Goal: Task Accomplishment & Management: Complete application form

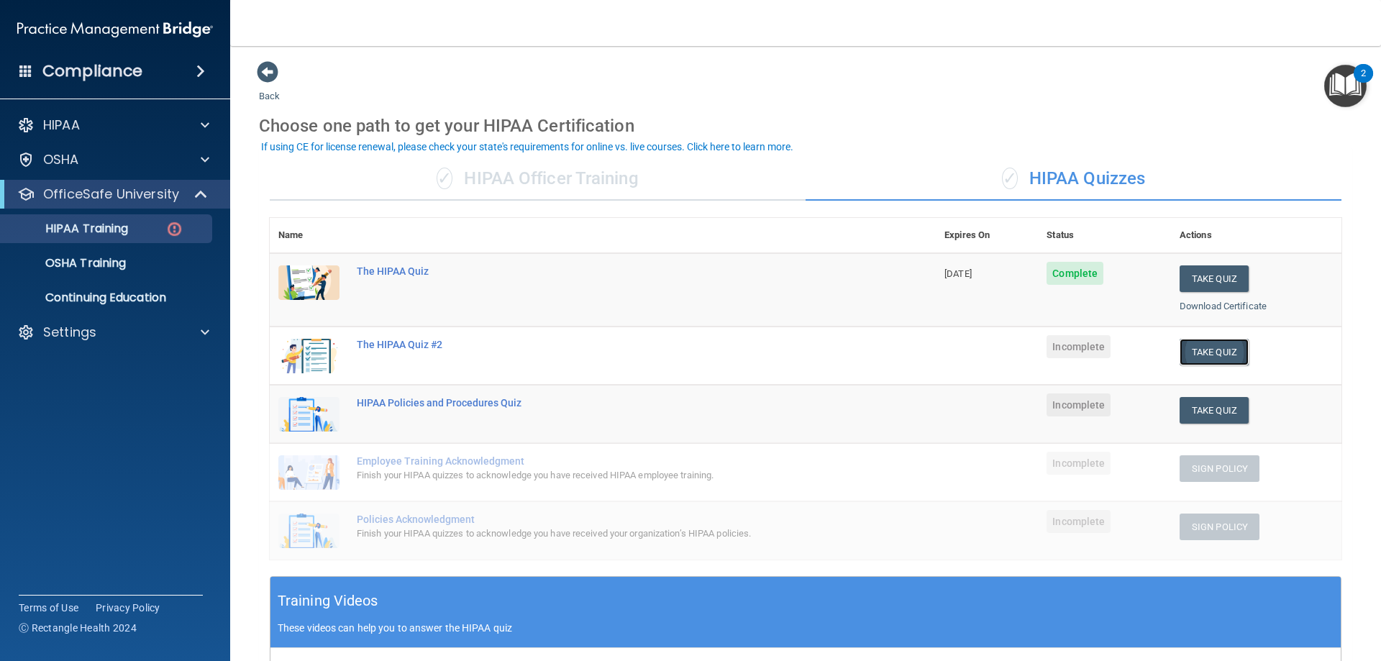
click at [1215, 345] on button "Take Quiz" at bounding box center [1213, 352] width 69 height 27
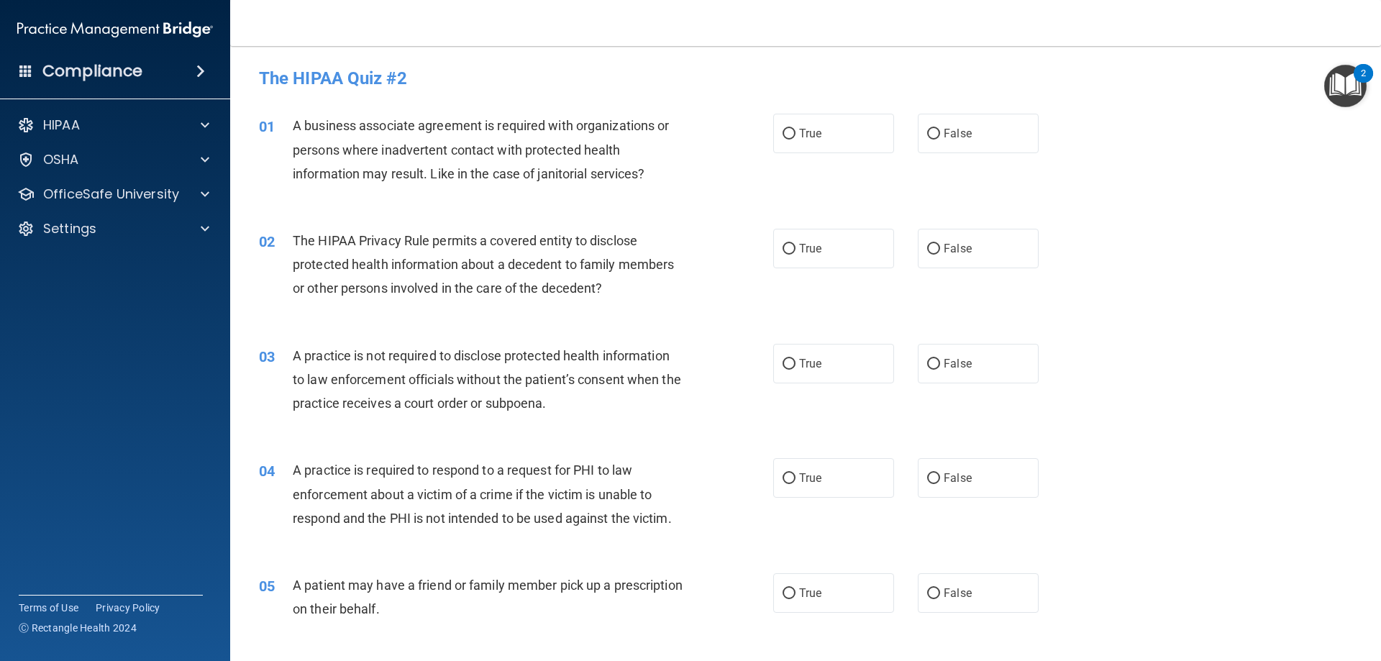
click at [1342, 83] on img "Open Resource Center, 2 new notifications" at bounding box center [1345, 86] width 42 height 42
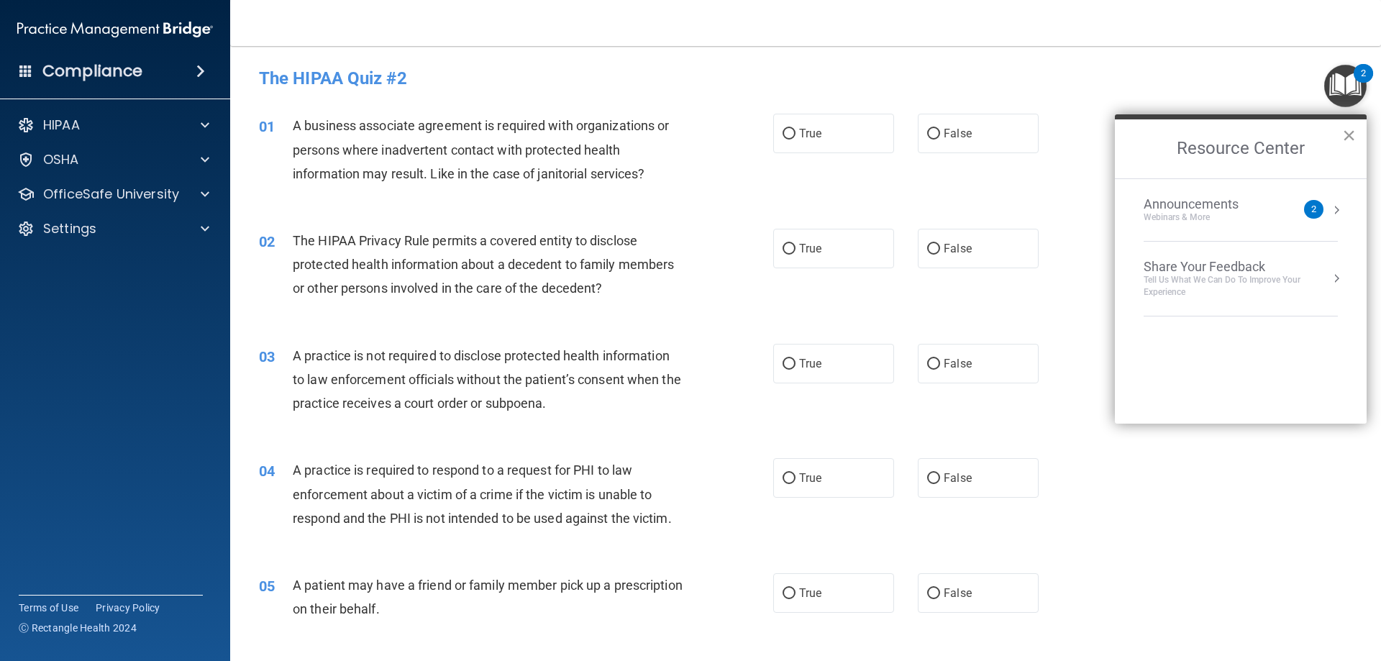
click at [1348, 134] on button "×" at bounding box center [1349, 135] width 14 height 23
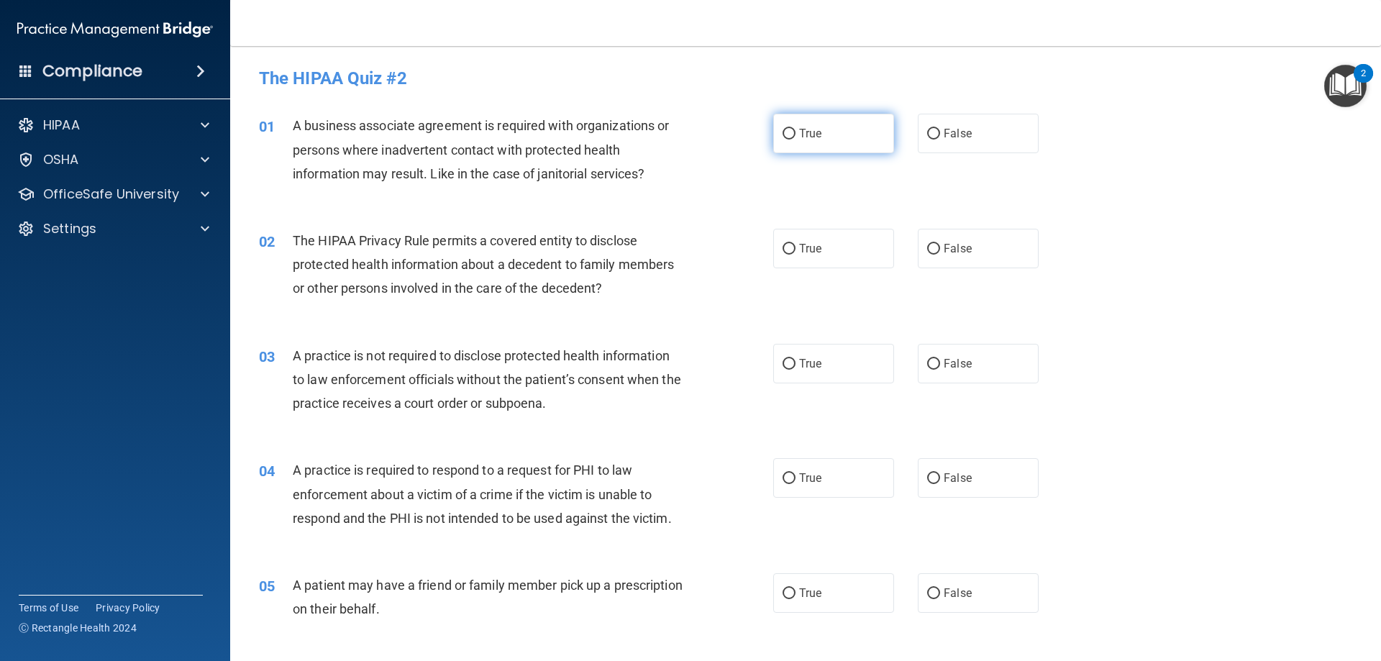
click at [795, 147] on label "True" at bounding box center [833, 134] width 121 height 40
click at [795, 140] on input "True" at bounding box center [788, 134] width 13 height 11
radio input "true"
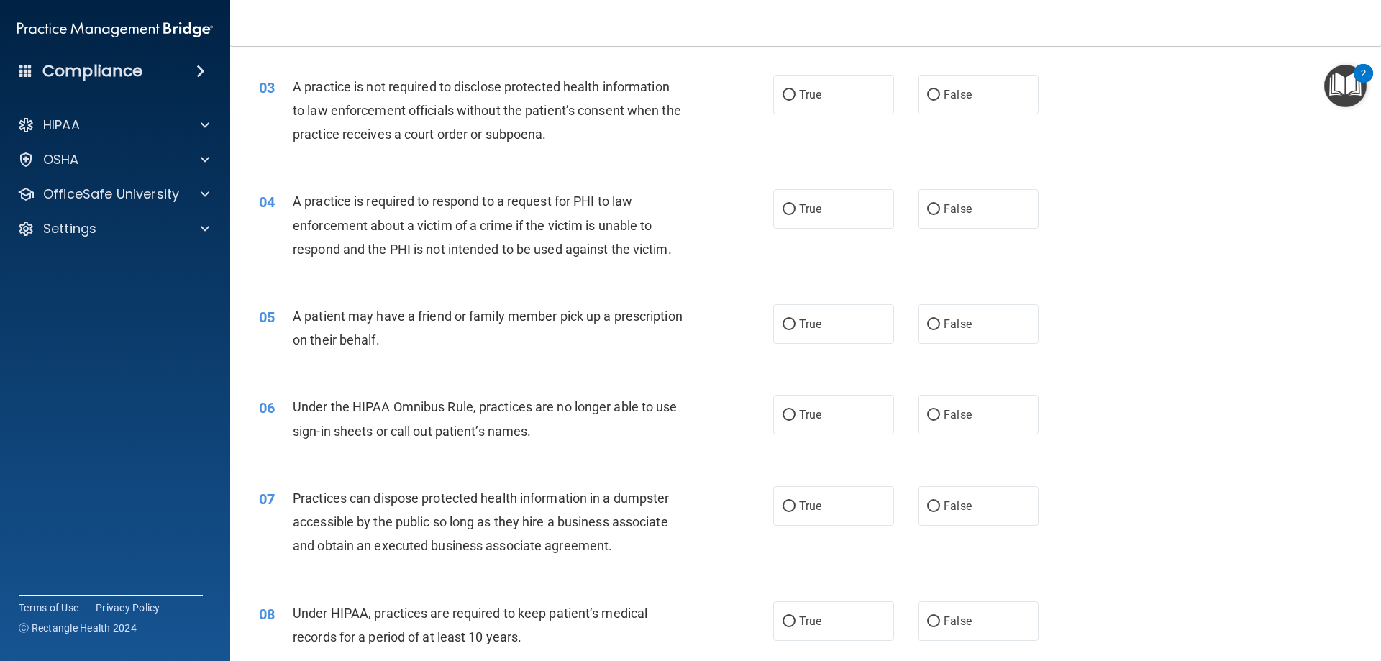
scroll to position [288, 0]
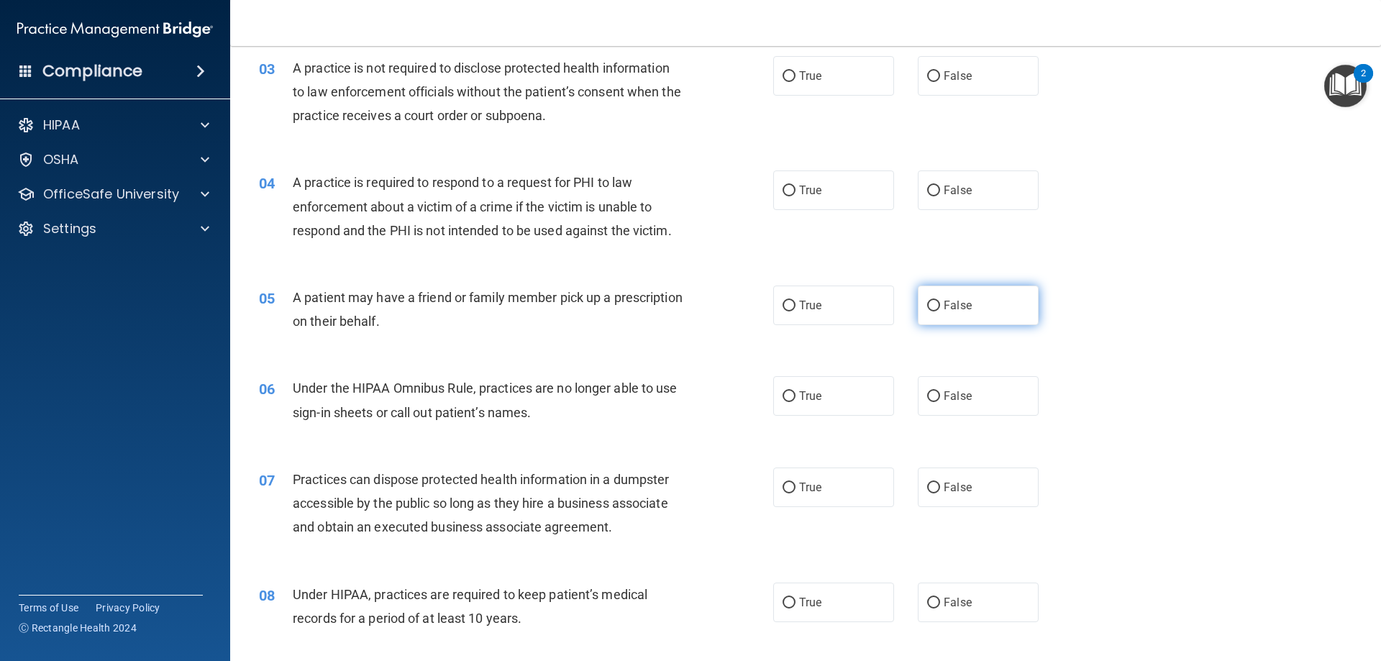
click at [943, 309] on span "False" at bounding box center [957, 305] width 28 height 14
click at [938, 309] on input "False" at bounding box center [933, 306] width 13 height 11
radio input "true"
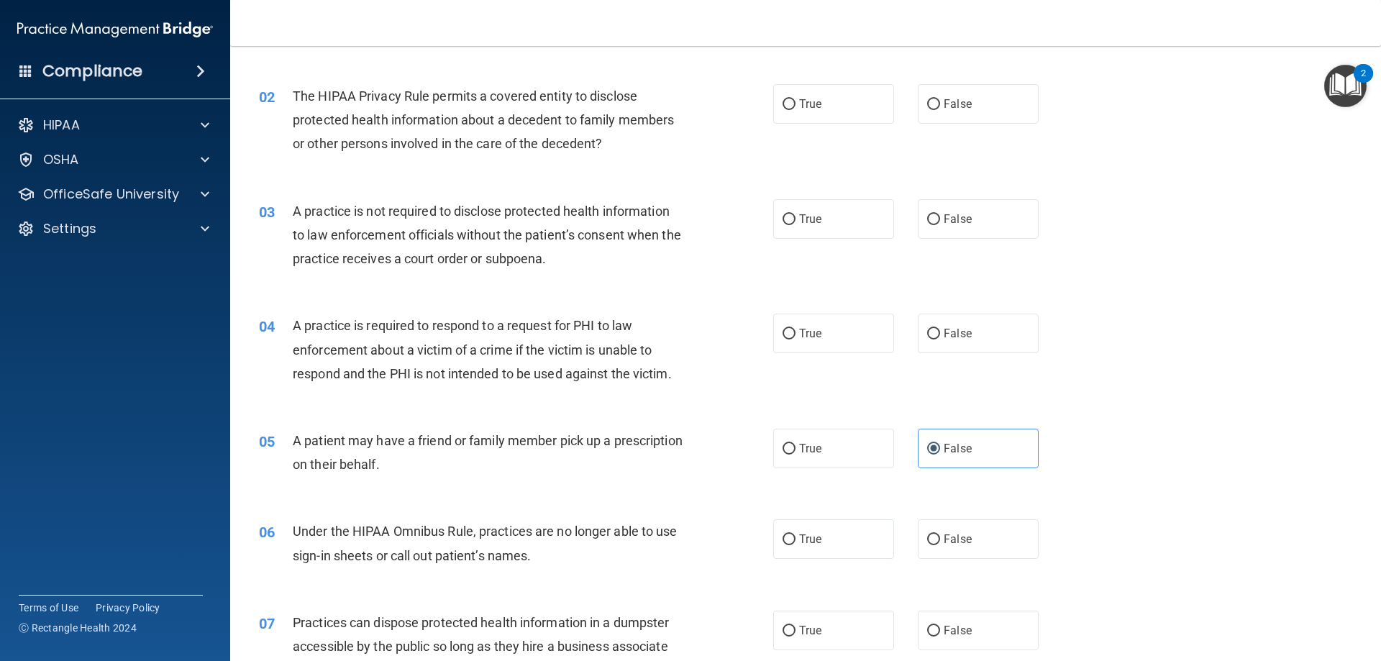
scroll to position [144, 0]
click at [816, 352] on label "True" at bounding box center [833, 334] width 121 height 40
click at [795, 340] on input "True" at bounding box center [788, 334] width 13 height 11
radio input "true"
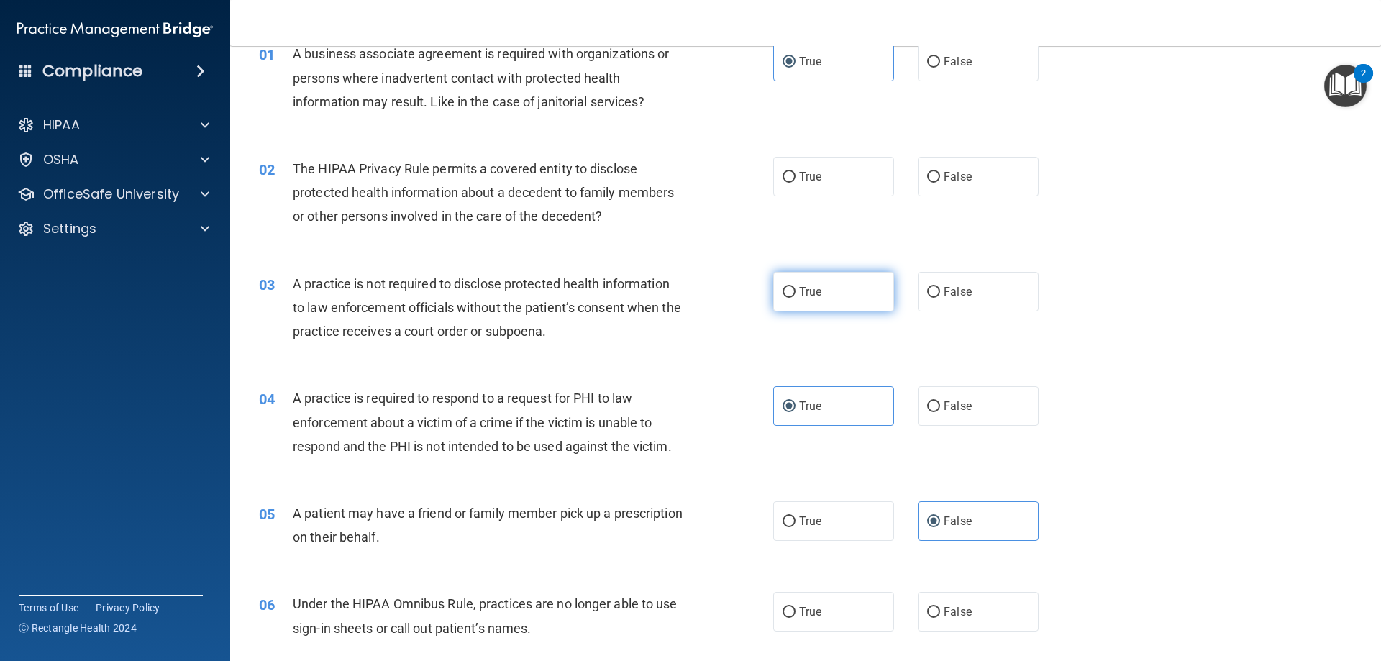
click at [836, 296] on label "True" at bounding box center [833, 292] width 121 height 40
click at [795, 296] on input "True" at bounding box center [788, 292] width 13 height 11
radio input "true"
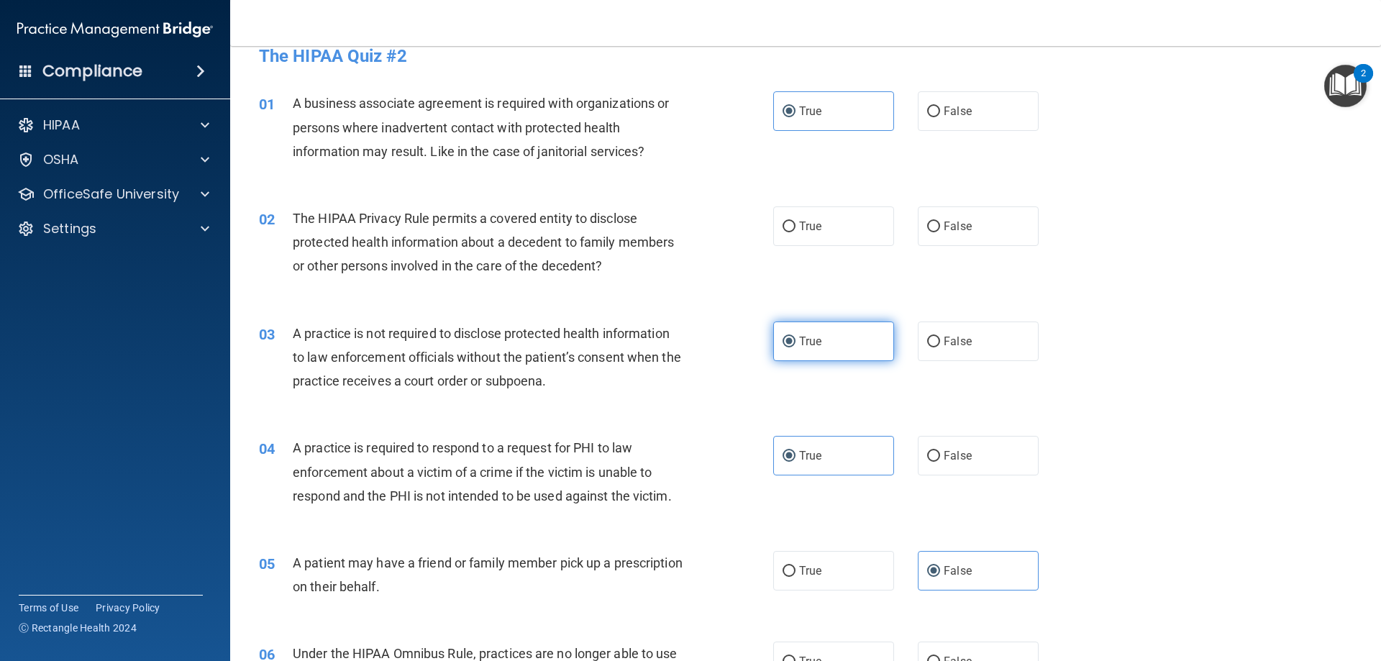
scroll to position [0, 0]
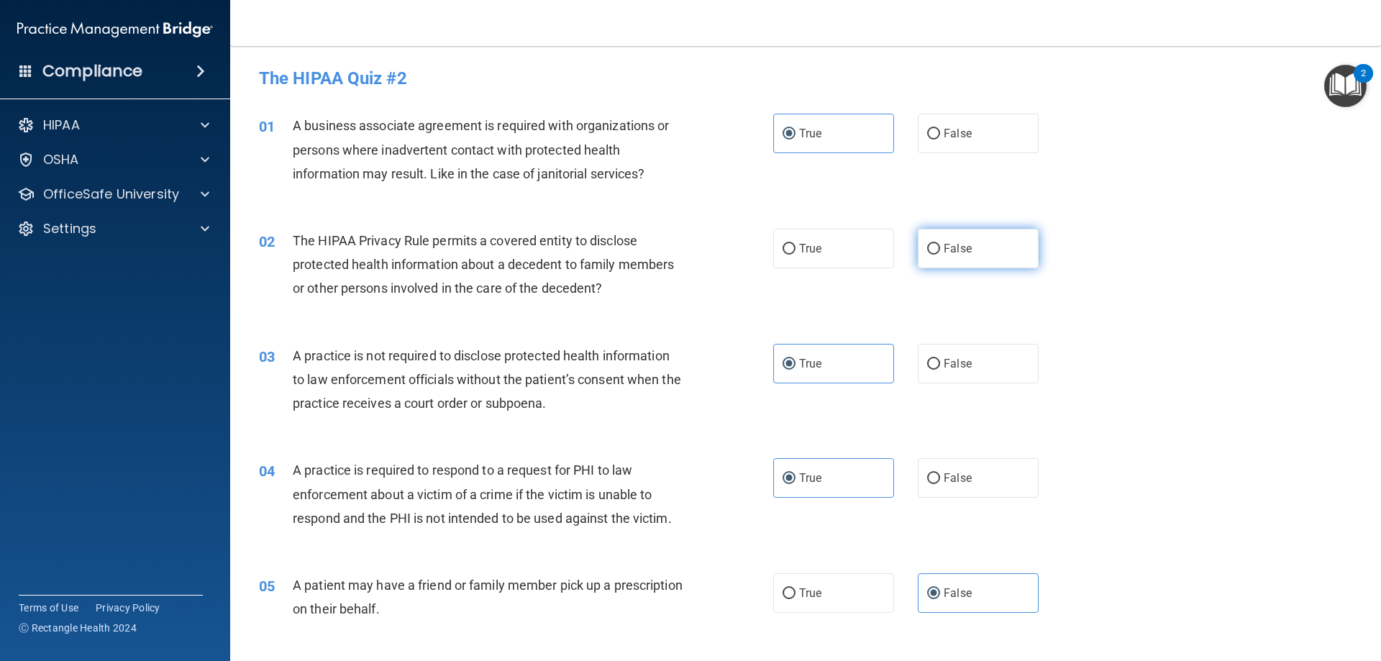
drag, startPoint x: 948, startPoint y: 251, endPoint x: 951, endPoint y: 267, distance: 16.1
click at [951, 254] on span "False" at bounding box center [957, 249] width 28 height 14
click at [940, 254] on input "False" at bounding box center [933, 249] width 13 height 11
radio input "true"
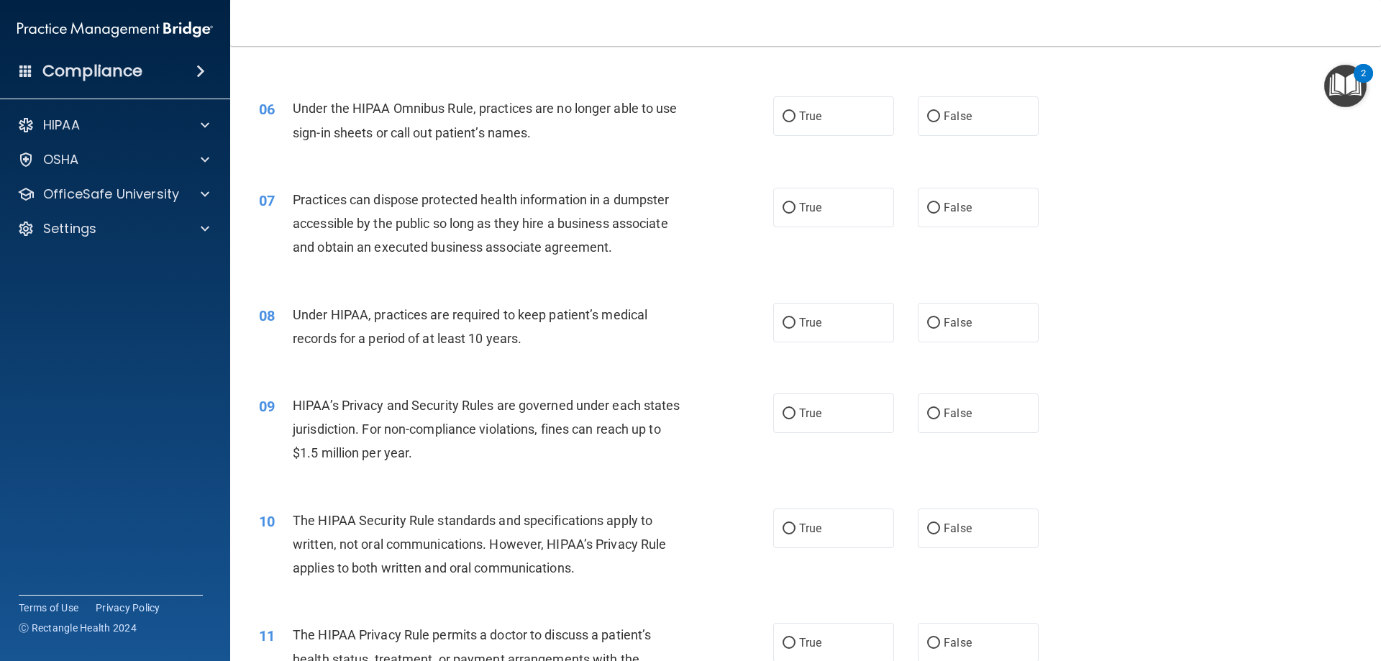
scroll to position [575, 0]
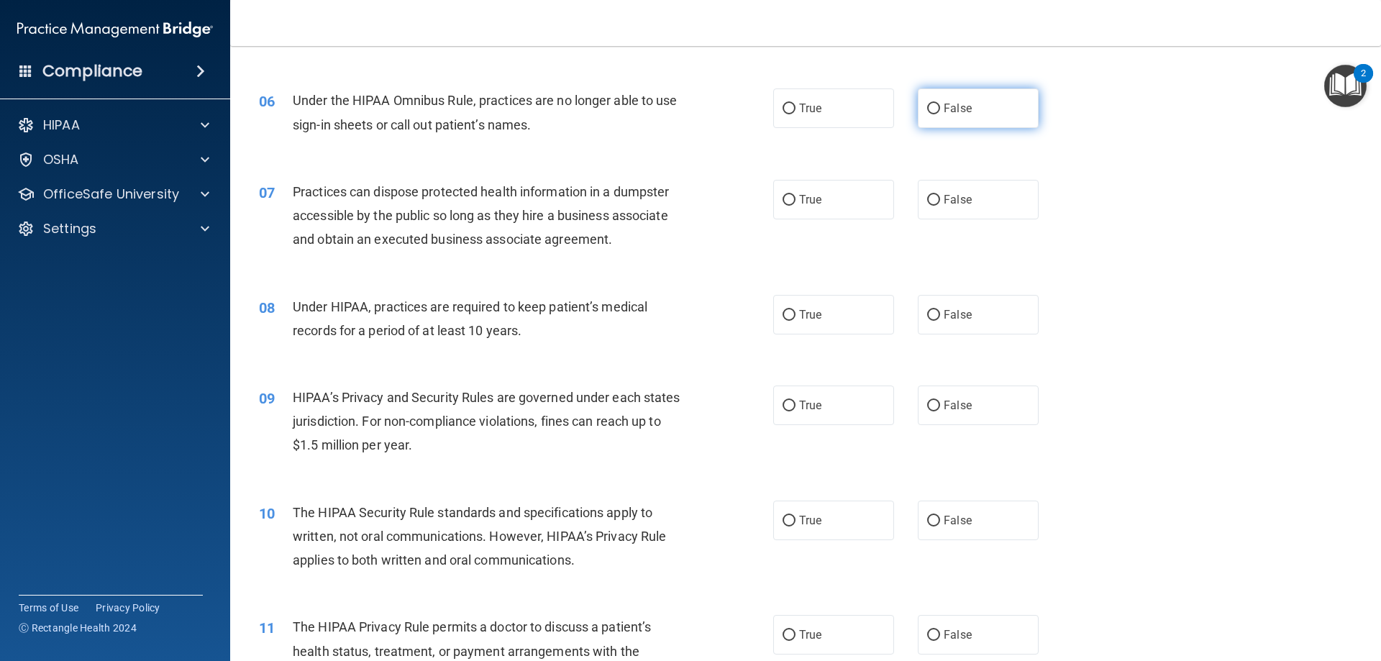
click at [960, 115] on label "False" at bounding box center [978, 108] width 121 height 40
click at [940, 114] on input "False" at bounding box center [933, 109] width 13 height 11
radio input "true"
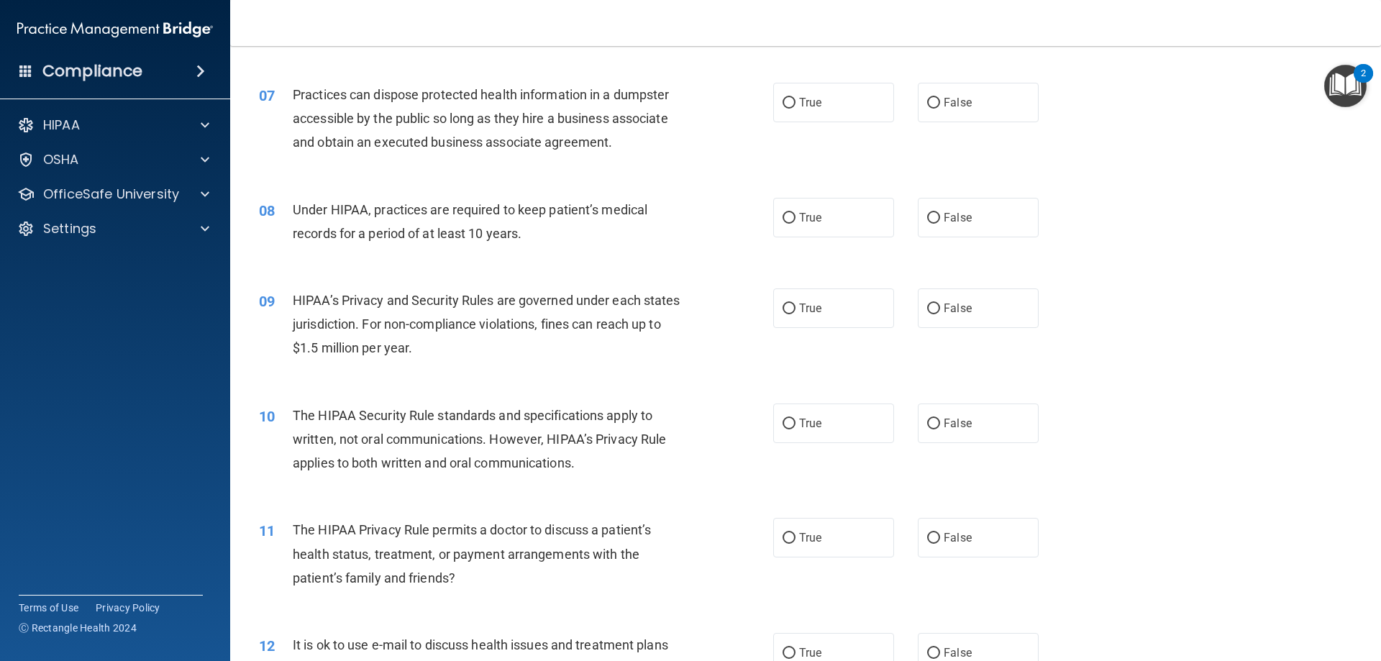
scroll to position [647, 0]
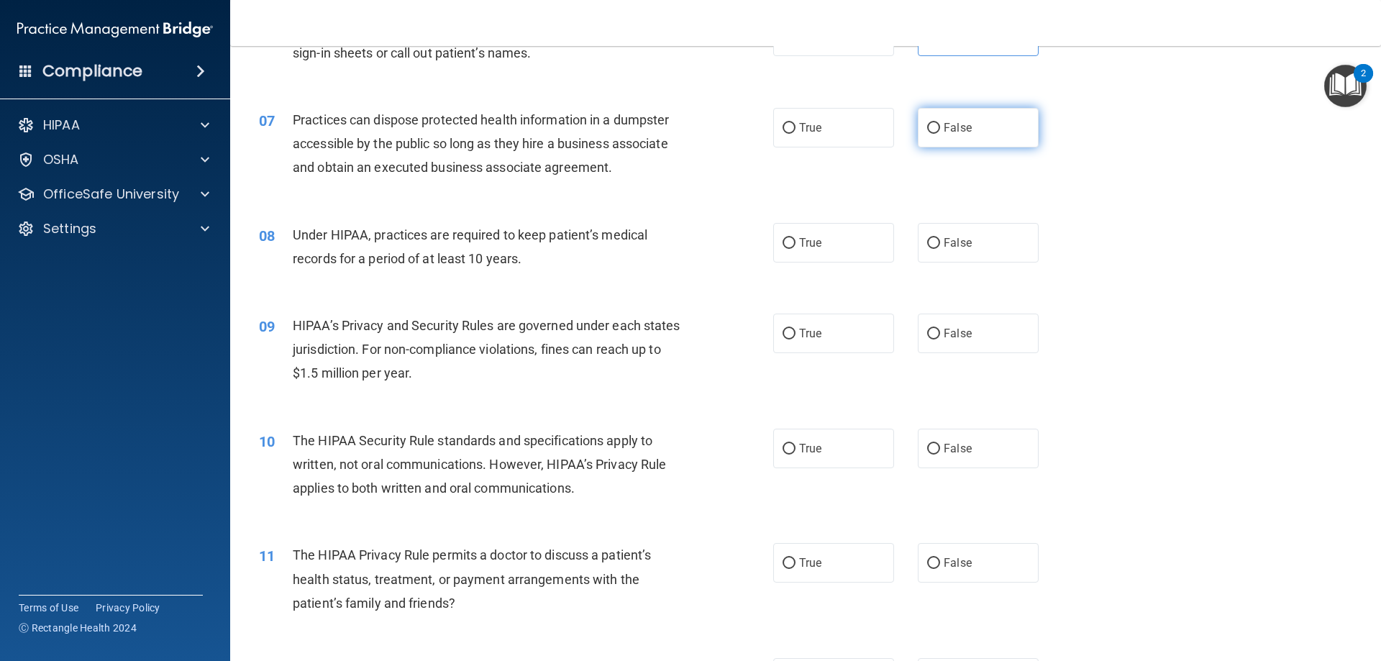
click at [1012, 137] on label "False" at bounding box center [978, 128] width 121 height 40
click at [940, 134] on input "False" at bounding box center [933, 128] width 13 height 11
radio input "true"
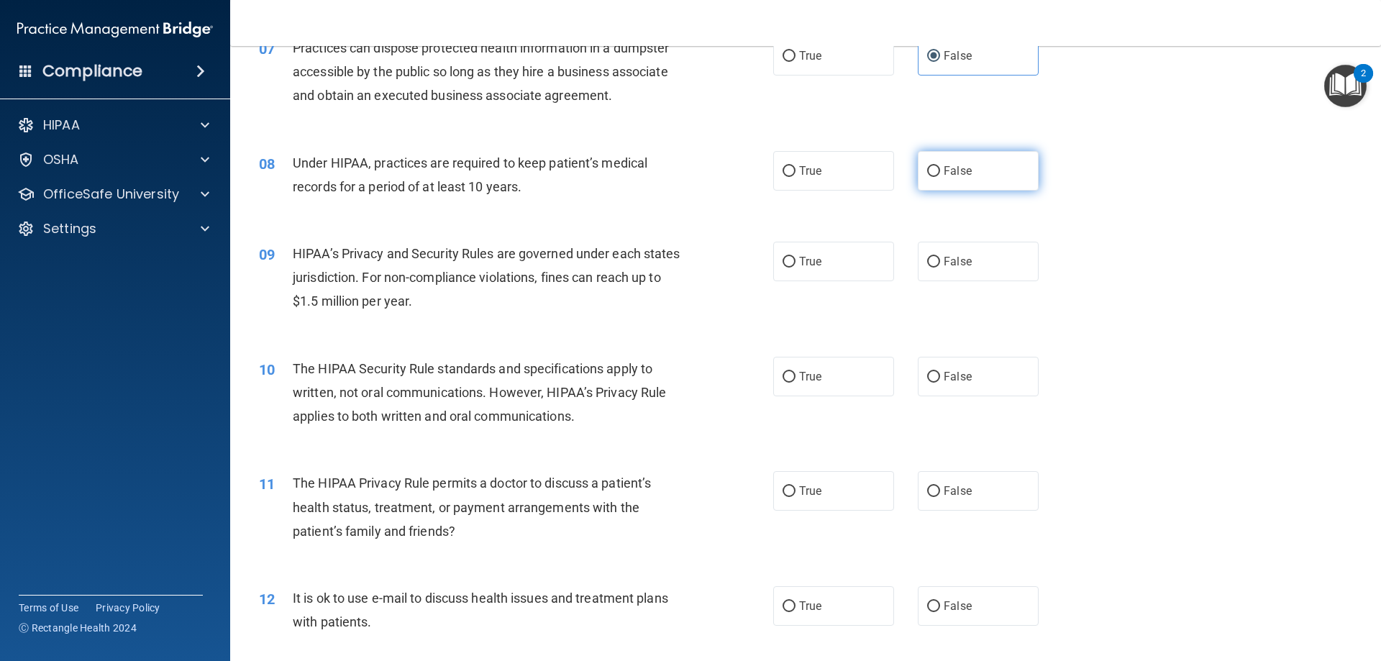
click at [1007, 160] on label "False" at bounding box center [978, 171] width 121 height 40
click at [940, 166] on input "False" at bounding box center [933, 171] width 13 height 11
radio input "true"
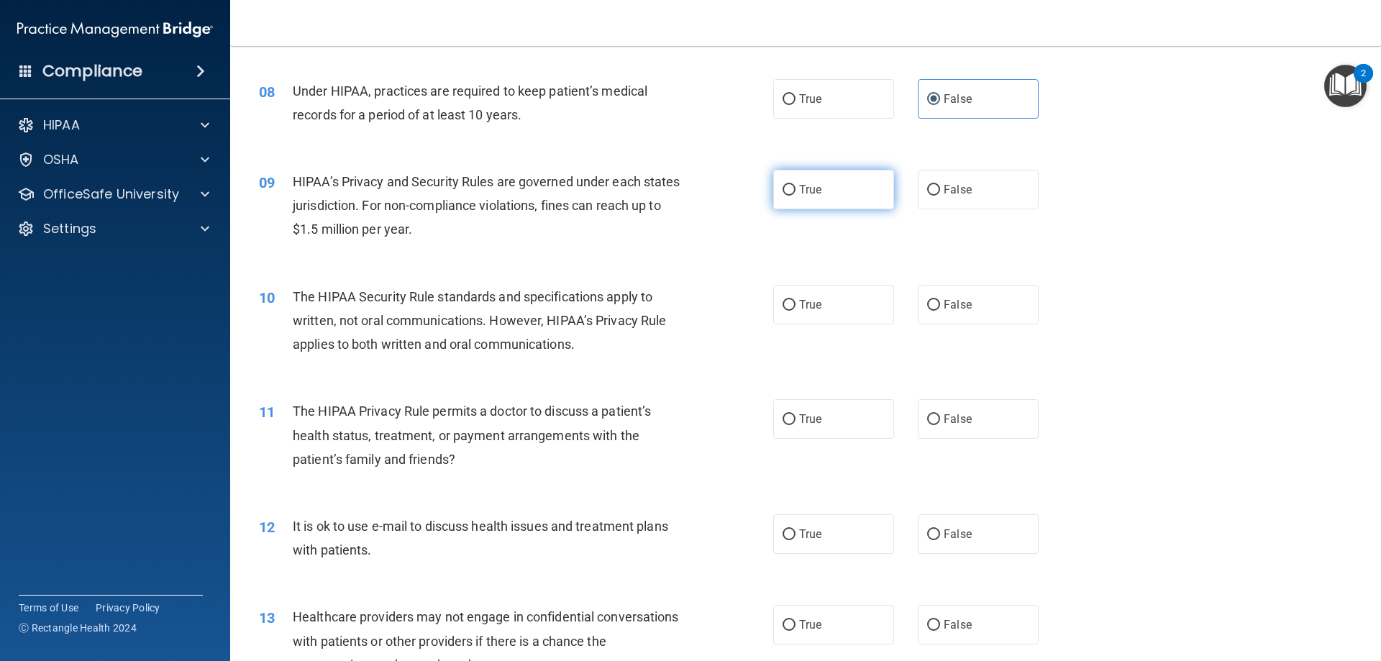
click at [825, 189] on label "True" at bounding box center [833, 190] width 121 height 40
click at [795, 189] on input "True" at bounding box center [788, 190] width 13 height 11
radio input "true"
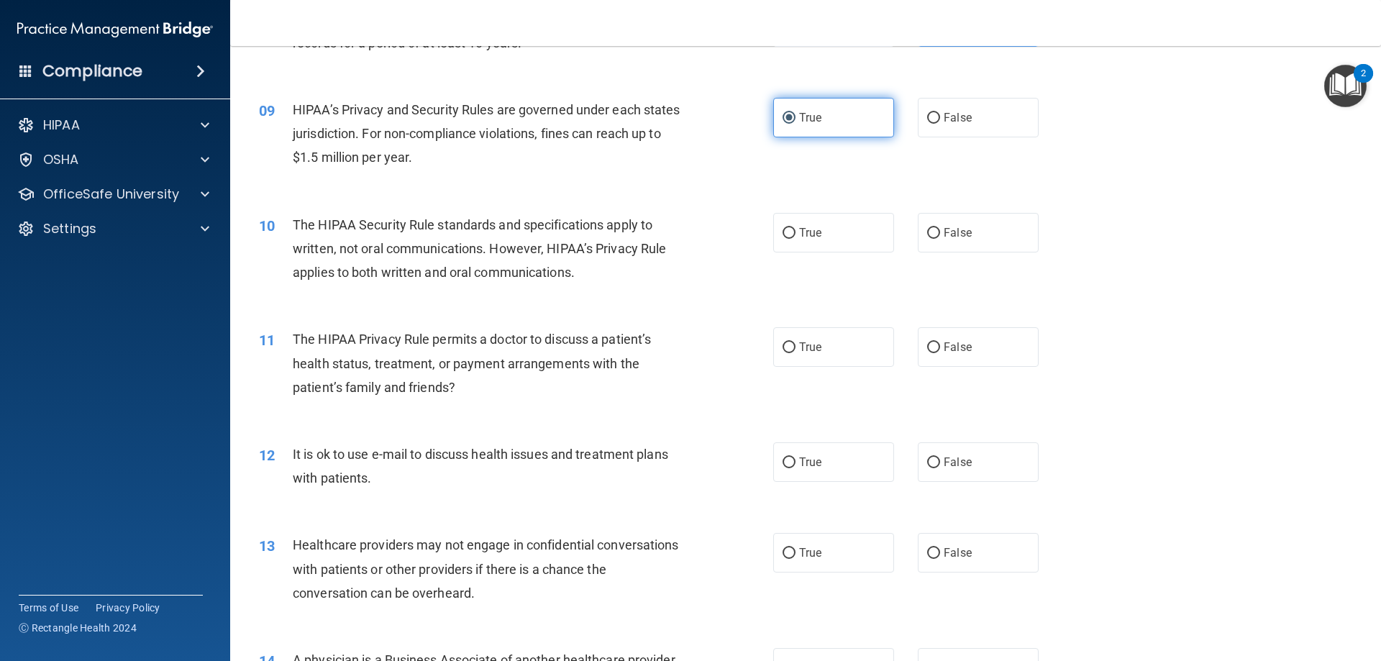
scroll to position [935, 0]
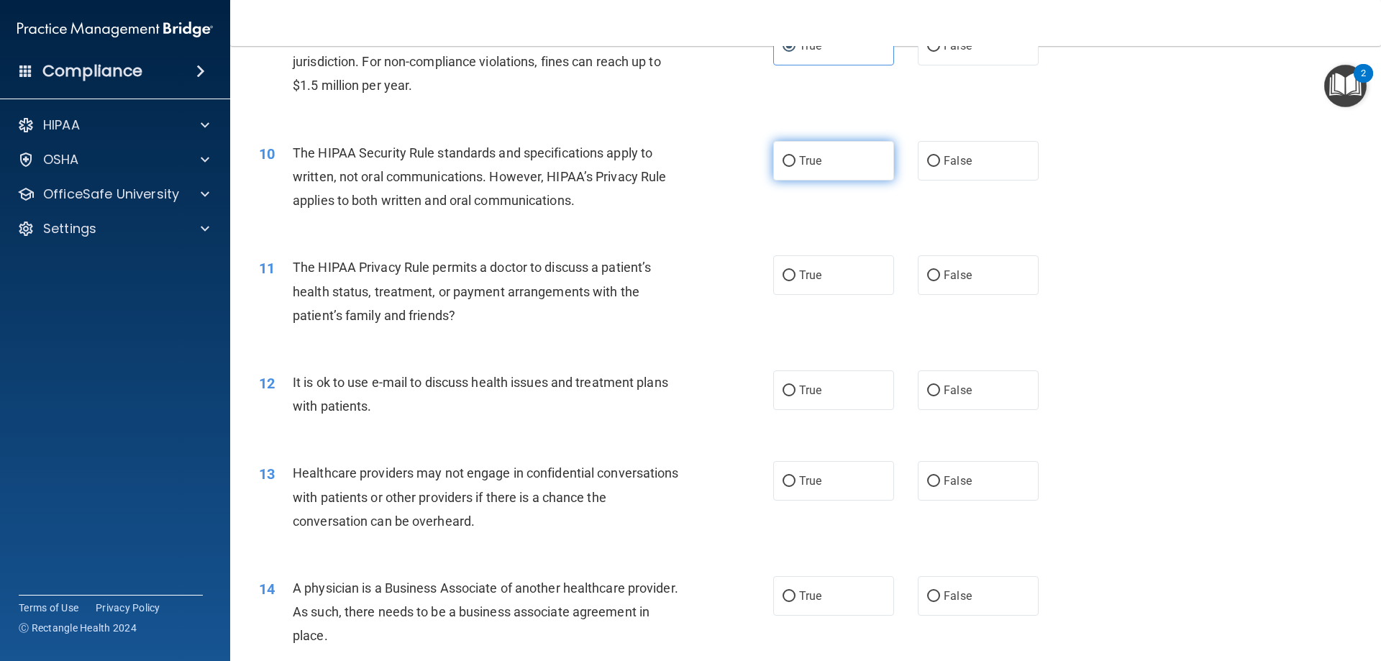
click at [845, 177] on label "True" at bounding box center [833, 161] width 121 height 40
click at [795, 167] on input "True" at bounding box center [788, 161] width 13 height 11
radio input "true"
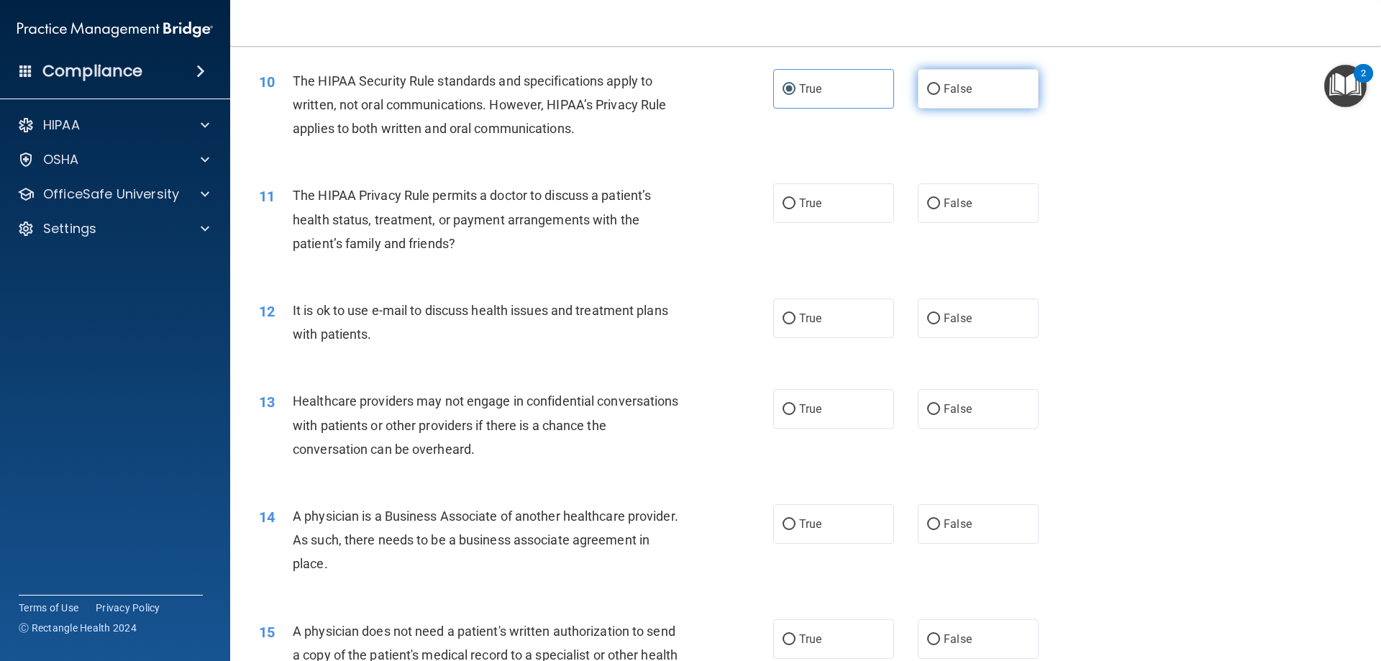
click at [1003, 91] on label "False" at bounding box center [978, 89] width 121 height 40
click at [940, 91] on input "False" at bounding box center [933, 89] width 13 height 11
radio input "true"
radio input "false"
click at [956, 202] on span "False" at bounding box center [957, 203] width 28 height 14
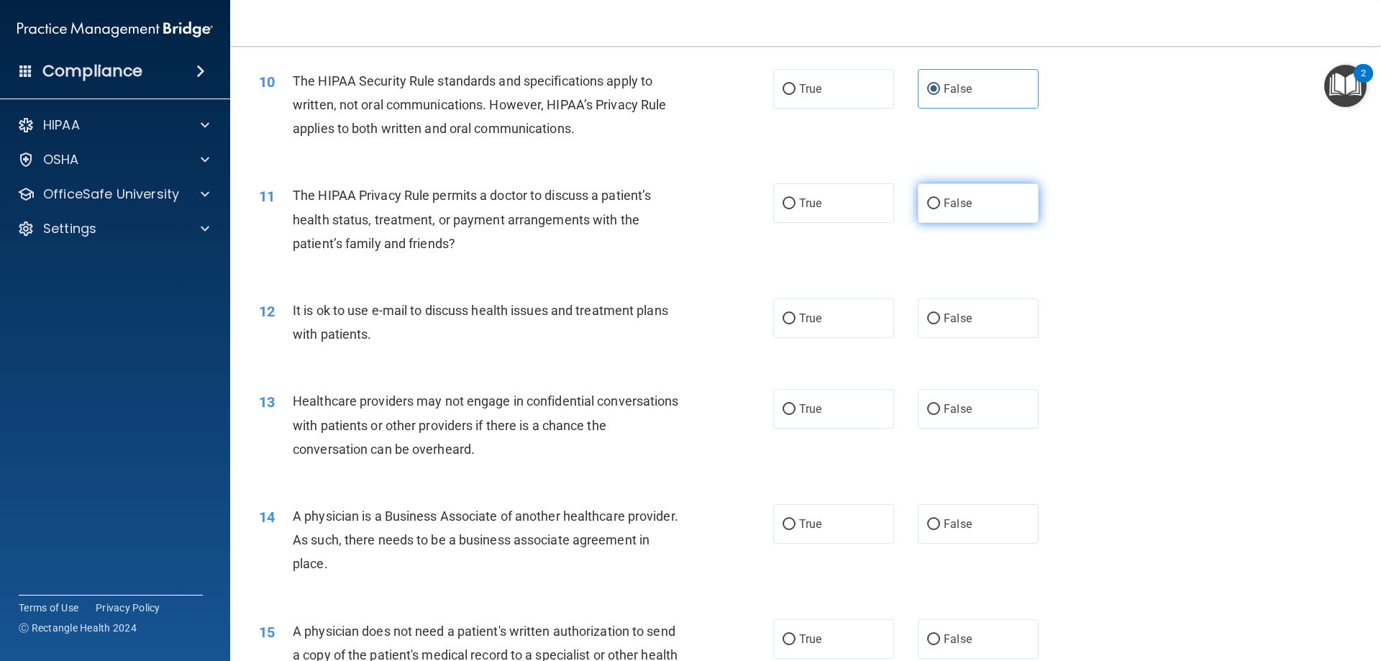
click at [940, 202] on input "False" at bounding box center [933, 203] width 13 height 11
radio input "true"
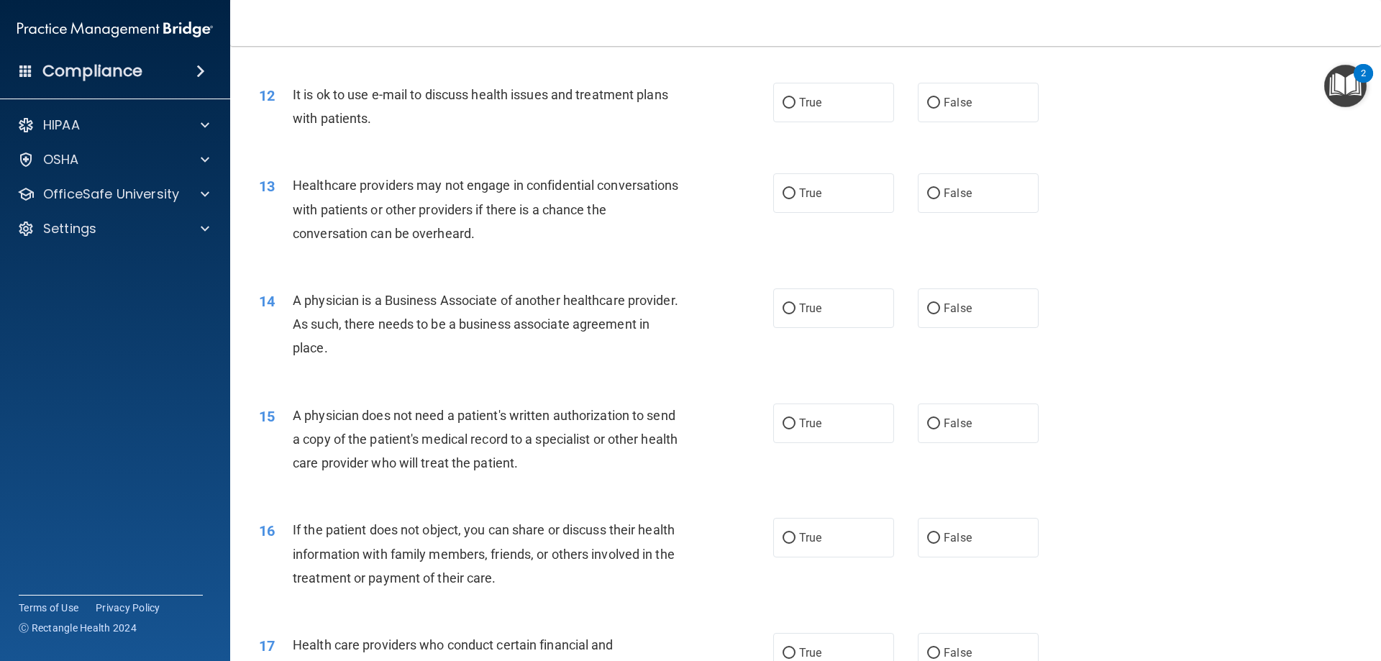
scroll to position [1151, 0]
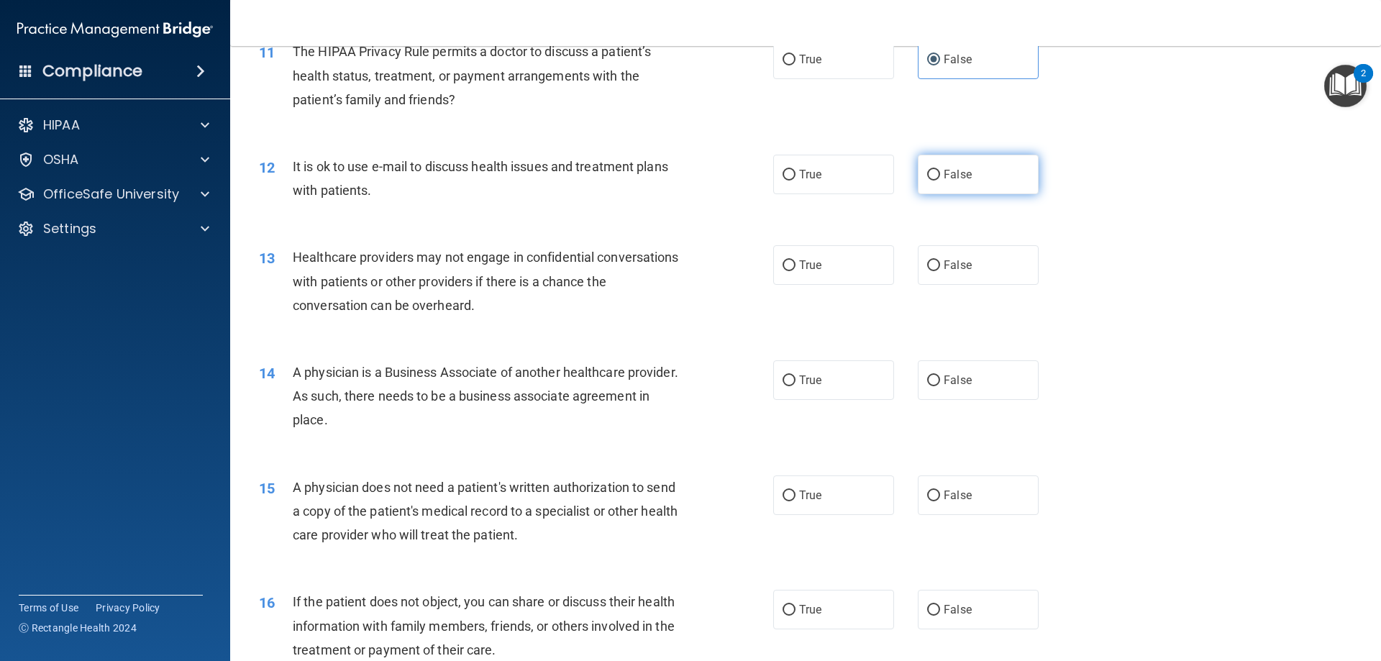
click at [959, 181] on label "False" at bounding box center [978, 175] width 121 height 40
click at [940, 180] on input "False" at bounding box center [933, 175] width 13 height 11
radio input "true"
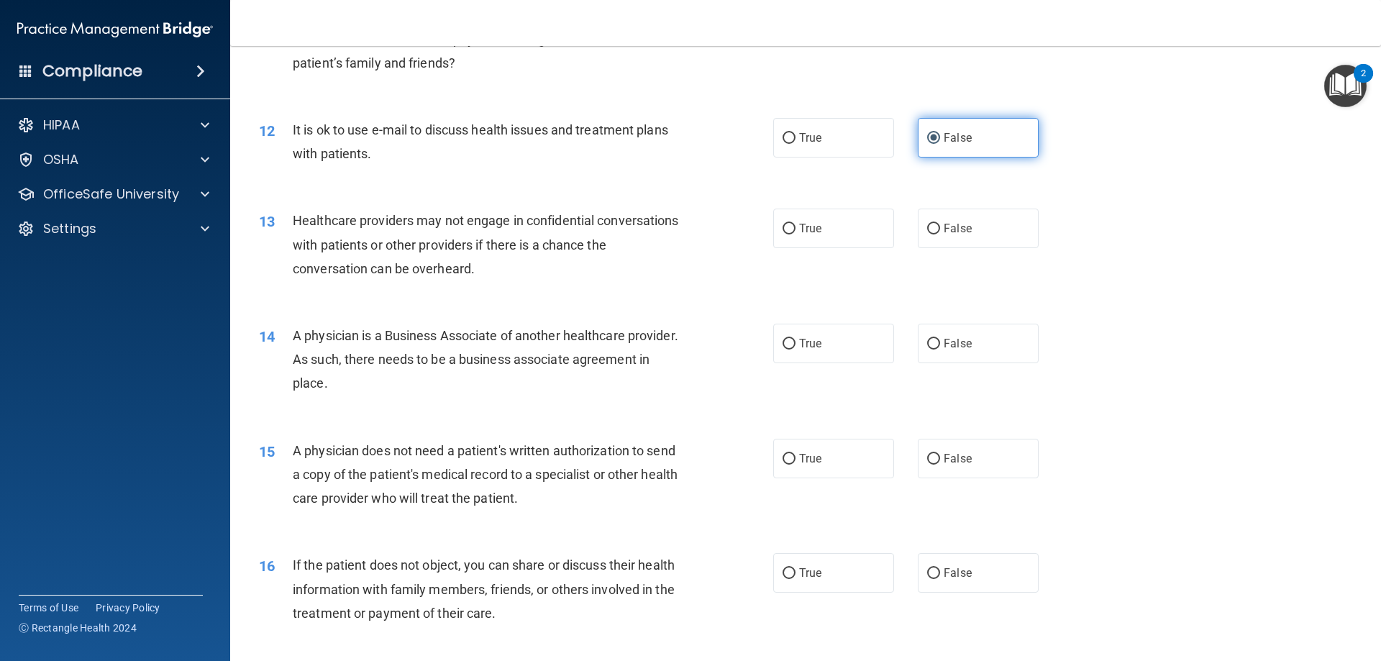
scroll to position [1222, 0]
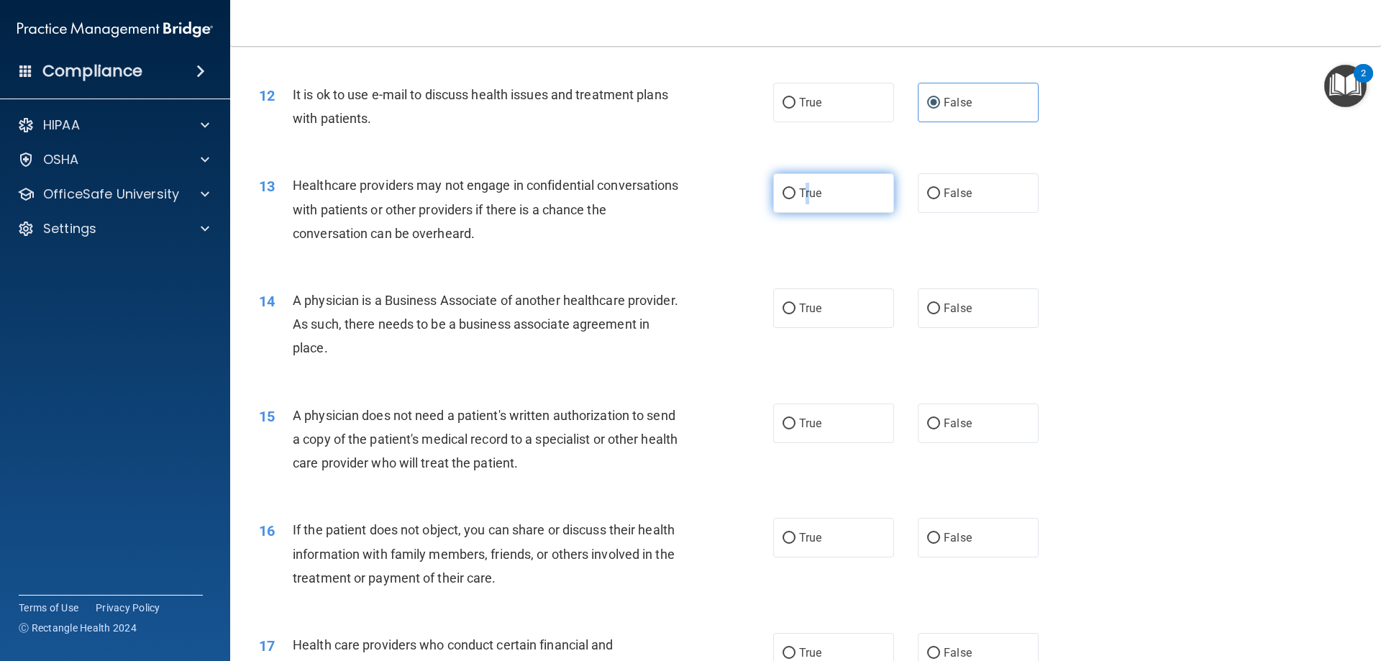
click at [803, 191] on span "True" at bounding box center [810, 193] width 22 height 14
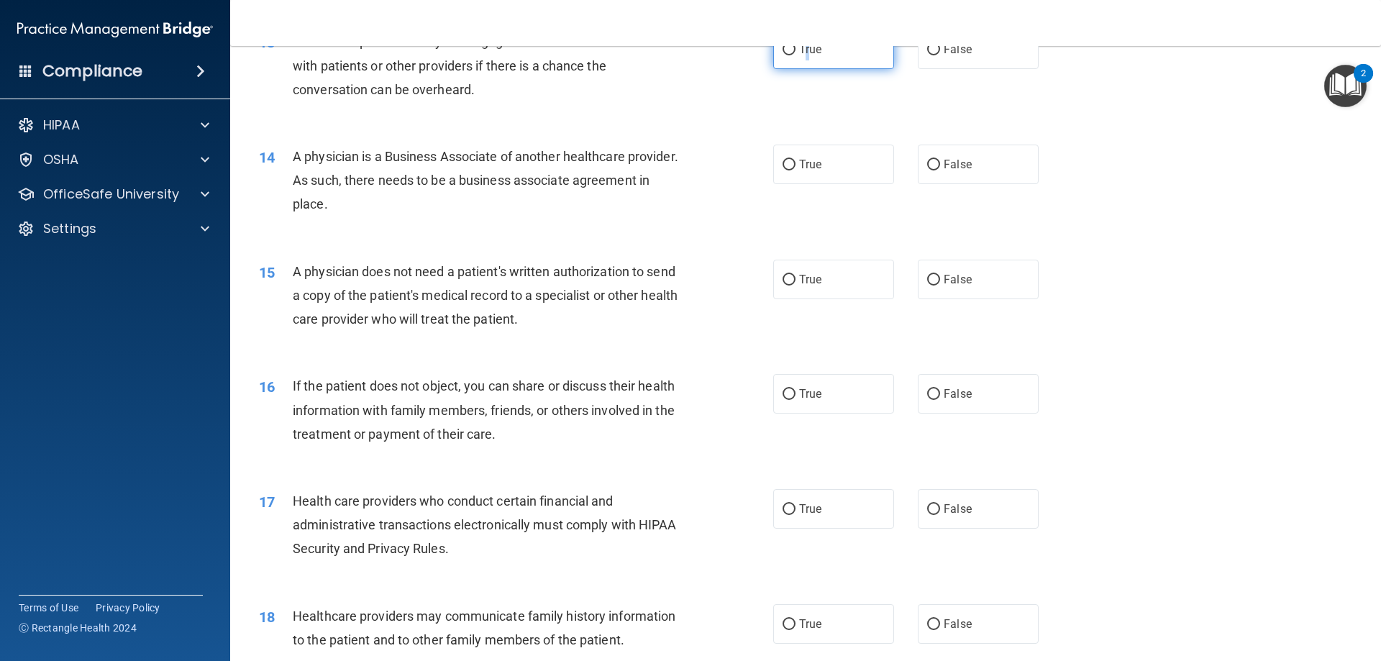
scroll to position [1438, 0]
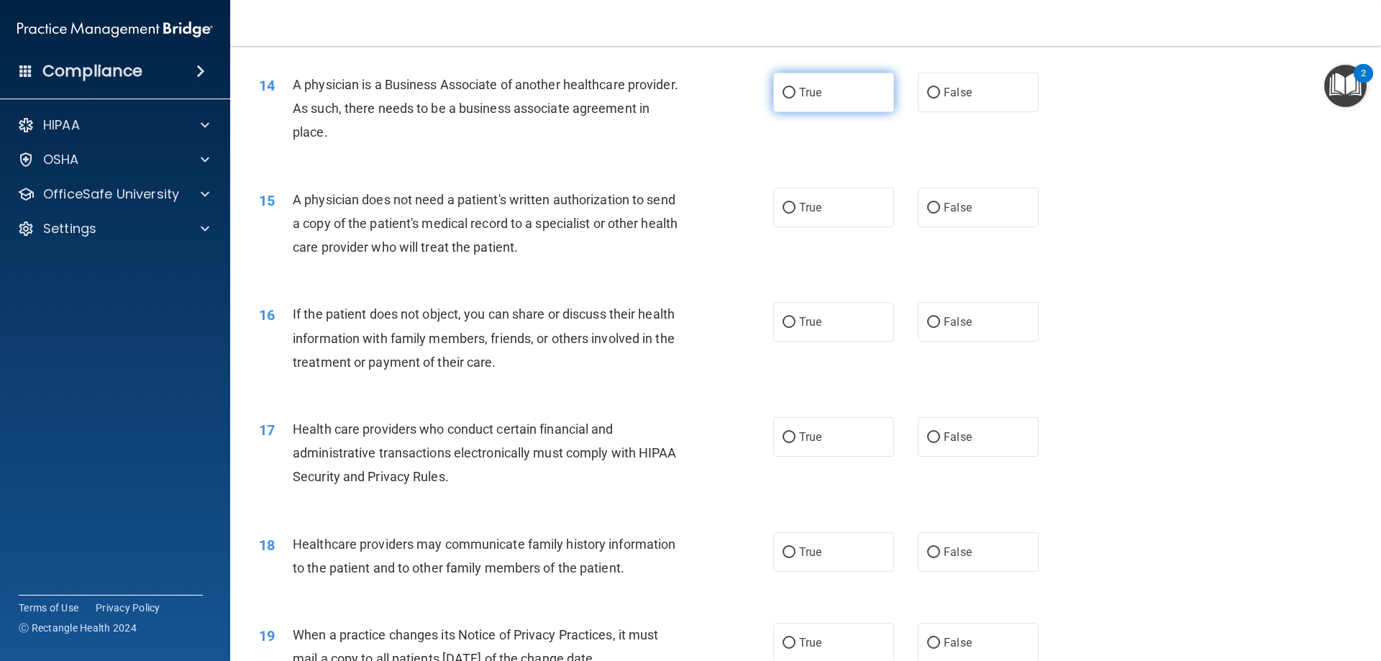
click at [882, 91] on label "True" at bounding box center [833, 93] width 121 height 40
click at [795, 91] on input "True" at bounding box center [788, 93] width 13 height 11
radio input "true"
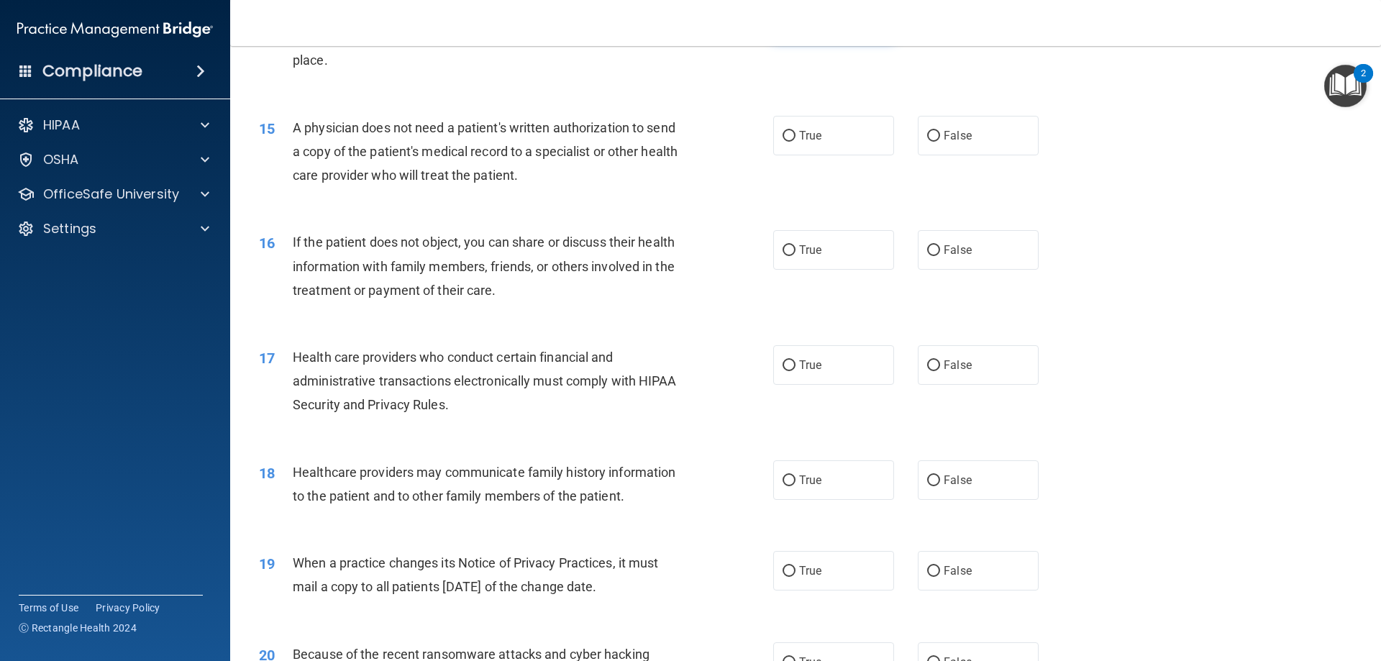
scroll to position [1582, 0]
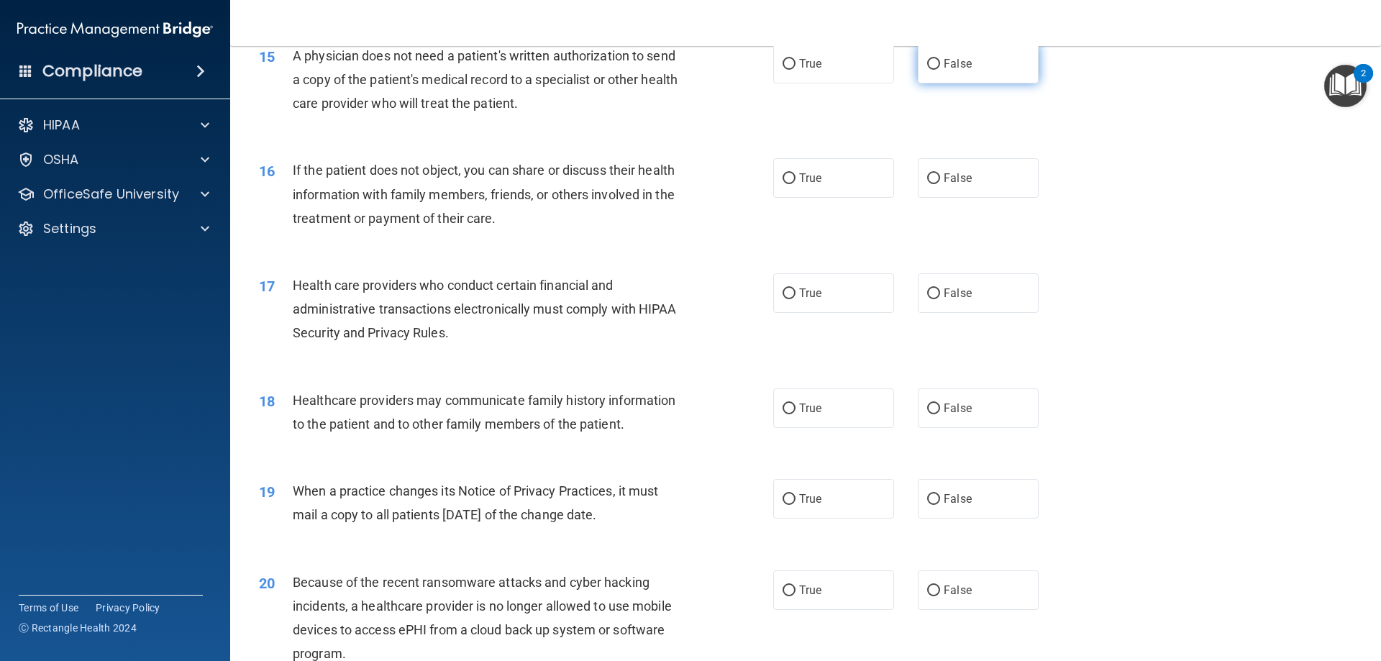
click at [989, 76] on label "False" at bounding box center [978, 64] width 121 height 40
click at [940, 70] on input "False" at bounding box center [933, 64] width 13 height 11
radio input "true"
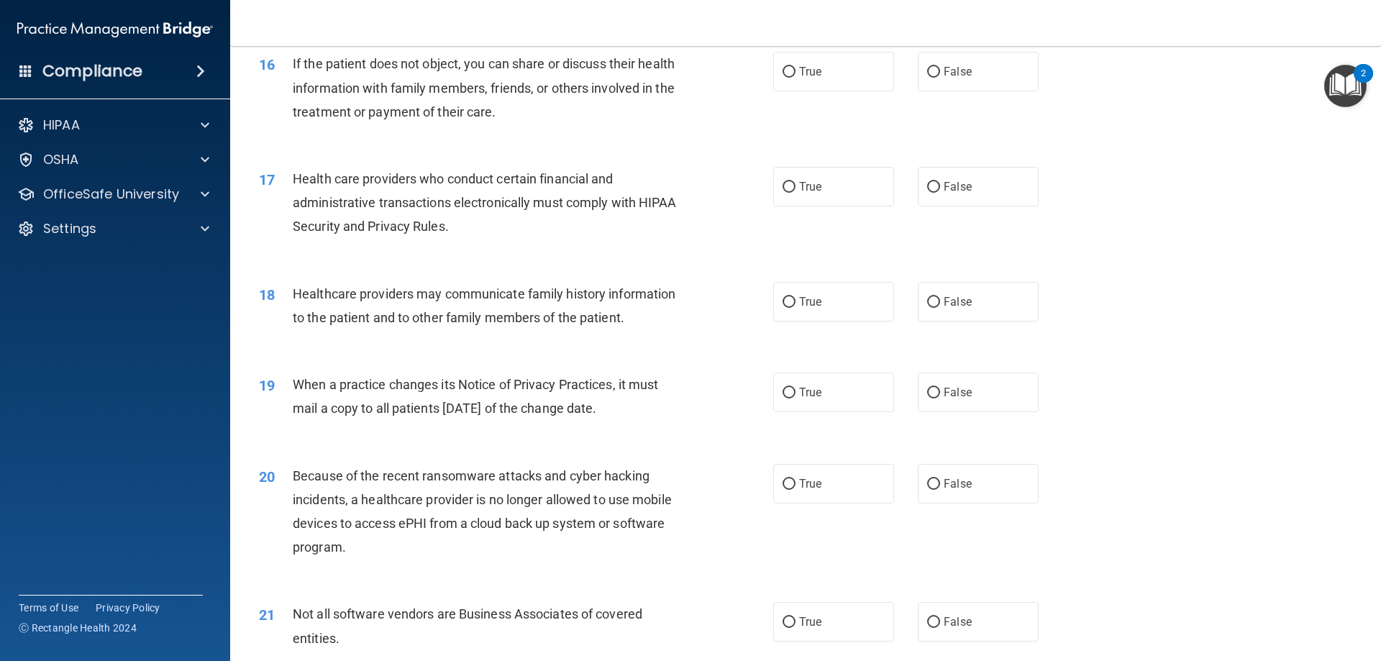
scroll to position [1654, 0]
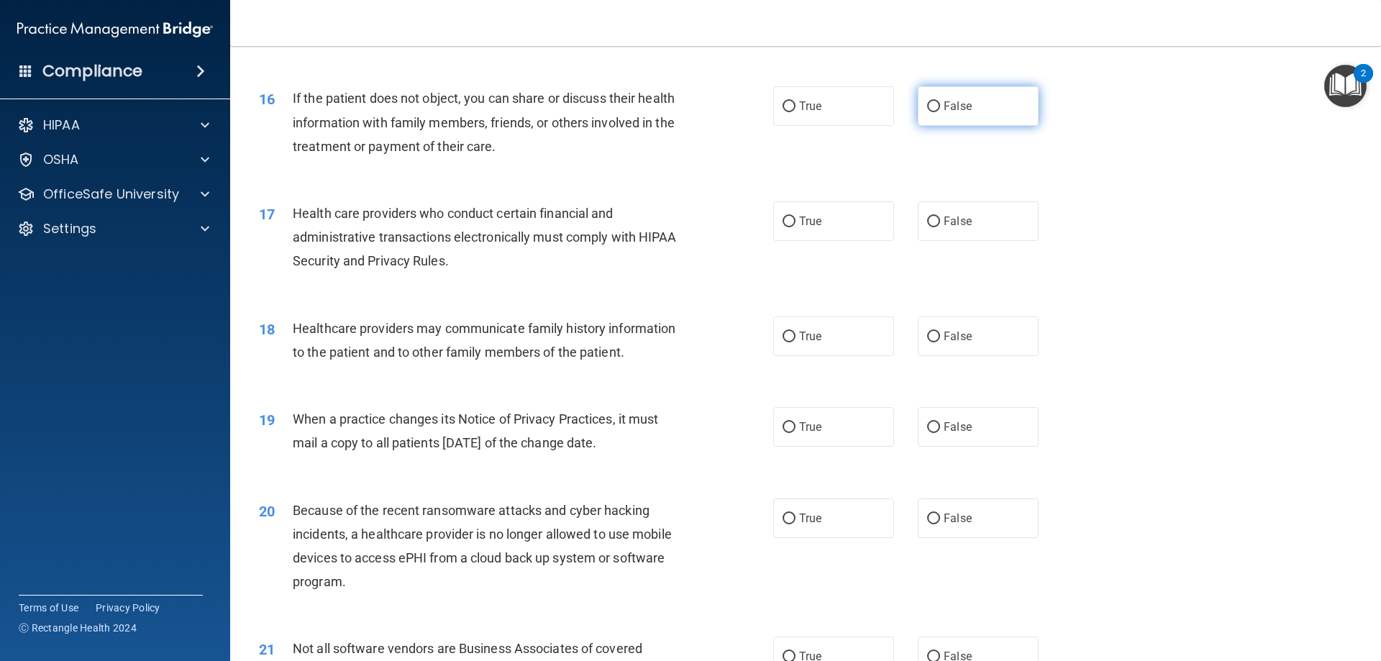
click at [961, 102] on span "False" at bounding box center [957, 106] width 28 height 14
click at [940, 102] on input "False" at bounding box center [933, 106] width 13 height 11
radio input "true"
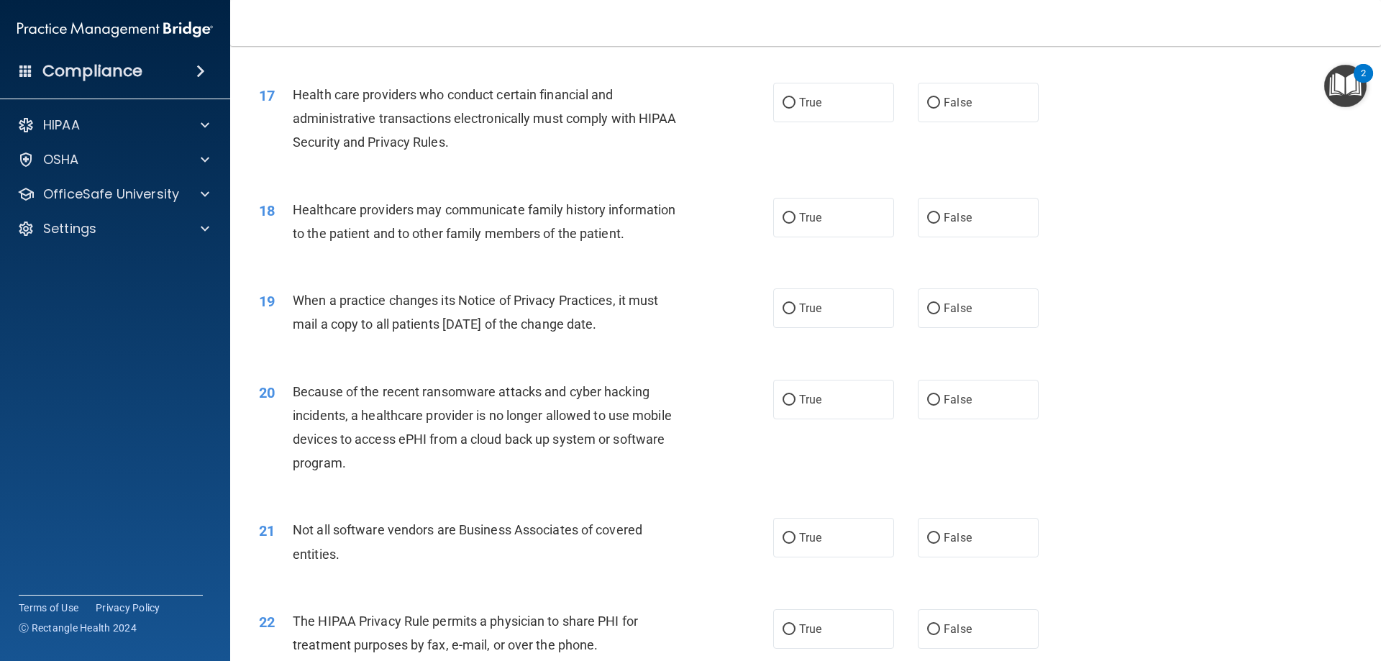
scroll to position [1798, 0]
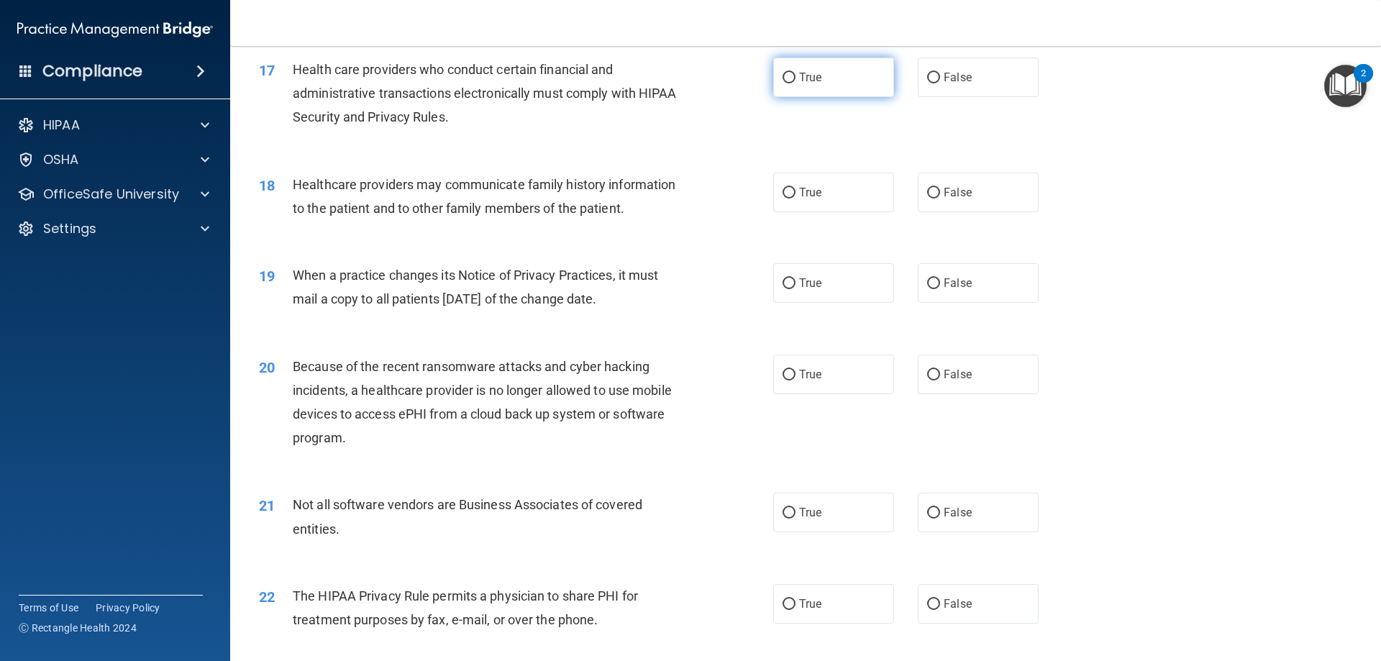
click at [805, 85] on label "True" at bounding box center [833, 78] width 121 height 40
click at [795, 83] on input "True" at bounding box center [788, 78] width 13 height 11
radio input "true"
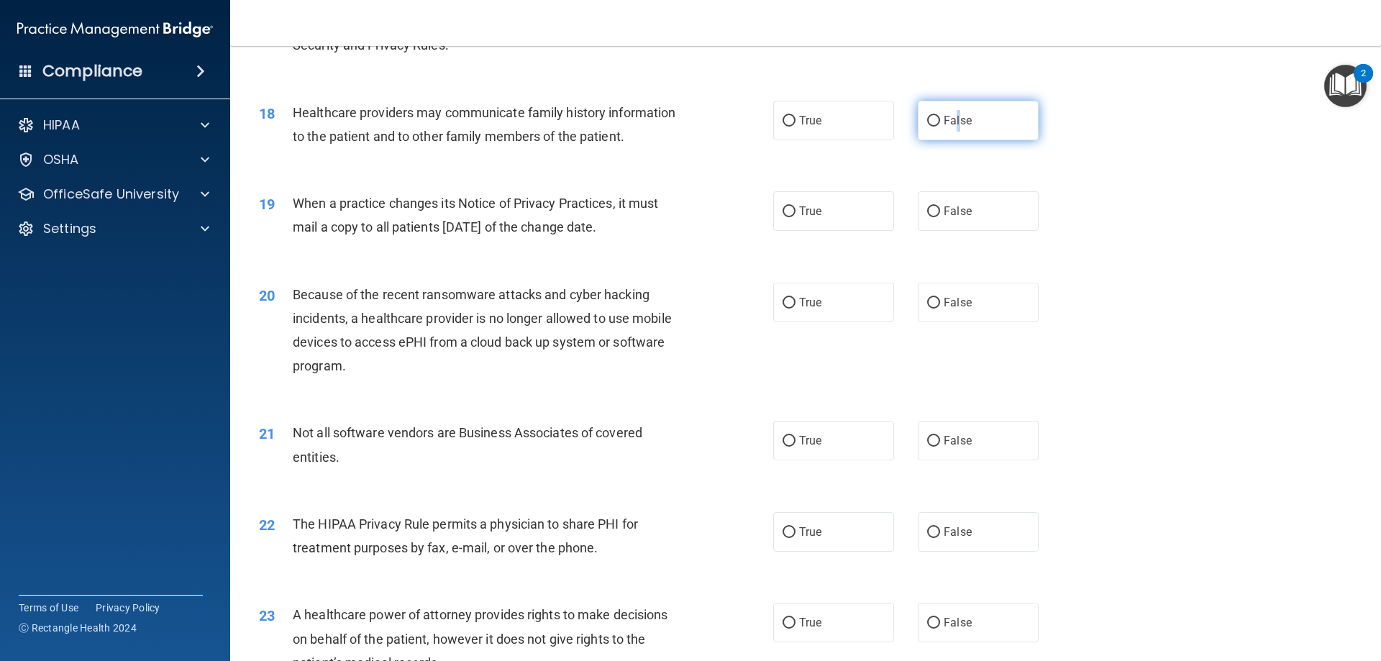
click at [951, 123] on span "False" at bounding box center [957, 121] width 28 height 14
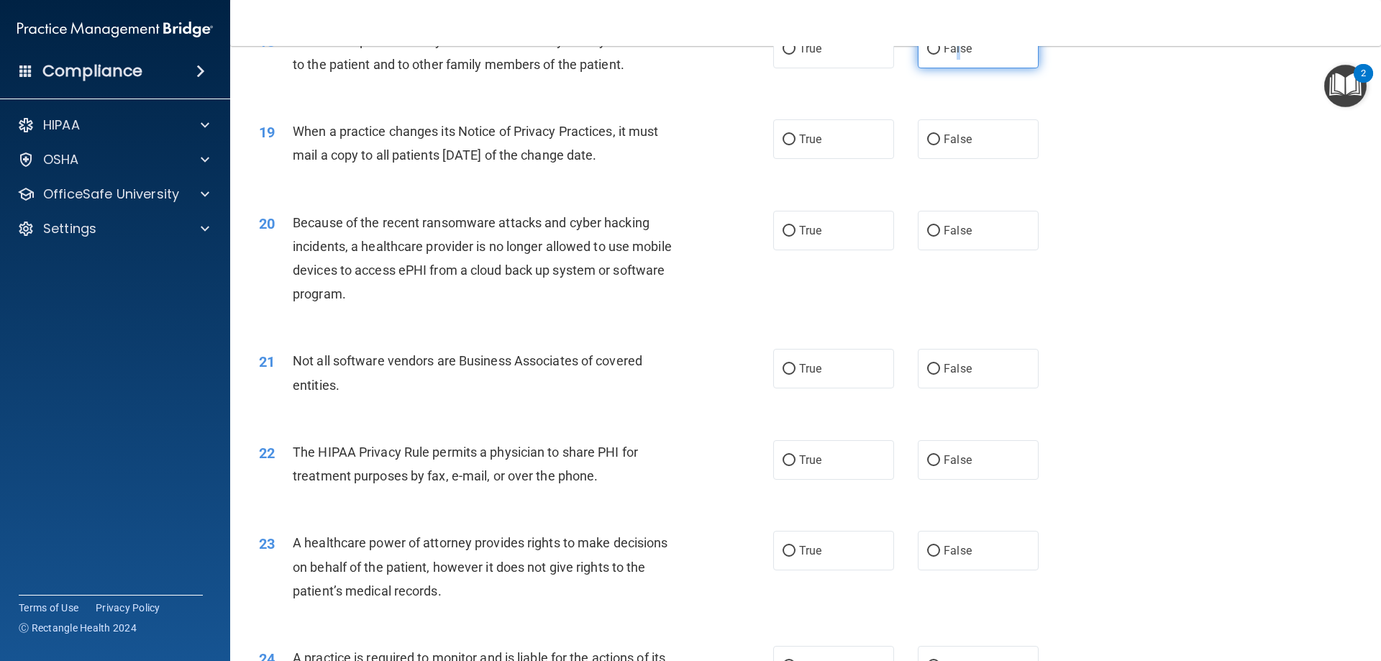
scroll to position [2013, 0]
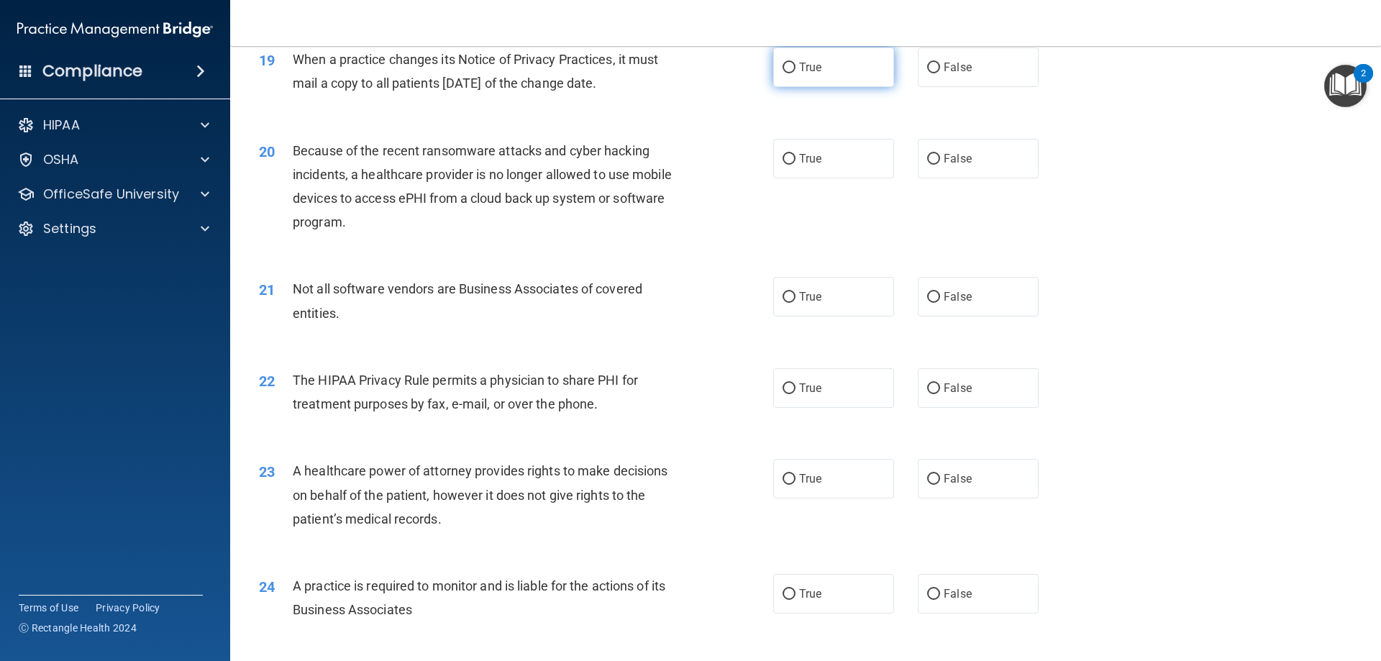
click at [858, 58] on label "True" at bounding box center [833, 67] width 121 height 40
click at [795, 63] on input "True" at bounding box center [788, 68] width 13 height 11
radio input "true"
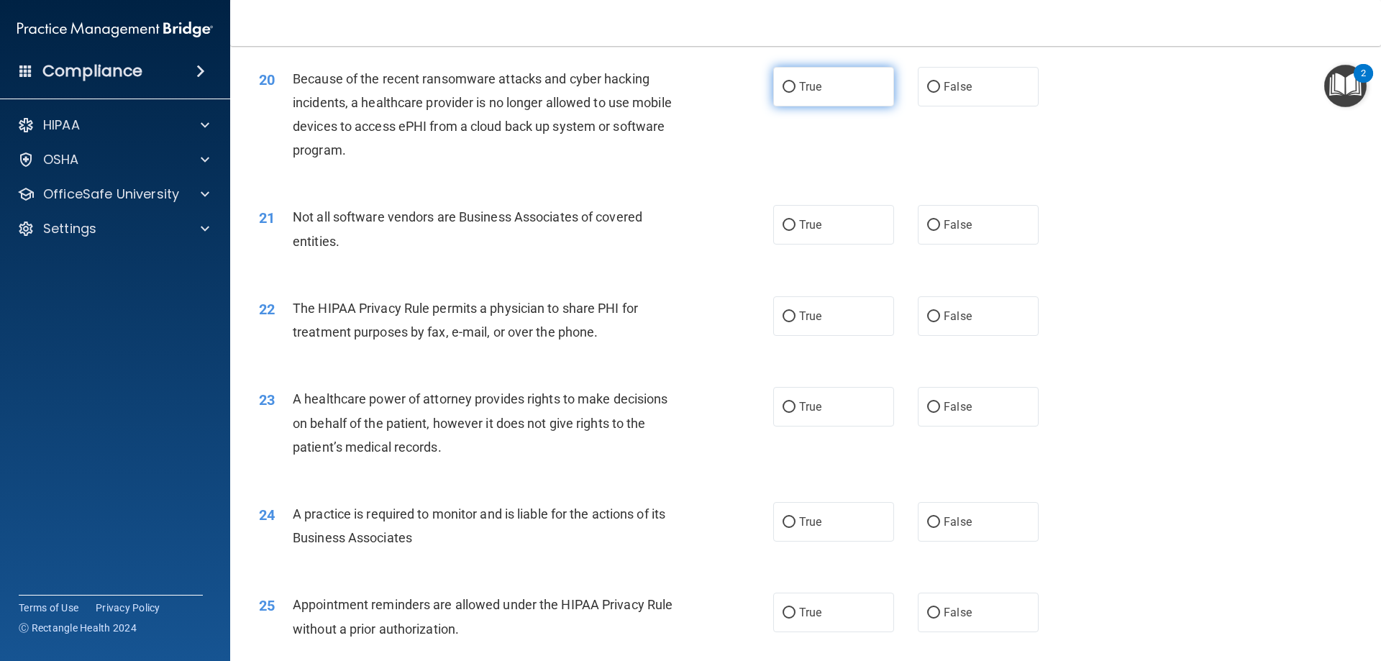
click at [875, 88] on label "True" at bounding box center [833, 87] width 121 height 40
click at [795, 88] on input "True" at bounding box center [788, 87] width 13 height 11
radio input "true"
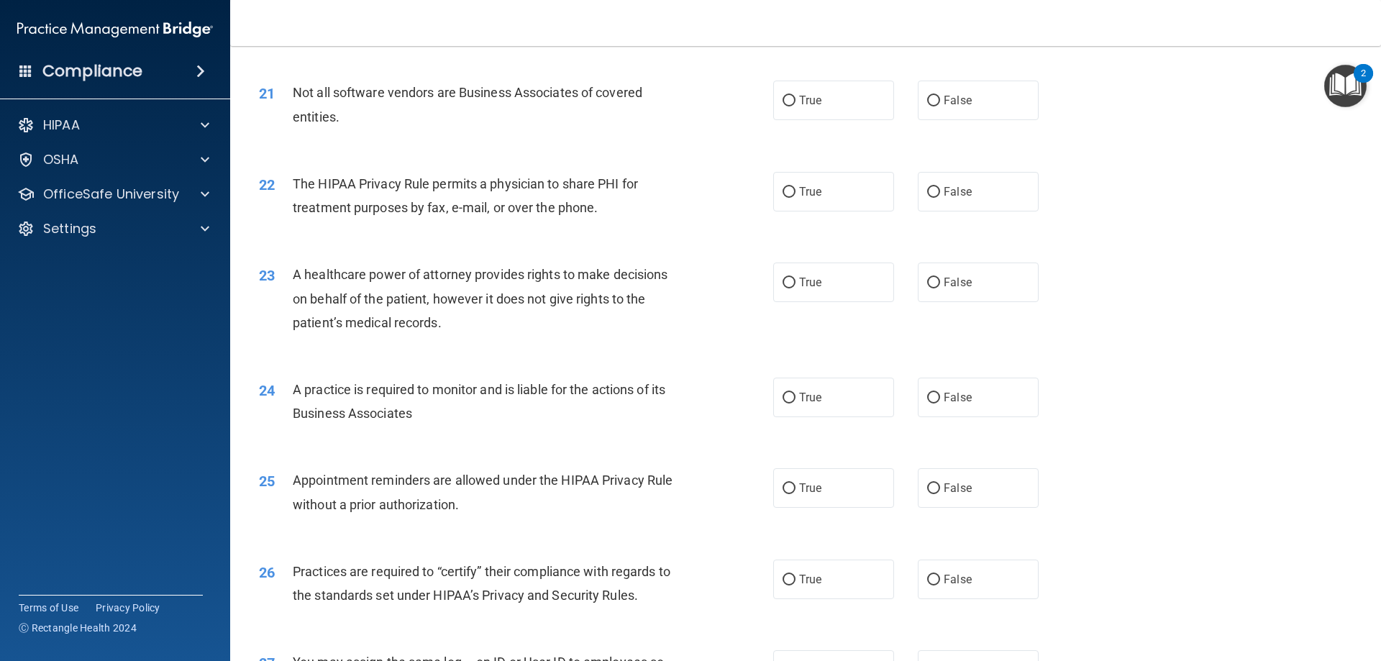
scroll to position [2229, 0]
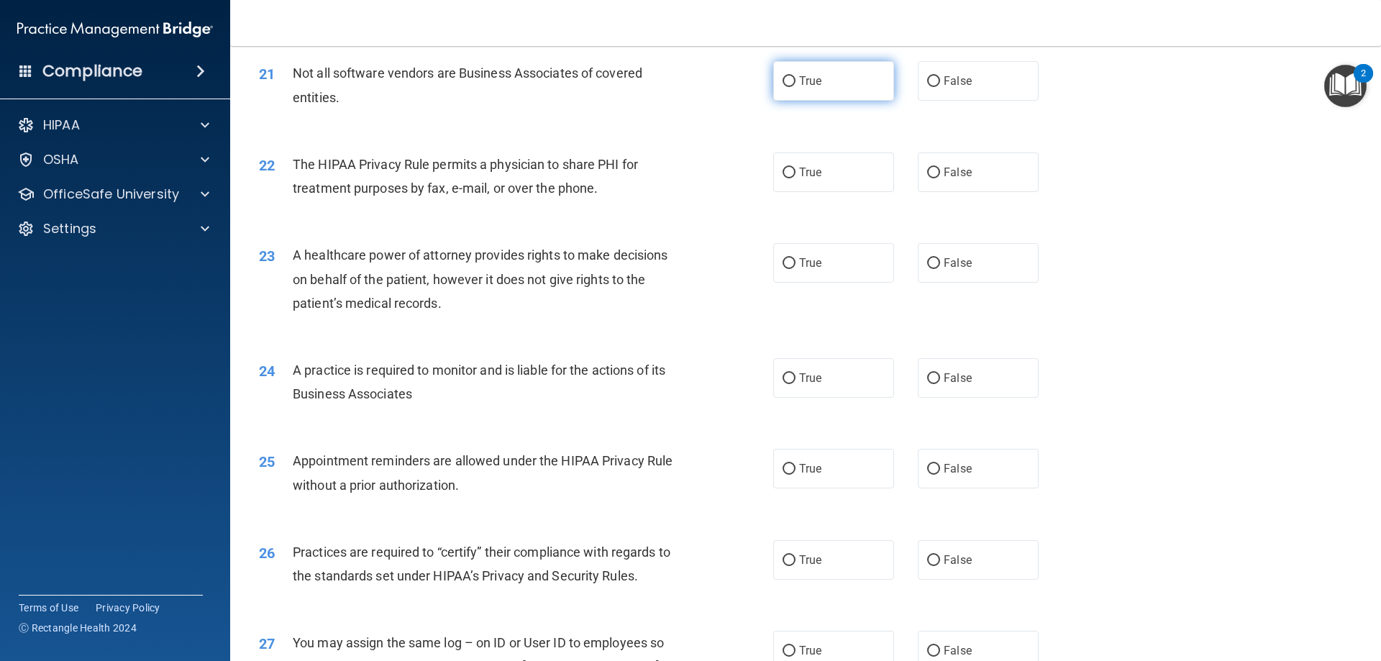
click at [874, 91] on label "True" at bounding box center [833, 81] width 121 height 40
click at [795, 87] on input "True" at bounding box center [788, 81] width 13 height 11
radio input "true"
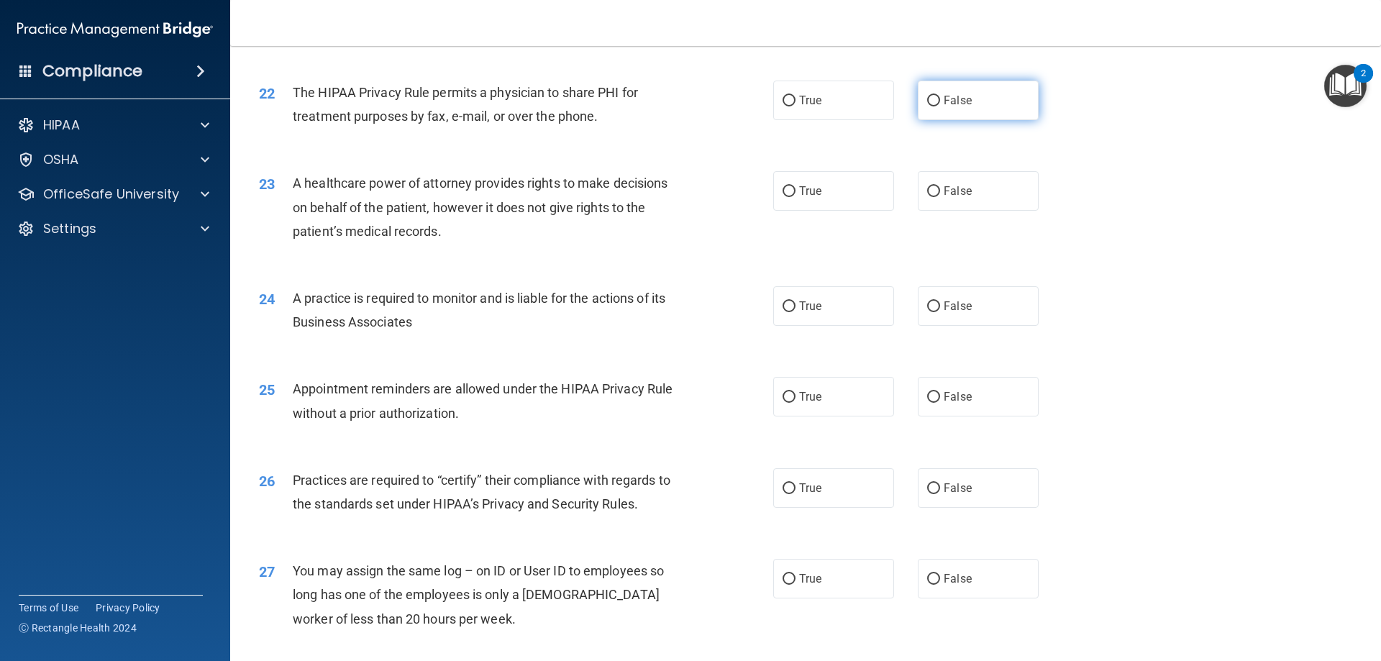
click at [930, 105] on input "False" at bounding box center [933, 101] width 13 height 11
radio input "true"
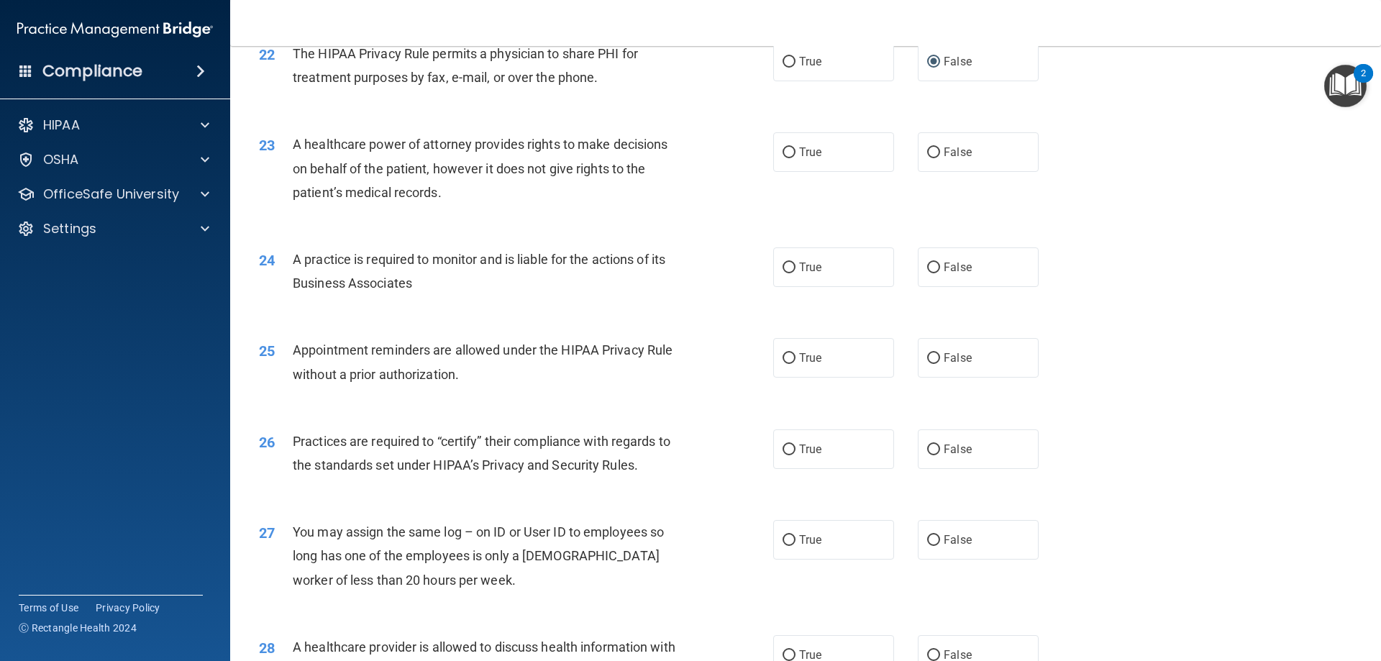
scroll to position [2373, 0]
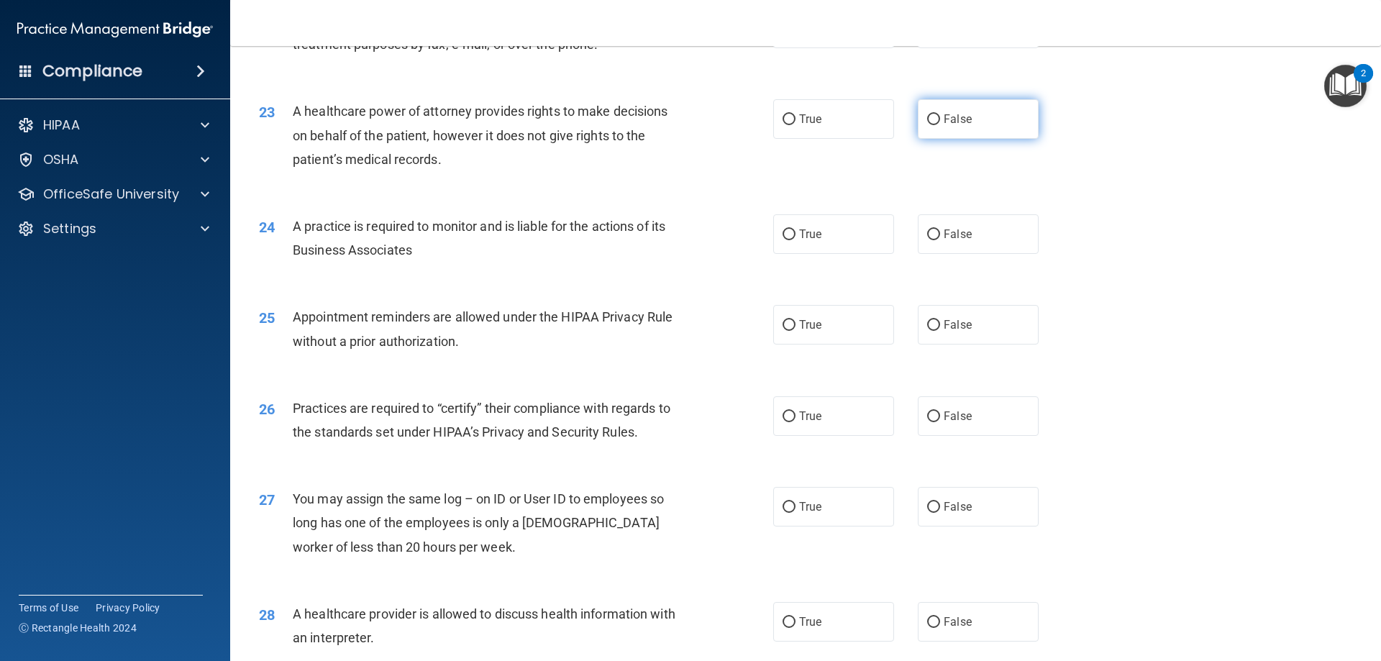
click at [927, 124] on input "False" at bounding box center [933, 119] width 13 height 11
radio input "true"
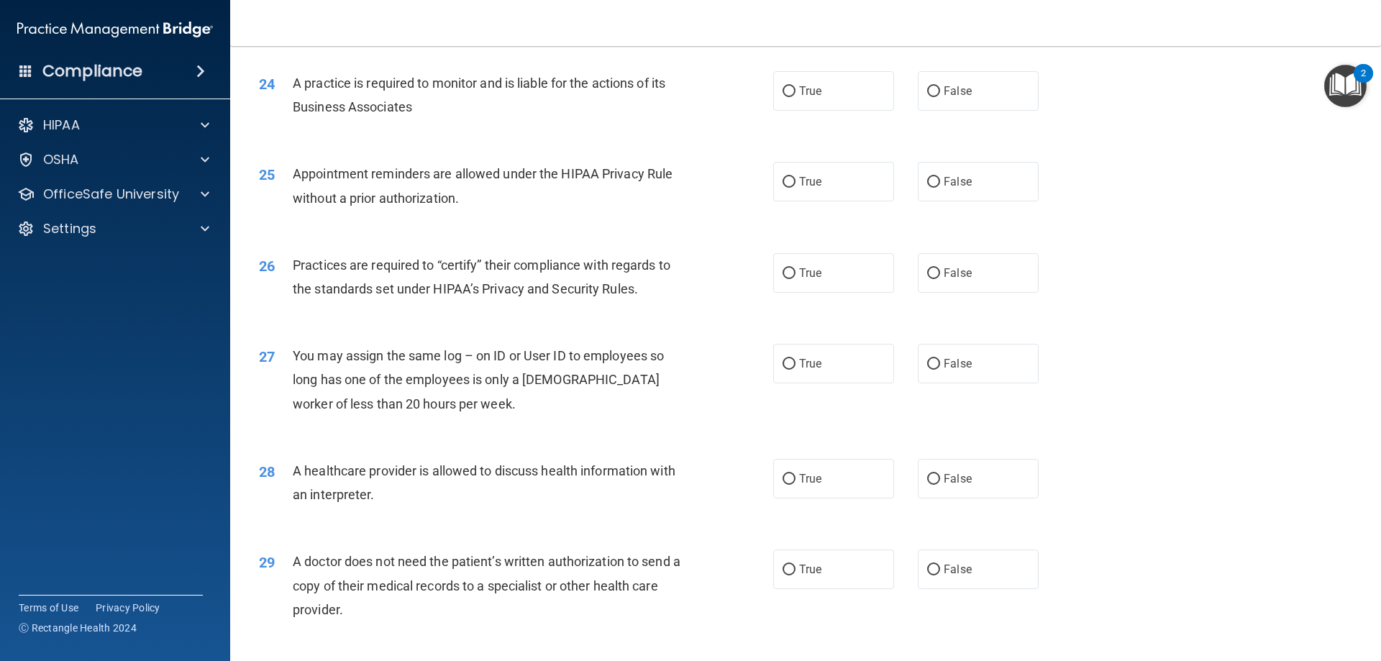
scroll to position [2517, 0]
click at [869, 94] on label "True" at bounding box center [833, 90] width 121 height 40
click at [795, 94] on input "True" at bounding box center [788, 91] width 13 height 11
radio input "true"
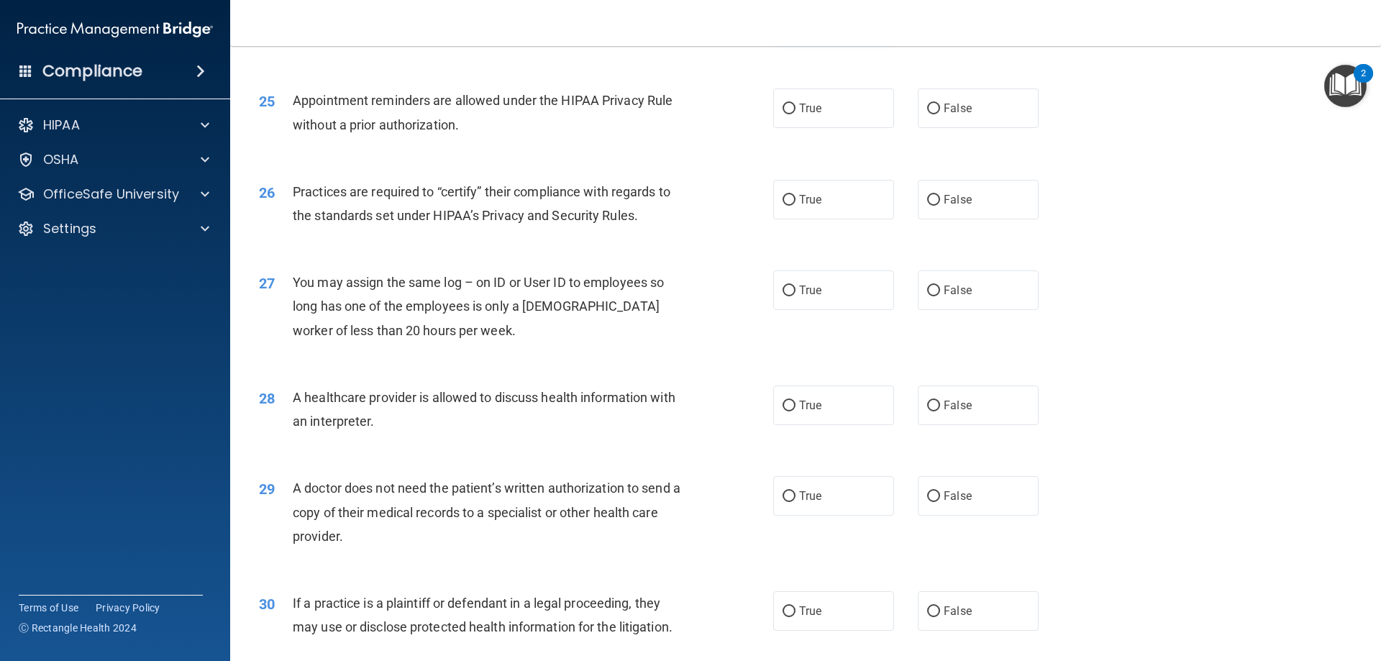
scroll to position [2589, 0]
click at [971, 115] on label "False" at bounding box center [978, 109] width 121 height 40
click at [940, 115] on input "False" at bounding box center [933, 109] width 13 height 11
radio input "true"
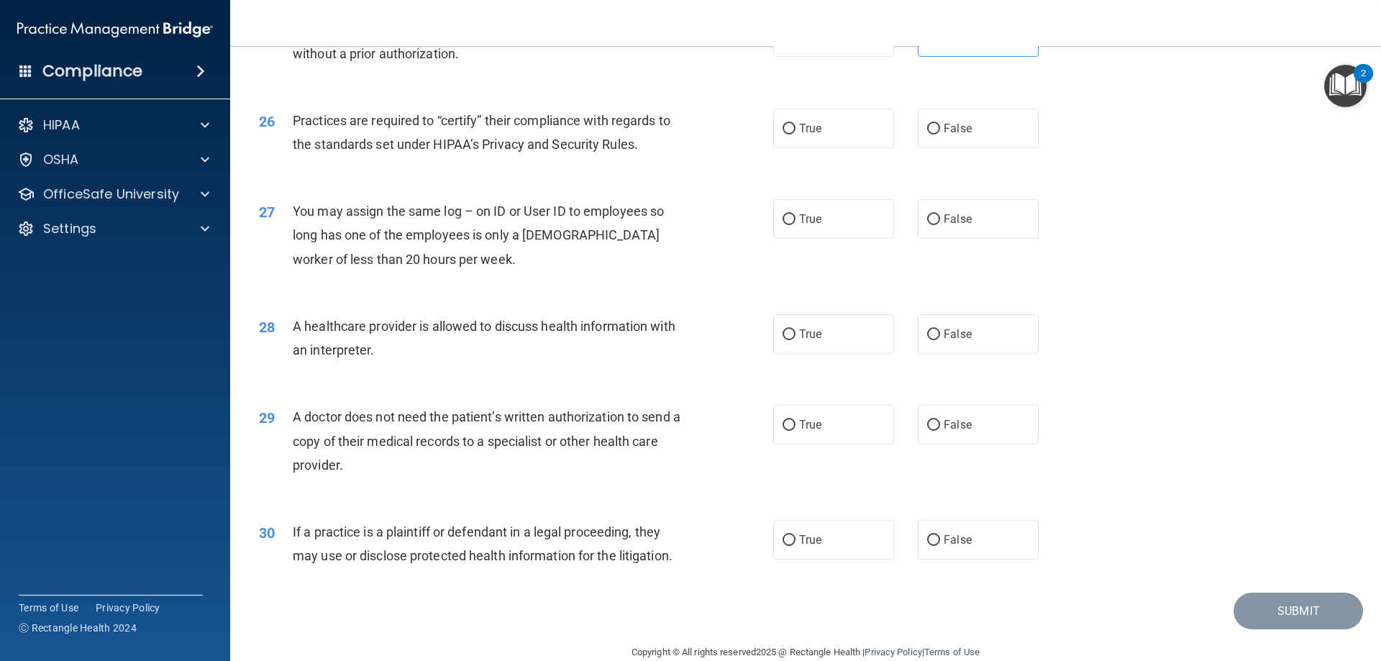
click at [766, 119] on div "26 Practices are required to “certify” their compliance with regards to the sta…" at bounding box center [515, 136] width 557 height 55
click at [851, 137] on label "True" at bounding box center [833, 129] width 121 height 40
click at [795, 134] on input "True" at bounding box center [788, 129] width 13 height 11
radio input "true"
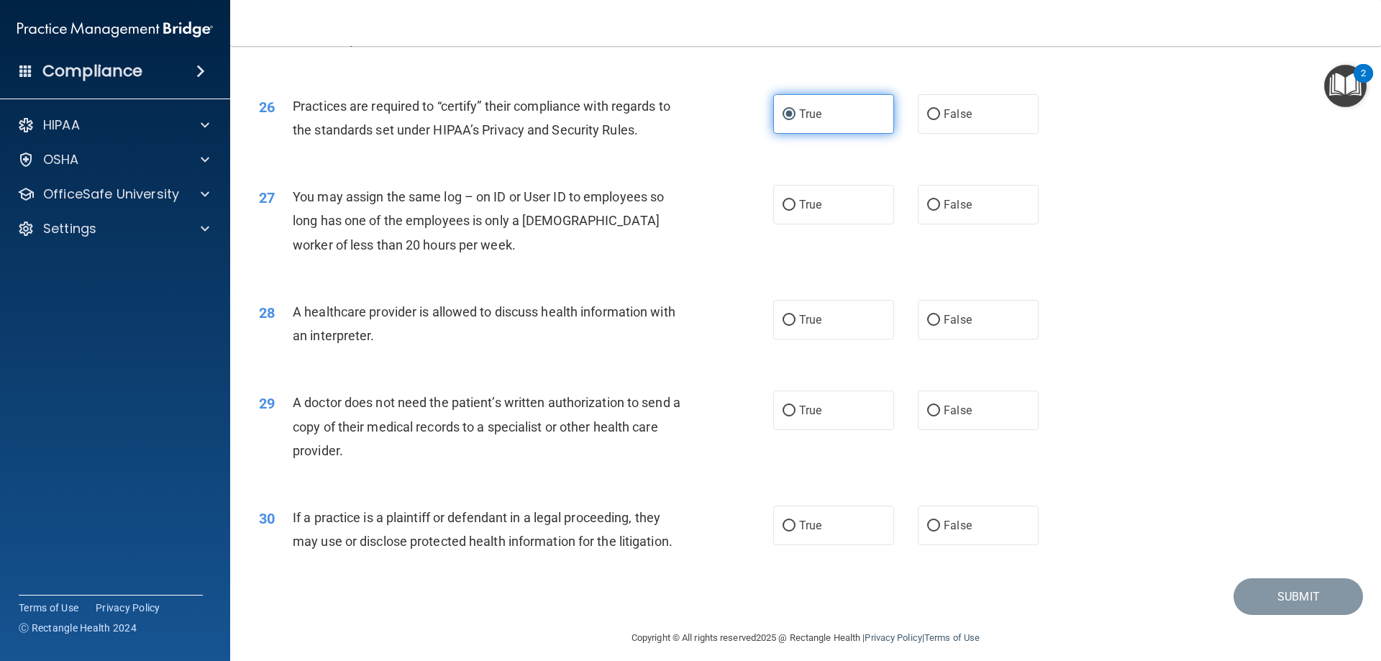
scroll to position [2686, 0]
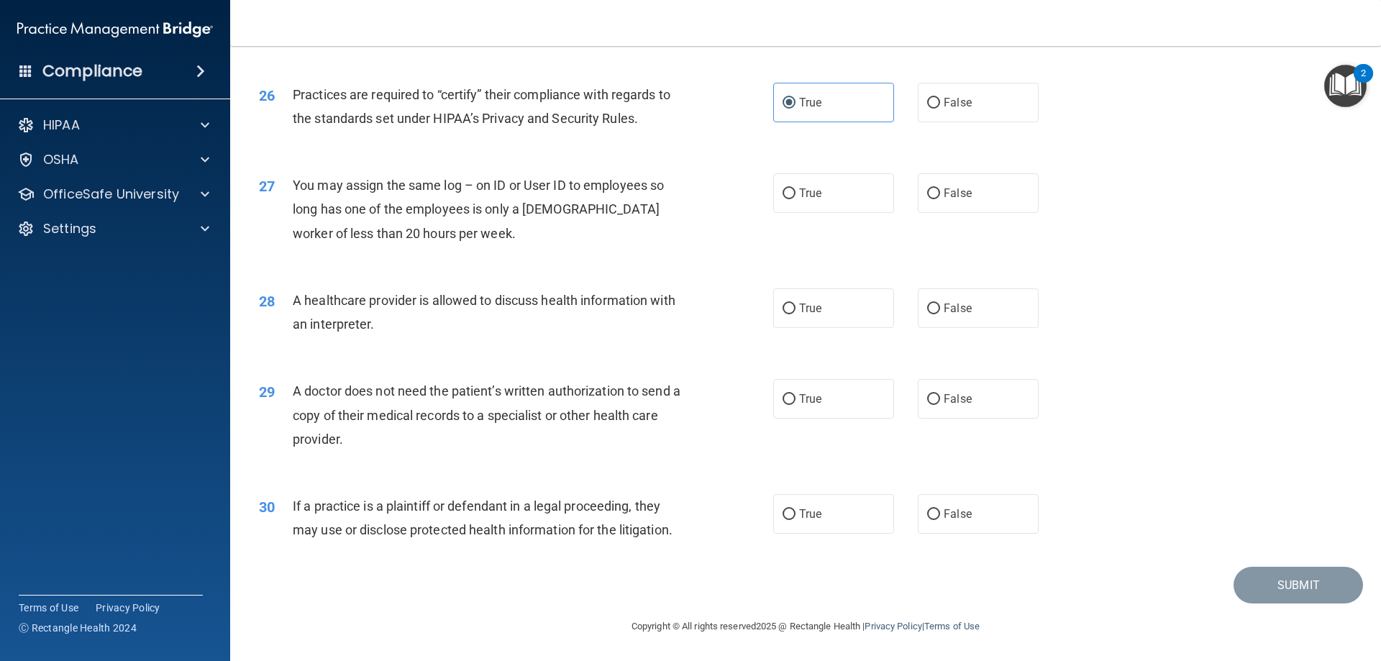
drag, startPoint x: 823, startPoint y: 203, endPoint x: 1149, endPoint y: 216, distance: 326.0
click at [1149, 215] on div "27 You may assign the same log – on ID or User ID to employees so long has one …" at bounding box center [805, 212] width 1115 height 115
click at [936, 187] on label "False" at bounding box center [978, 193] width 121 height 40
click at [936, 188] on input "False" at bounding box center [933, 193] width 13 height 11
radio input "true"
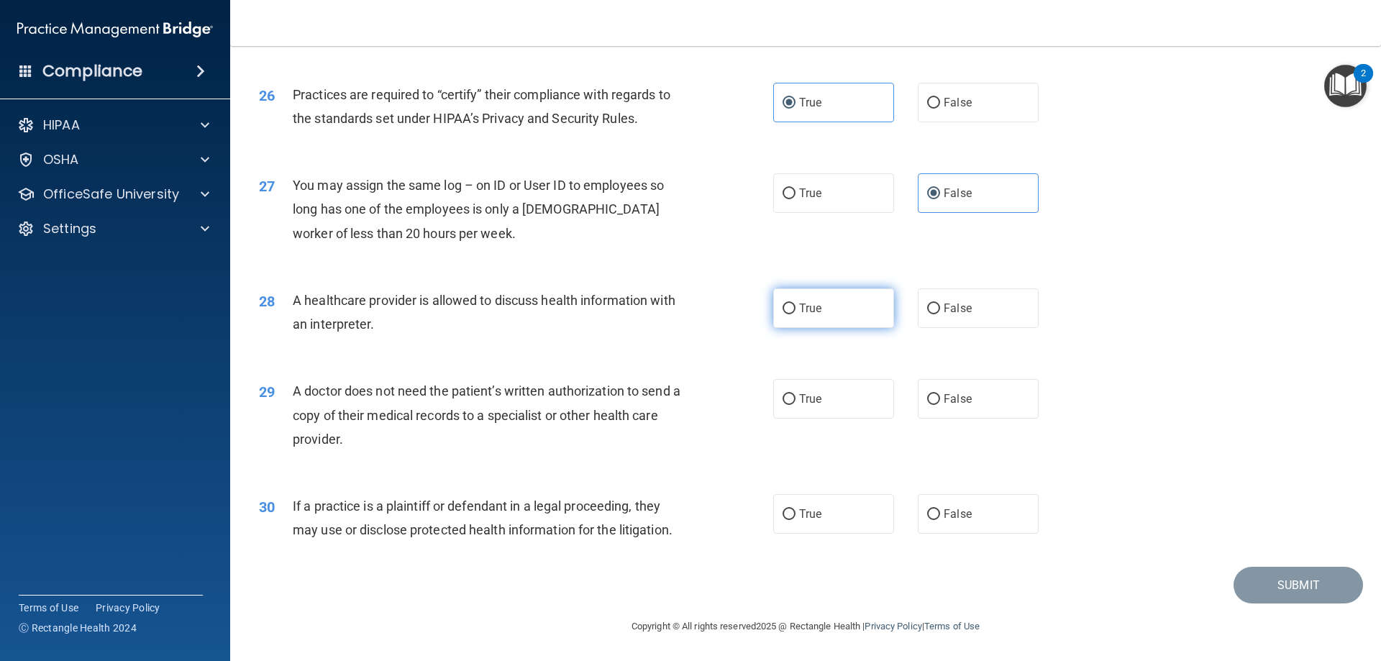
click at [809, 314] on span "True" at bounding box center [810, 308] width 22 height 14
click at [795, 314] on input "True" at bounding box center [788, 308] width 13 height 11
radio input "true"
click at [989, 408] on label "False" at bounding box center [978, 399] width 121 height 40
click at [940, 405] on input "False" at bounding box center [933, 399] width 13 height 11
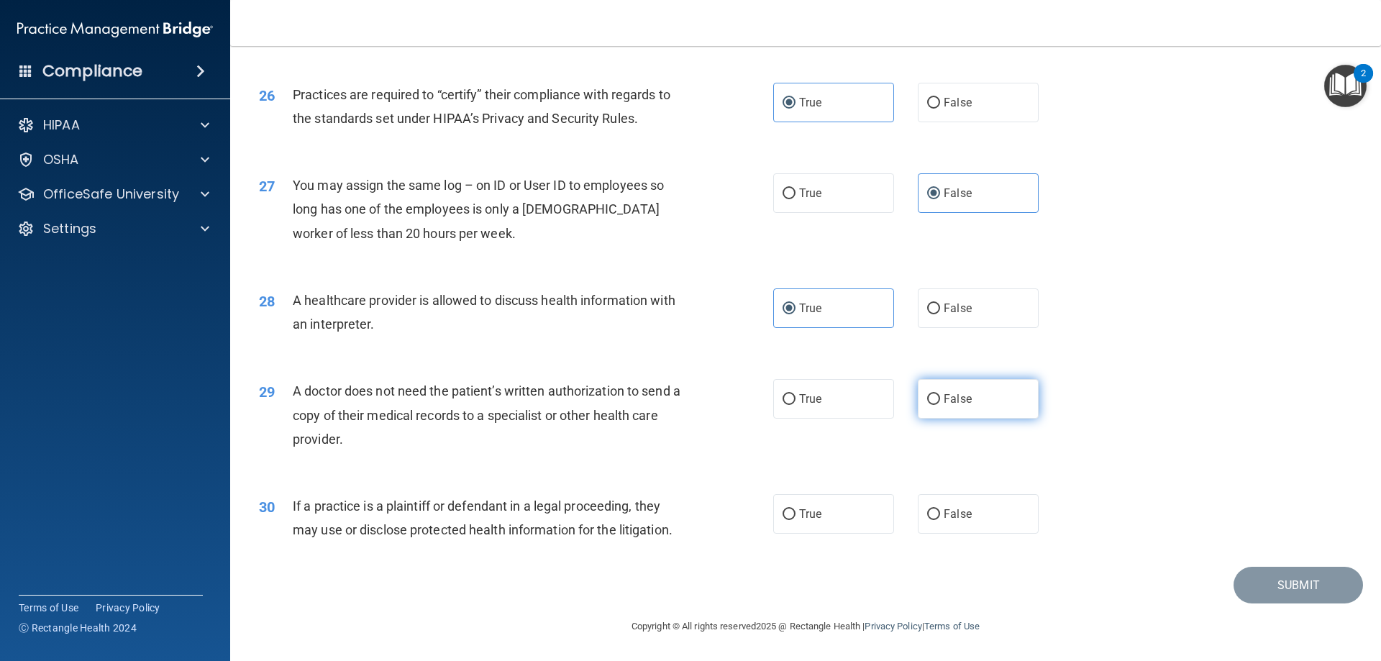
radio input "true"
click at [930, 530] on label "False" at bounding box center [978, 514] width 121 height 40
click at [930, 520] on input "False" at bounding box center [933, 514] width 13 height 11
radio input "true"
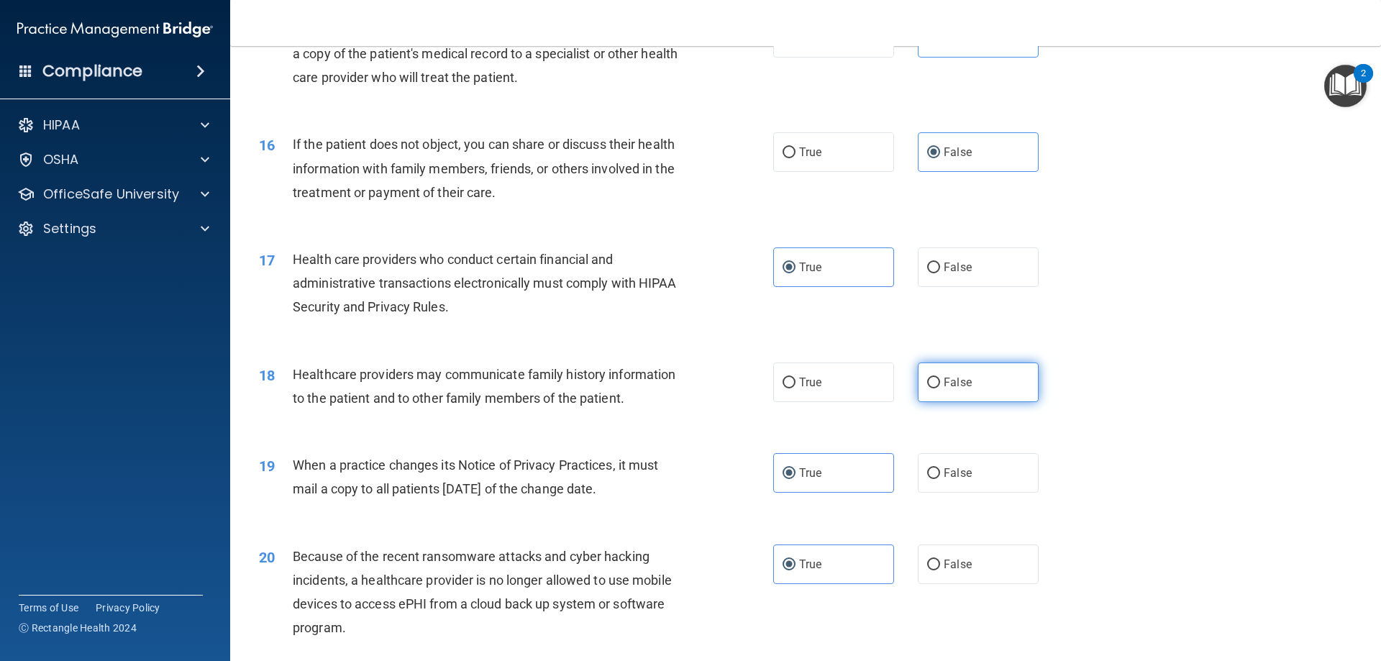
scroll to position [1536, 0]
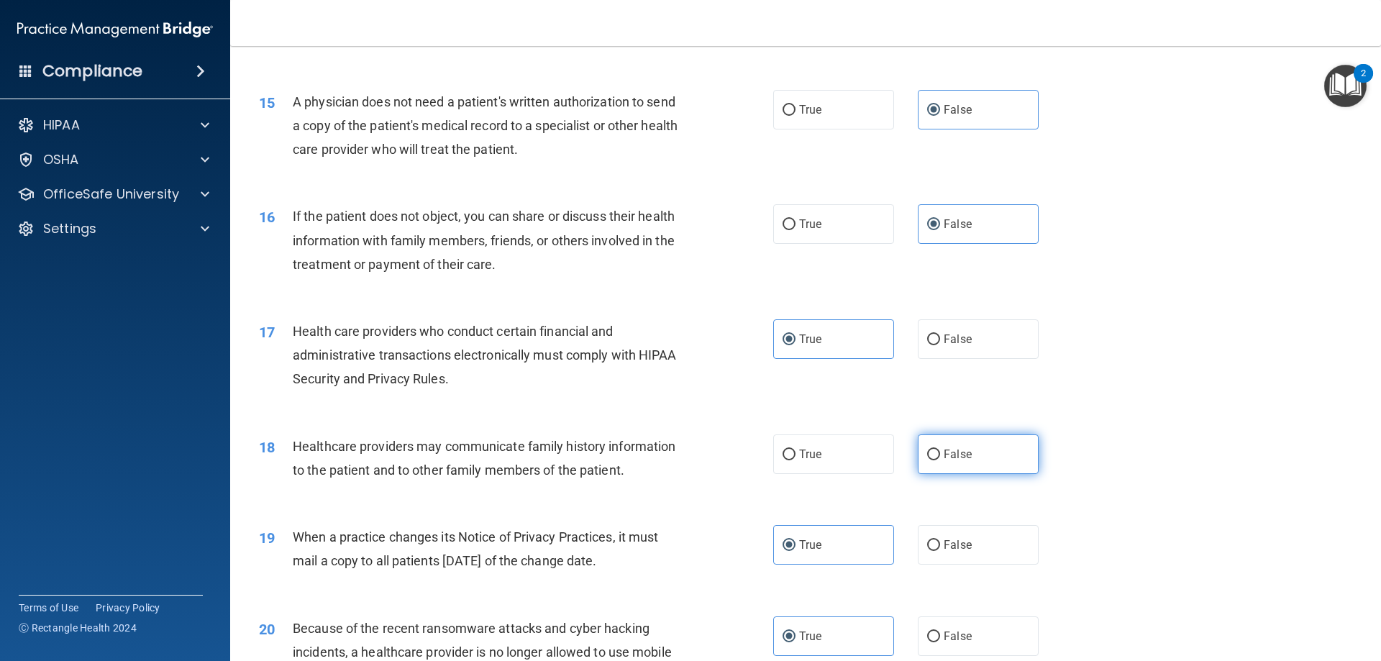
click at [987, 439] on label "False" at bounding box center [978, 454] width 121 height 40
click at [940, 449] on input "False" at bounding box center [933, 454] width 13 height 11
radio input "true"
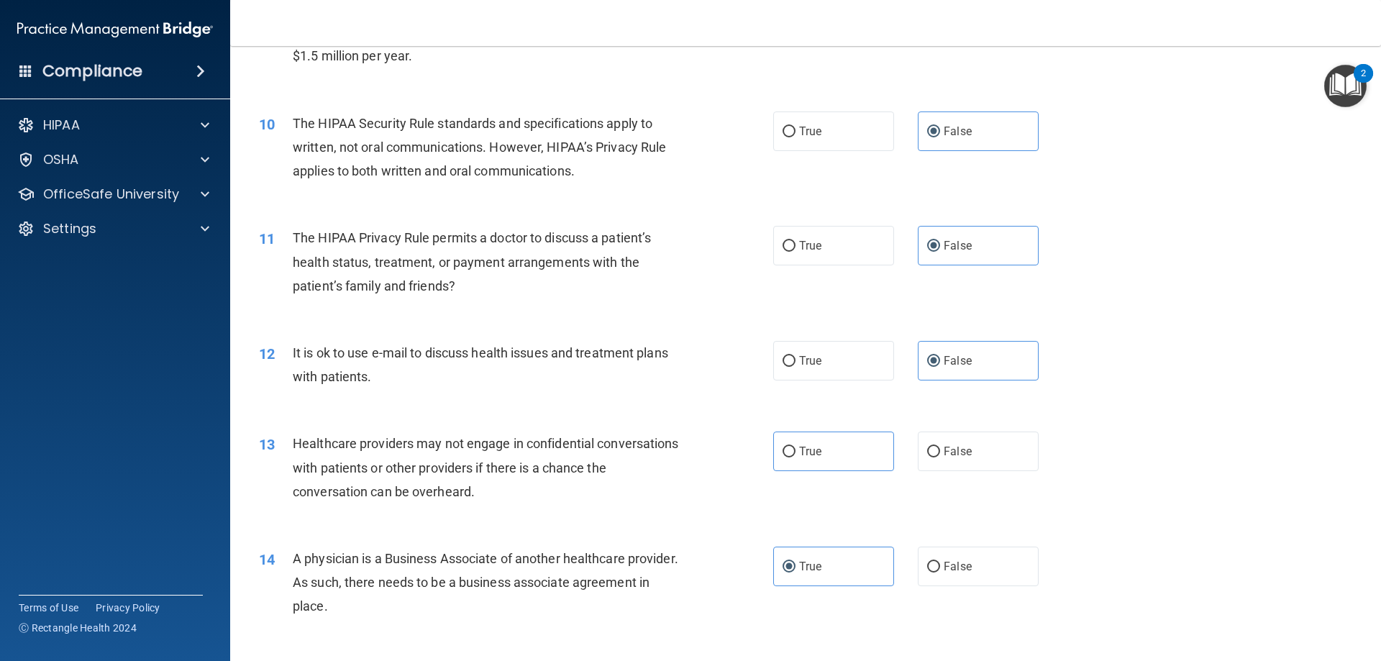
scroll to position [961, 0]
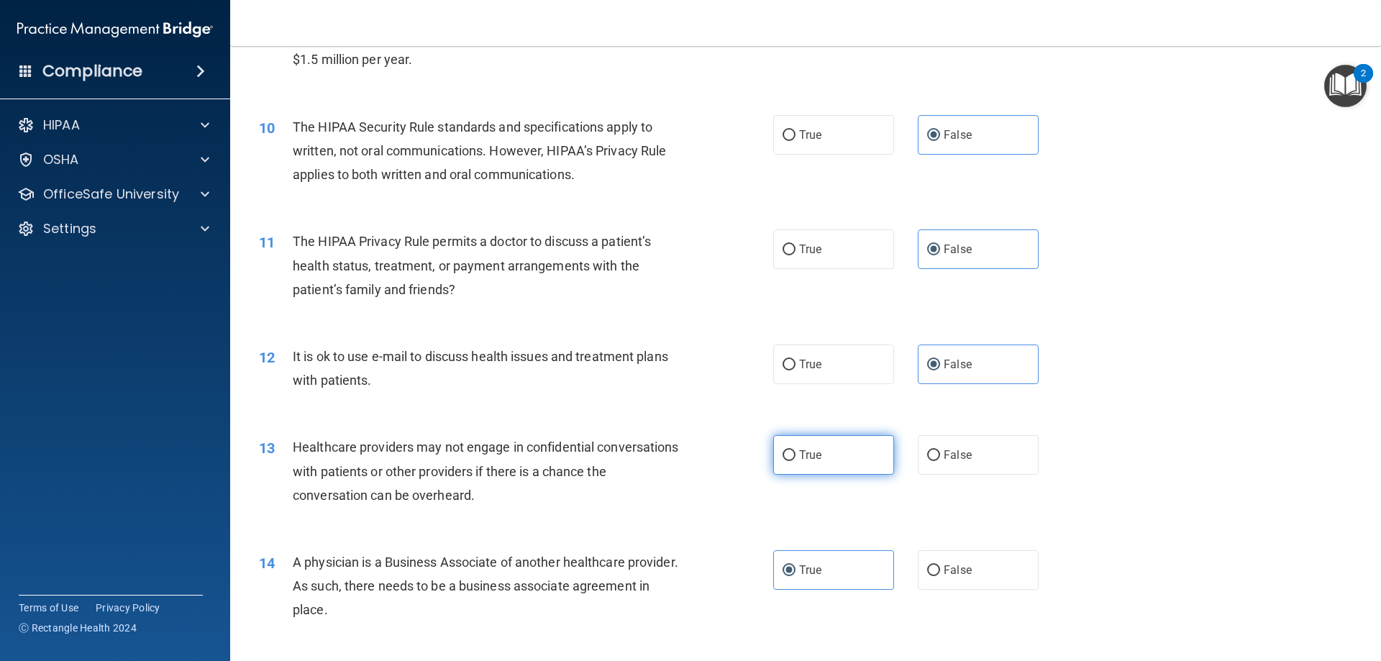
click at [836, 456] on label "True" at bounding box center [833, 455] width 121 height 40
click at [795, 456] on input "True" at bounding box center [788, 455] width 13 height 11
radio input "true"
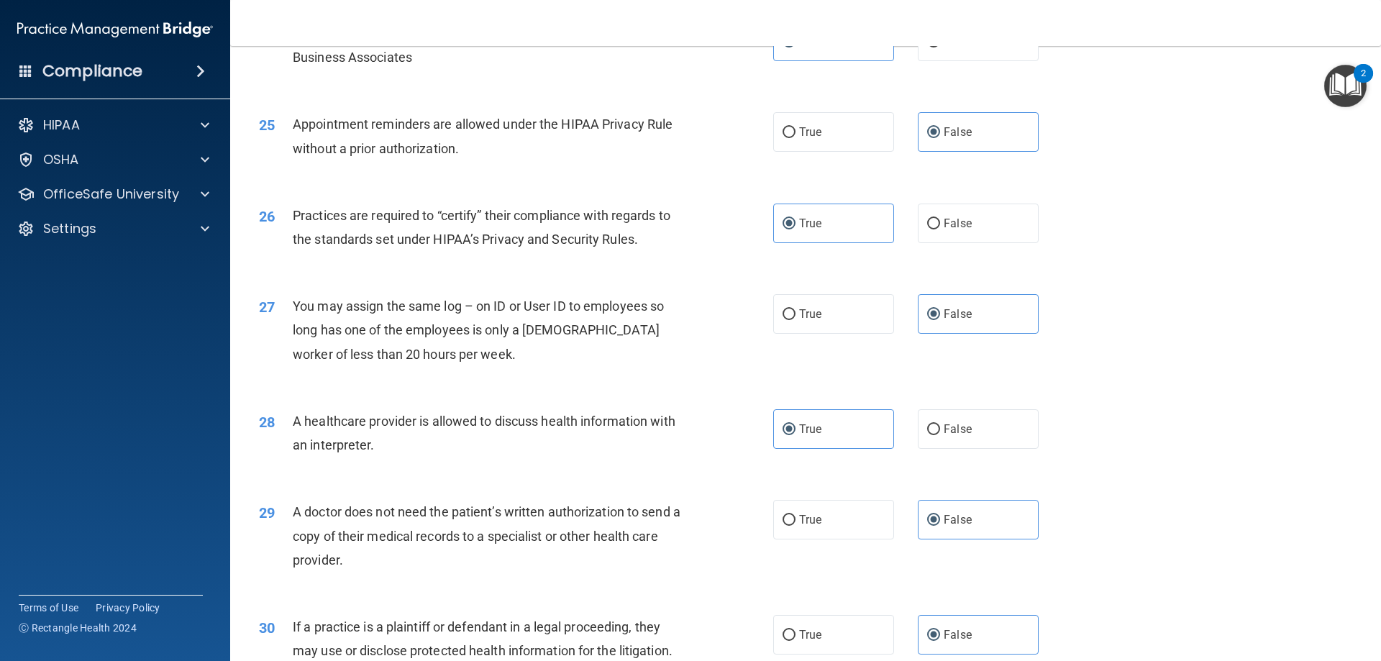
scroll to position [2686, 0]
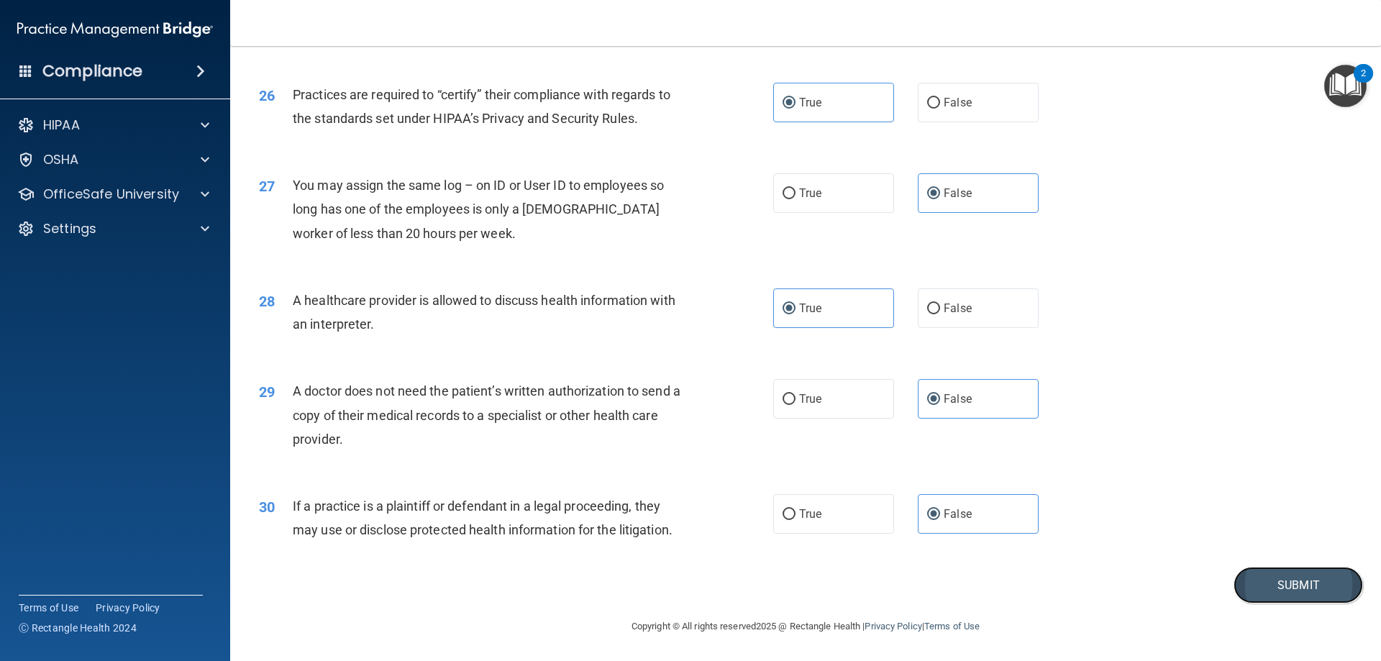
click at [1288, 577] on button "Submit" at bounding box center [1297, 585] width 129 height 37
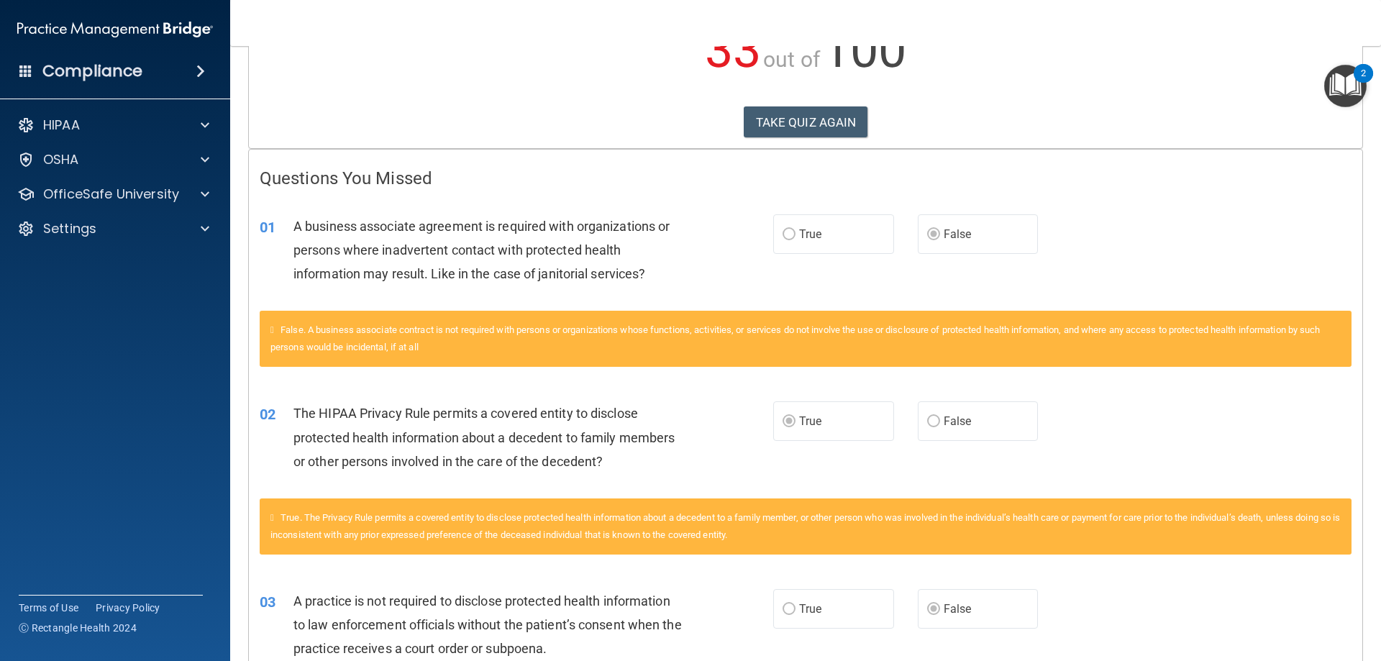
scroll to position [216, 0]
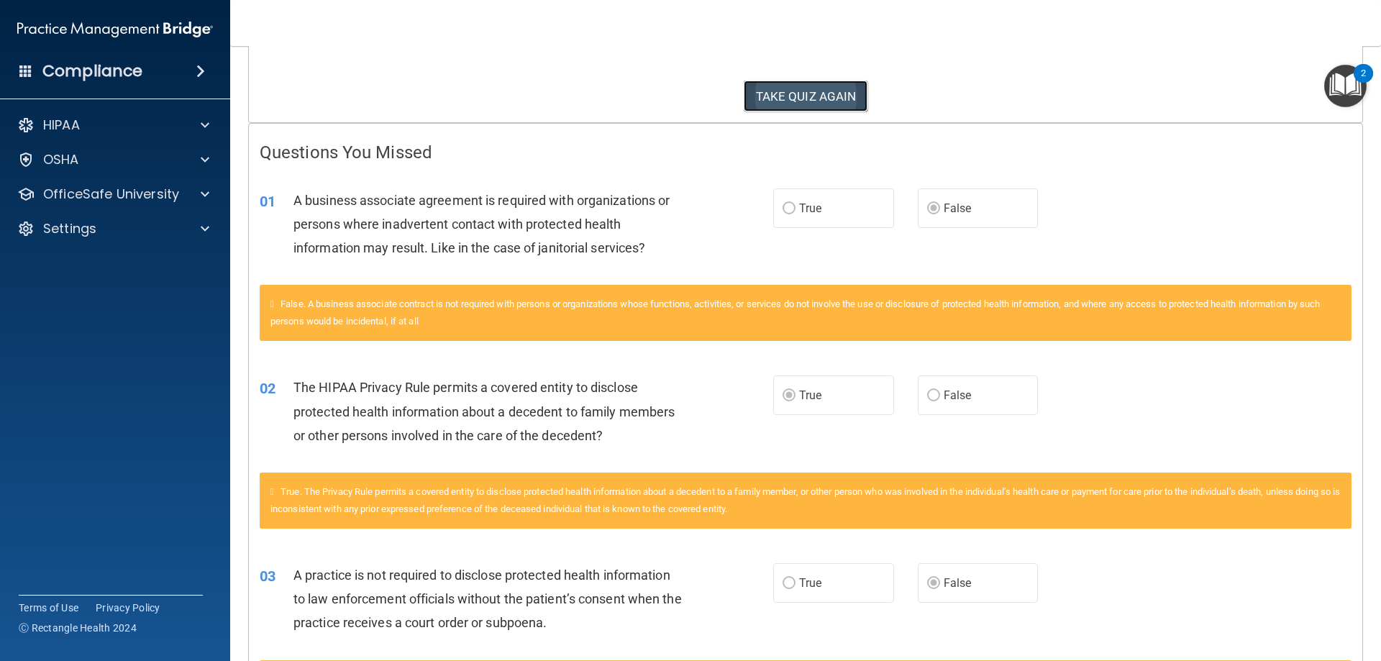
click at [782, 97] on button "TAKE QUIZ AGAIN" at bounding box center [806, 97] width 124 height 32
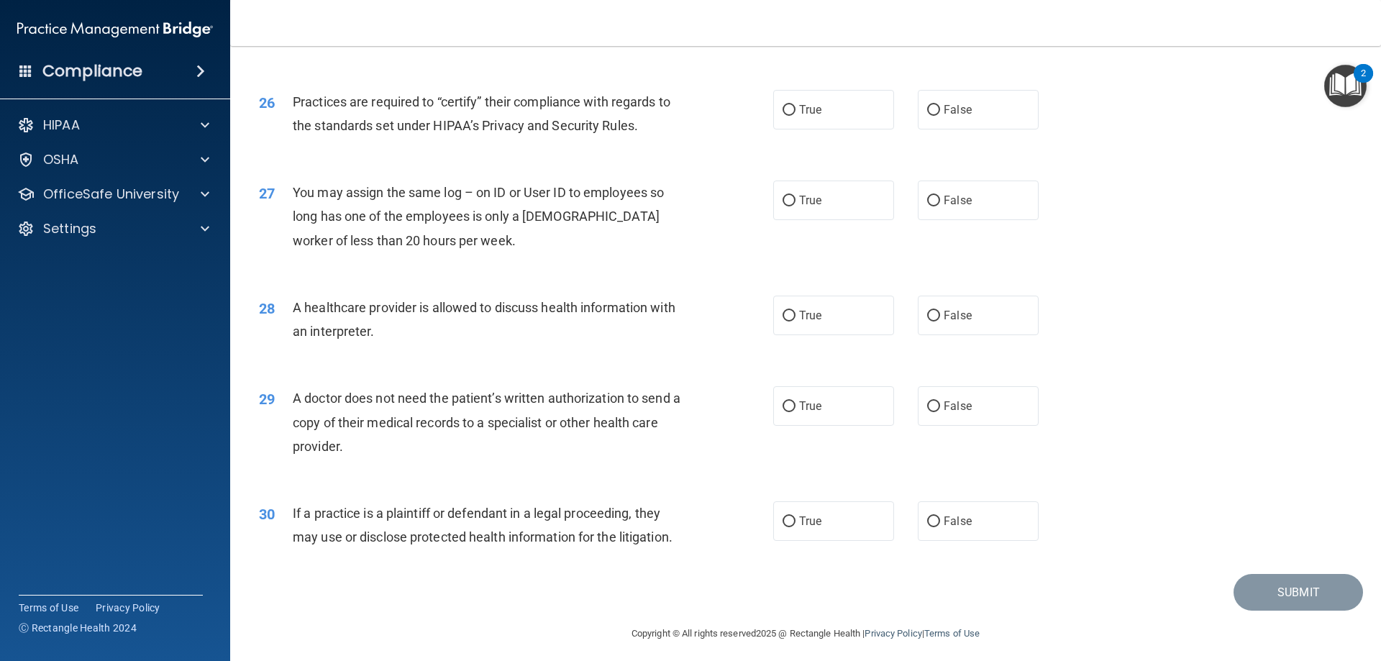
scroll to position [2686, 0]
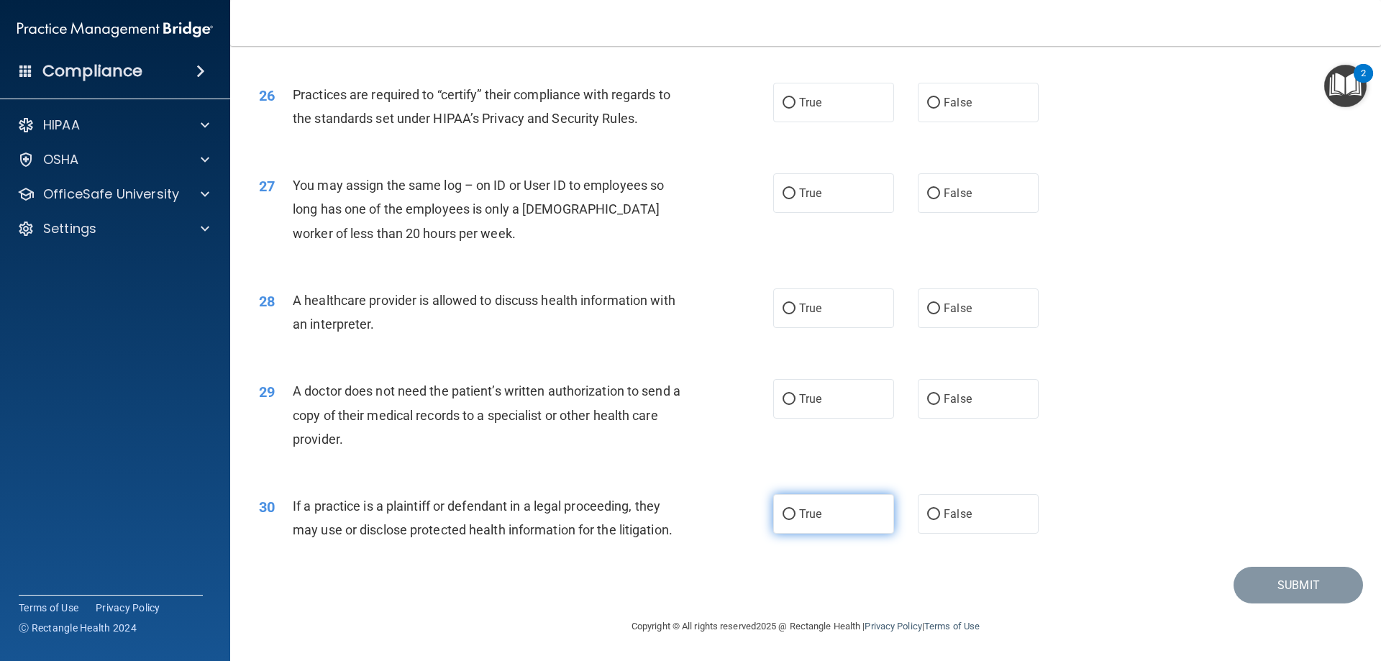
click at [849, 511] on label "True" at bounding box center [833, 514] width 121 height 40
click at [795, 511] on input "True" at bounding box center [788, 514] width 13 height 11
radio input "true"
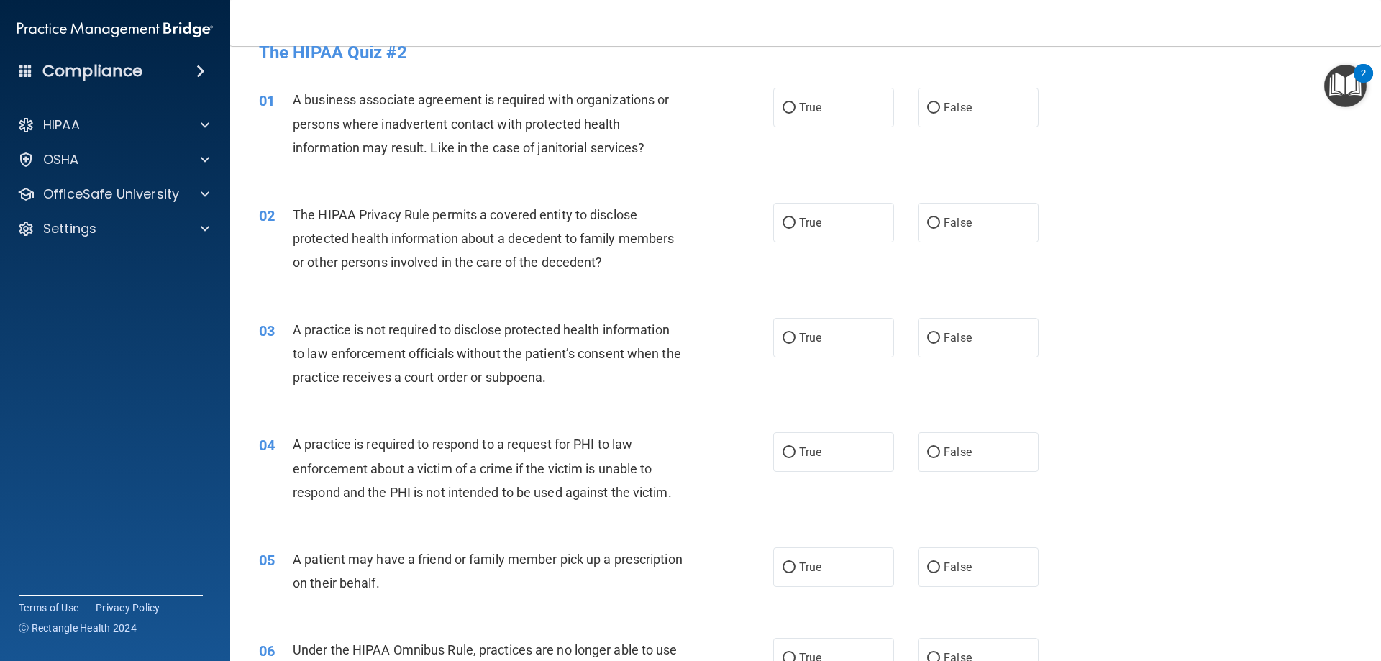
scroll to position [0, 0]
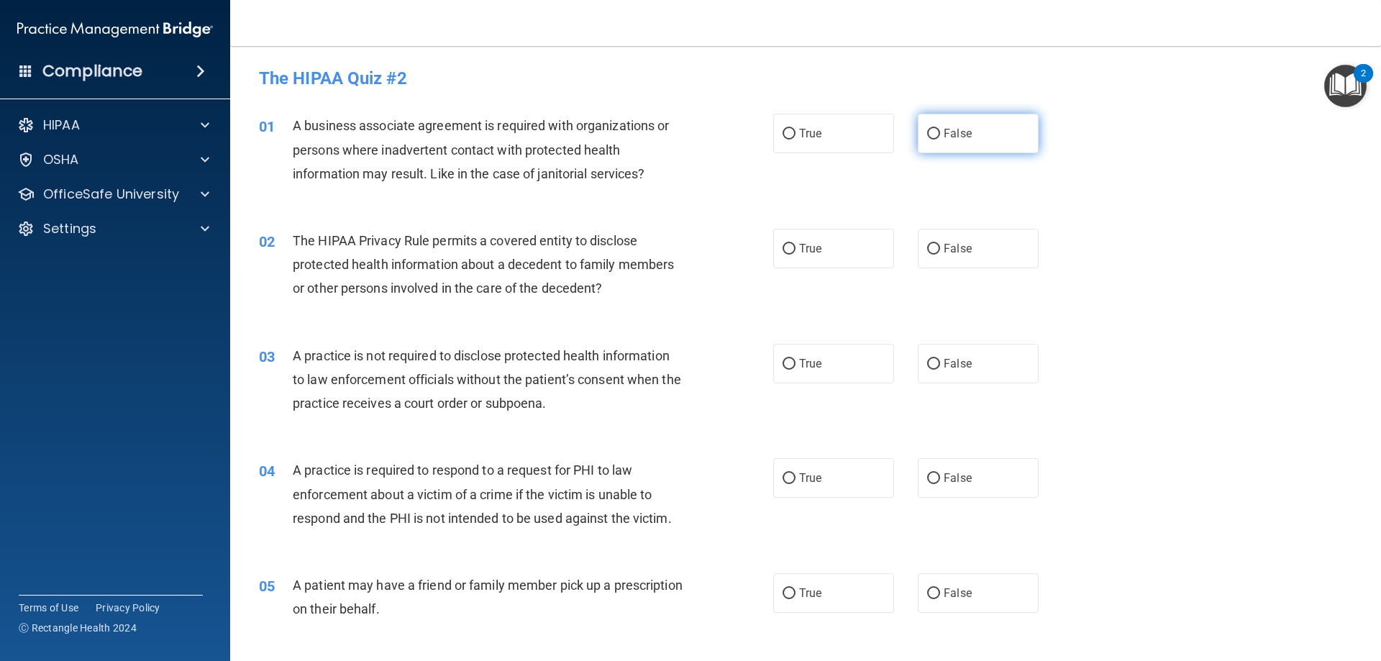
click at [966, 133] on label "False" at bounding box center [978, 134] width 121 height 40
click at [940, 133] on input "False" at bounding box center [933, 134] width 13 height 11
radio input "true"
click at [843, 247] on label "True" at bounding box center [833, 249] width 121 height 40
click at [795, 247] on input "True" at bounding box center [788, 249] width 13 height 11
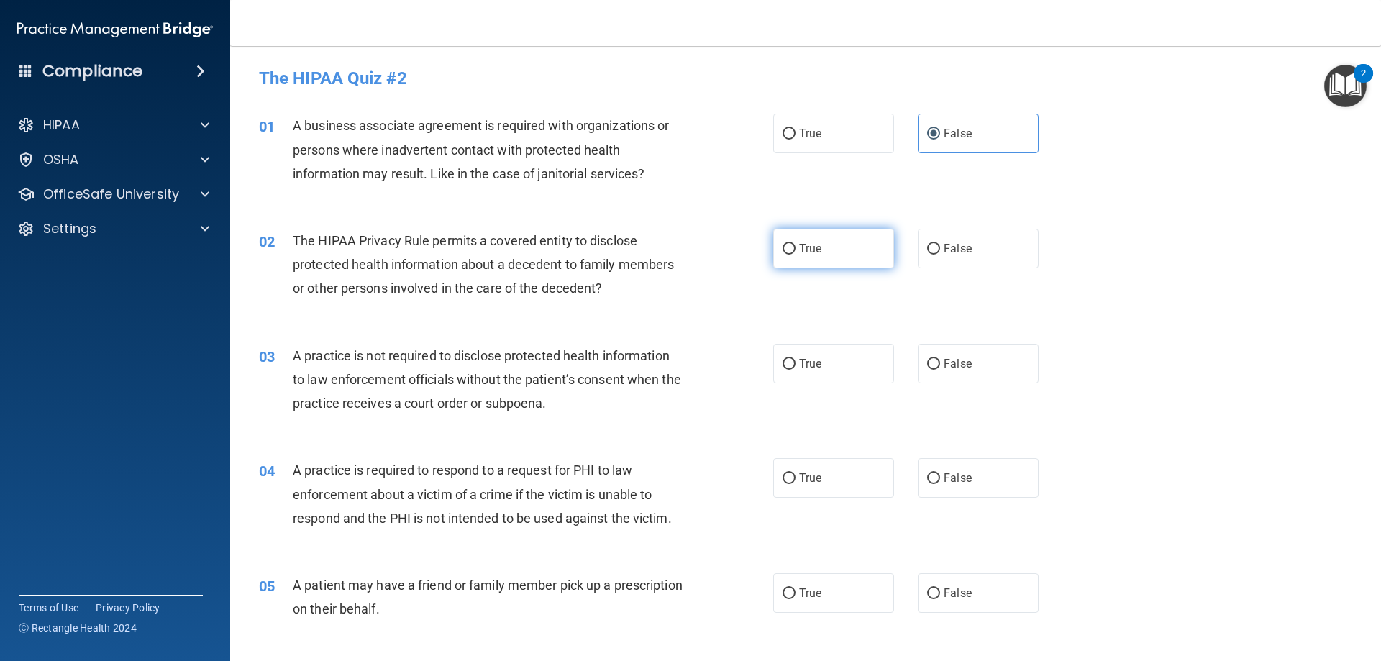
radio input "true"
click at [975, 366] on label "False" at bounding box center [978, 364] width 121 height 40
click at [940, 366] on input "False" at bounding box center [933, 364] width 13 height 11
radio input "true"
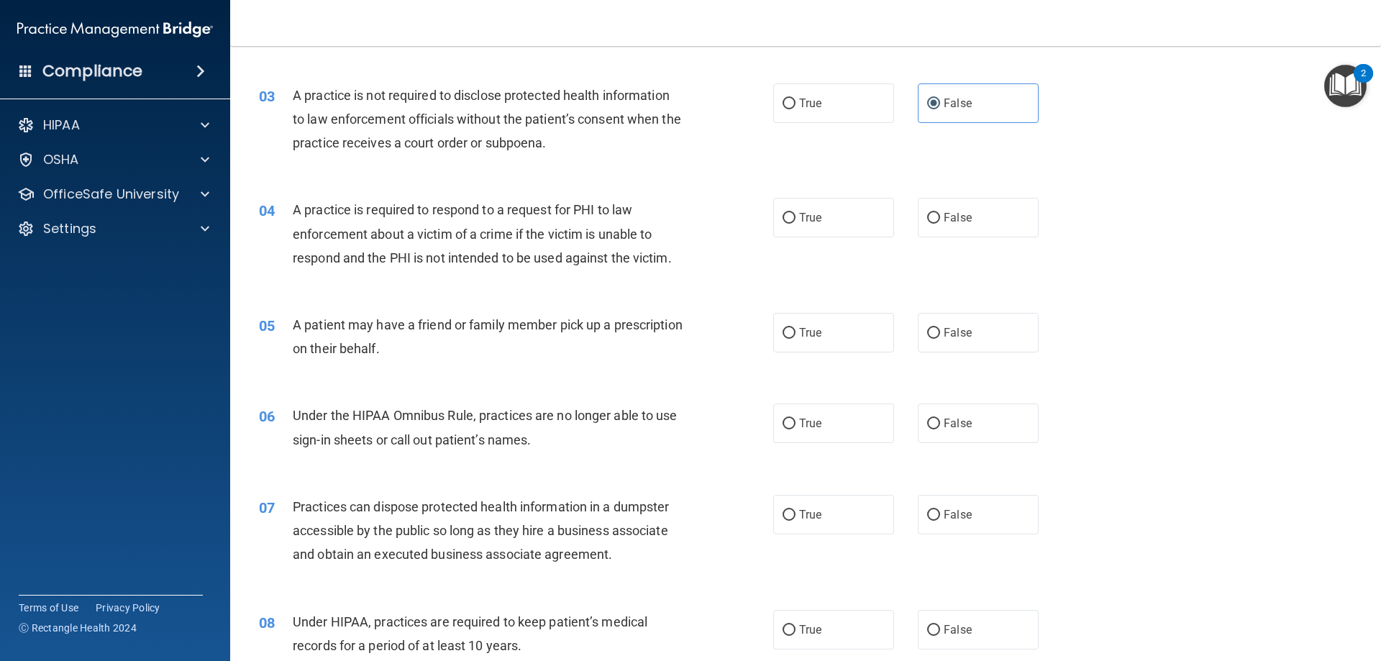
scroll to position [288, 0]
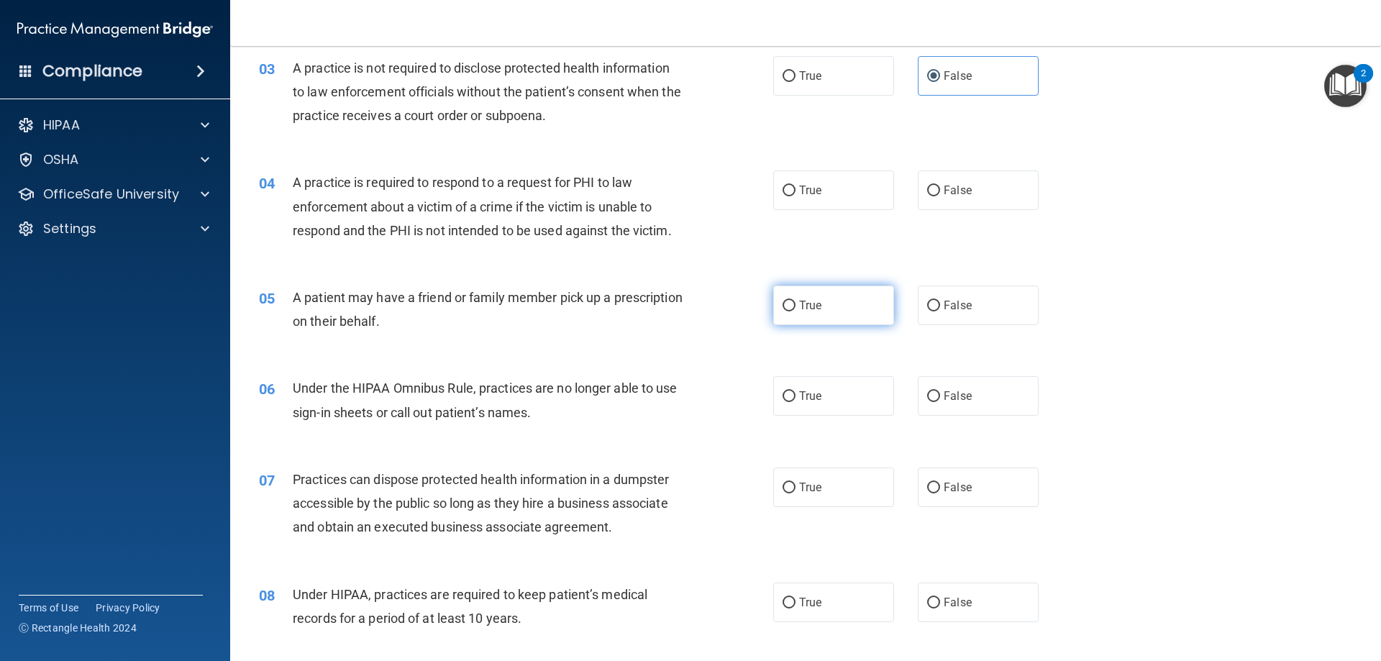
click at [858, 309] on label "True" at bounding box center [833, 305] width 121 height 40
click at [795, 309] on input "True" at bounding box center [788, 306] width 13 height 11
radio input "true"
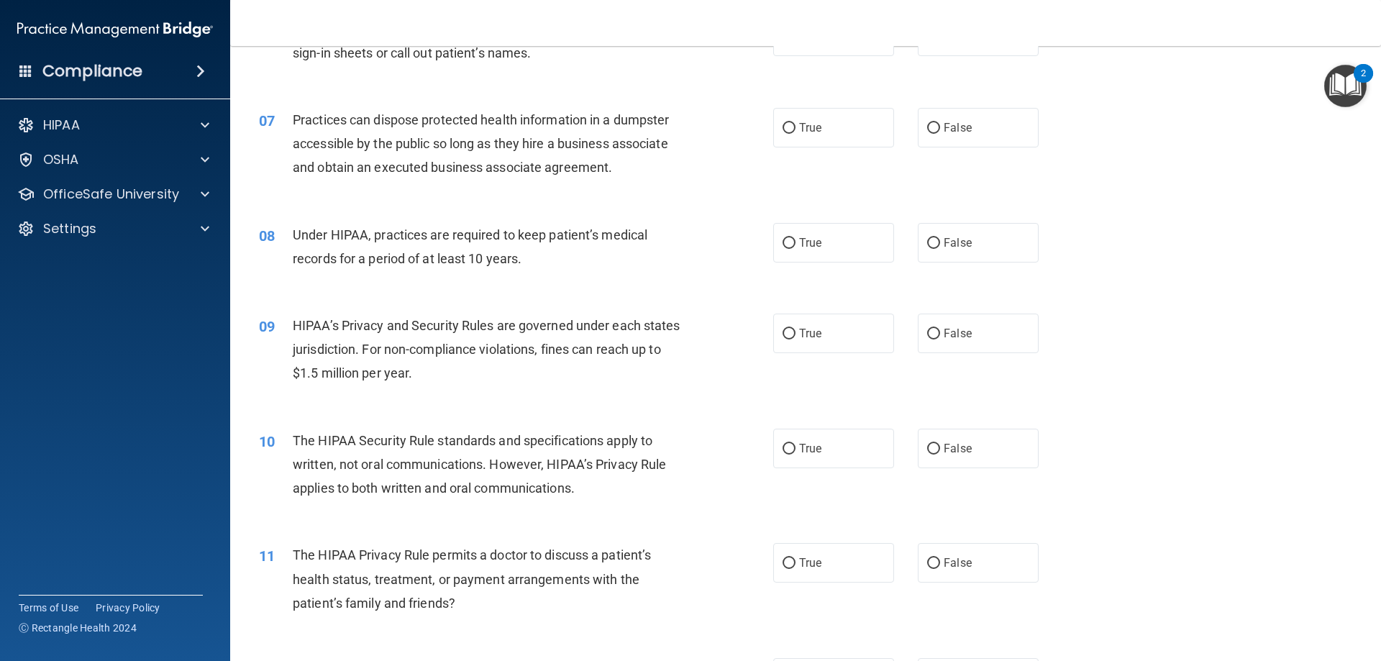
scroll to position [719, 0]
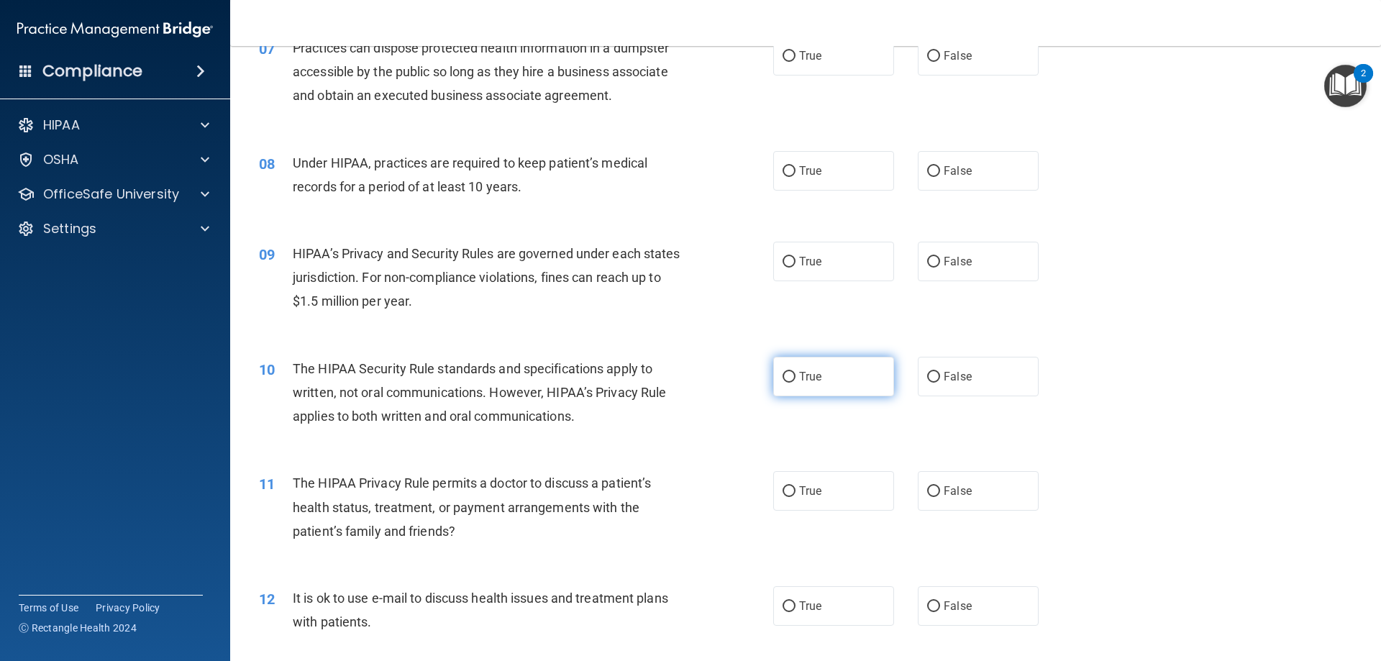
click at [820, 373] on label "True" at bounding box center [833, 377] width 121 height 40
click at [795, 373] on input "True" at bounding box center [788, 377] width 13 height 11
radio input "true"
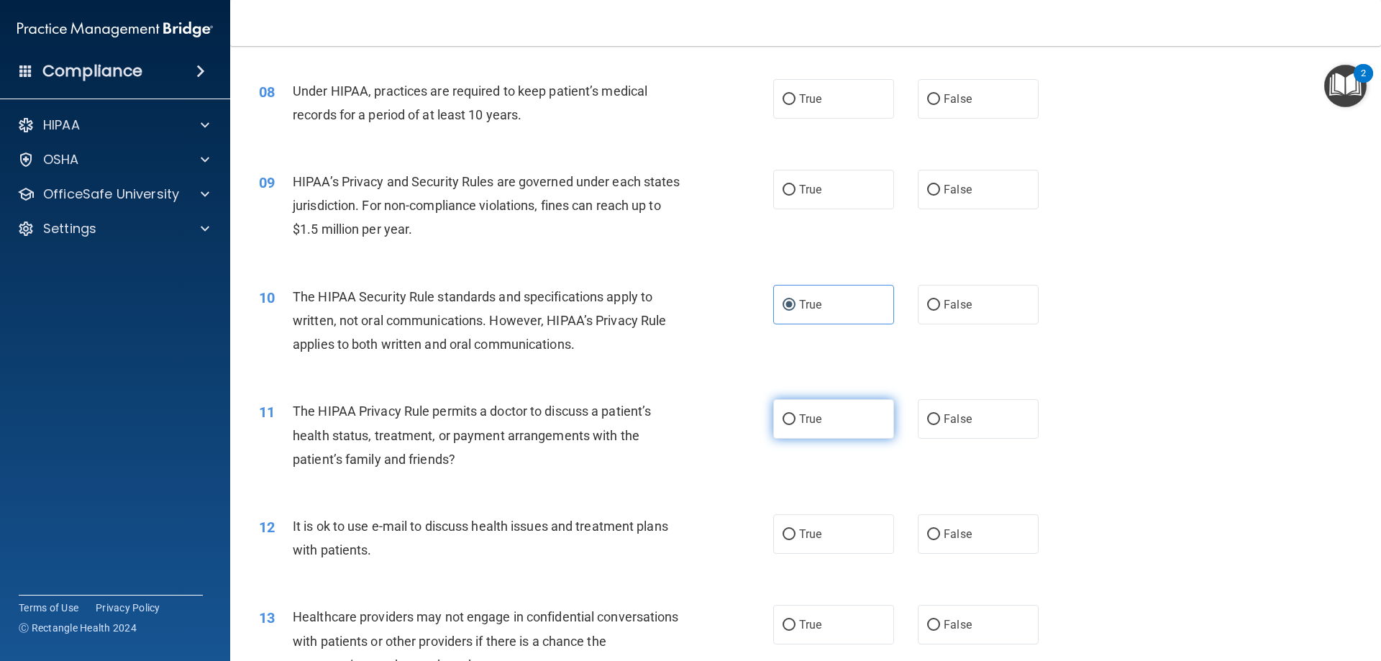
click at [825, 418] on label "True" at bounding box center [833, 419] width 121 height 40
click at [795, 418] on input "True" at bounding box center [788, 419] width 13 height 11
radio input "true"
click at [824, 532] on label "True" at bounding box center [833, 534] width 121 height 40
click at [795, 532] on input "True" at bounding box center [788, 534] width 13 height 11
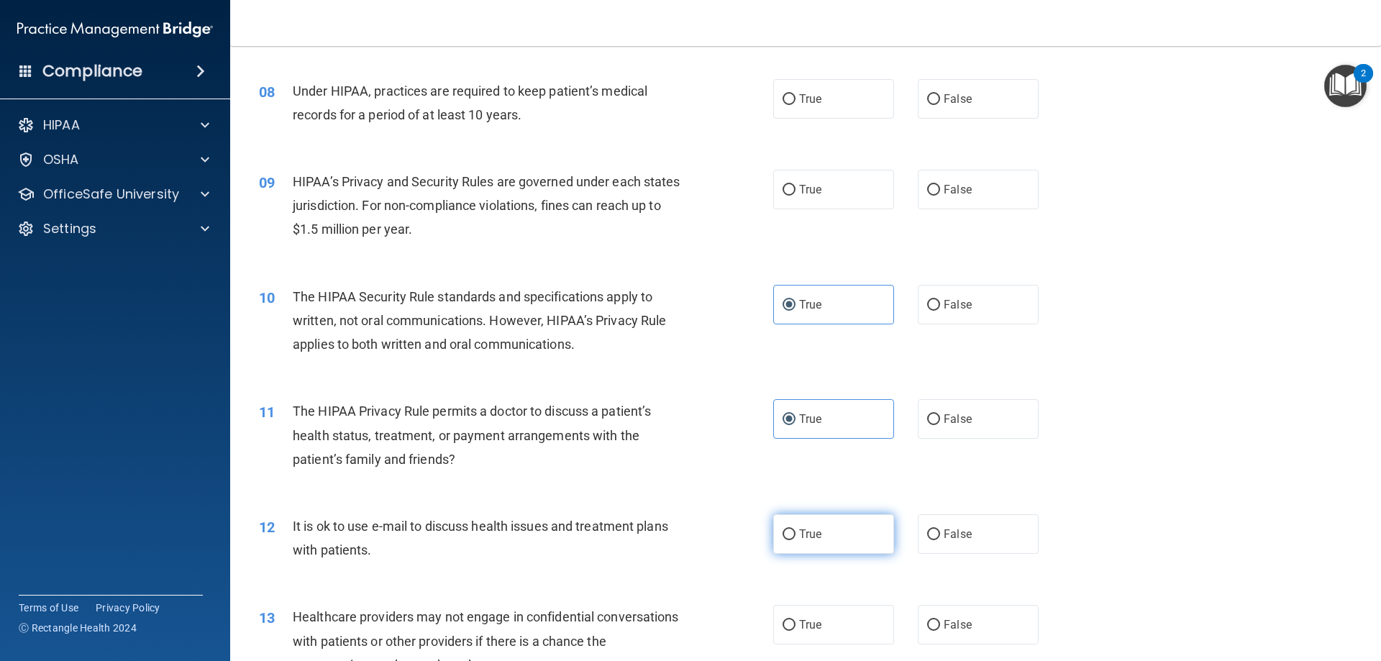
radio input "true"
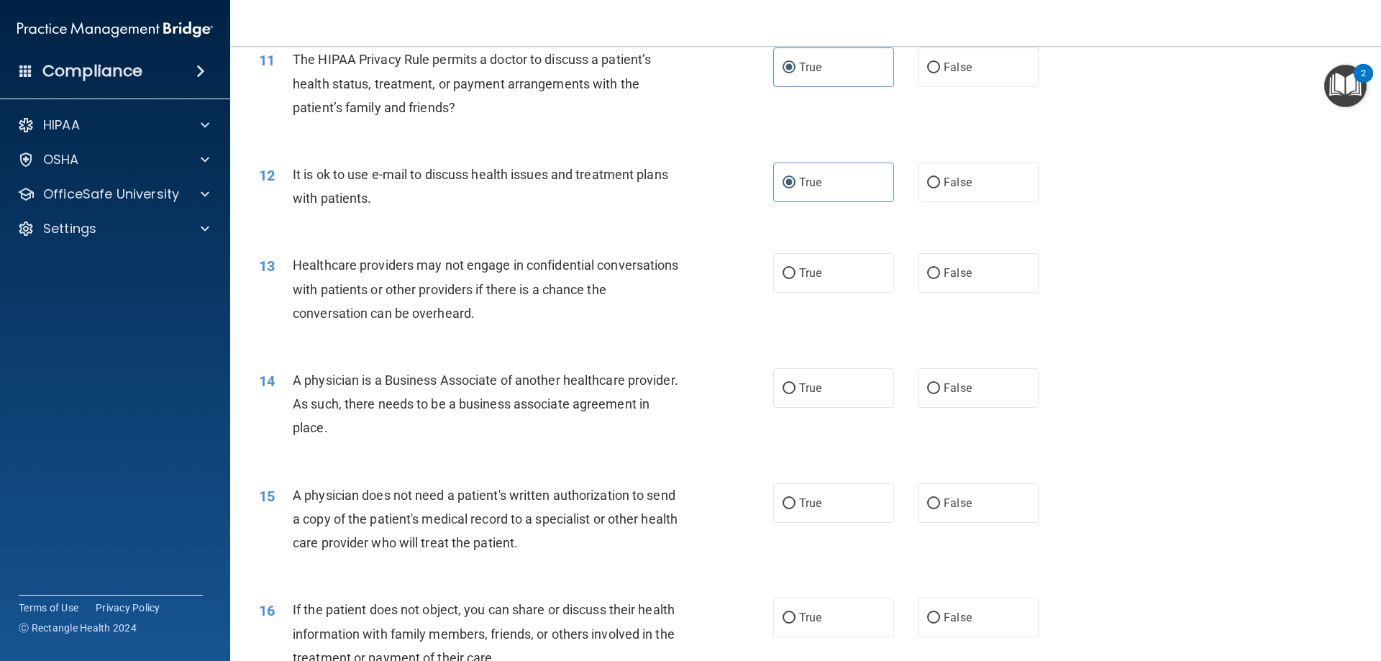
scroll to position [1151, 0]
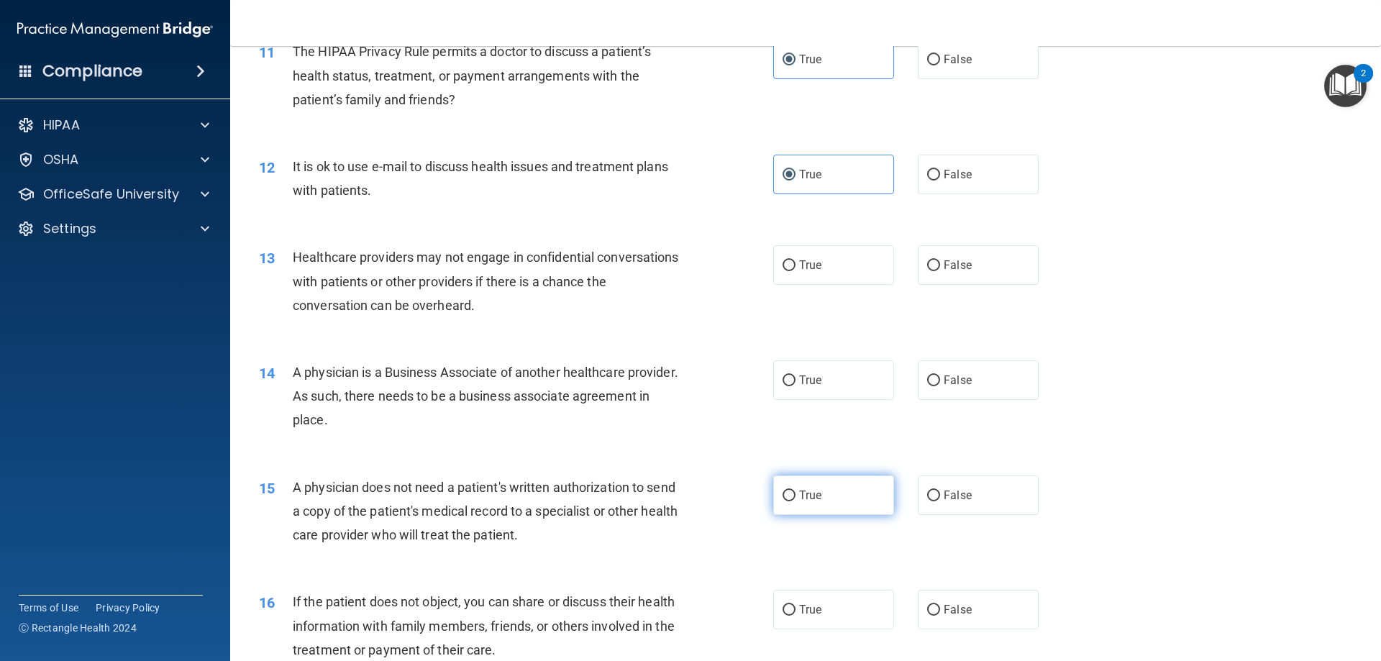
click at [831, 500] on label "True" at bounding box center [833, 495] width 121 height 40
click at [795, 500] on input "True" at bounding box center [788, 495] width 13 height 11
radio input "true"
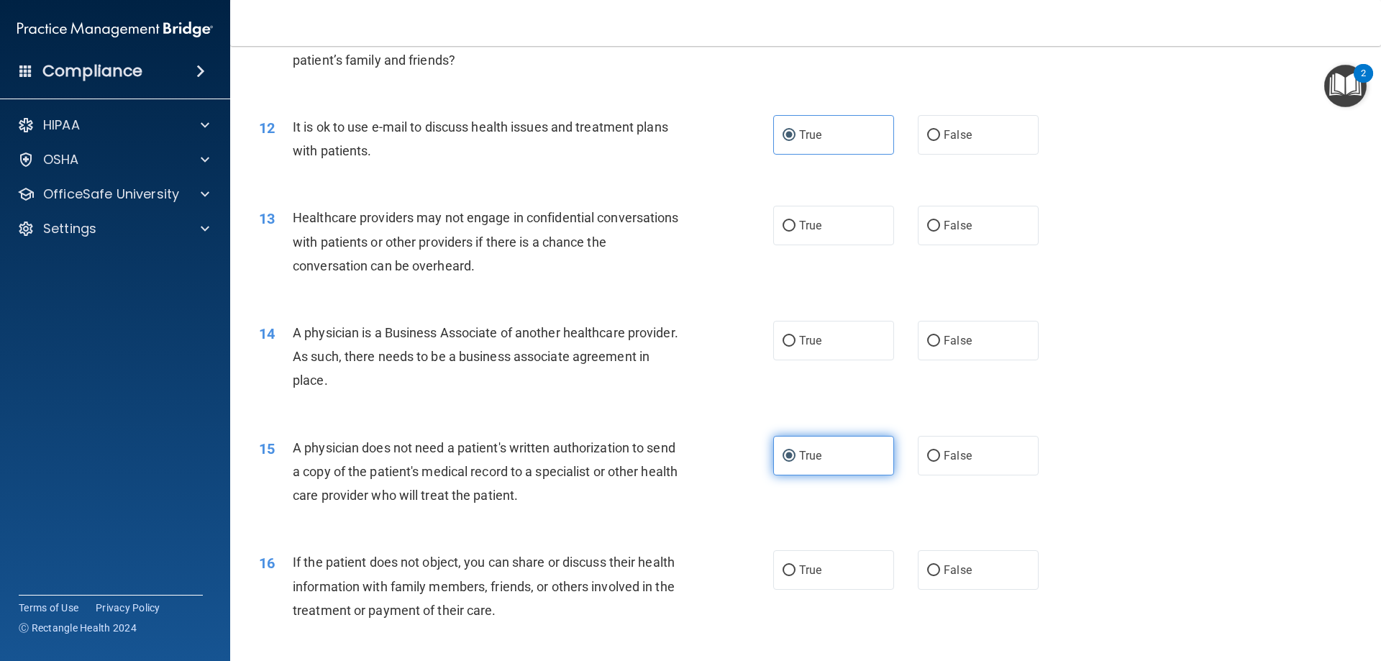
scroll to position [1222, 0]
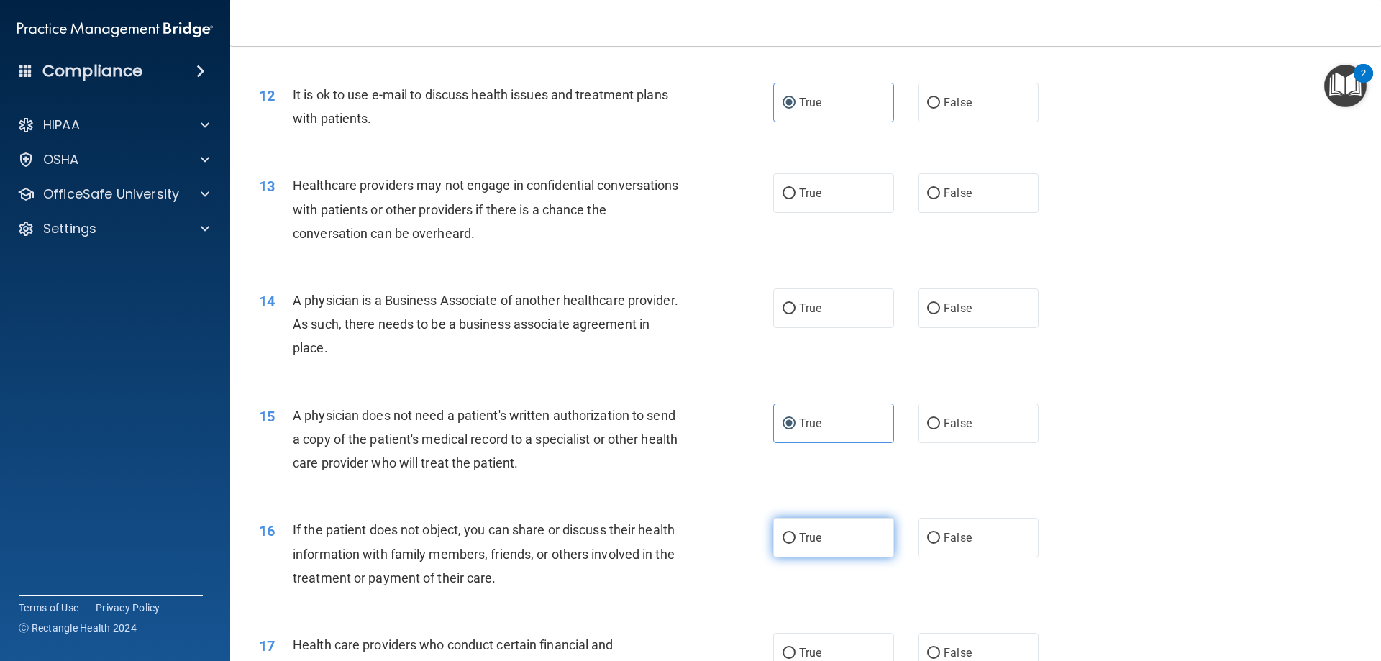
click at [827, 528] on label "True" at bounding box center [833, 538] width 121 height 40
click at [795, 533] on input "True" at bounding box center [788, 538] width 13 height 11
radio input "true"
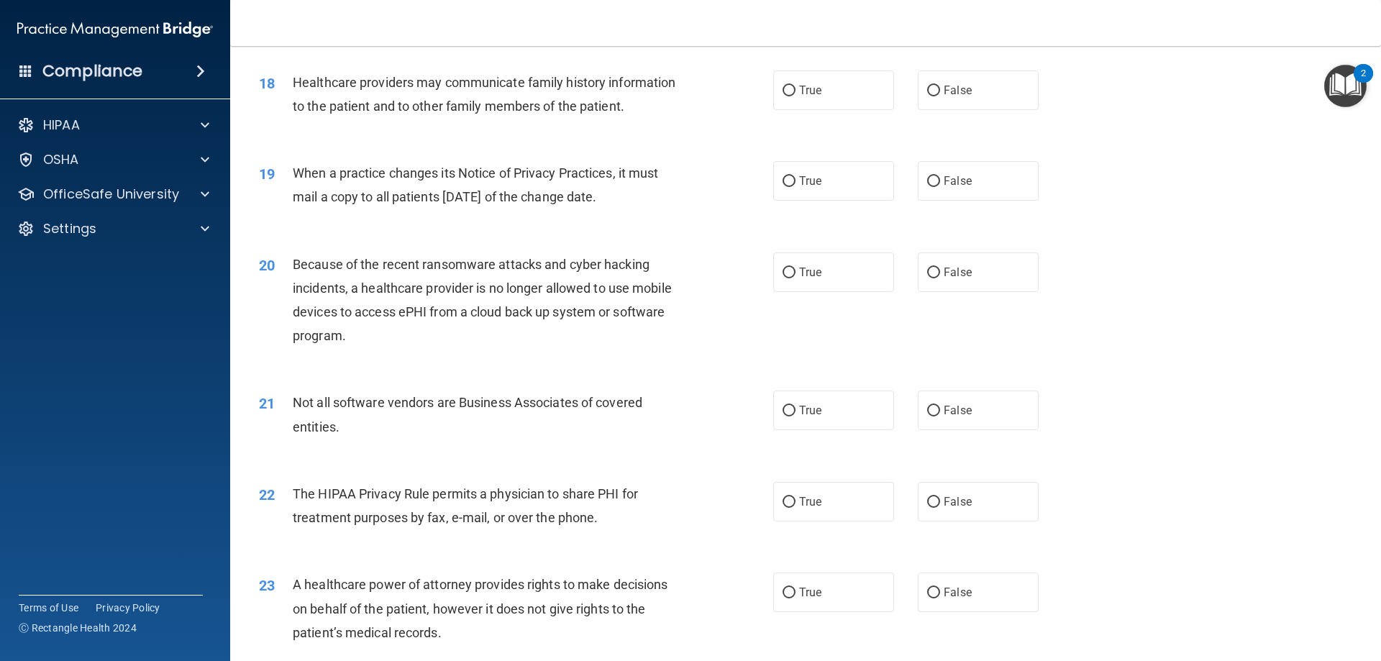
scroll to position [1942, 0]
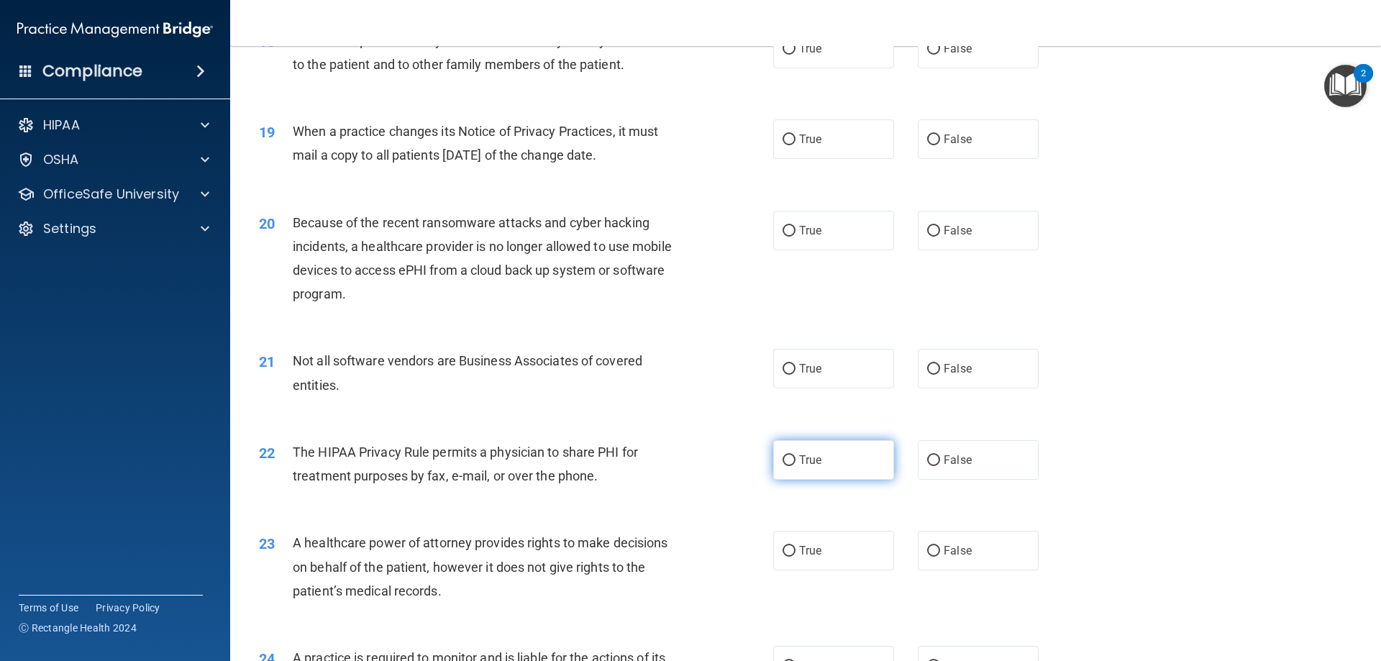
click at [815, 470] on label "True" at bounding box center [833, 460] width 121 height 40
click at [795, 466] on input "True" at bounding box center [788, 460] width 13 height 11
radio input "true"
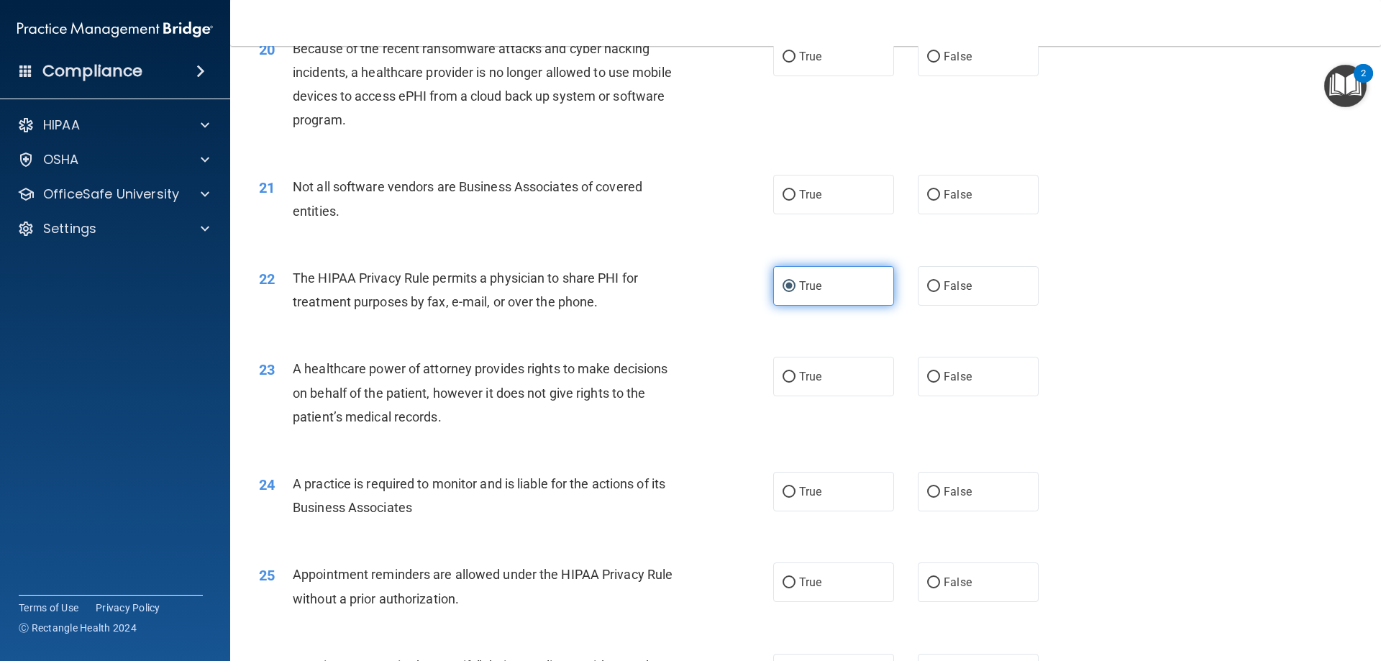
scroll to position [2229, 0]
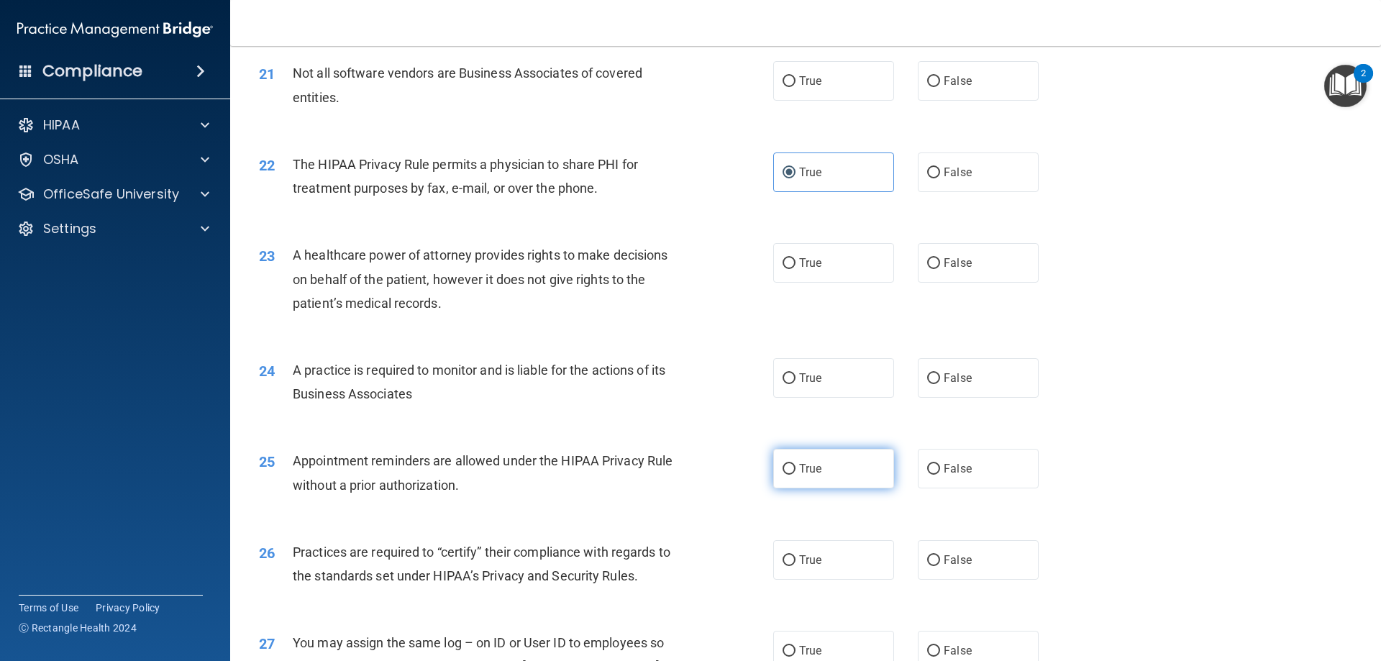
click at [815, 465] on span "True" at bounding box center [810, 469] width 22 height 14
click at [795, 465] on input "True" at bounding box center [788, 469] width 13 height 11
radio input "true"
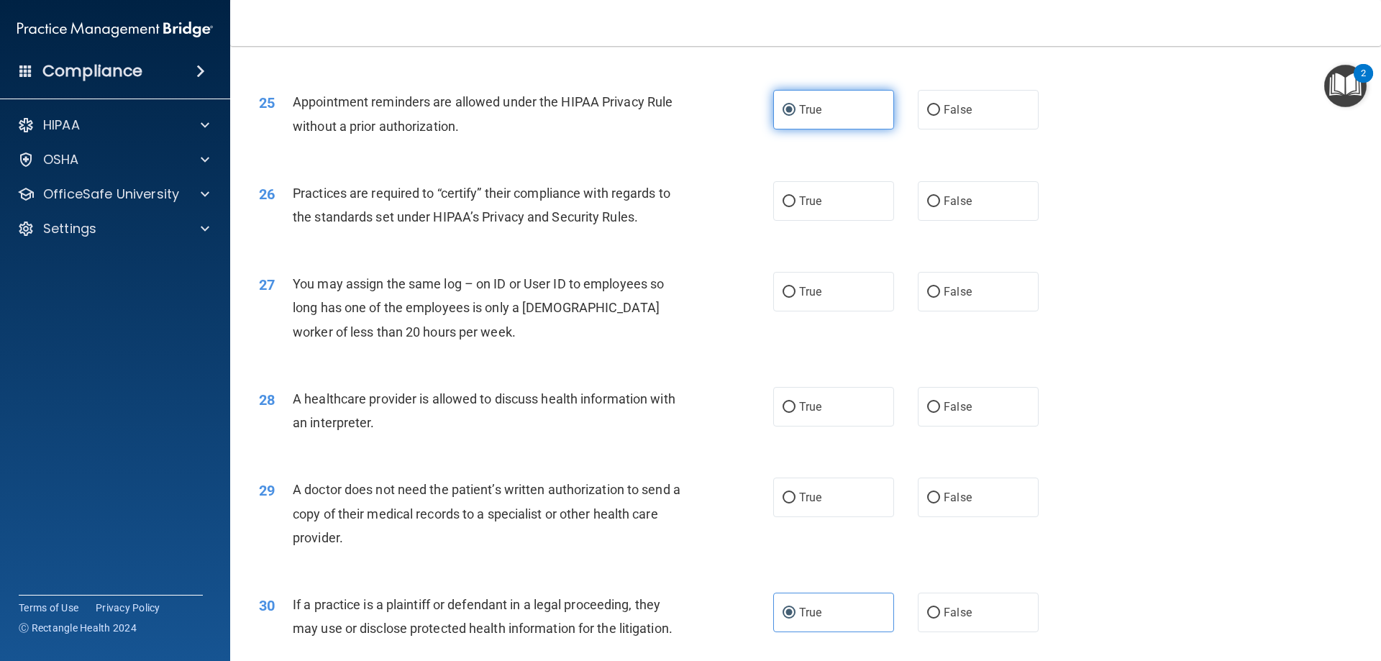
scroll to position [2589, 0]
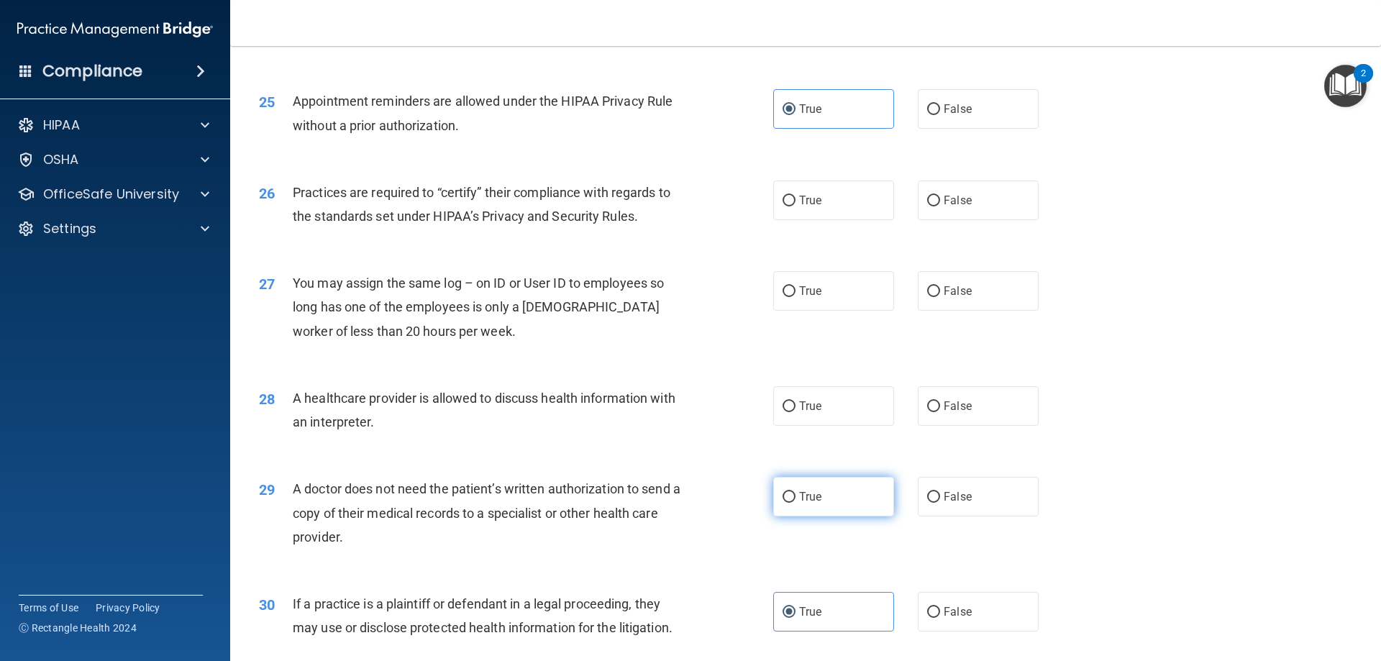
click at [814, 489] on label "True" at bounding box center [833, 497] width 121 height 40
click at [795, 492] on input "True" at bounding box center [788, 497] width 13 height 11
radio input "true"
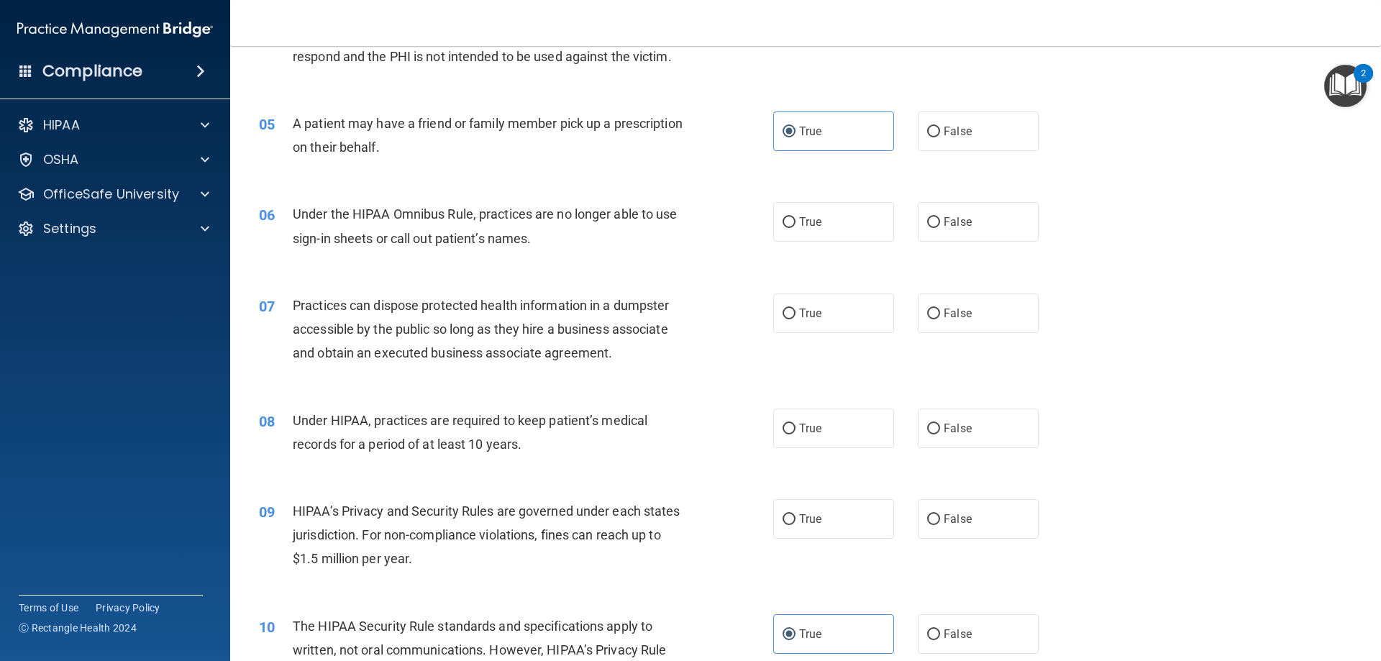
scroll to position [503, 0]
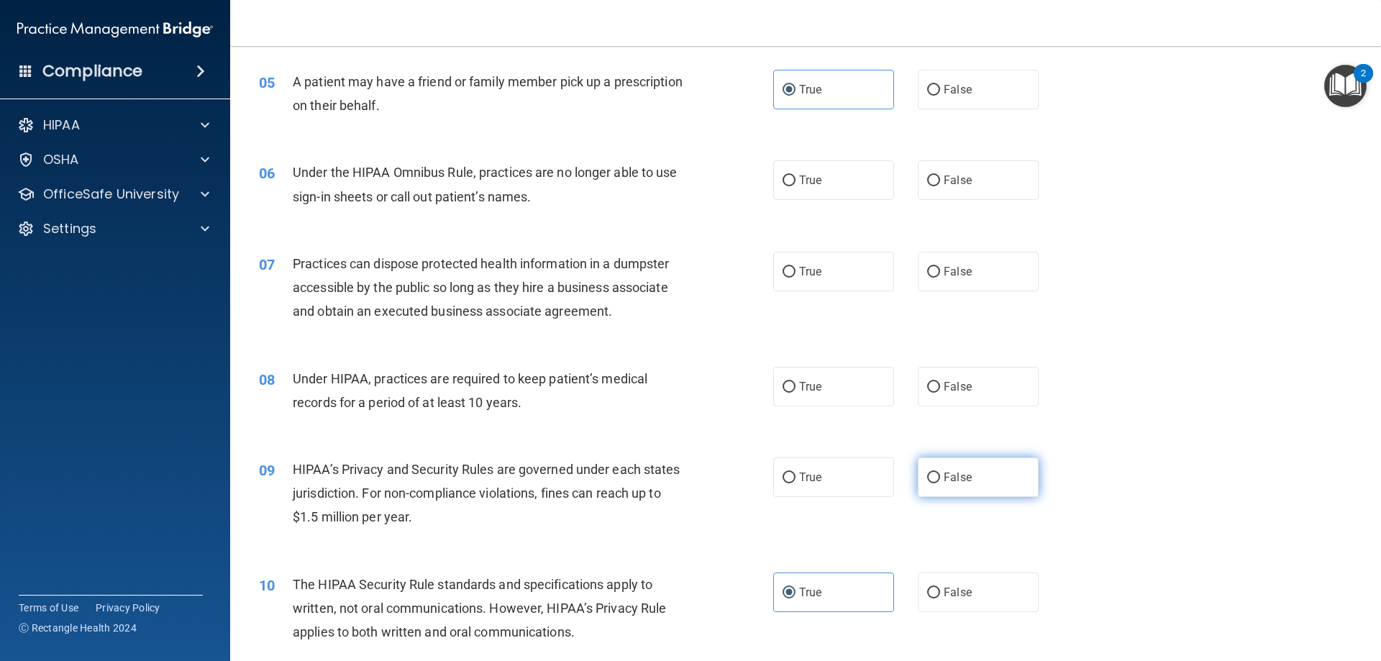
click at [960, 482] on span "False" at bounding box center [957, 477] width 28 height 14
click at [940, 482] on input "False" at bounding box center [933, 477] width 13 height 11
radio input "true"
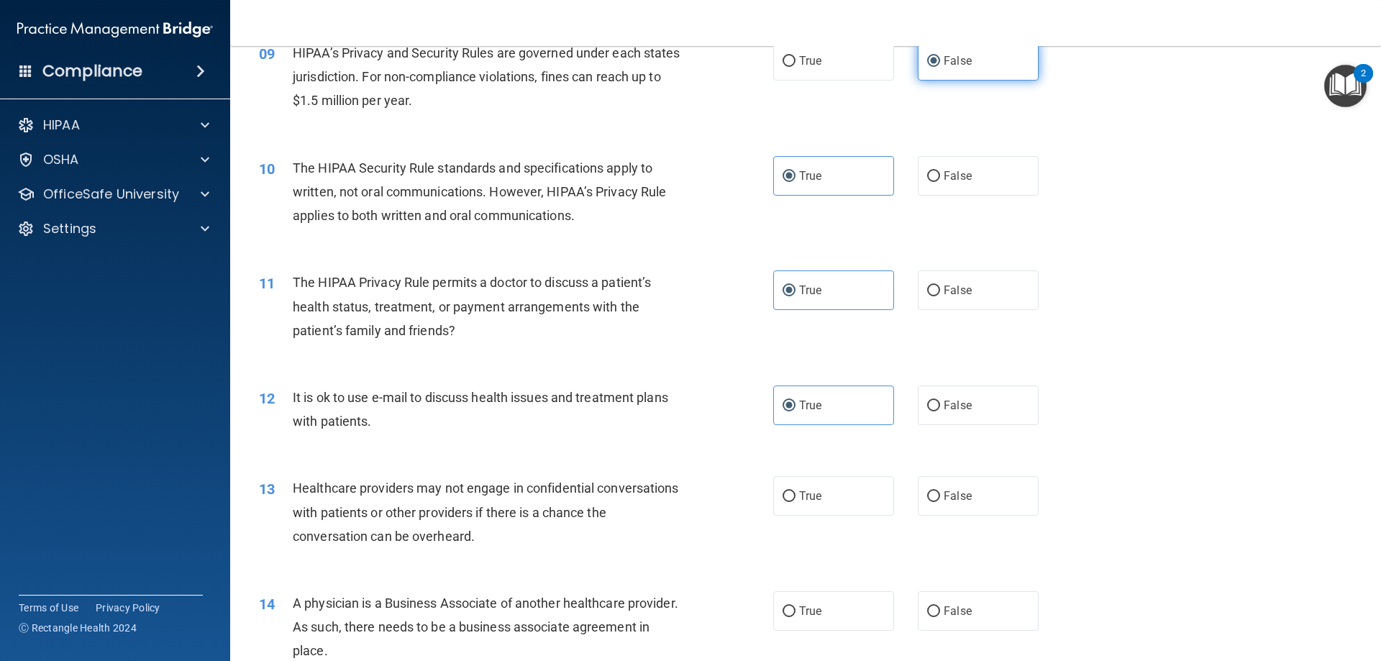
scroll to position [935, 0]
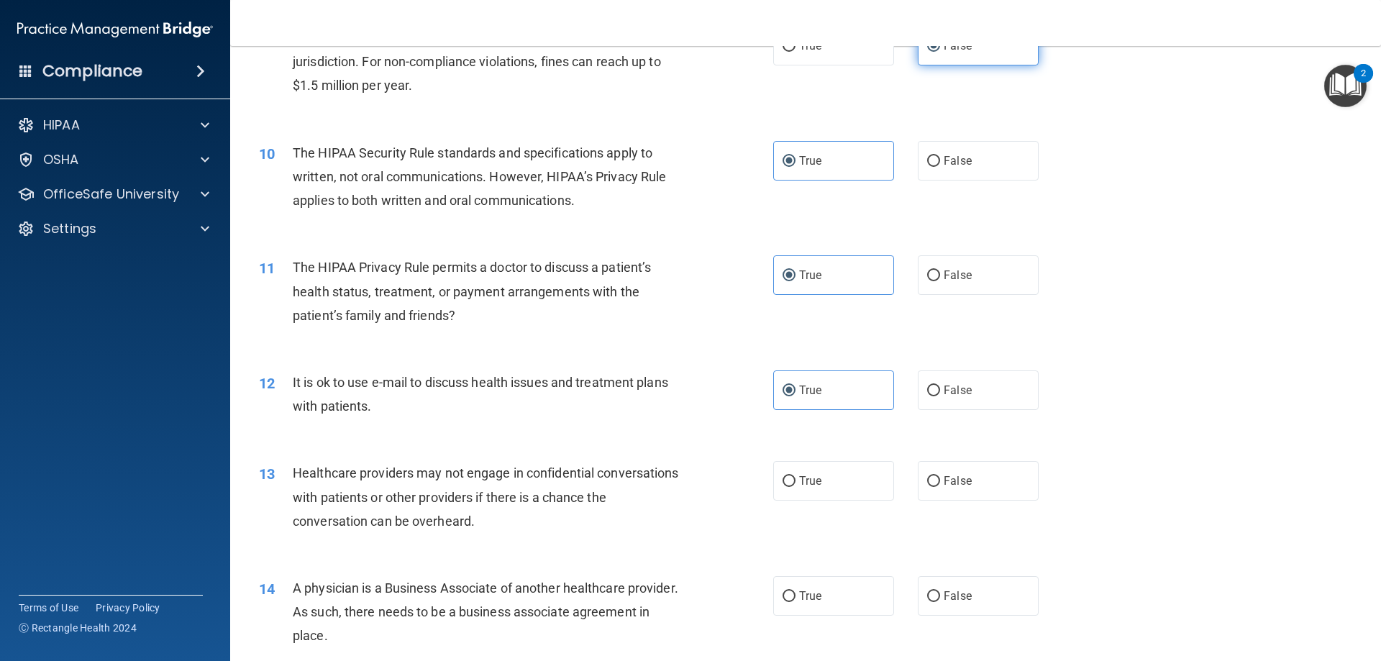
click at [960, 482] on span "False" at bounding box center [957, 481] width 28 height 14
click at [940, 482] on input "False" at bounding box center [933, 481] width 13 height 11
radio input "true"
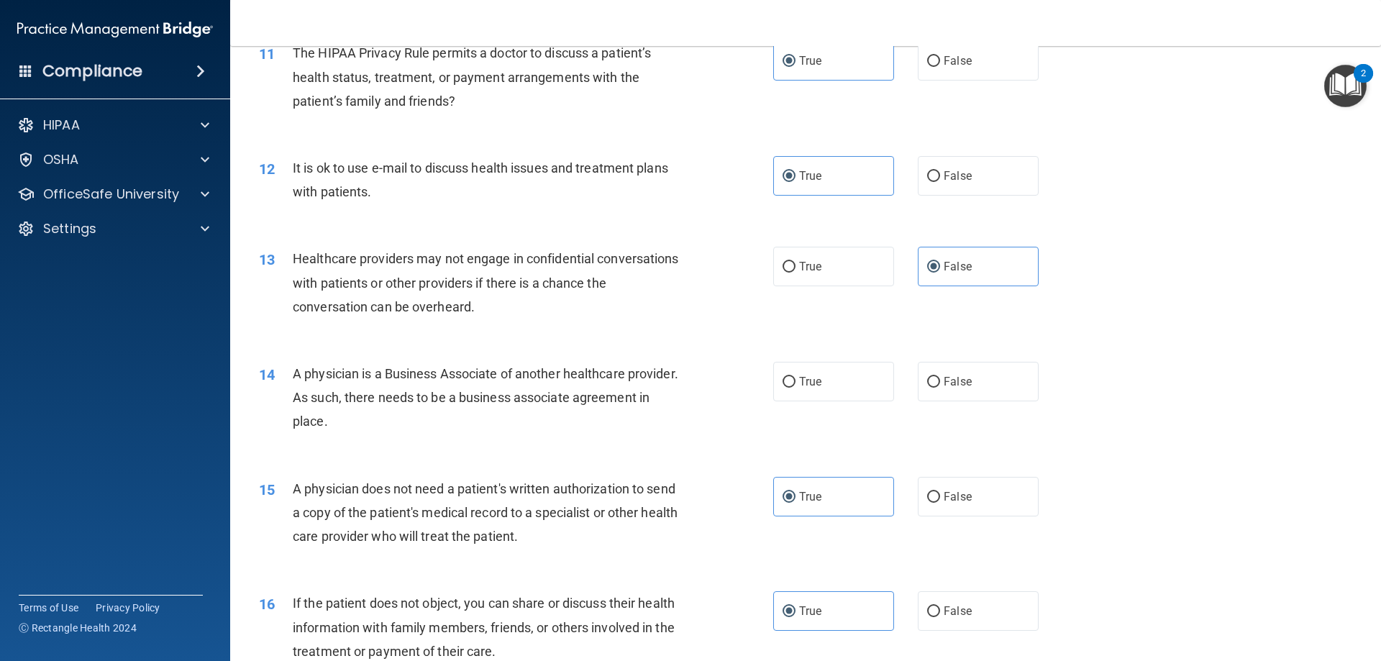
scroll to position [1222, 0]
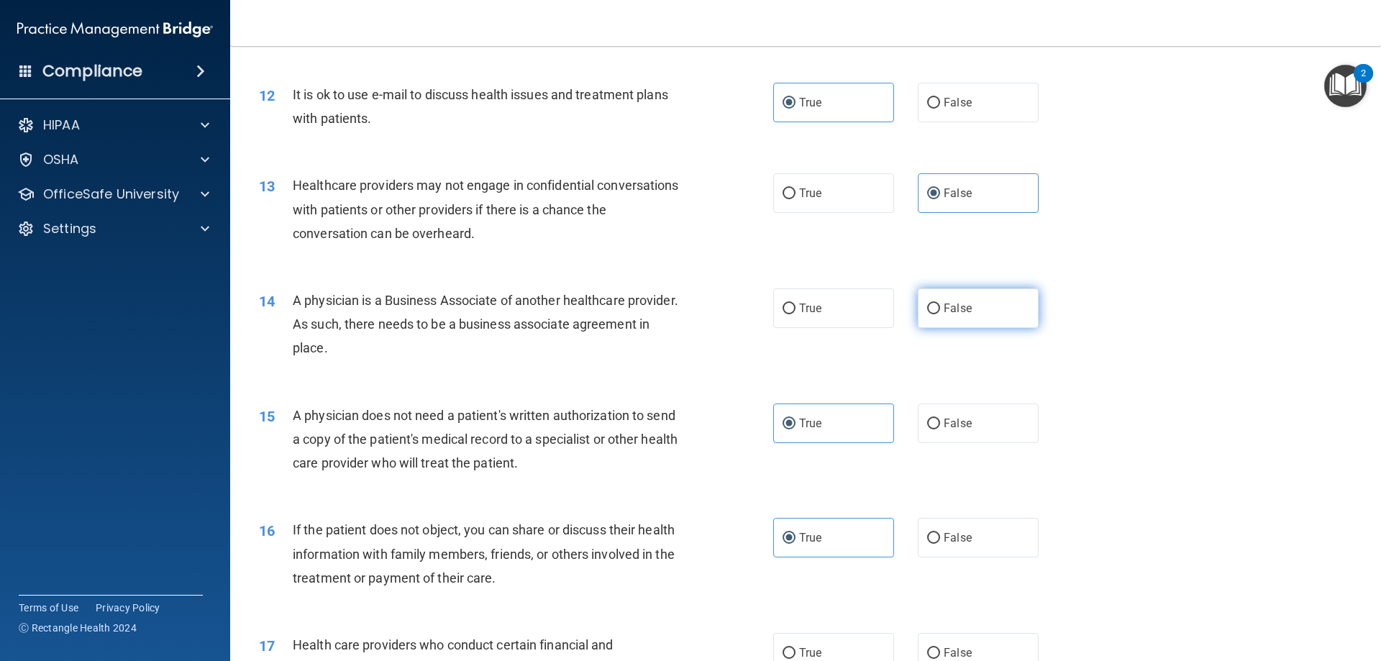
click at [989, 314] on label "False" at bounding box center [978, 308] width 121 height 40
click at [940, 314] on input "False" at bounding box center [933, 308] width 13 height 11
radio input "true"
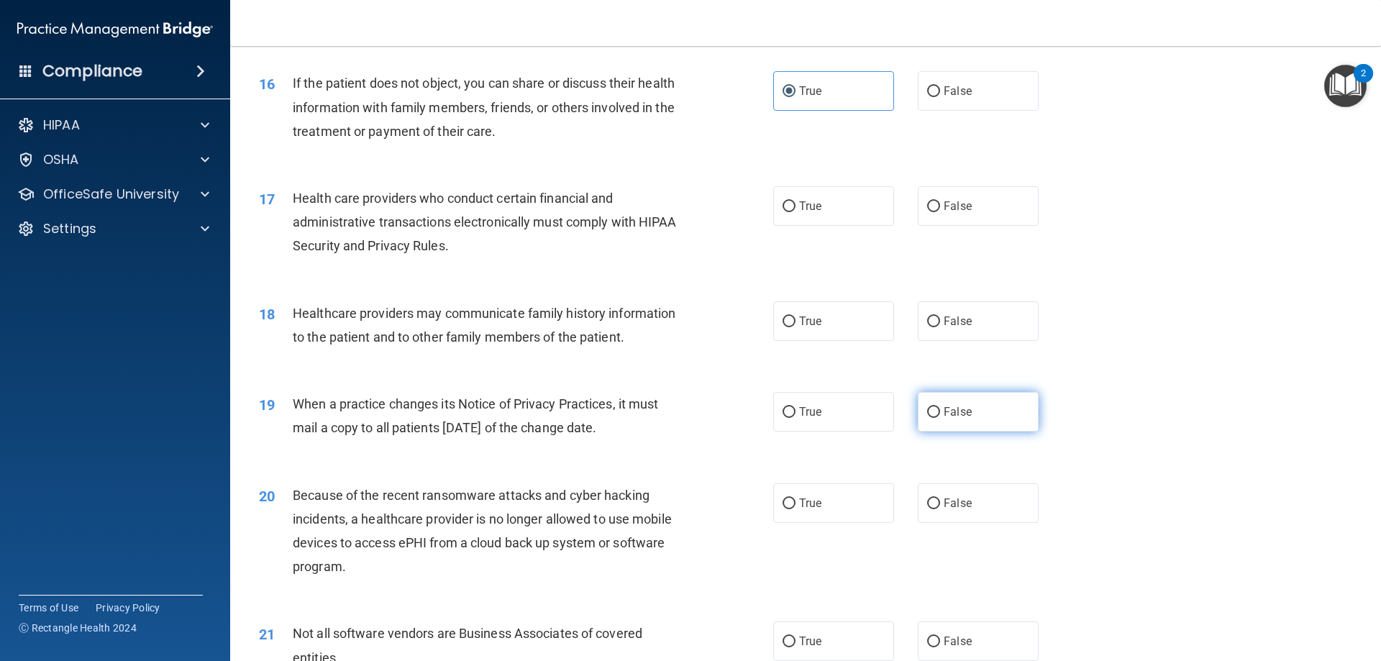
scroll to position [1726, 0]
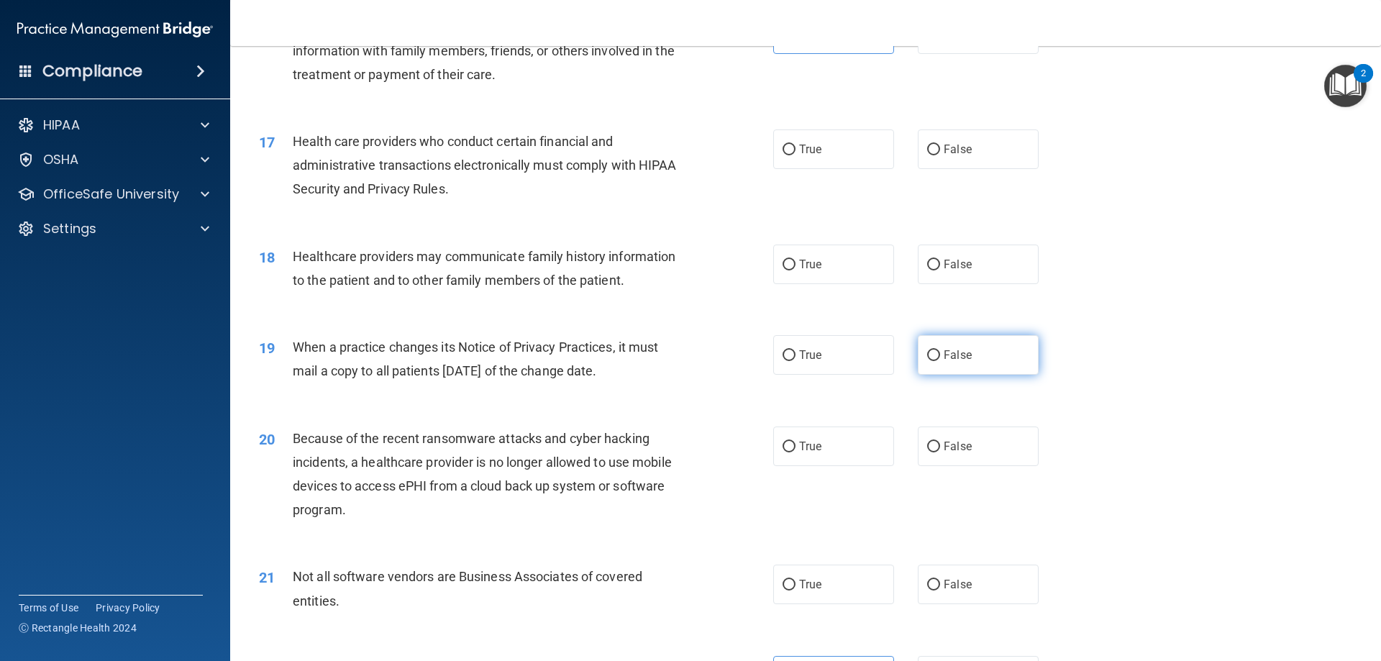
click at [977, 365] on label "False" at bounding box center [978, 355] width 121 height 40
click at [940, 361] on input "False" at bounding box center [933, 355] width 13 height 11
radio input "true"
click at [979, 452] on label "False" at bounding box center [978, 446] width 121 height 40
click at [940, 452] on input "False" at bounding box center [933, 447] width 13 height 11
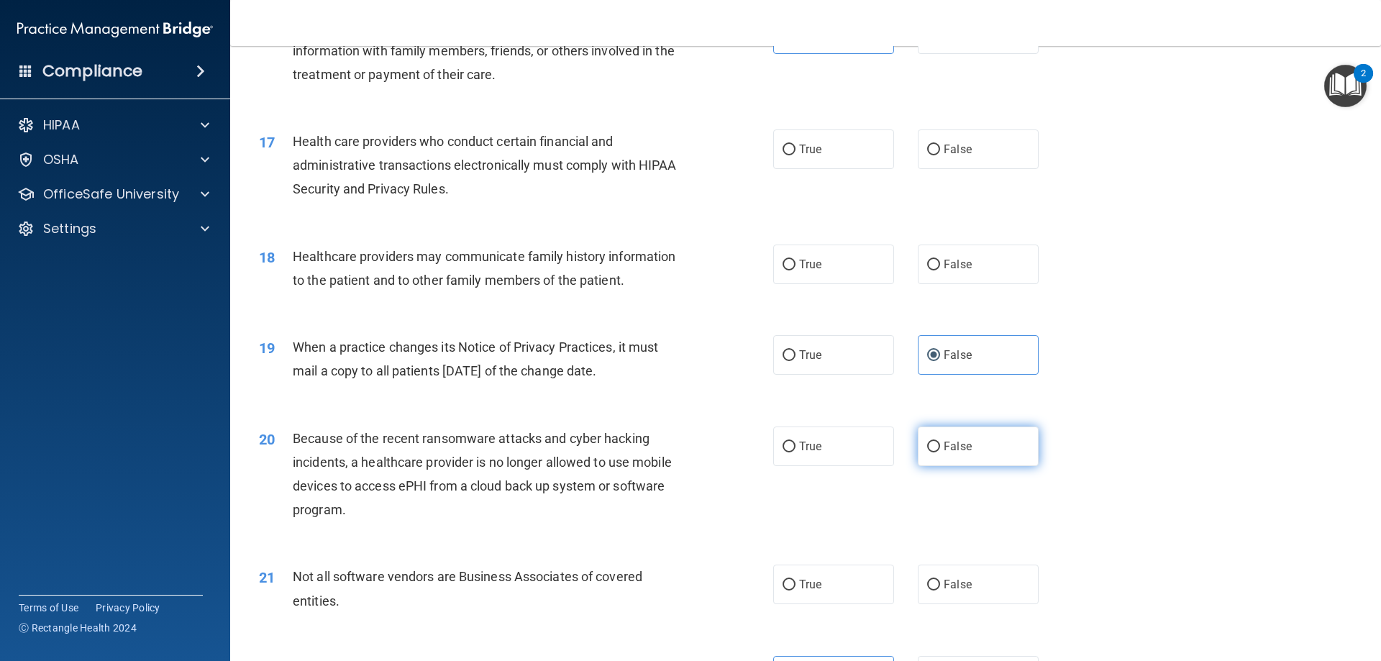
radio input "true"
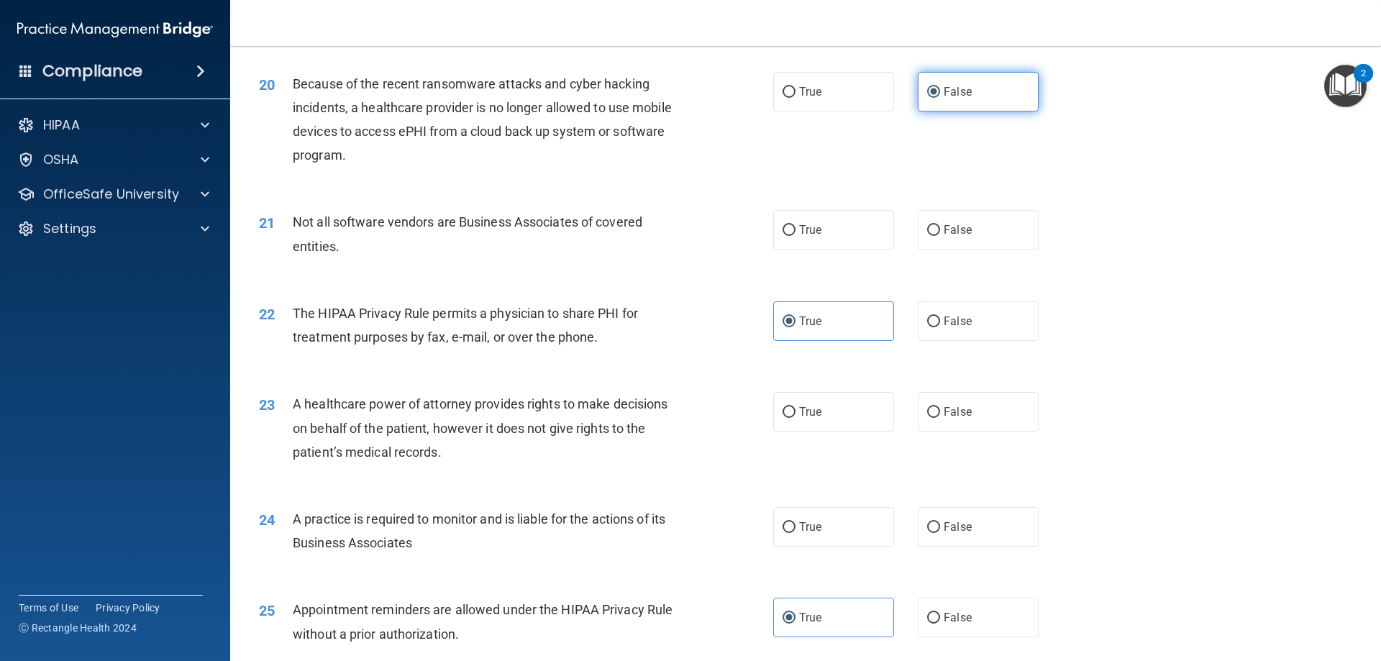
scroll to position [2085, 0]
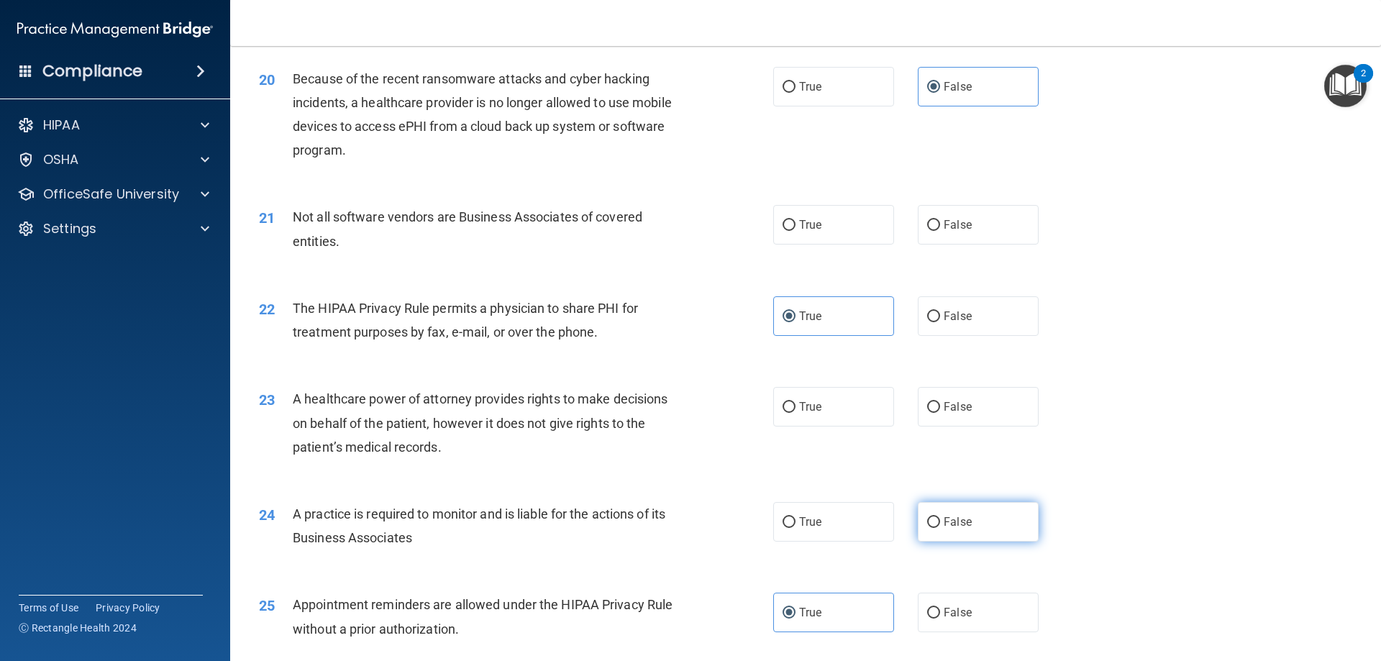
click at [965, 518] on label "False" at bounding box center [978, 522] width 121 height 40
click at [940, 518] on input "False" at bounding box center [933, 522] width 13 height 11
radio input "true"
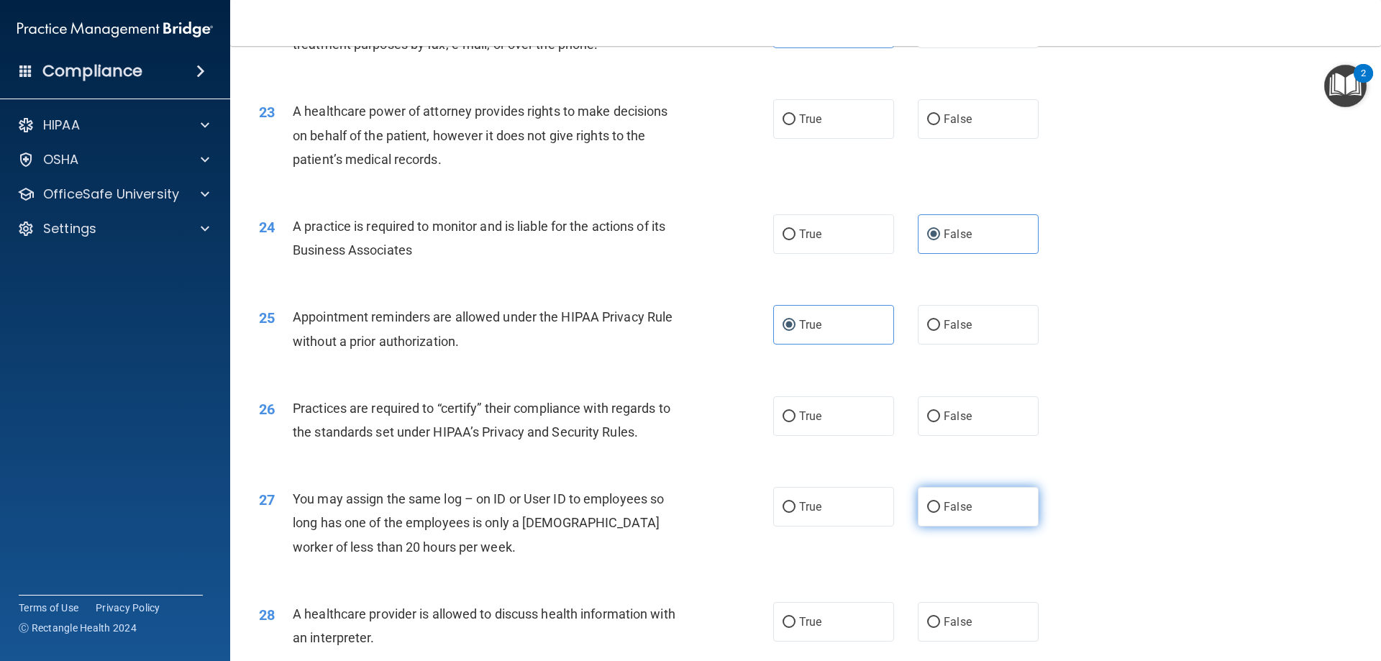
scroll to position [2661, 0]
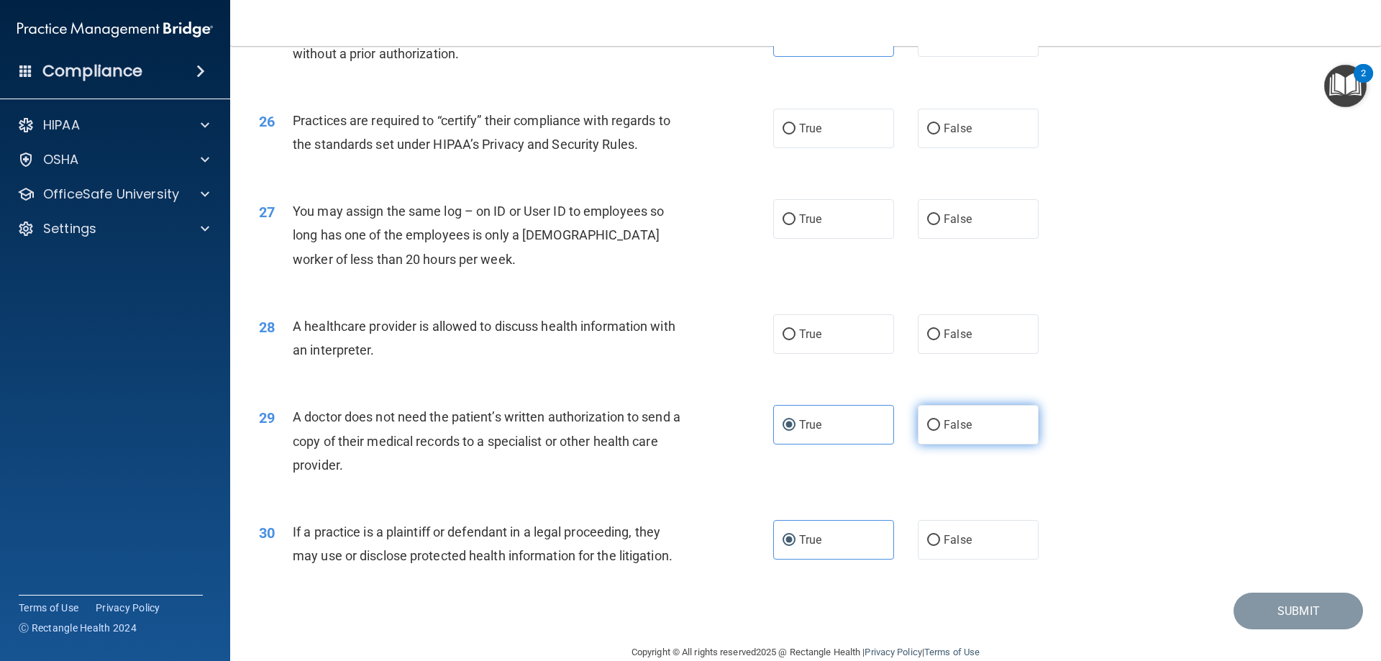
click at [966, 431] on label "False" at bounding box center [978, 425] width 121 height 40
click at [940, 431] on input "False" at bounding box center [933, 425] width 13 height 11
radio input "true"
click at [854, 439] on label "True" at bounding box center [833, 425] width 121 height 40
click at [795, 431] on input "True" at bounding box center [788, 425] width 13 height 11
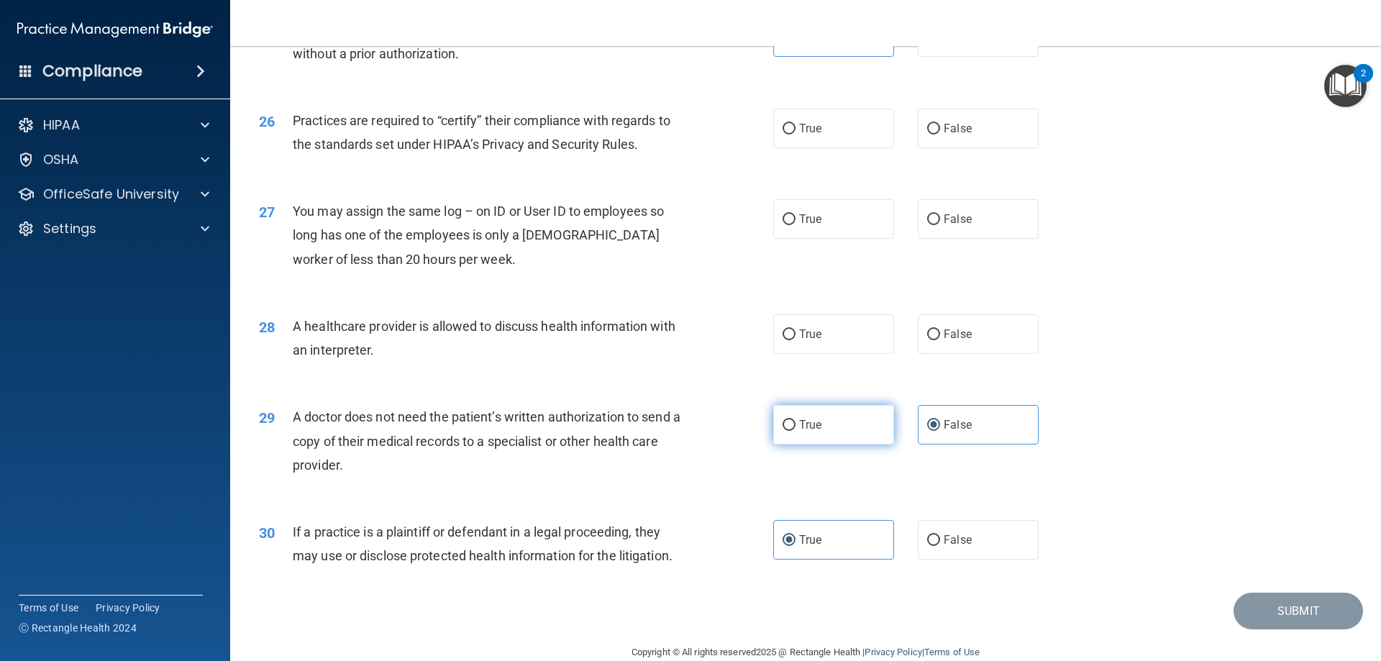
radio input "true"
radio input "false"
click at [959, 144] on label "False" at bounding box center [978, 129] width 121 height 40
click at [940, 134] on input "False" at bounding box center [933, 129] width 13 height 11
radio input "true"
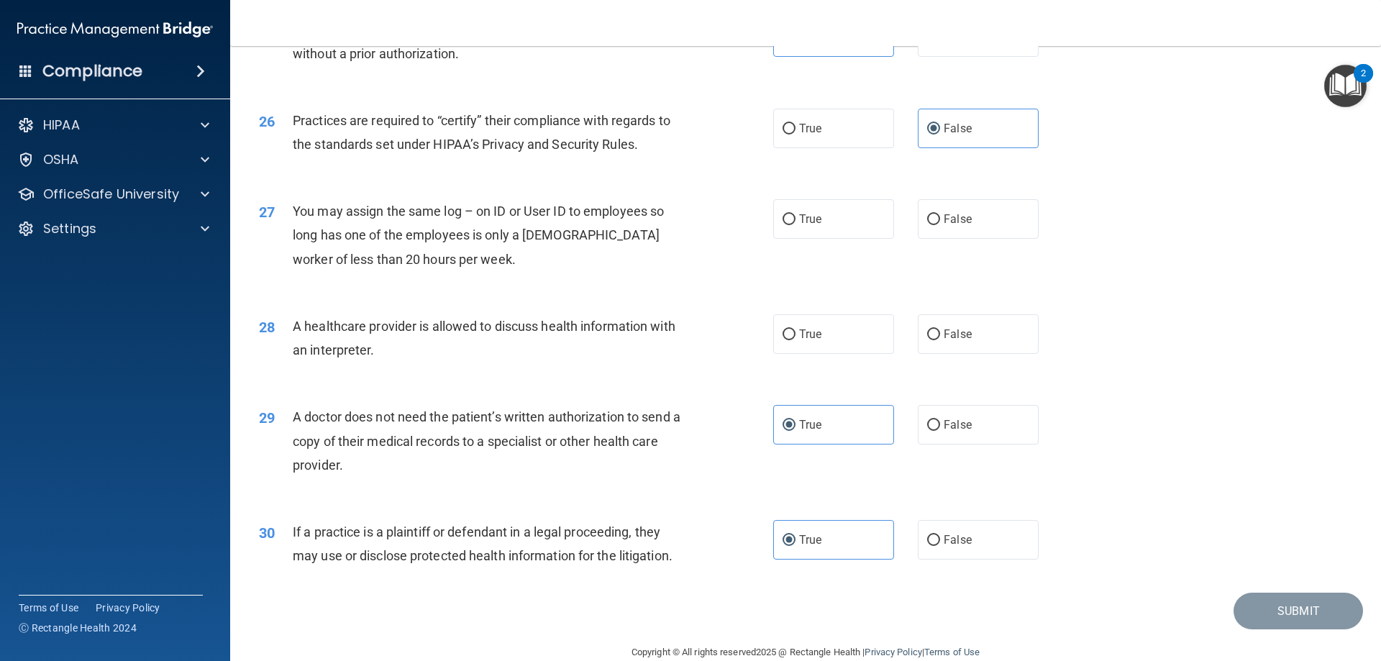
scroll to position [2589, 0]
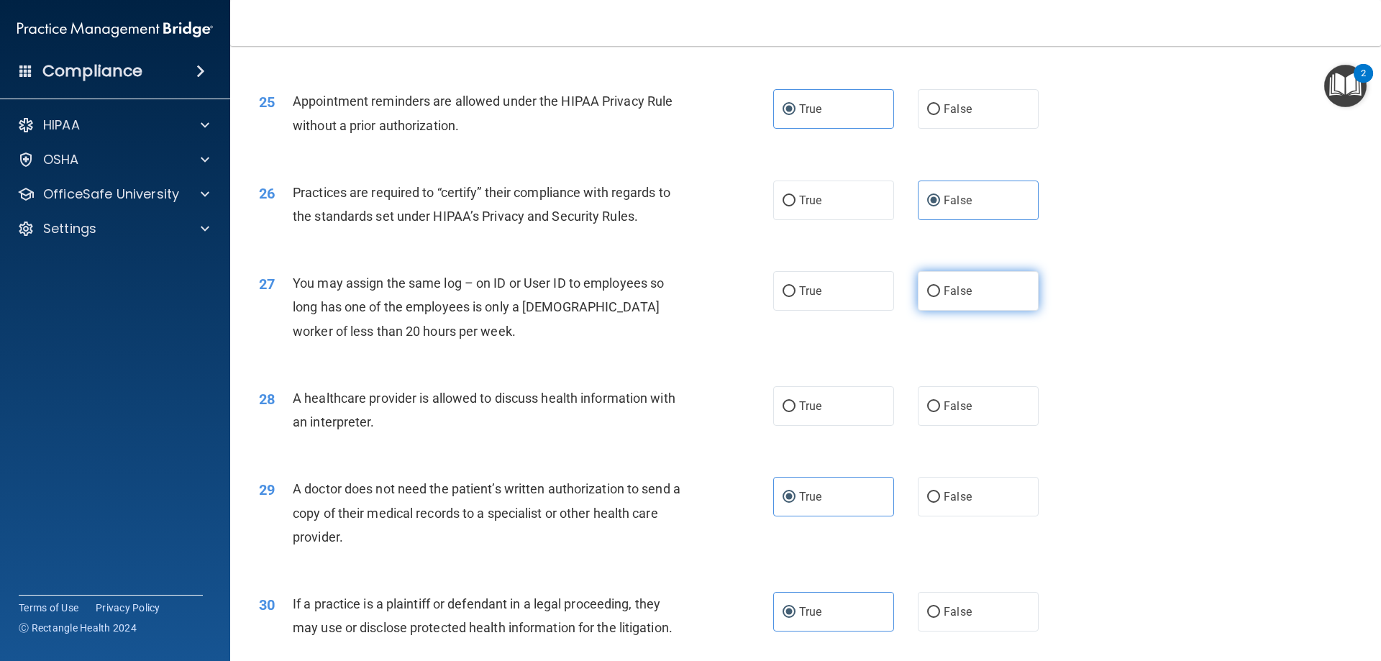
click at [951, 293] on span "False" at bounding box center [957, 291] width 28 height 14
click at [940, 293] on input "False" at bounding box center [933, 291] width 13 height 11
radio input "true"
click at [841, 413] on label "True" at bounding box center [833, 406] width 121 height 40
click at [795, 412] on input "True" at bounding box center [788, 406] width 13 height 11
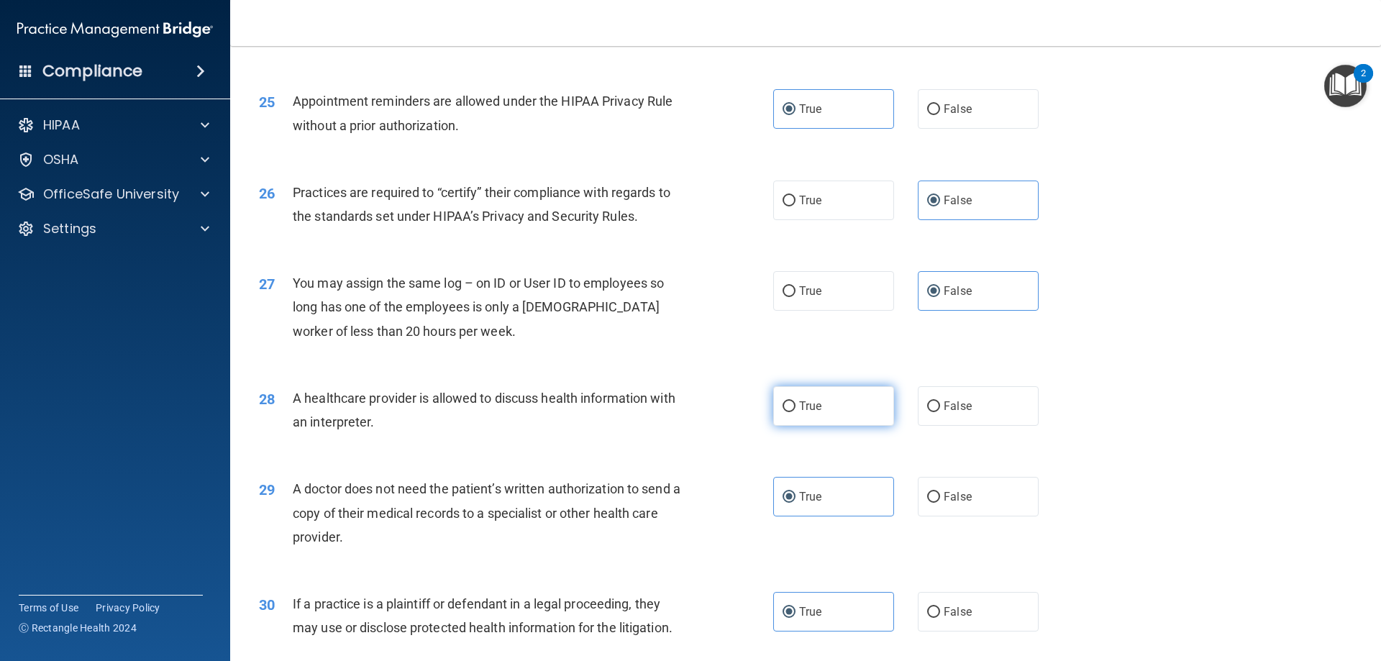
radio input "true"
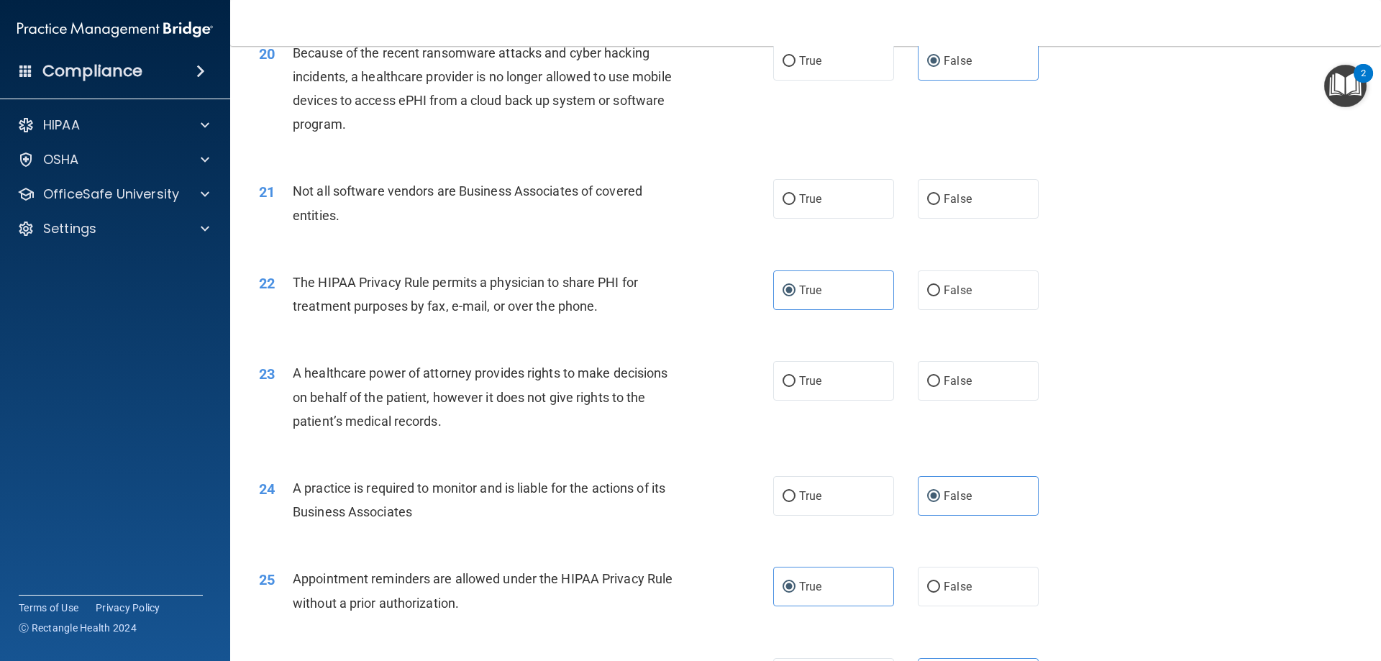
scroll to position [2039, 0]
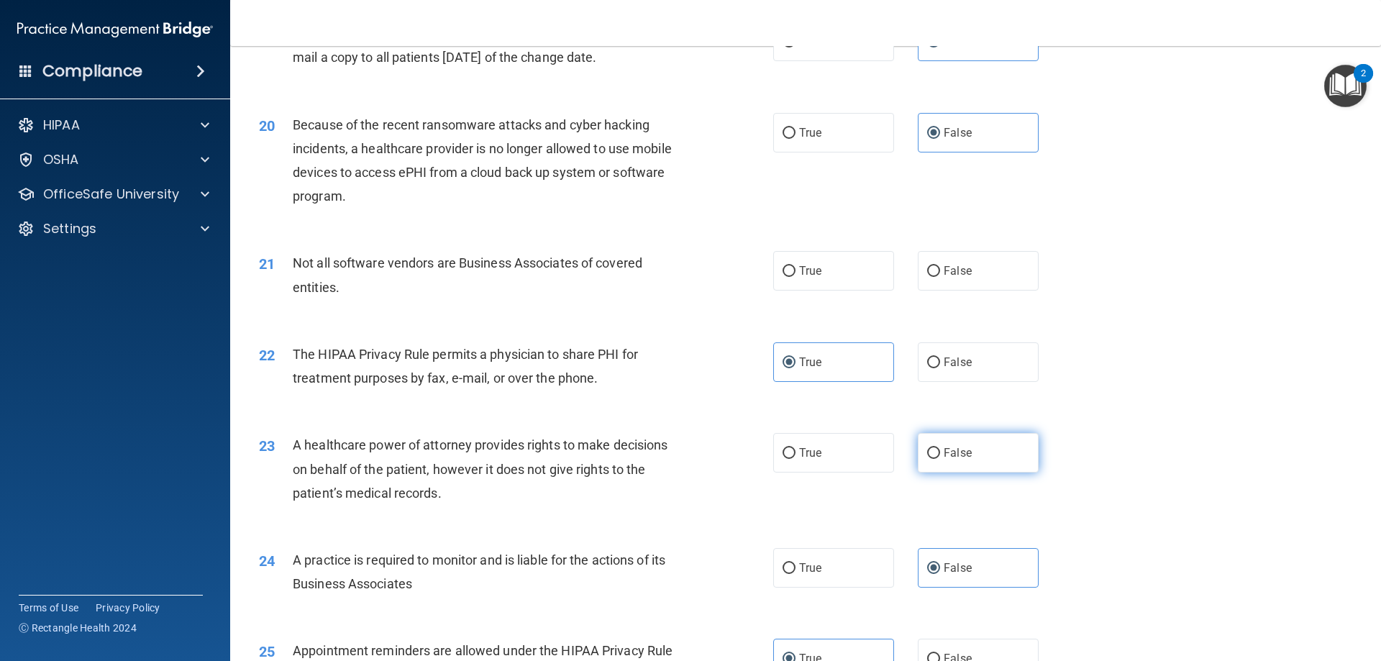
click at [967, 454] on label "False" at bounding box center [978, 453] width 121 height 40
click at [940, 454] on input "False" at bounding box center [933, 453] width 13 height 11
radio input "true"
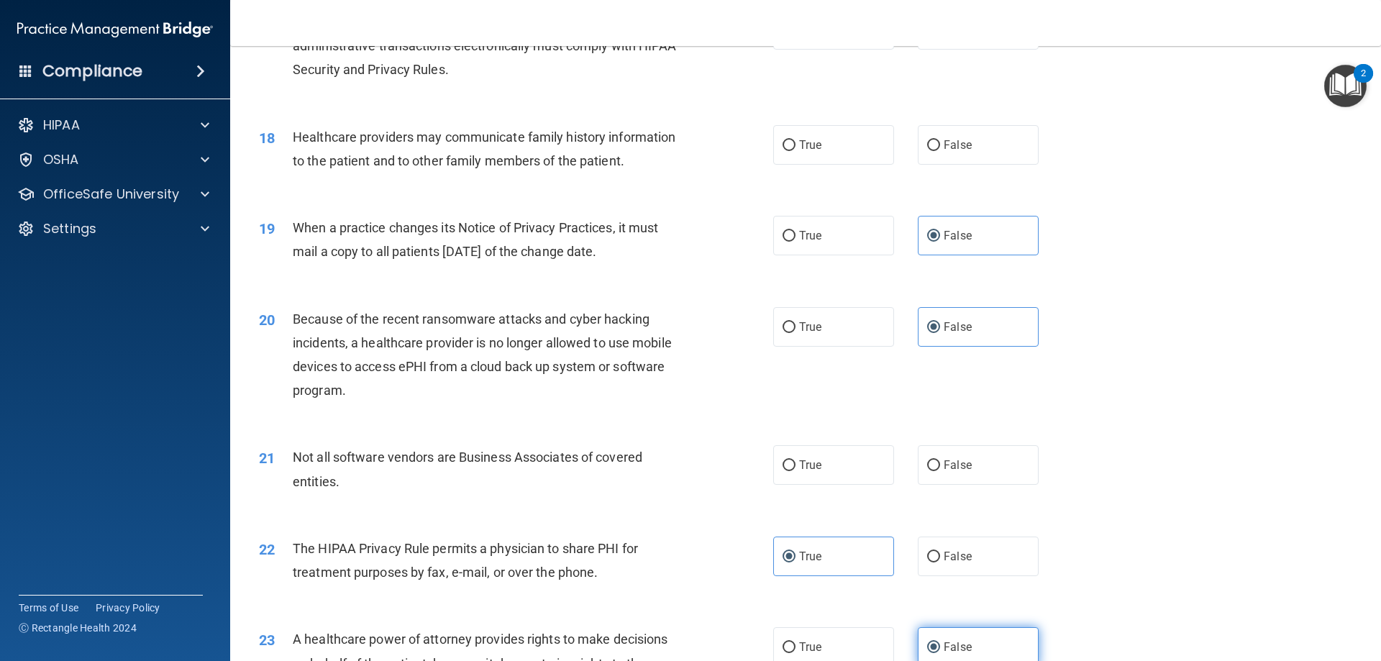
scroll to position [1824, 0]
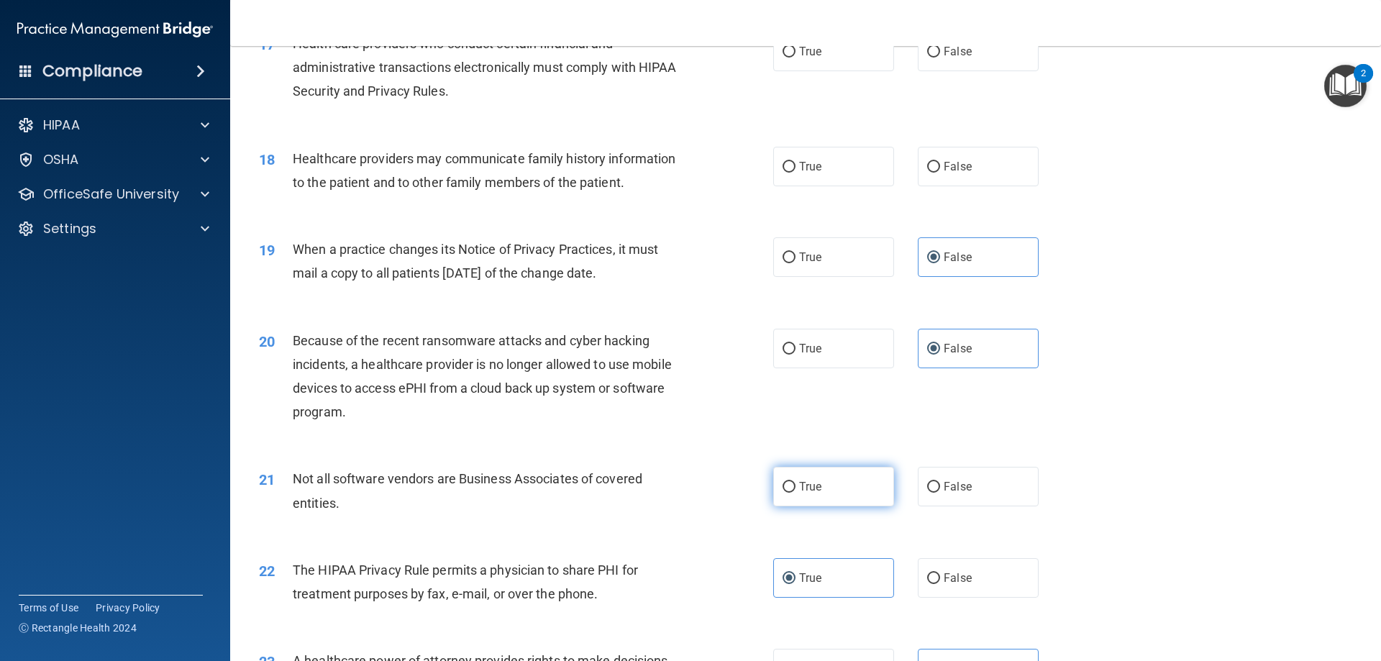
click at [841, 474] on label "True" at bounding box center [833, 487] width 121 height 40
click at [795, 482] on input "True" at bounding box center [788, 487] width 13 height 11
radio input "true"
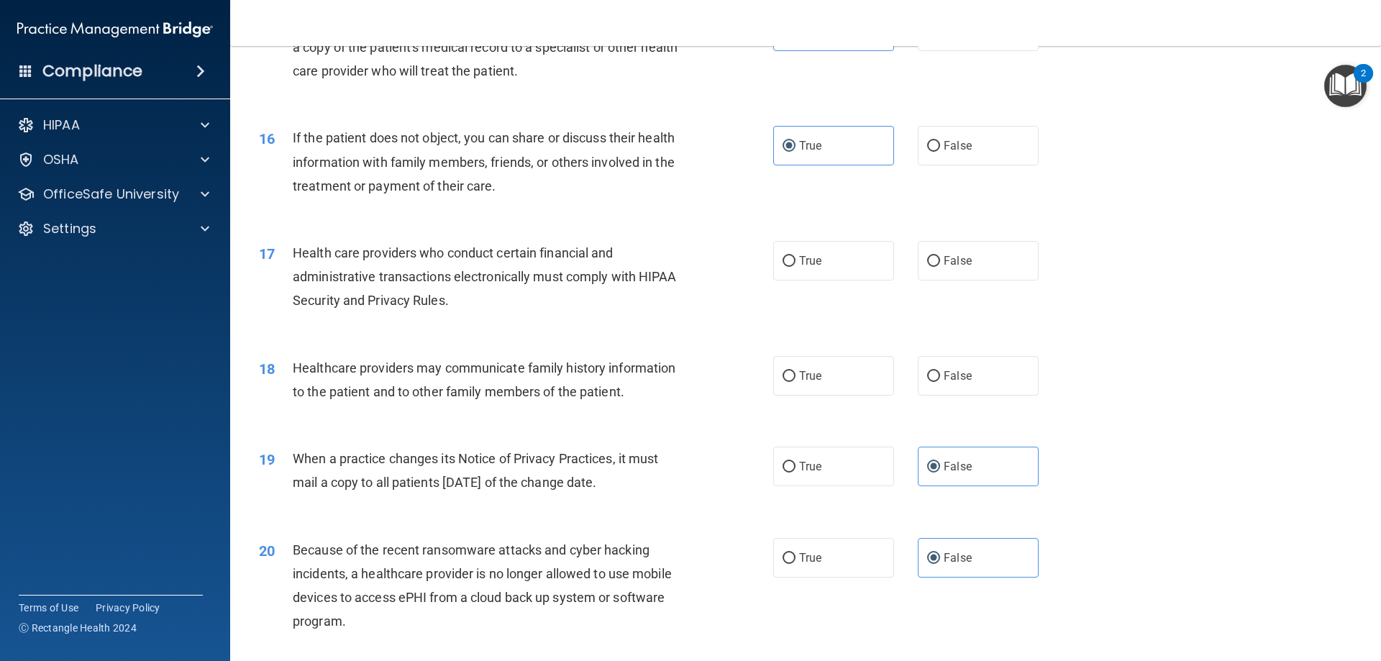
scroll to position [1608, 0]
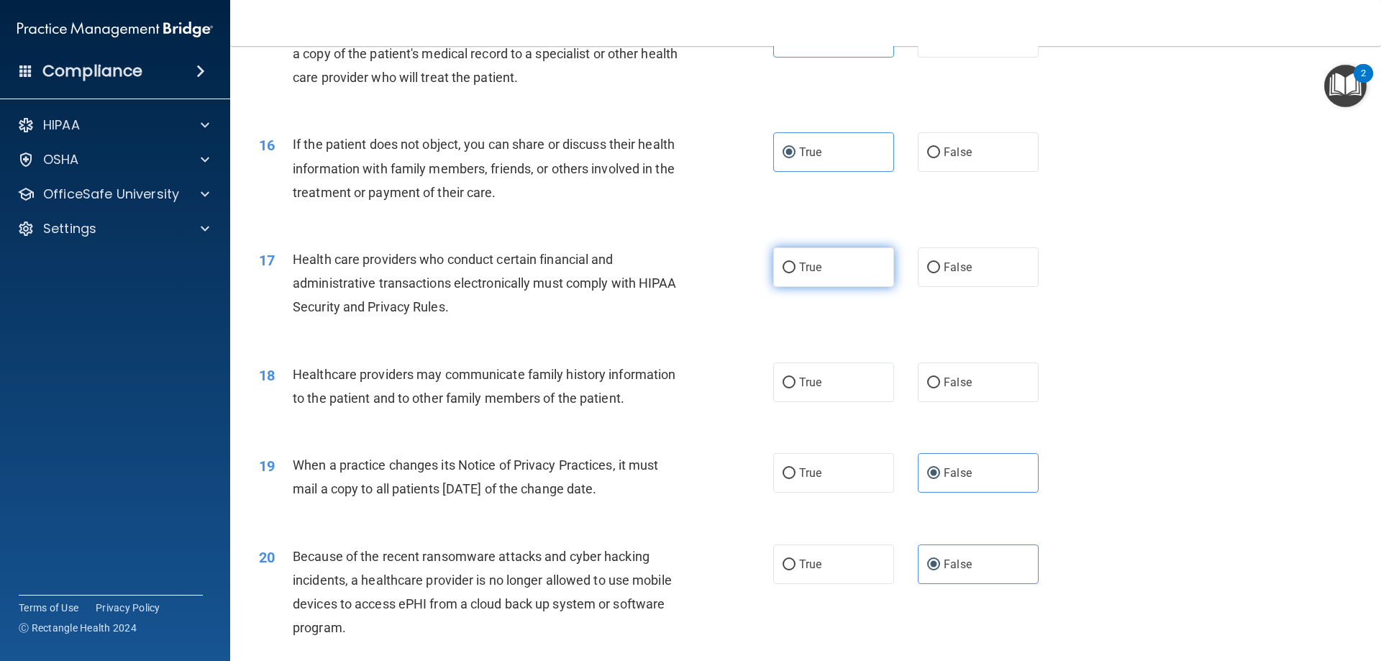
click at [842, 275] on label "True" at bounding box center [833, 267] width 121 height 40
click at [795, 273] on input "True" at bounding box center [788, 267] width 13 height 11
radio input "true"
click at [950, 390] on label "False" at bounding box center [978, 382] width 121 height 40
click at [940, 388] on input "False" at bounding box center [933, 383] width 13 height 11
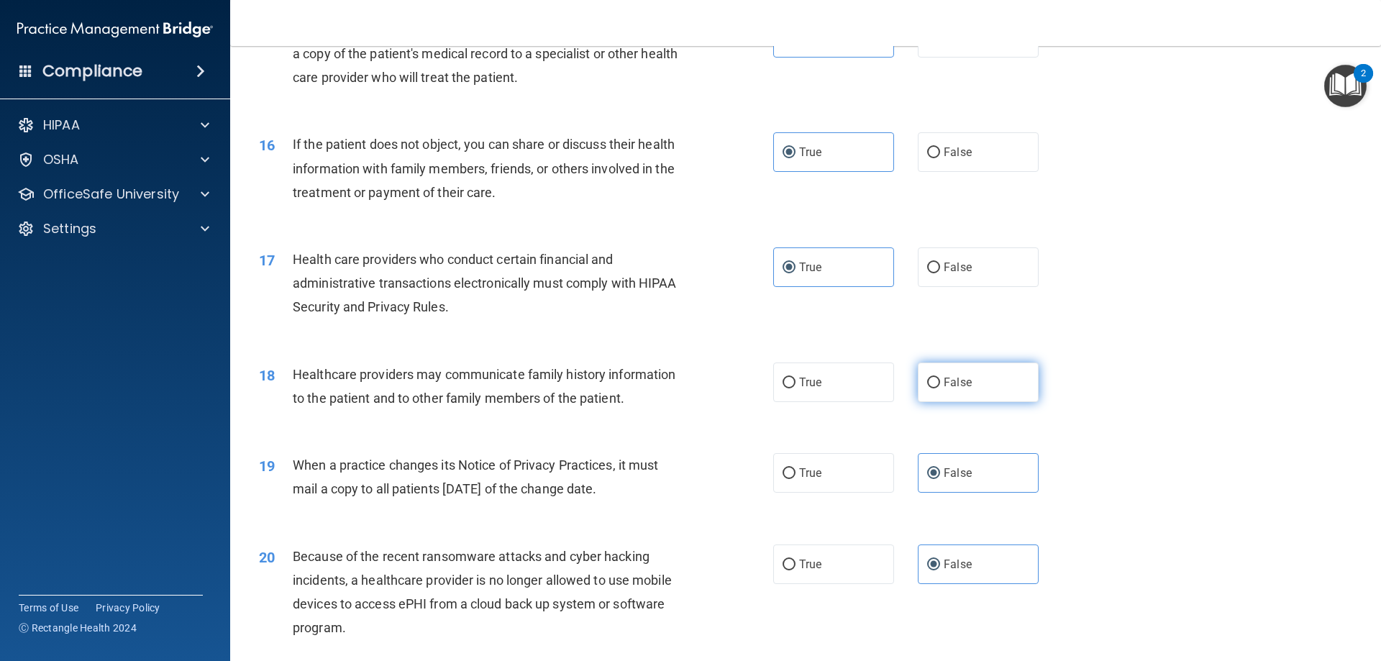
radio input "true"
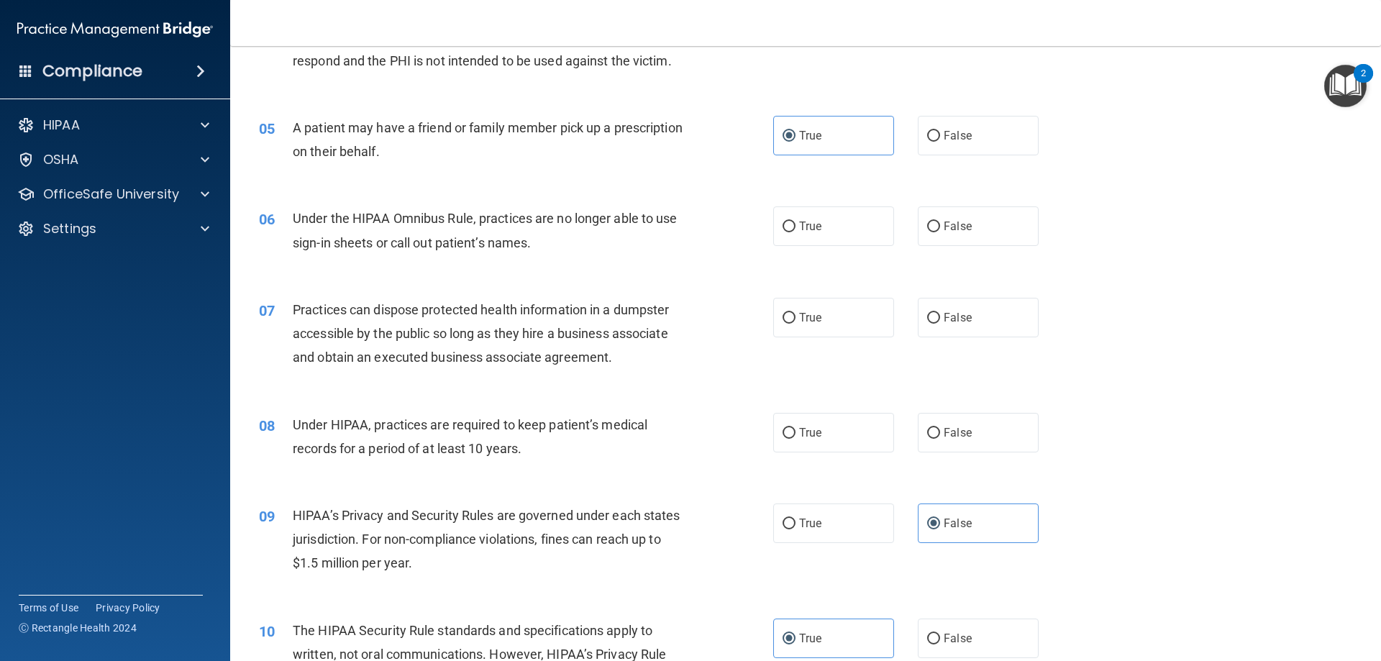
scroll to position [385, 0]
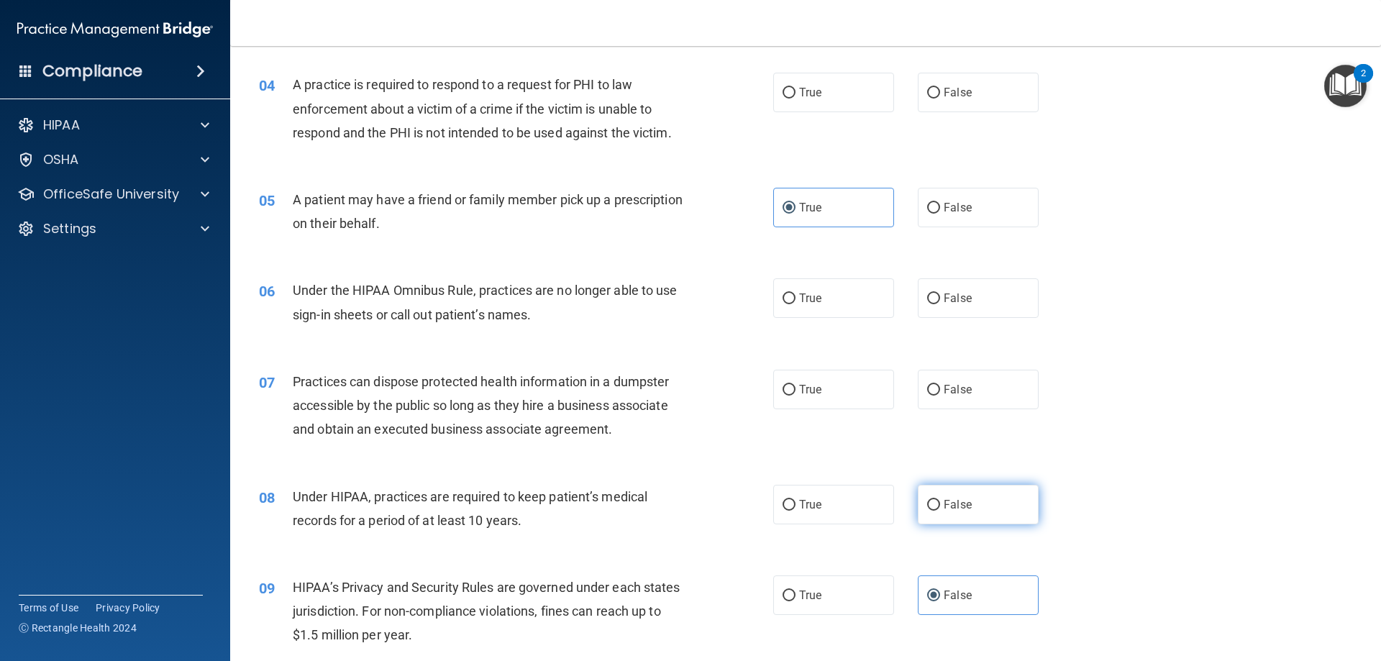
click at [936, 491] on label "False" at bounding box center [978, 505] width 121 height 40
click at [936, 500] on input "False" at bounding box center [933, 505] width 13 height 11
radio input "true"
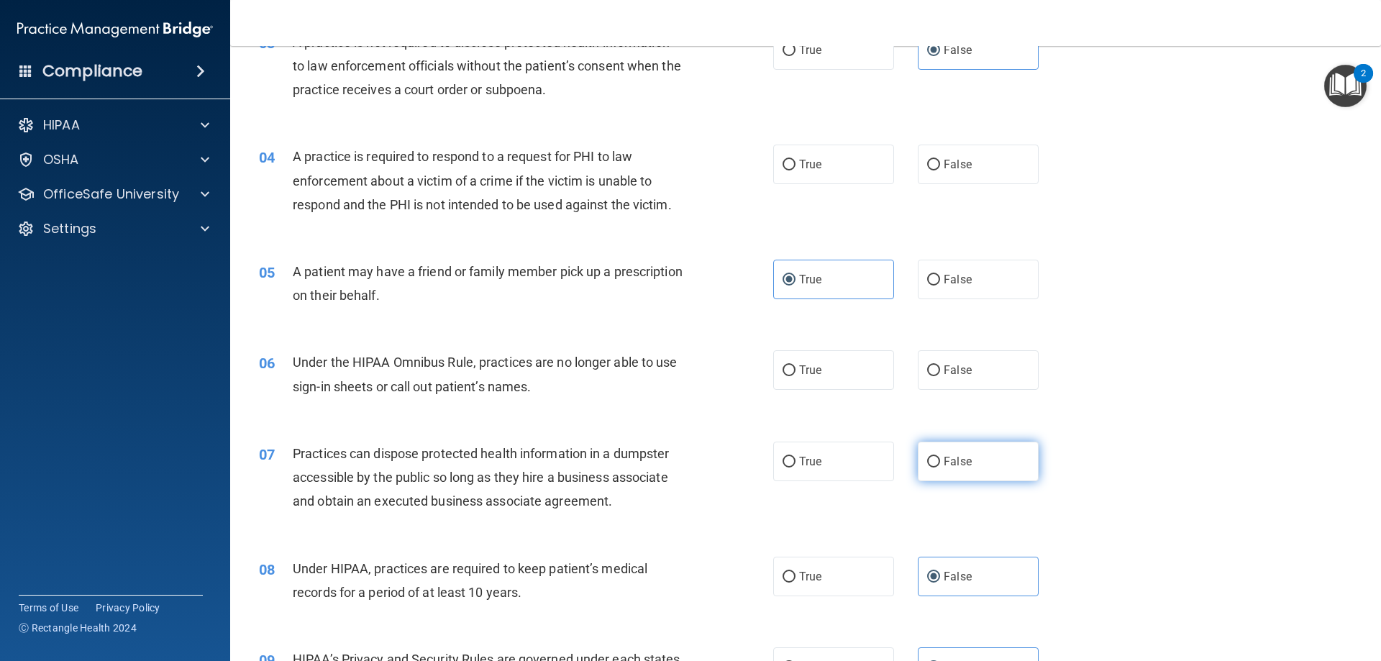
click at [964, 474] on label "False" at bounding box center [978, 462] width 121 height 40
click at [940, 467] on input "False" at bounding box center [933, 462] width 13 height 11
radio input "true"
click at [948, 373] on span "False" at bounding box center [957, 370] width 28 height 14
click at [940, 373] on input "False" at bounding box center [933, 370] width 13 height 11
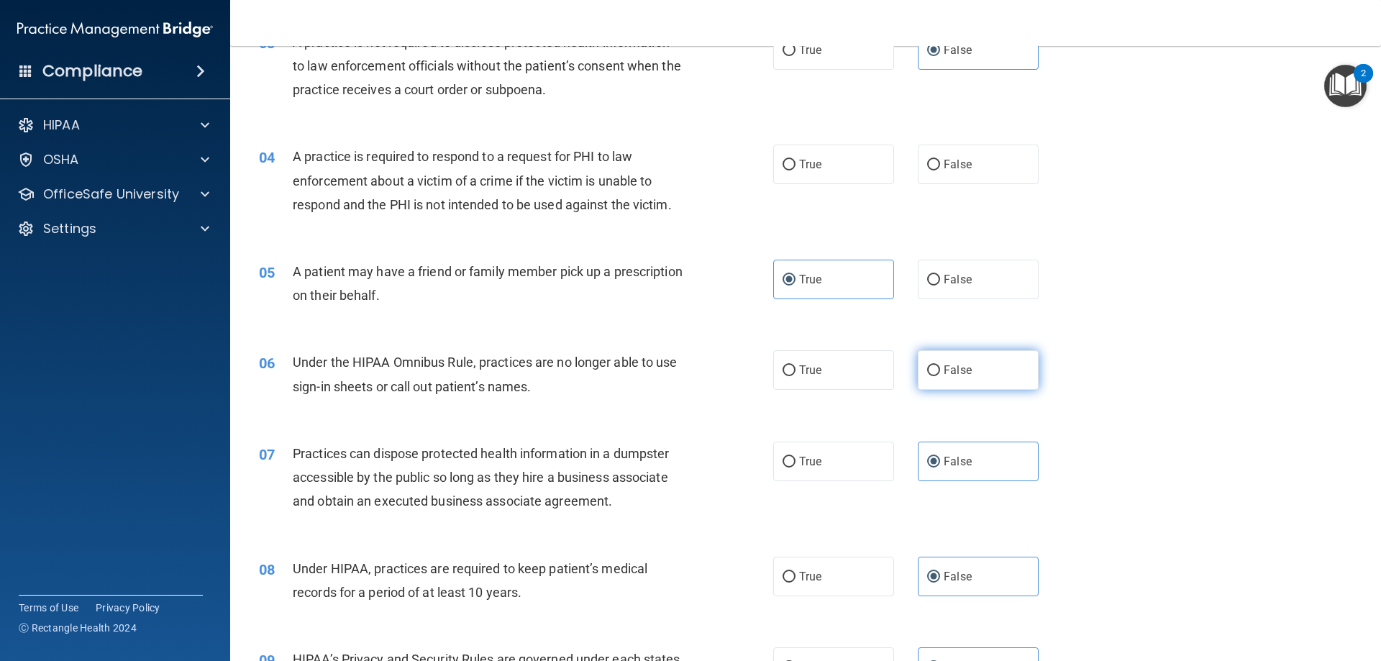
radio input "true"
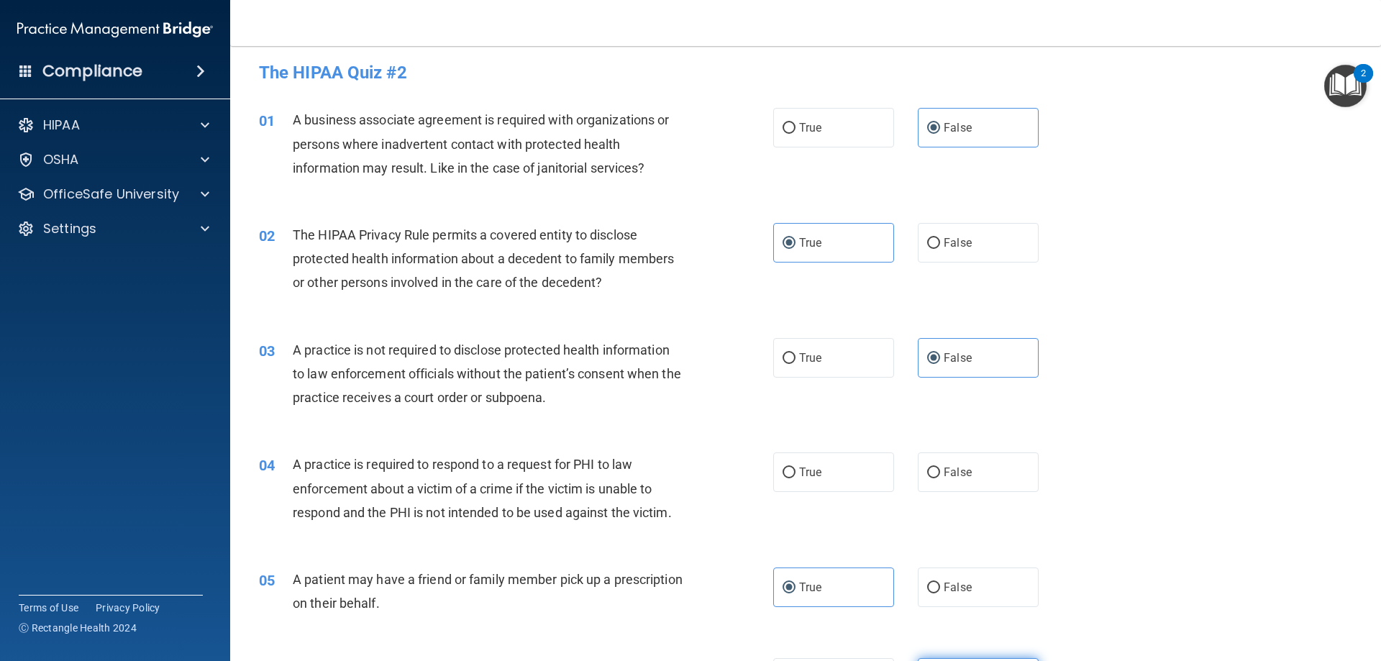
scroll to position [0, 0]
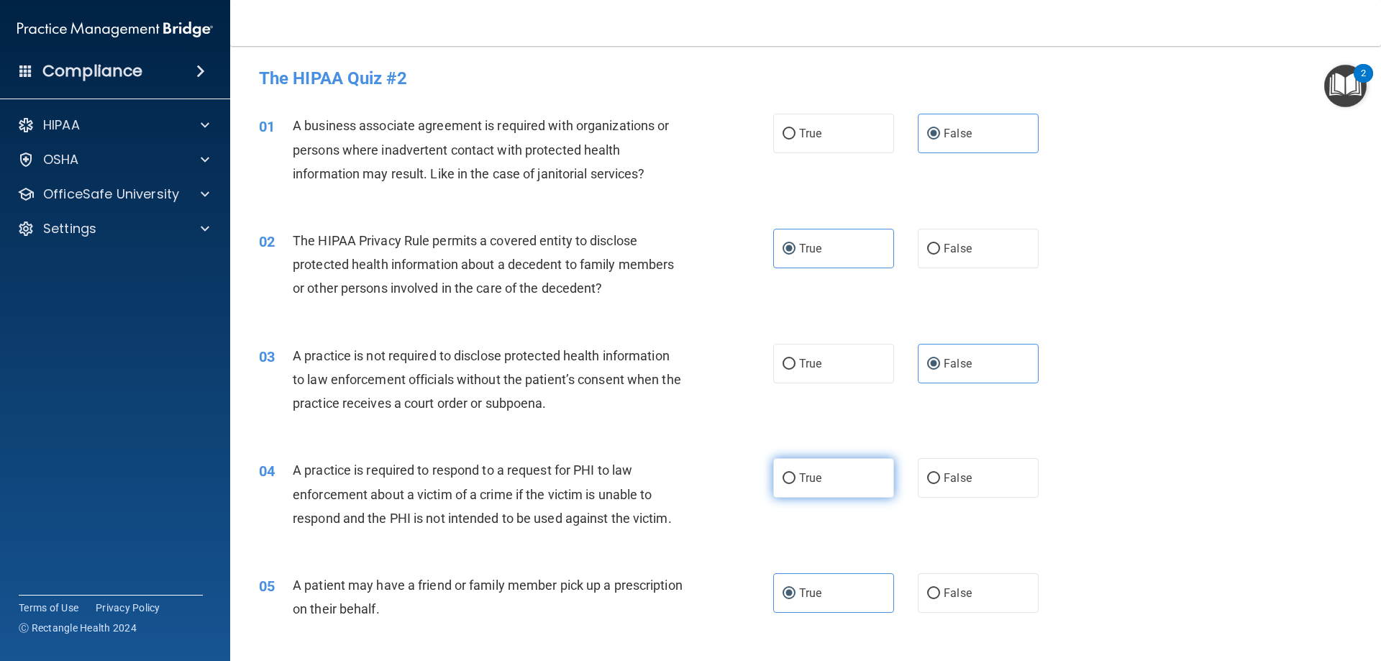
click at [860, 480] on label "True" at bounding box center [833, 478] width 121 height 40
click at [795, 480] on input "True" at bounding box center [788, 478] width 13 height 11
radio input "true"
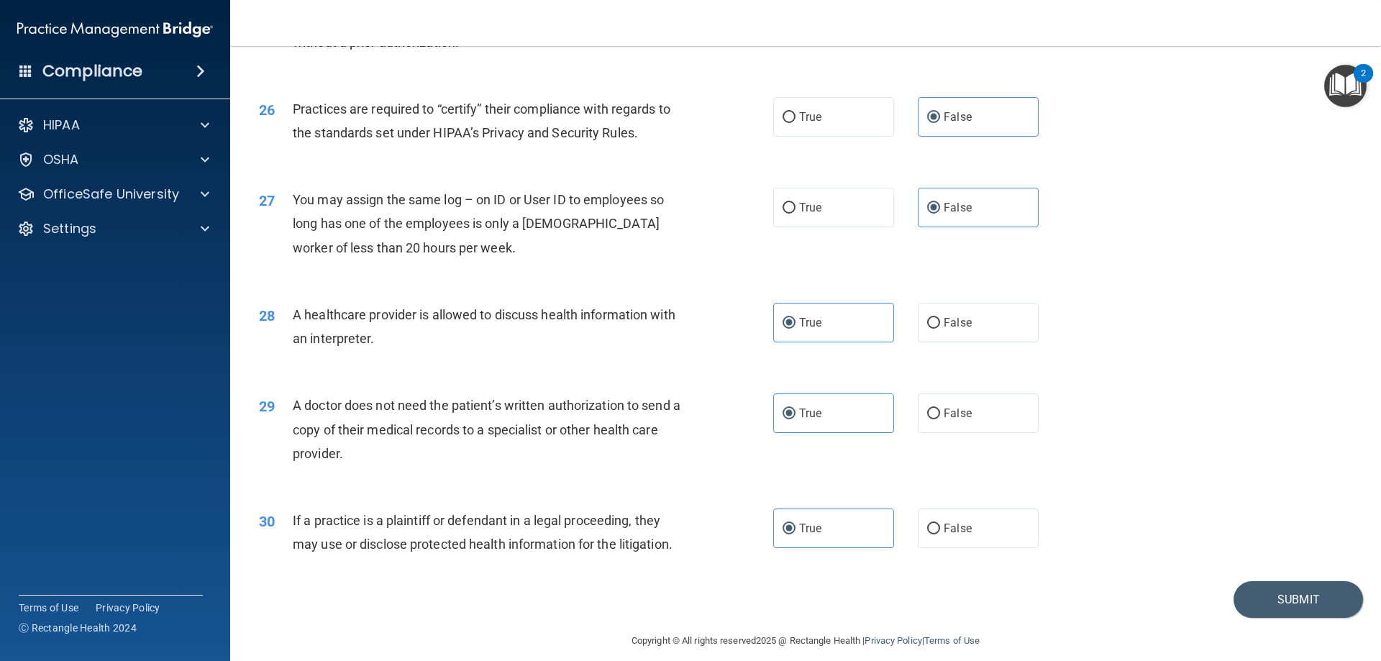
scroll to position [2686, 0]
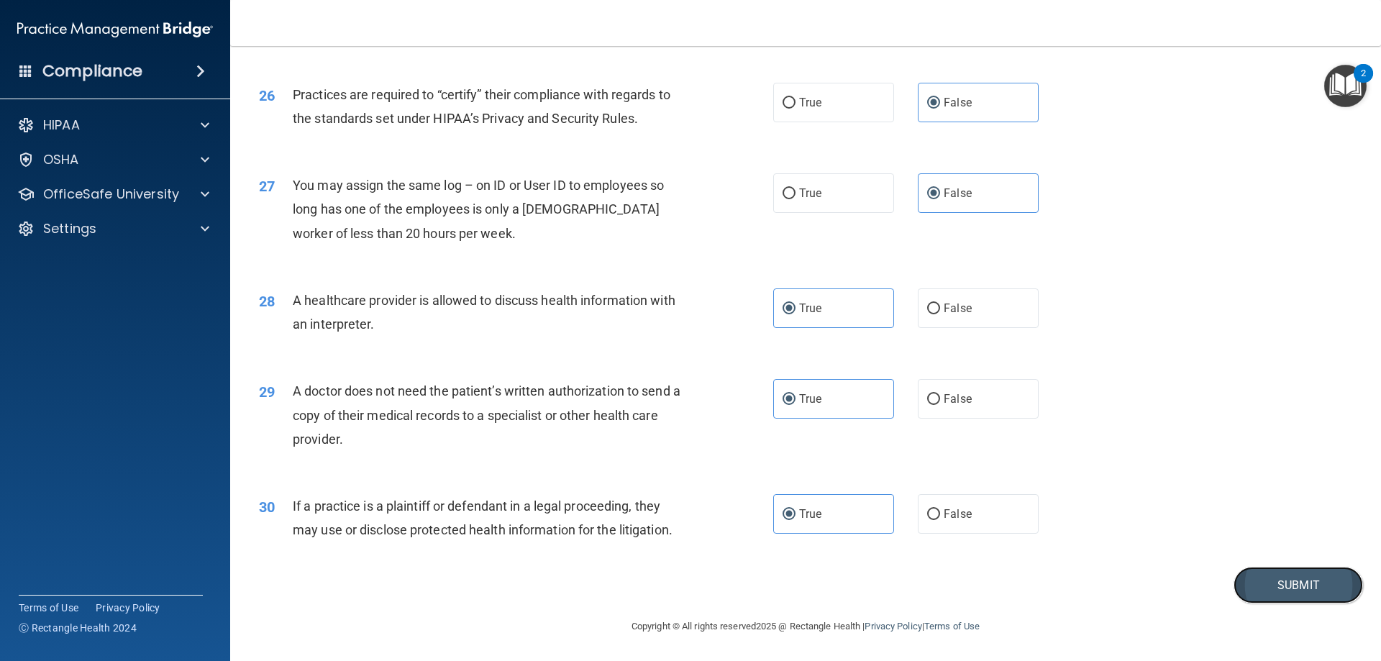
click at [1272, 601] on button "Submit" at bounding box center [1297, 585] width 129 height 37
click at [1271, 581] on button "Submit" at bounding box center [1297, 585] width 129 height 37
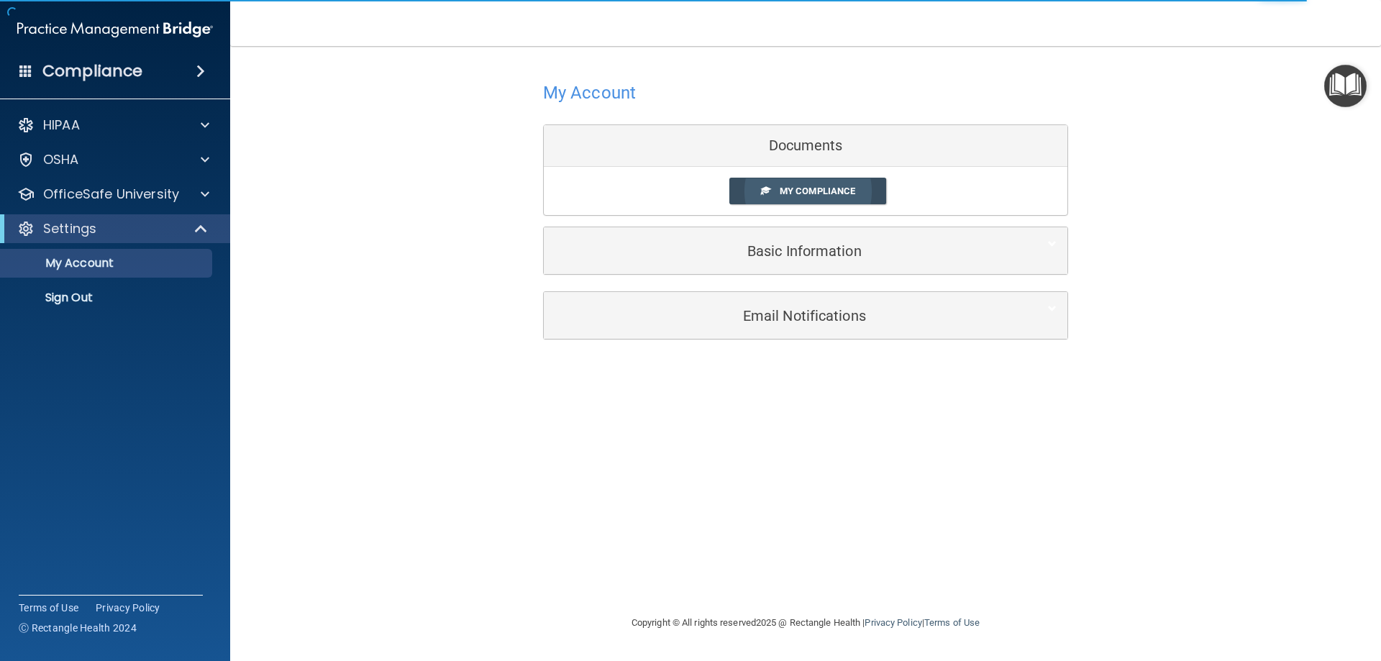
click at [813, 192] on span "My Compliance" at bounding box center [817, 191] width 76 height 11
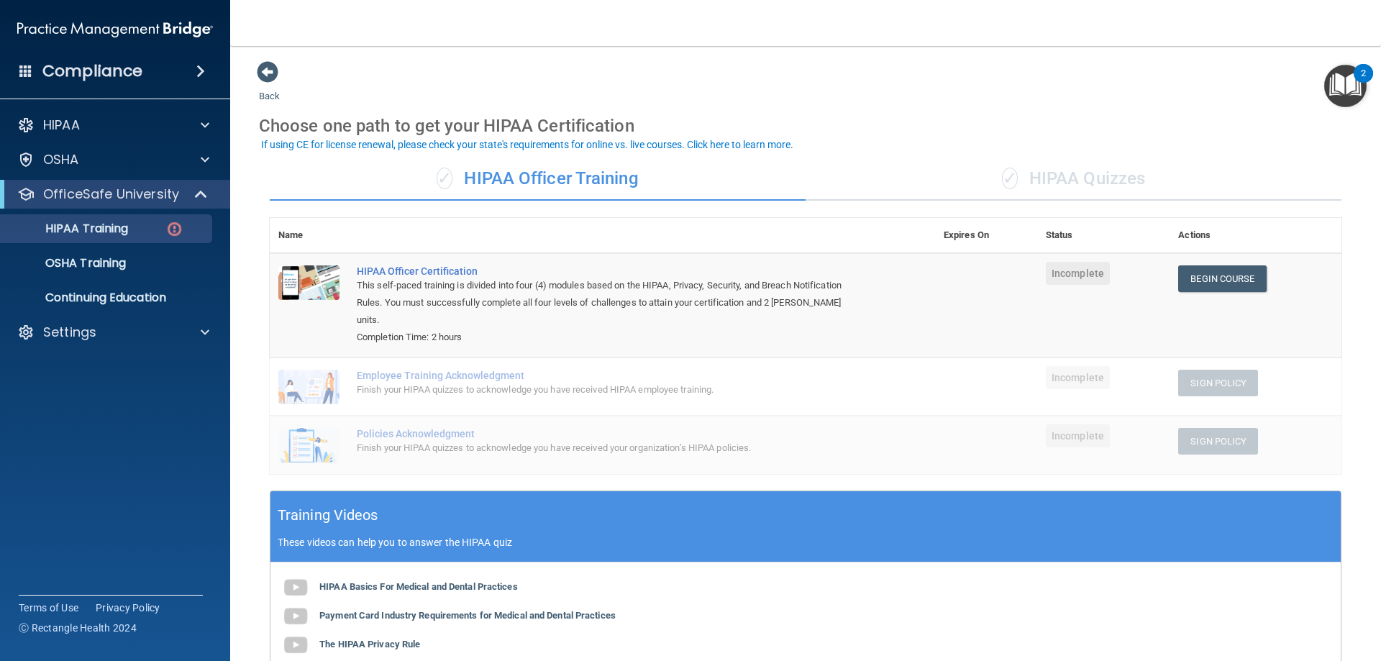
scroll to position [2, 0]
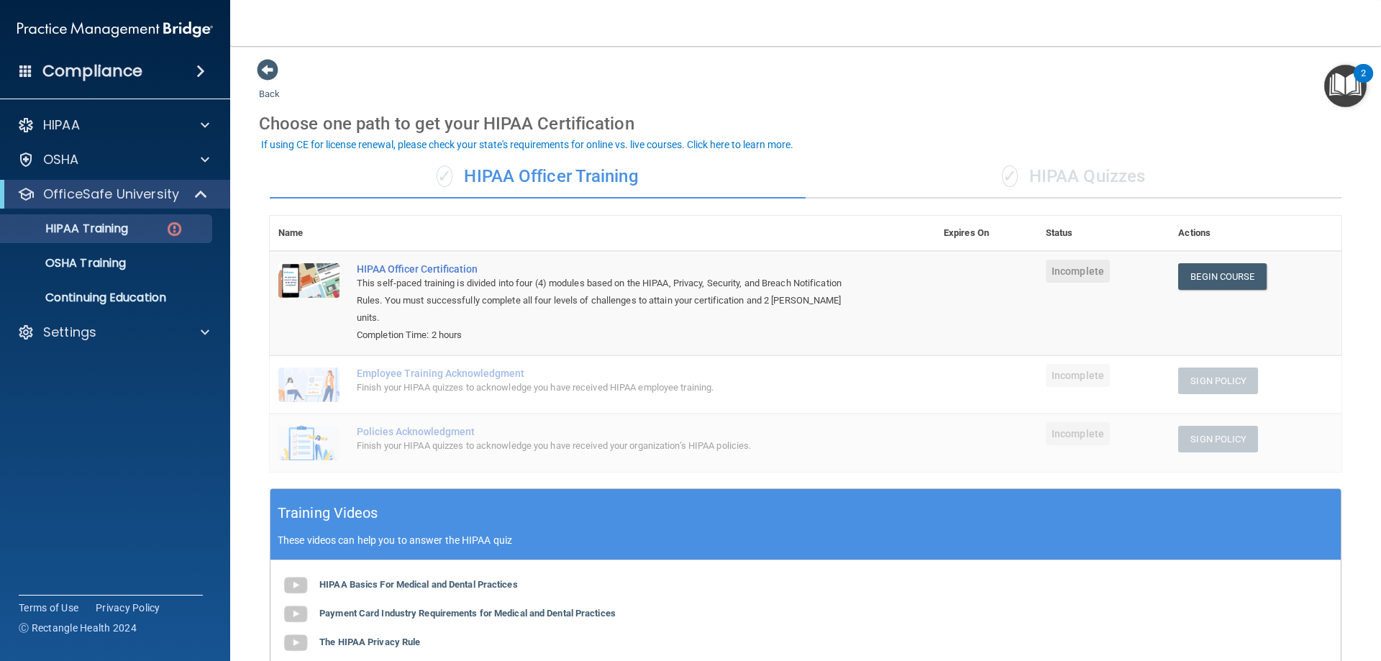
click at [1031, 175] on div "✓ HIPAA Quizzes" at bounding box center [1073, 176] width 536 height 43
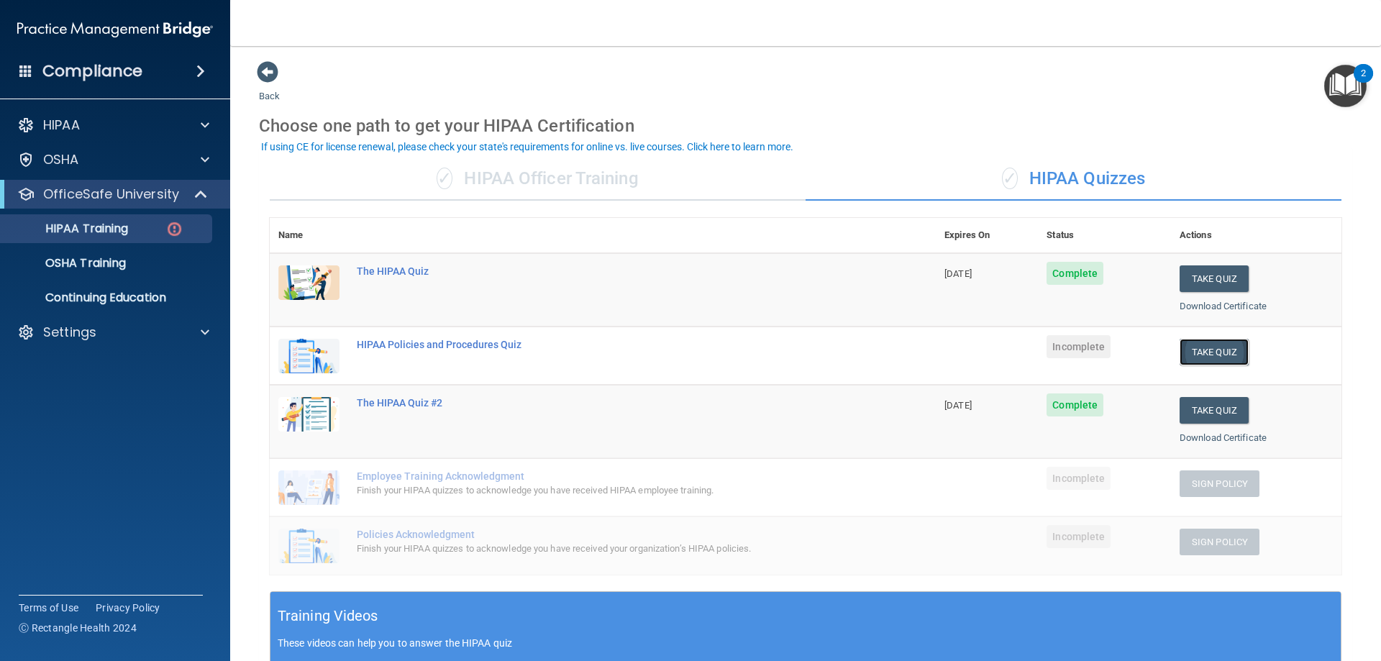
click at [1192, 352] on button "Take Quiz" at bounding box center [1213, 352] width 69 height 27
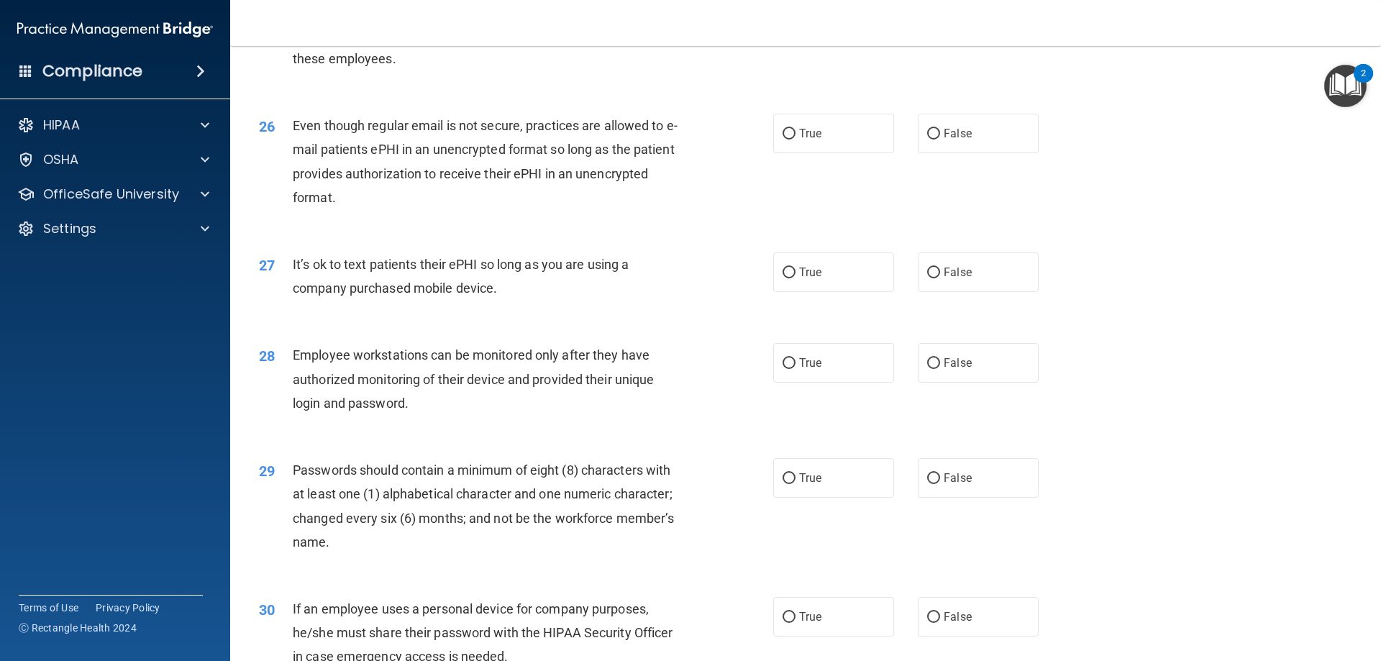
scroll to position [2949, 0]
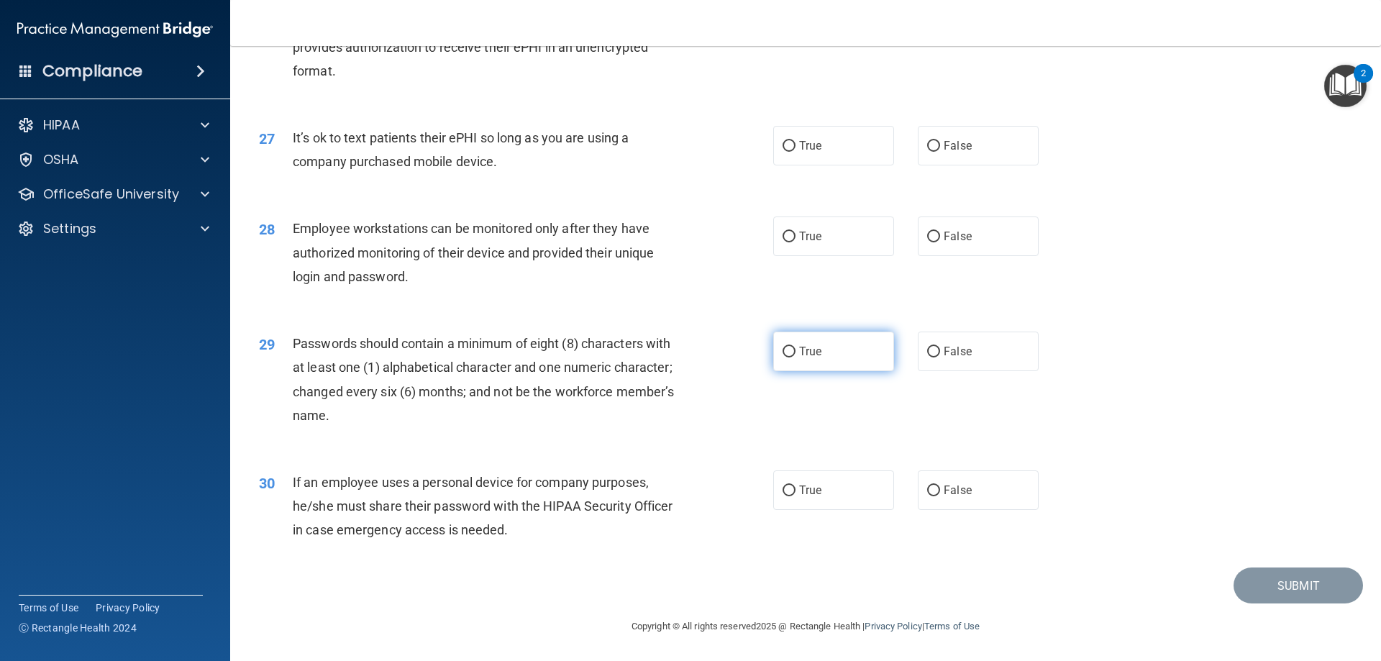
click at [810, 353] on span "True" at bounding box center [810, 351] width 22 height 14
click at [795, 353] on input "True" at bounding box center [788, 352] width 13 height 11
radio input "true"
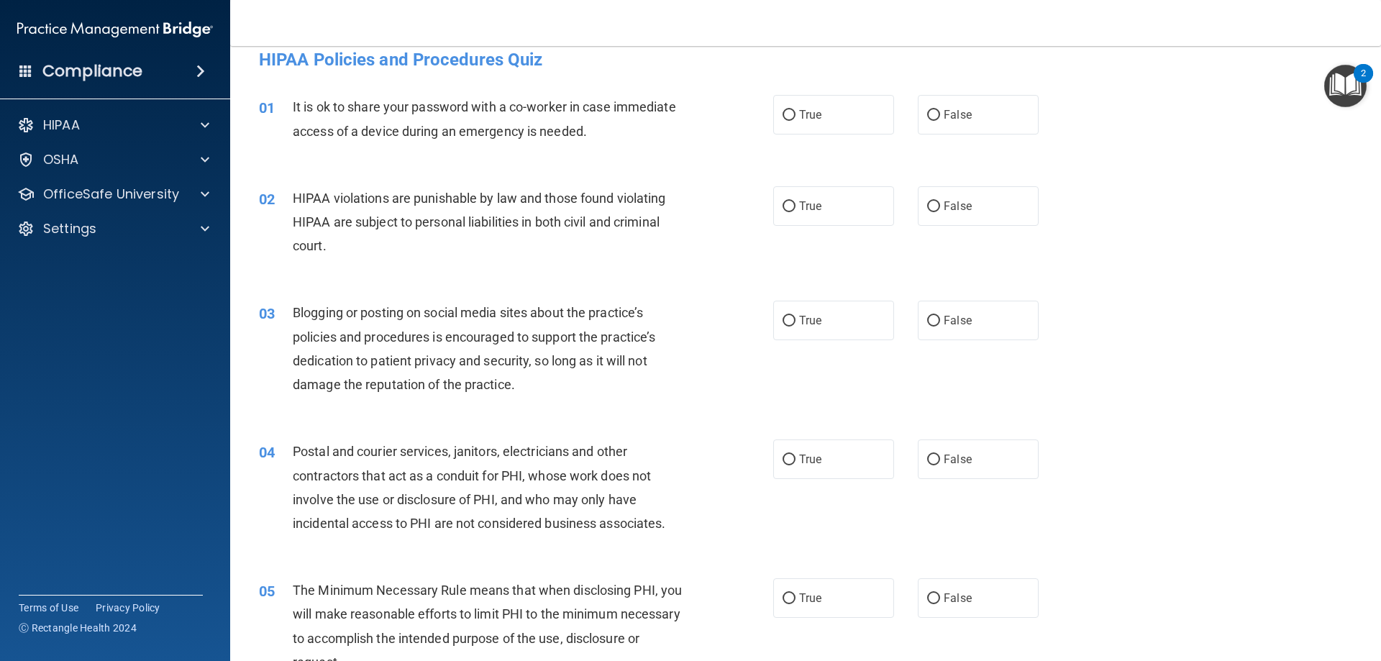
scroll to position [0, 0]
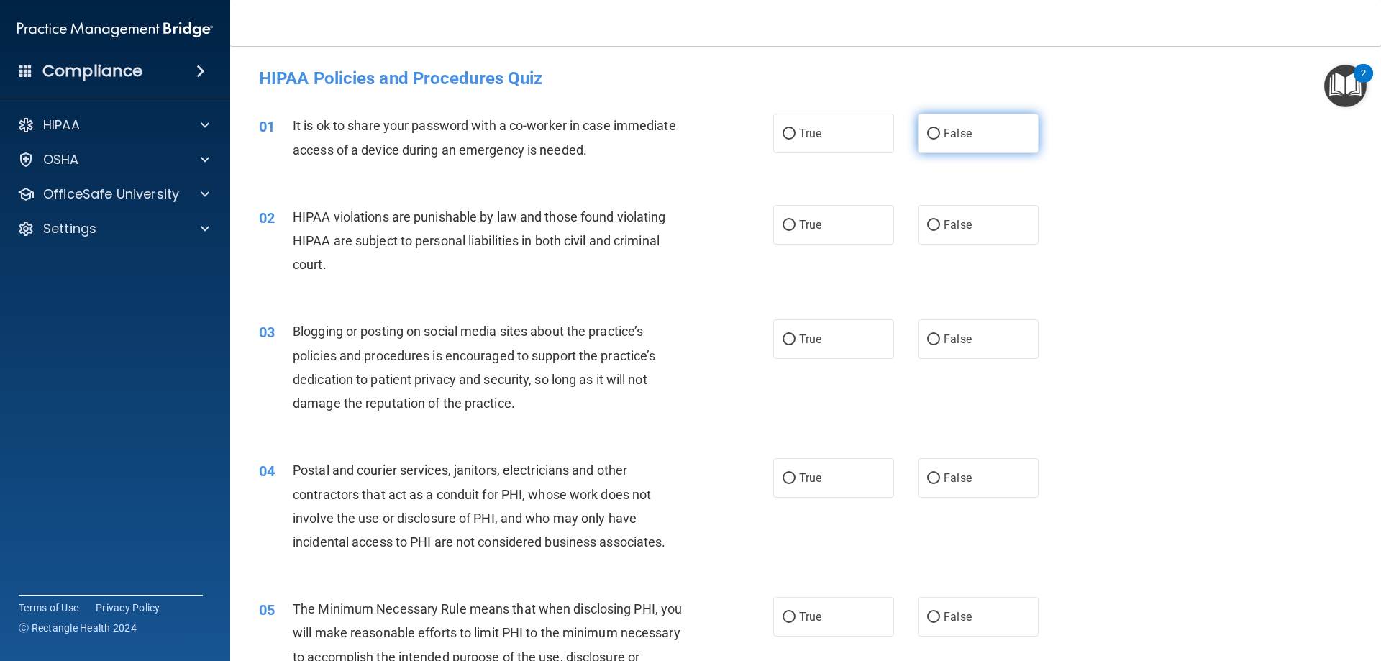
click at [919, 137] on label "False" at bounding box center [978, 134] width 121 height 40
click at [927, 137] on input "False" at bounding box center [933, 134] width 13 height 11
radio input "true"
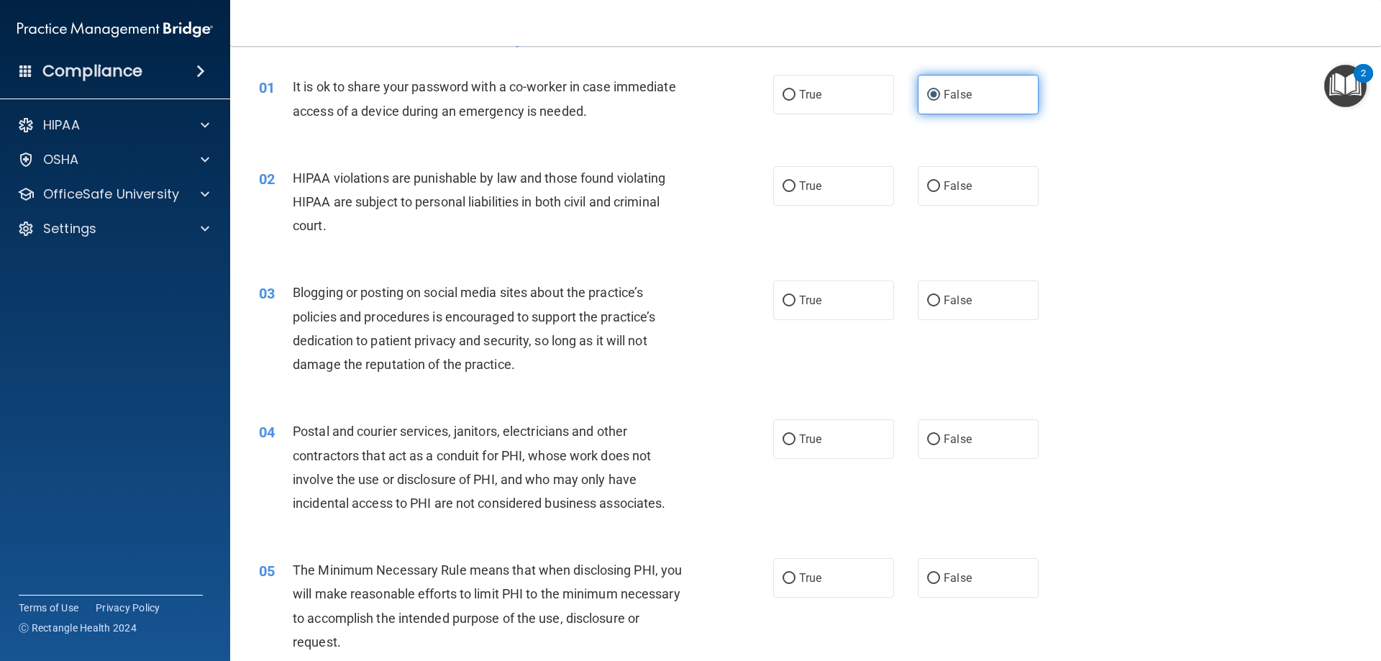
scroll to position [72, 0]
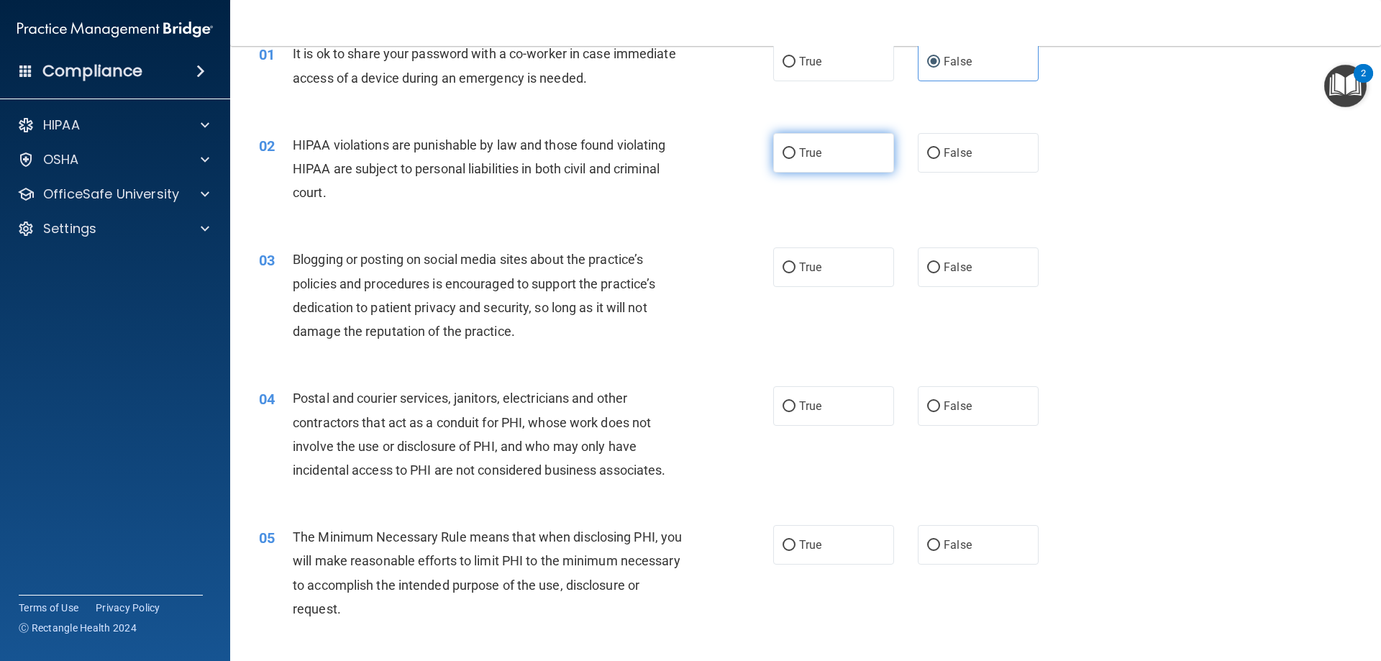
click at [829, 157] on label "True" at bounding box center [833, 153] width 121 height 40
click at [795, 157] on input "True" at bounding box center [788, 153] width 13 height 11
radio input "true"
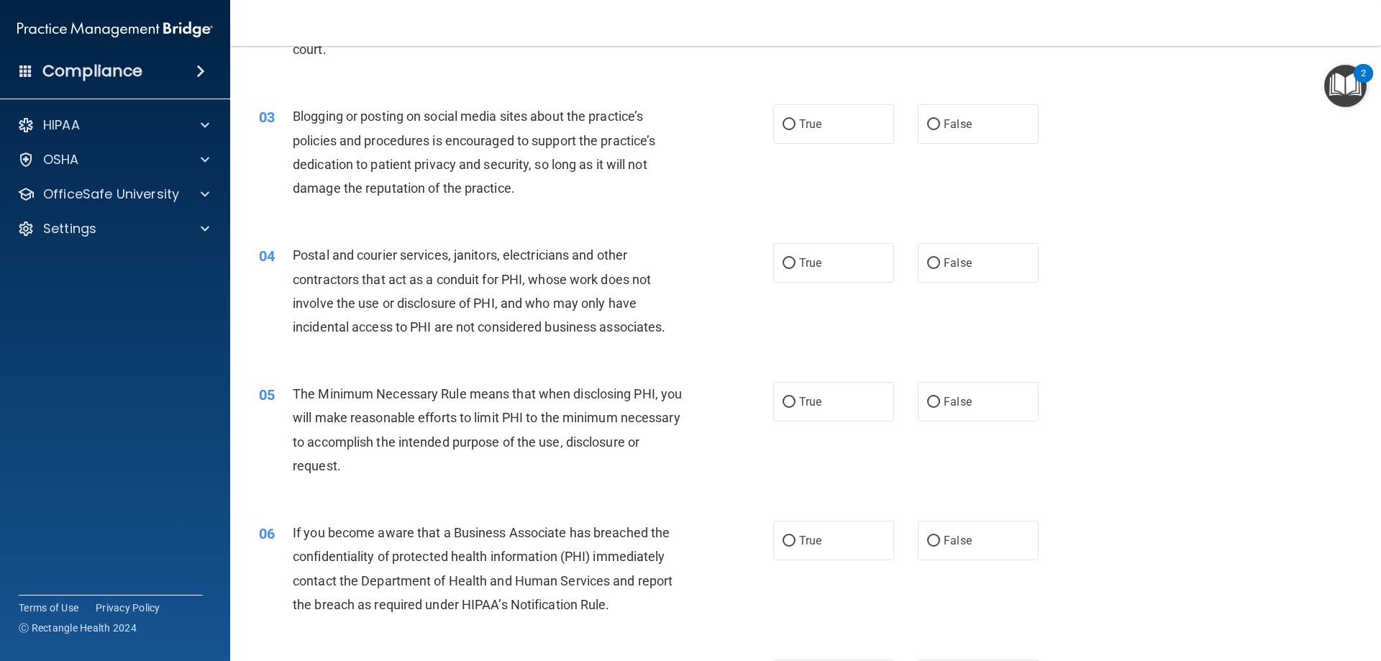
scroll to position [216, 0]
click at [927, 121] on input "False" at bounding box center [933, 124] width 13 height 11
radio input "true"
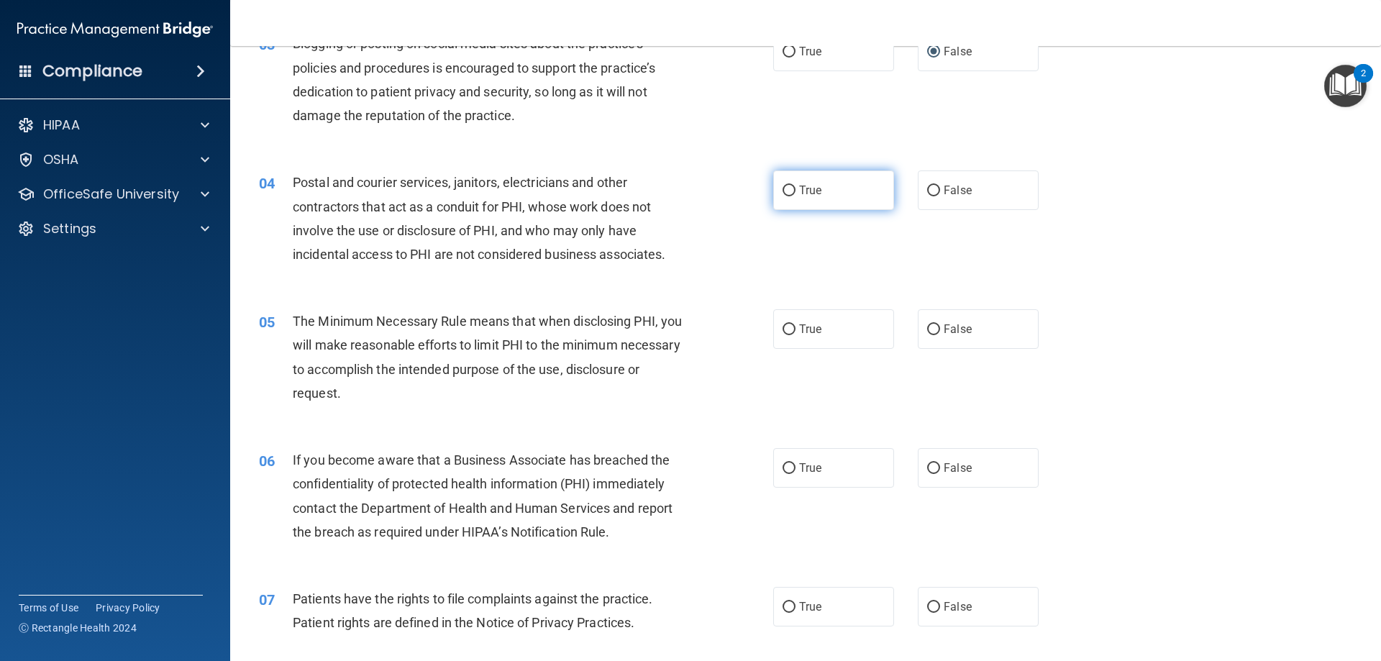
click at [841, 192] on label "True" at bounding box center [833, 190] width 121 height 40
click at [795, 192] on input "True" at bounding box center [788, 191] width 13 height 11
radio input "true"
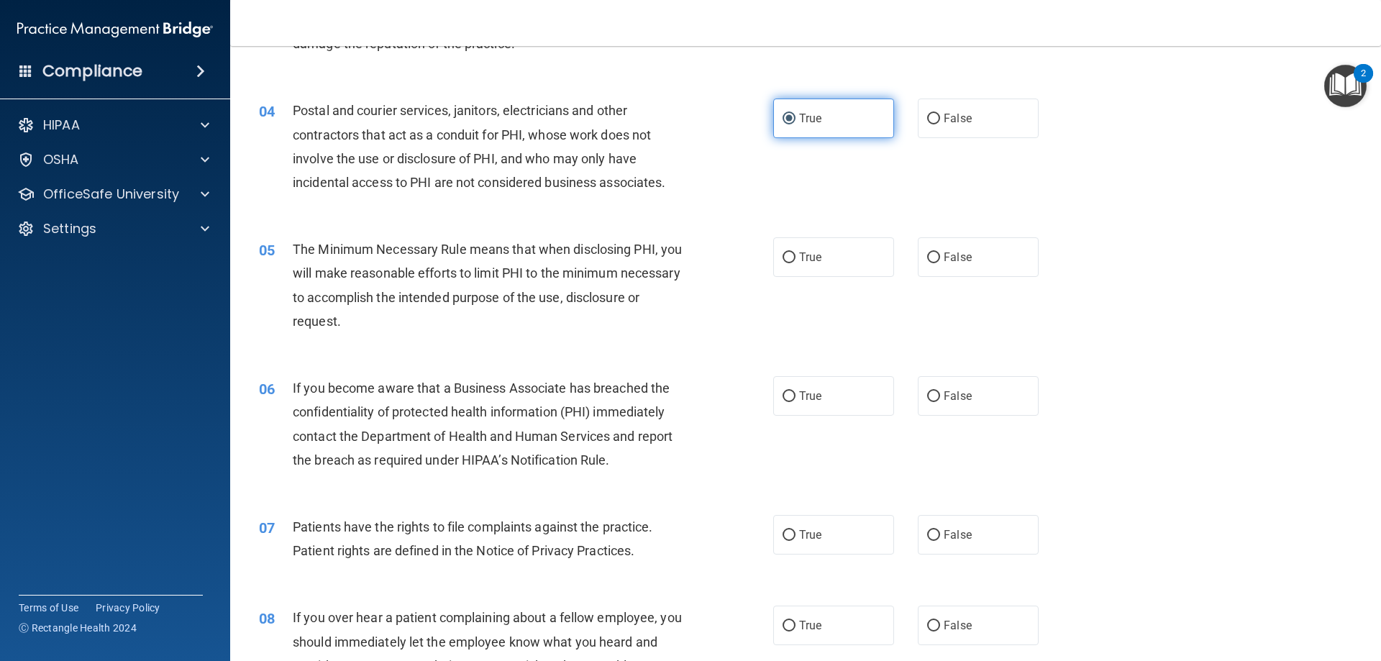
scroll to position [431, 0]
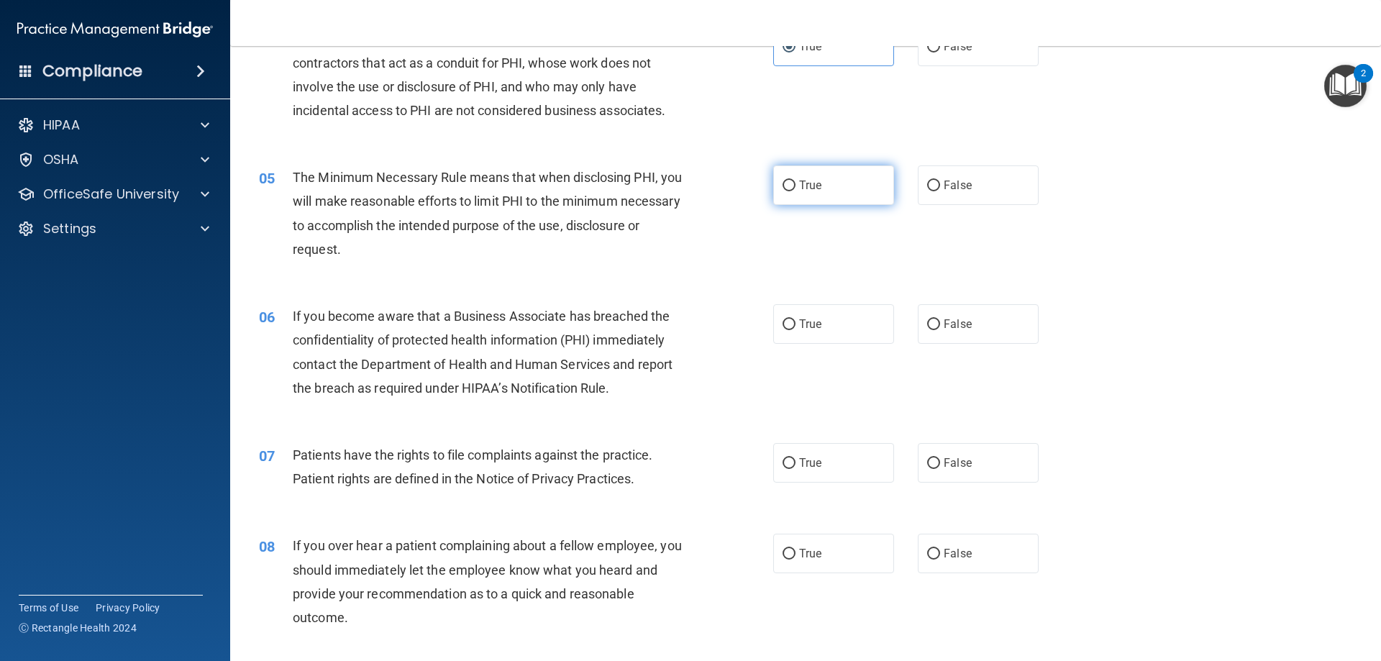
click at [837, 190] on label "True" at bounding box center [833, 185] width 121 height 40
click at [795, 190] on input "True" at bounding box center [788, 185] width 13 height 11
radio input "true"
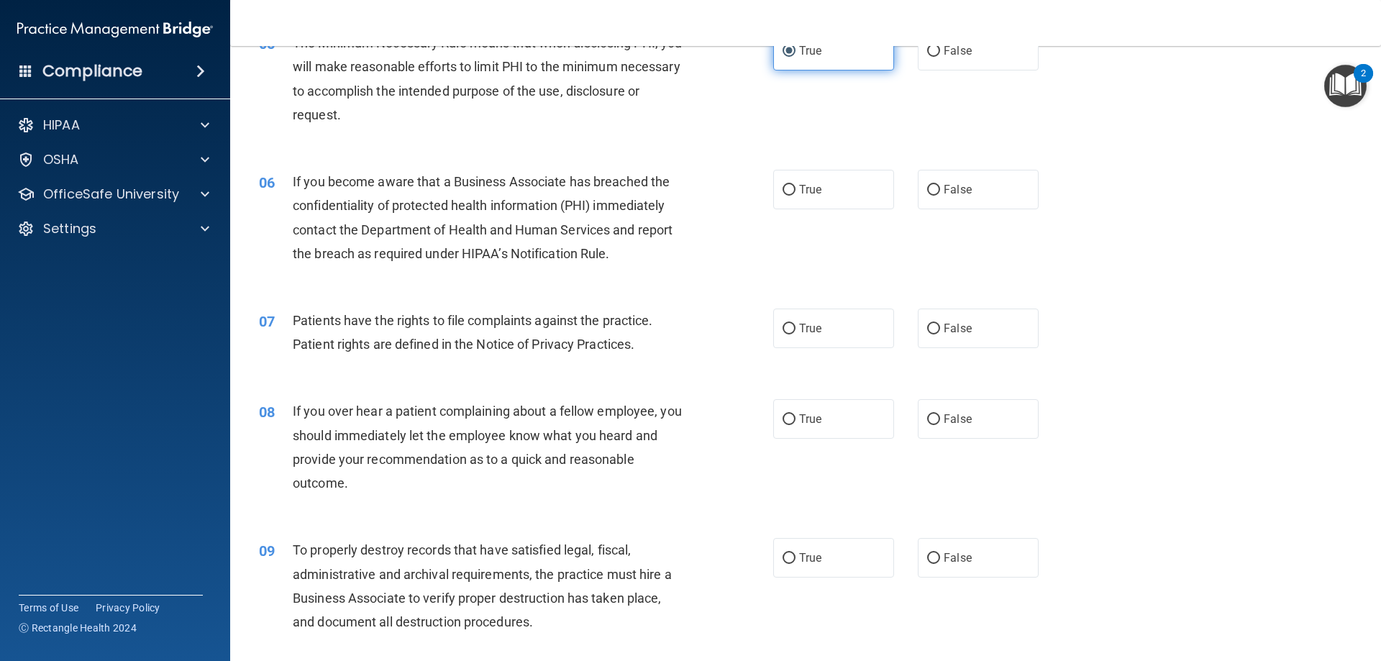
scroll to position [575, 0]
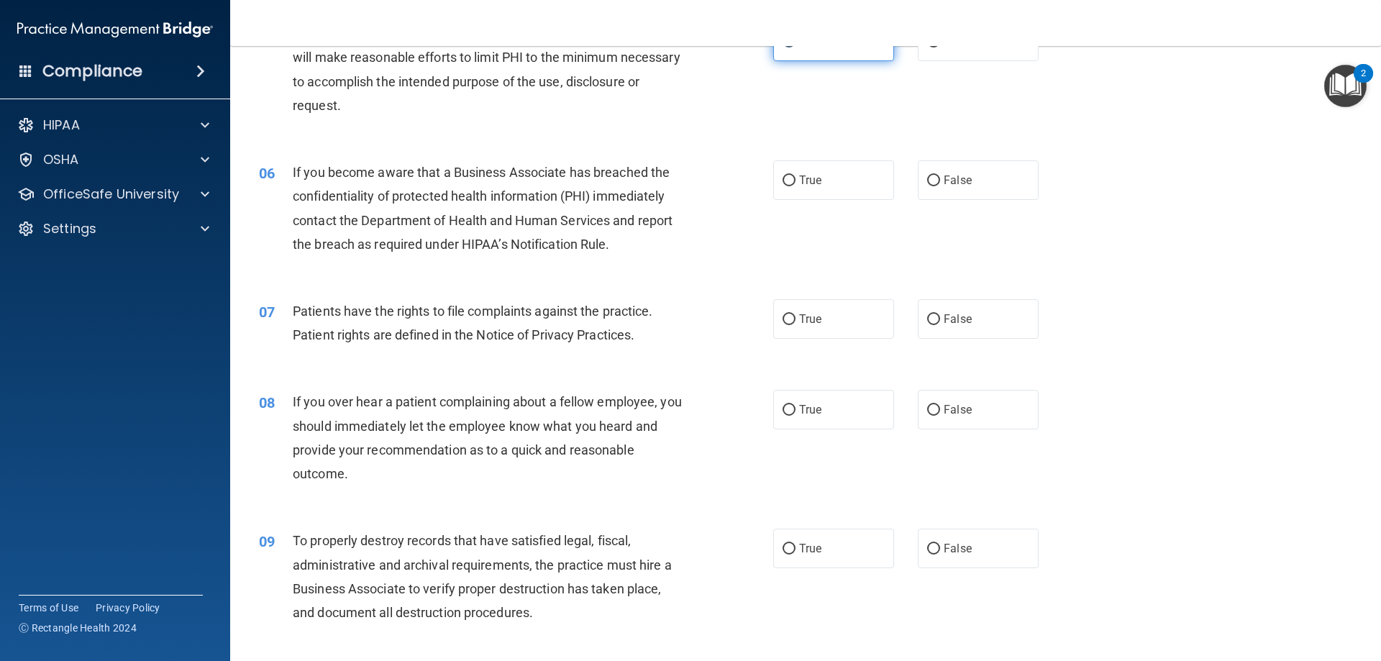
click at [837, 190] on label "True" at bounding box center [833, 180] width 121 height 40
click at [795, 186] on input "True" at bounding box center [788, 180] width 13 height 11
radio input "true"
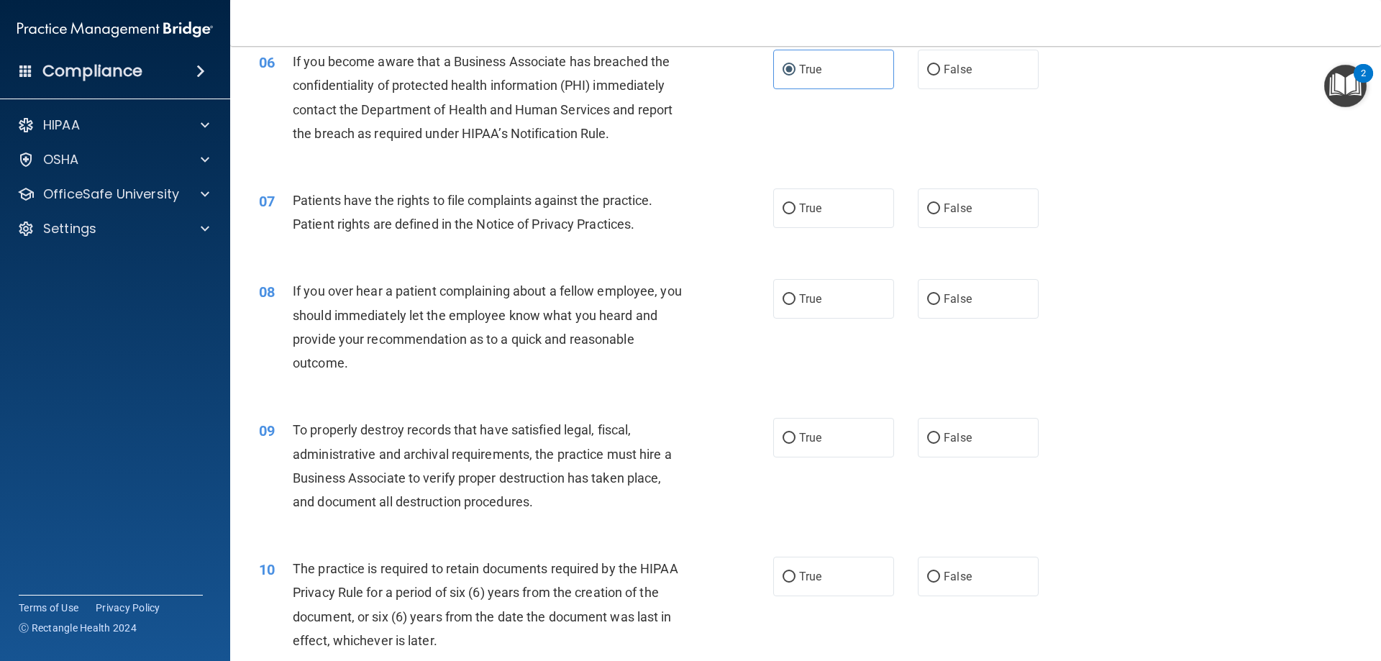
scroll to position [719, 0]
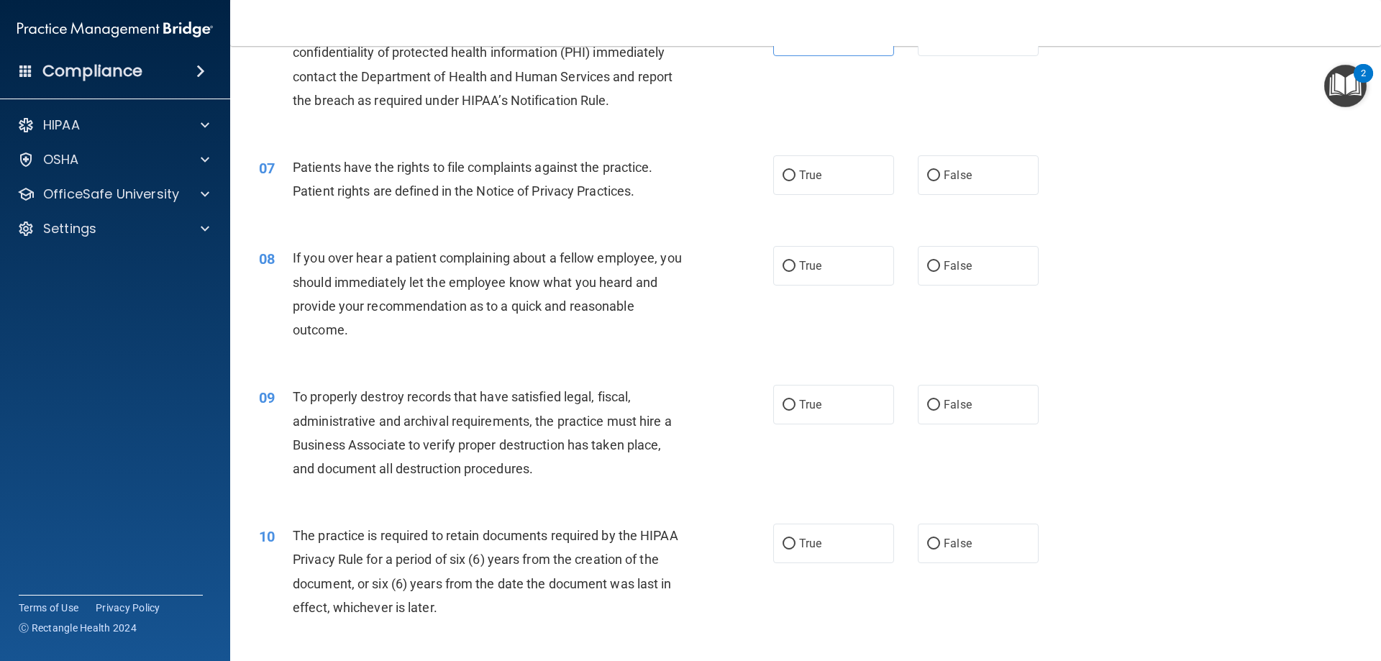
click at [837, 190] on label "True" at bounding box center [833, 175] width 121 height 40
click at [795, 181] on input "True" at bounding box center [788, 175] width 13 height 11
radio input "true"
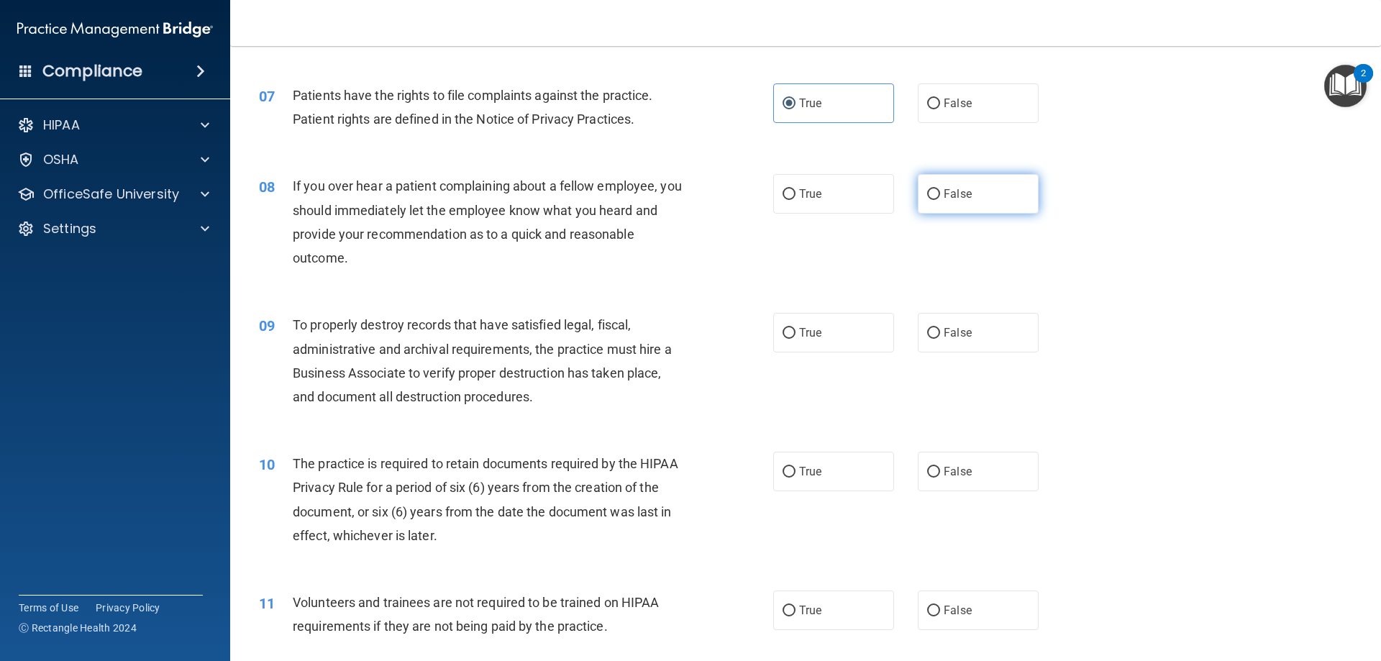
click at [1013, 196] on label "False" at bounding box center [978, 194] width 121 height 40
click at [940, 196] on input "False" at bounding box center [933, 194] width 13 height 11
radio input "true"
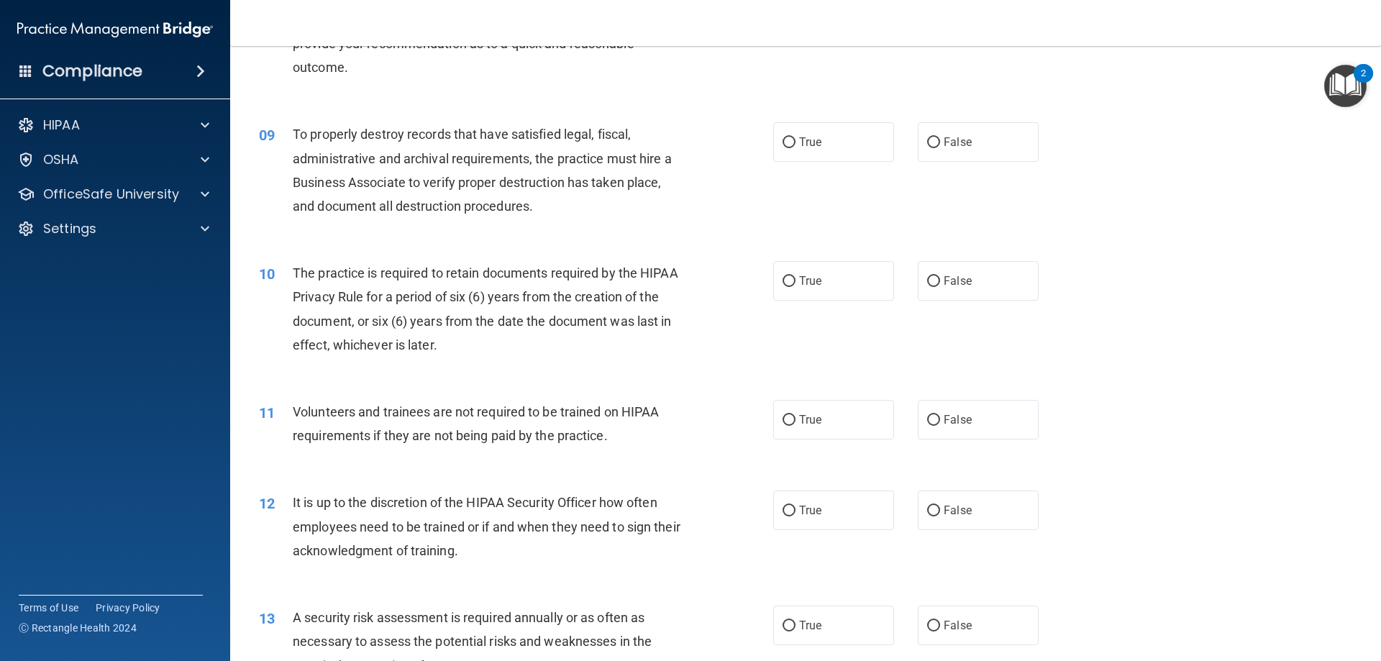
scroll to position [1007, 0]
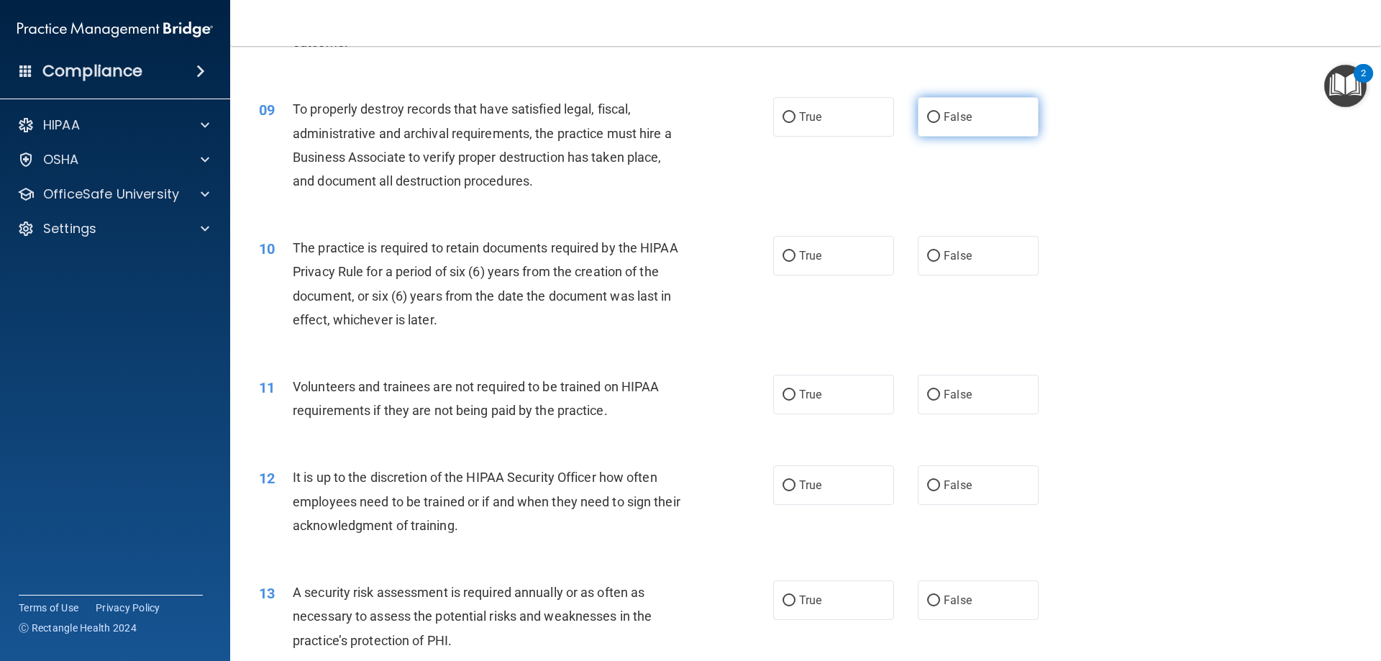
click at [973, 108] on label "False" at bounding box center [978, 117] width 121 height 40
click at [940, 112] on input "False" at bounding box center [933, 117] width 13 height 11
radio input "true"
click at [831, 117] on label "True" at bounding box center [833, 117] width 121 height 40
click at [795, 117] on input "True" at bounding box center [788, 117] width 13 height 11
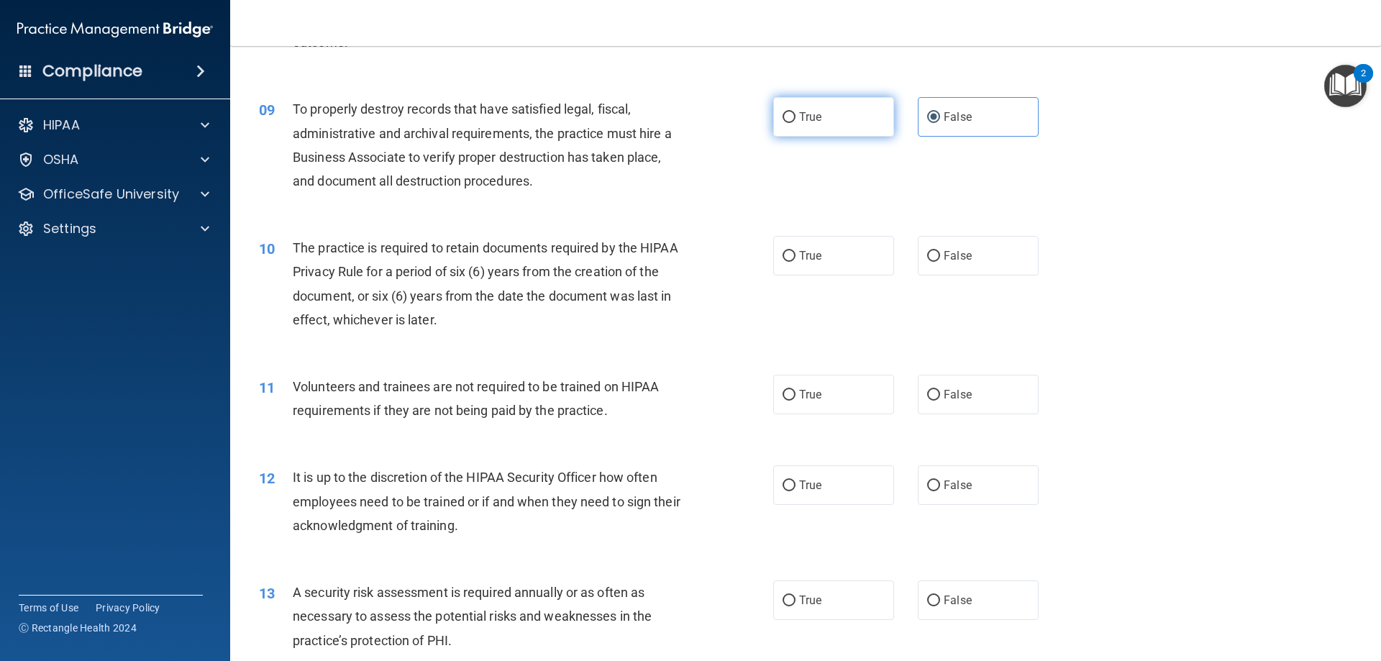
radio input "true"
radio input "false"
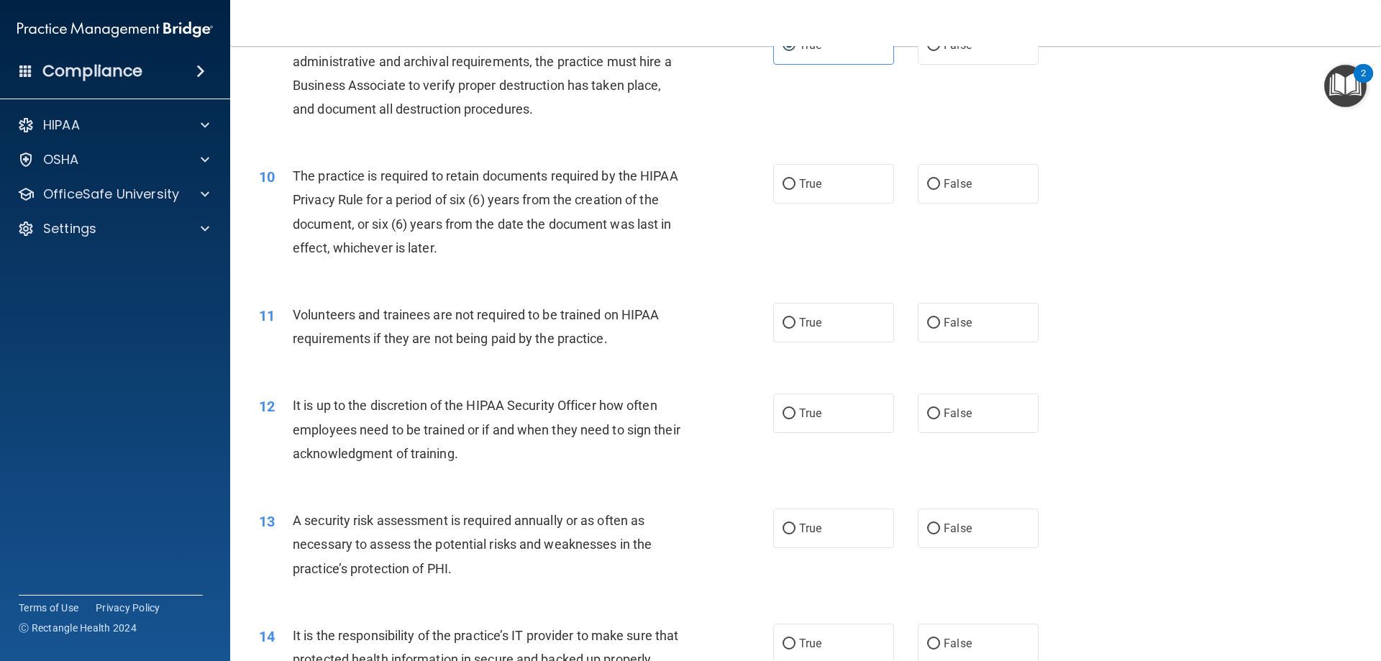
scroll to position [1151, 0]
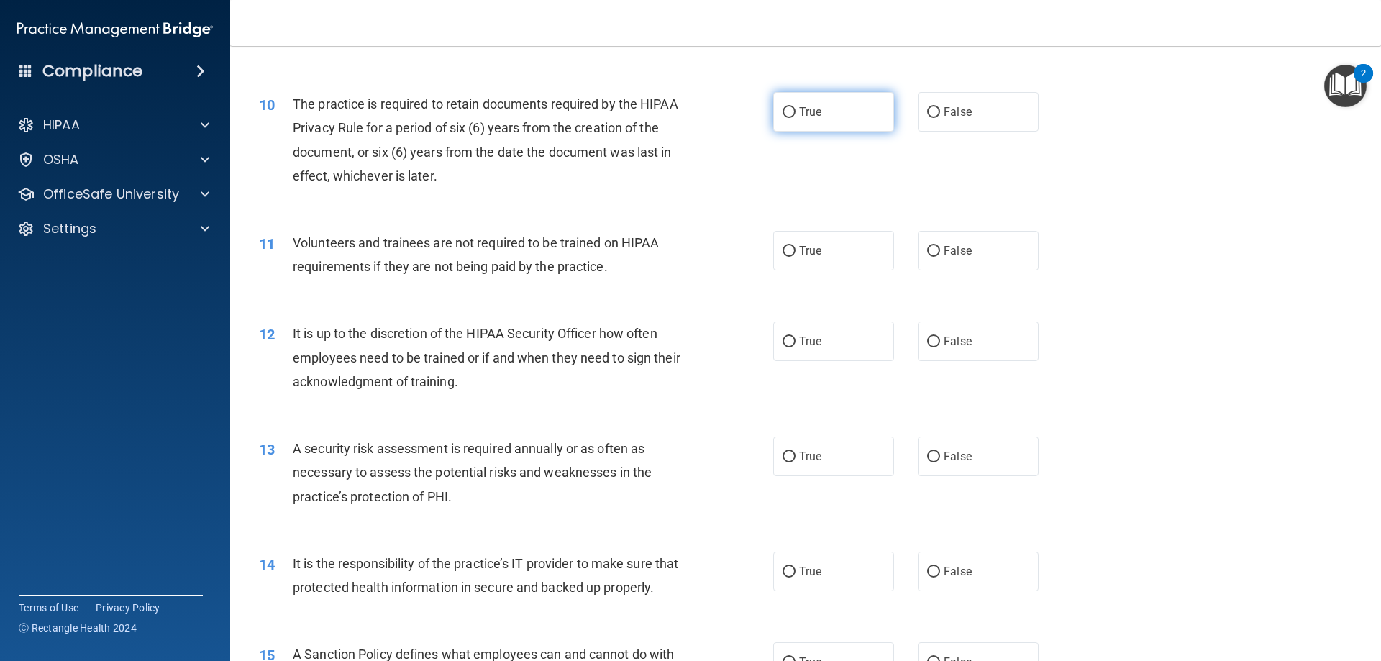
click at [833, 111] on label "True" at bounding box center [833, 112] width 121 height 40
click at [795, 111] on input "True" at bounding box center [788, 112] width 13 height 11
radio input "true"
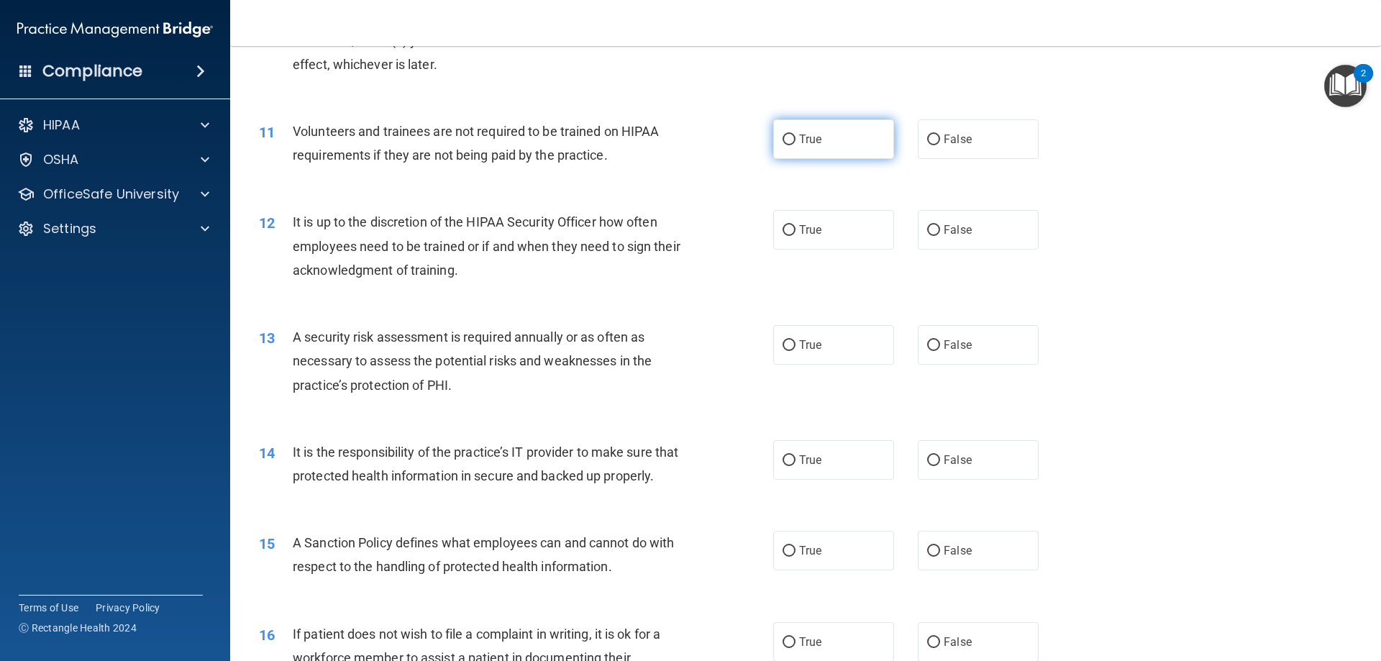
scroll to position [1294, 0]
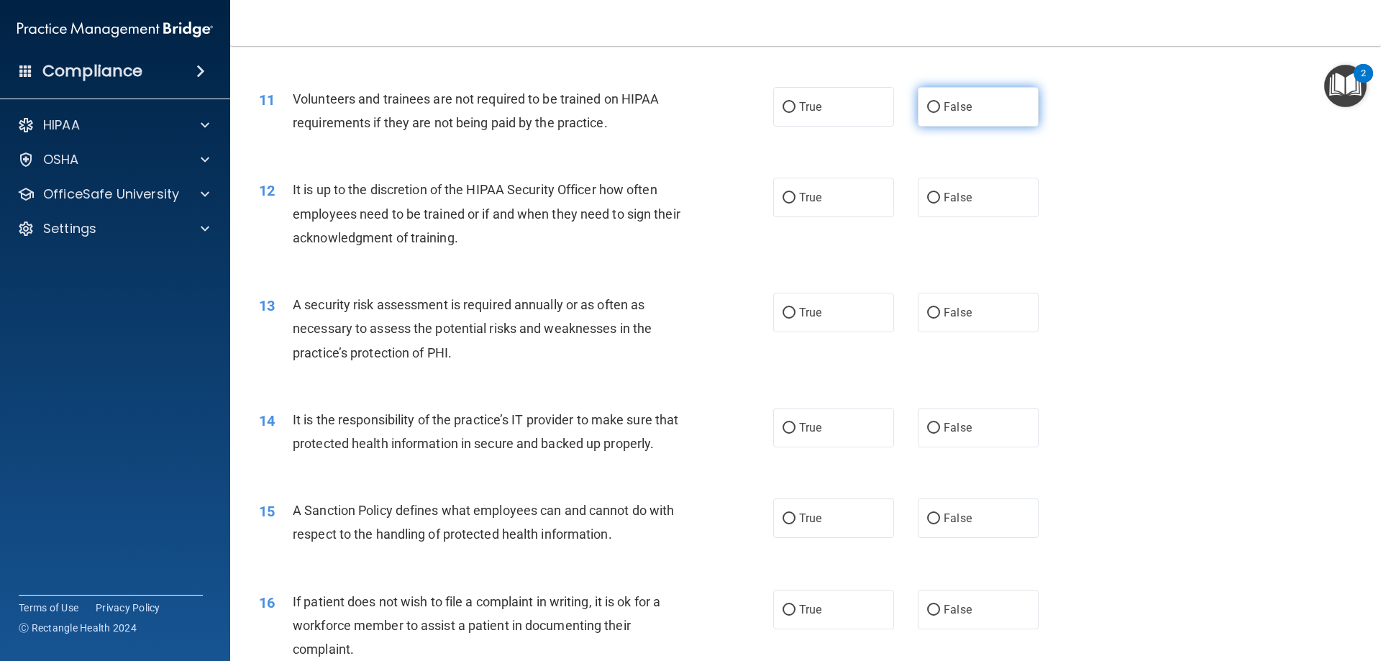
click at [969, 101] on label "False" at bounding box center [978, 107] width 121 height 40
click at [940, 102] on input "False" at bounding box center [933, 107] width 13 height 11
radio input "true"
click at [836, 112] on label "True" at bounding box center [833, 107] width 121 height 40
click at [795, 112] on input "True" at bounding box center [788, 107] width 13 height 11
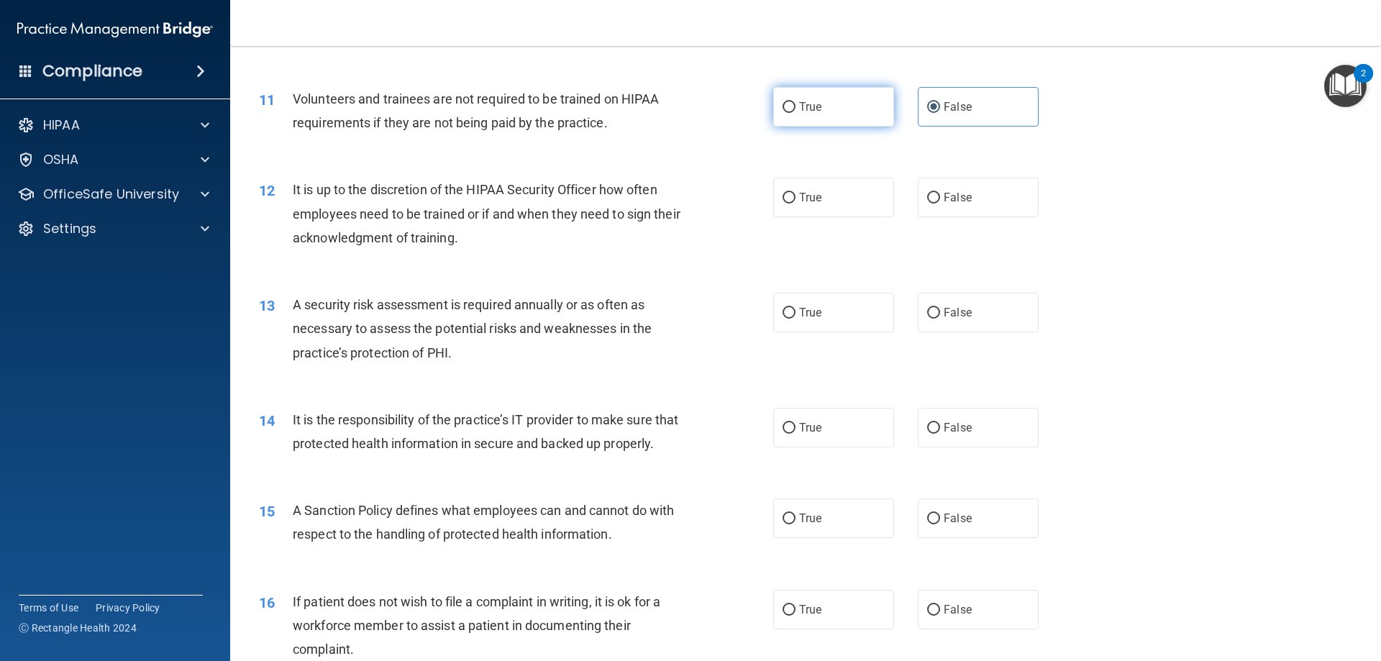
radio input "true"
click at [940, 118] on label "False" at bounding box center [978, 107] width 121 height 40
click at [940, 113] on input "False" at bounding box center [933, 107] width 13 height 11
radio input "true"
radio input "false"
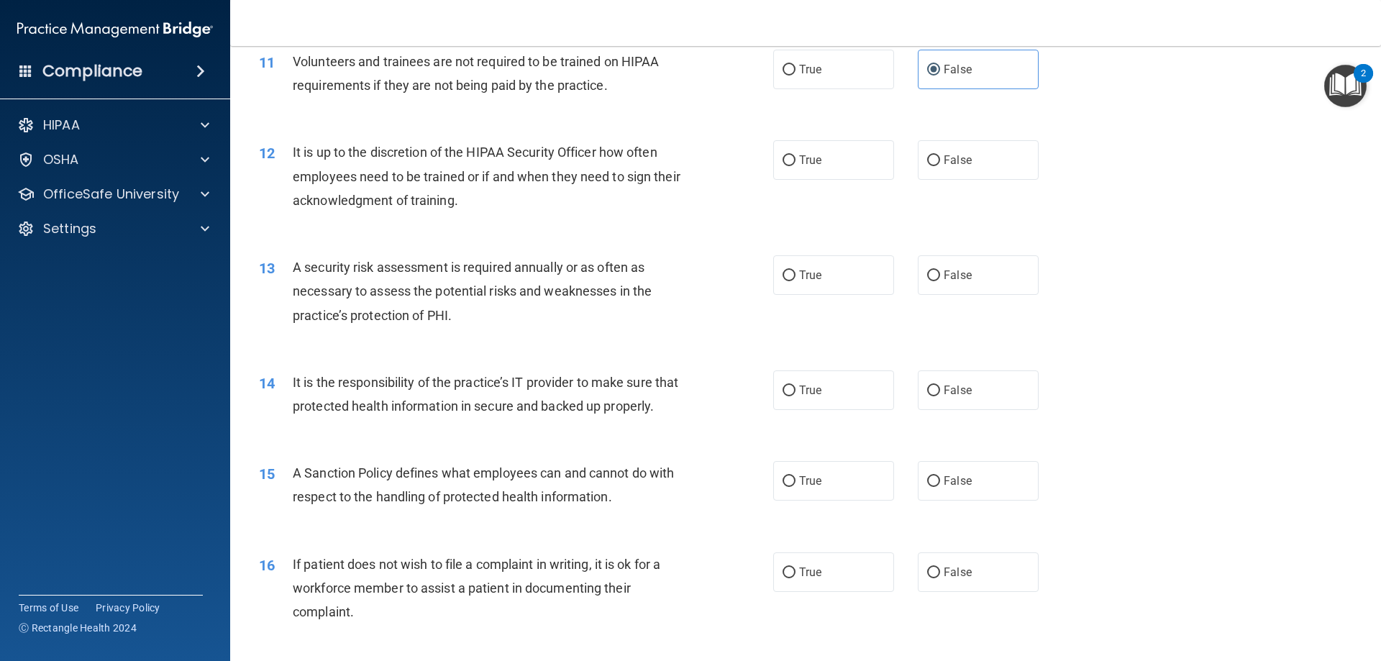
scroll to position [1366, 0]
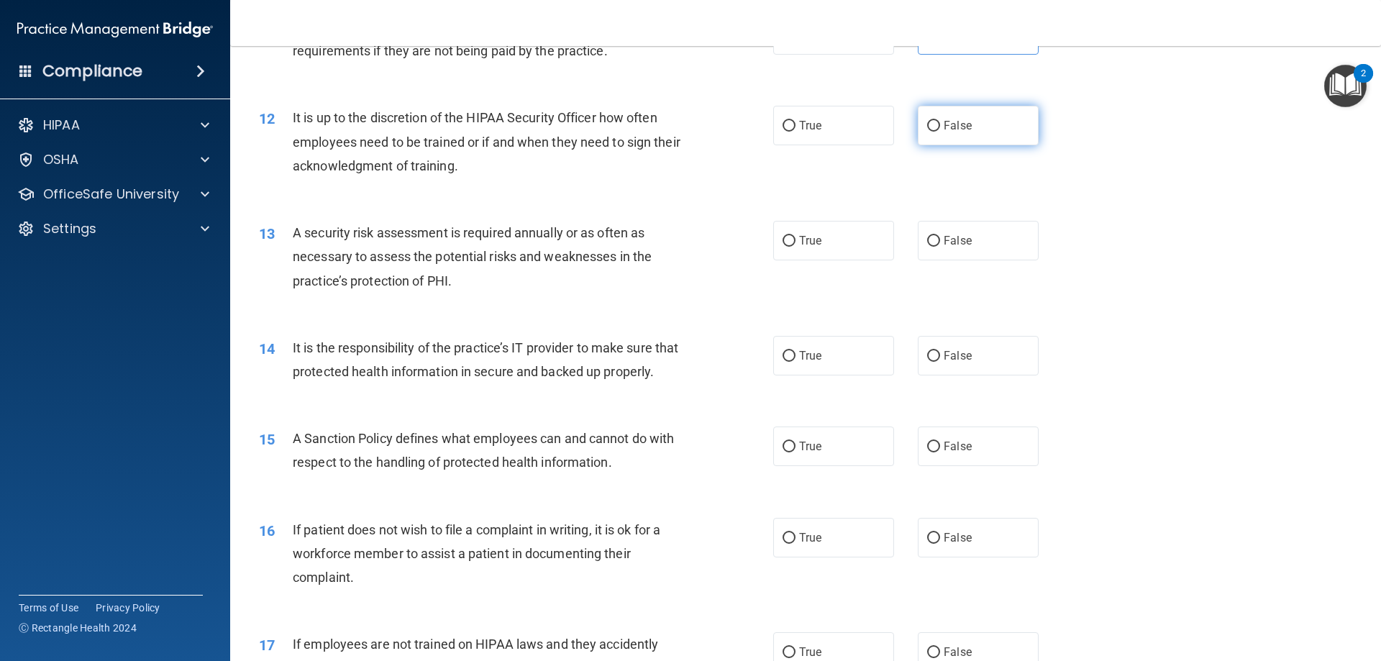
click at [923, 115] on label "False" at bounding box center [978, 126] width 121 height 40
click at [927, 121] on input "False" at bounding box center [933, 126] width 13 height 11
radio input "true"
click at [834, 137] on label "True" at bounding box center [833, 126] width 121 height 40
click at [795, 132] on input "True" at bounding box center [788, 126] width 13 height 11
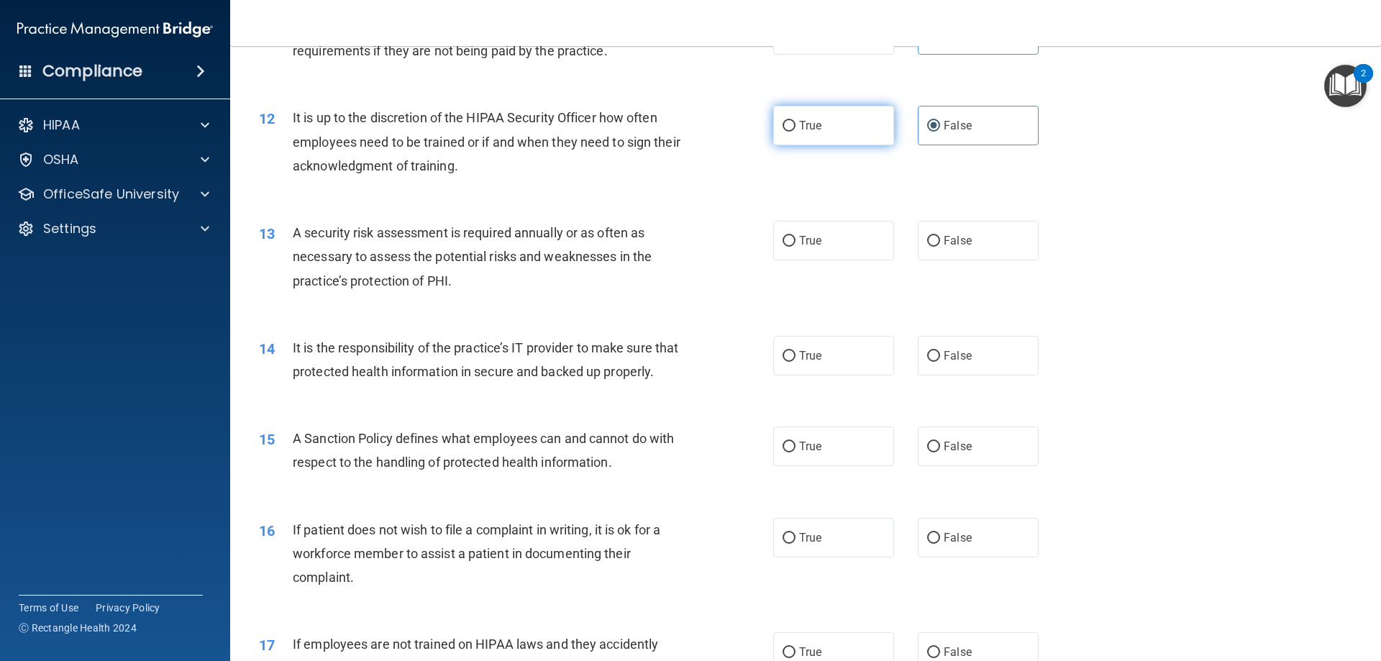
radio input "true"
radio input "false"
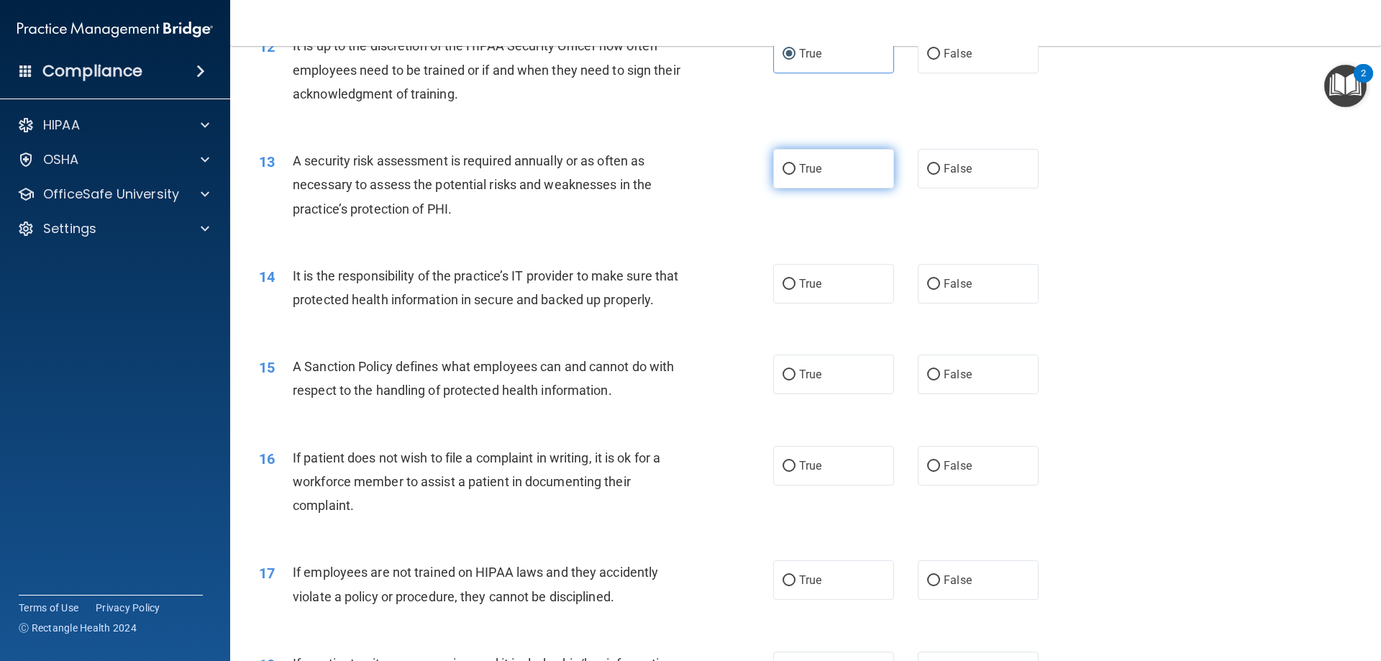
click at [857, 167] on label "True" at bounding box center [833, 169] width 121 height 40
click at [795, 167] on input "True" at bounding box center [788, 169] width 13 height 11
radio input "true"
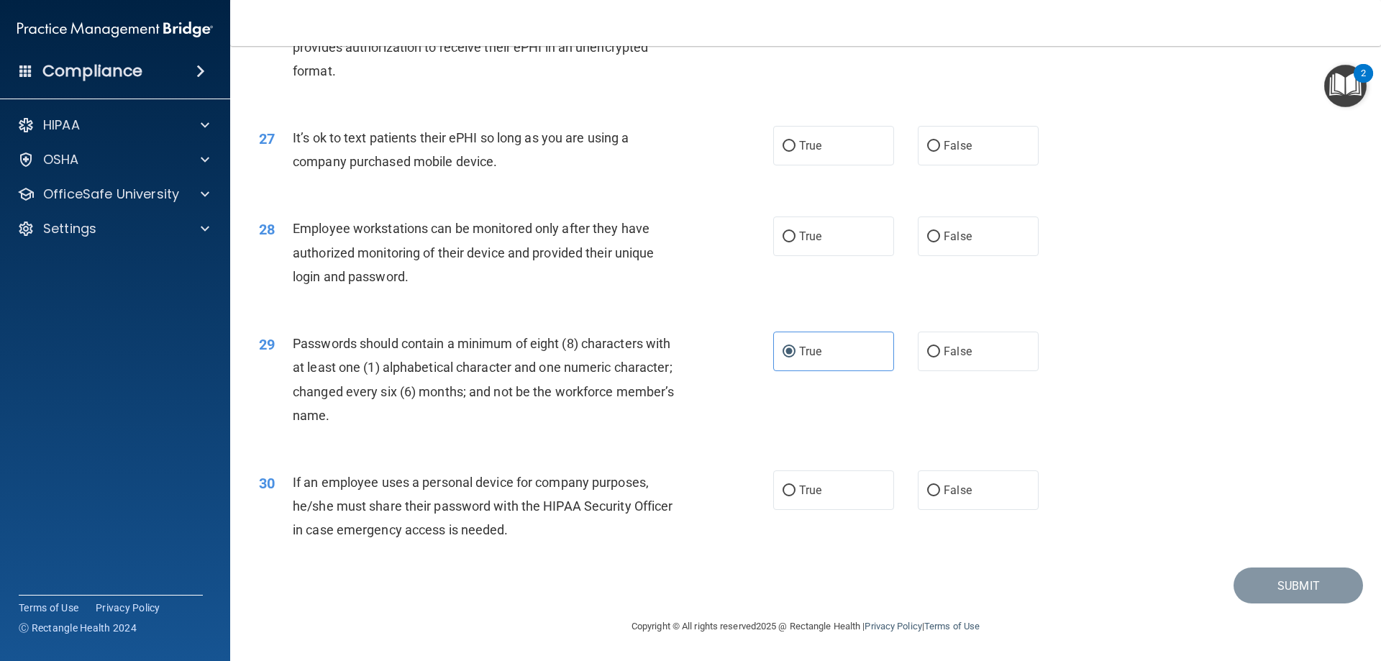
scroll to position [2949, 0]
click at [961, 503] on label "False" at bounding box center [978, 490] width 121 height 40
click at [940, 496] on input "False" at bounding box center [933, 490] width 13 height 11
radio input "true"
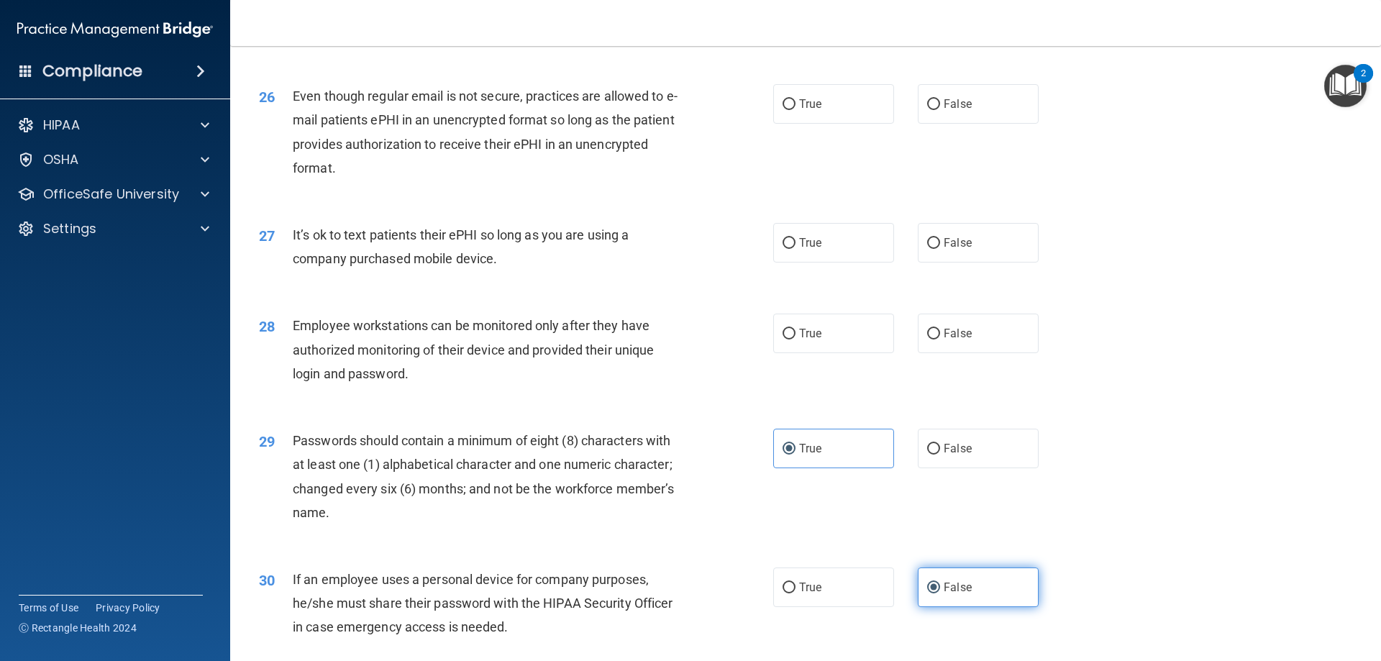
scroll to position [2805, 0]
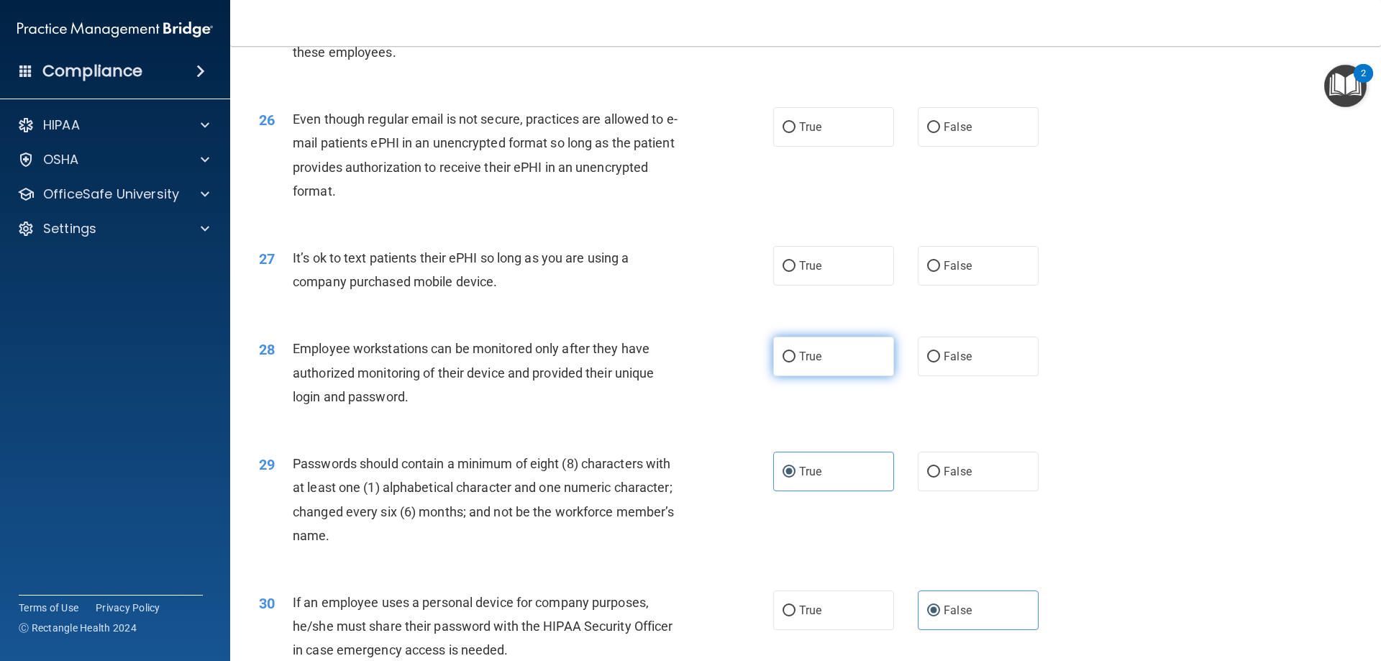
click at [815, 376] on label "True" at bounding box center [833, 357] width 121 height 40
click at [795, 362] on input "True" at bounding box center [788, 357] width 13 height 11
radio input "true"
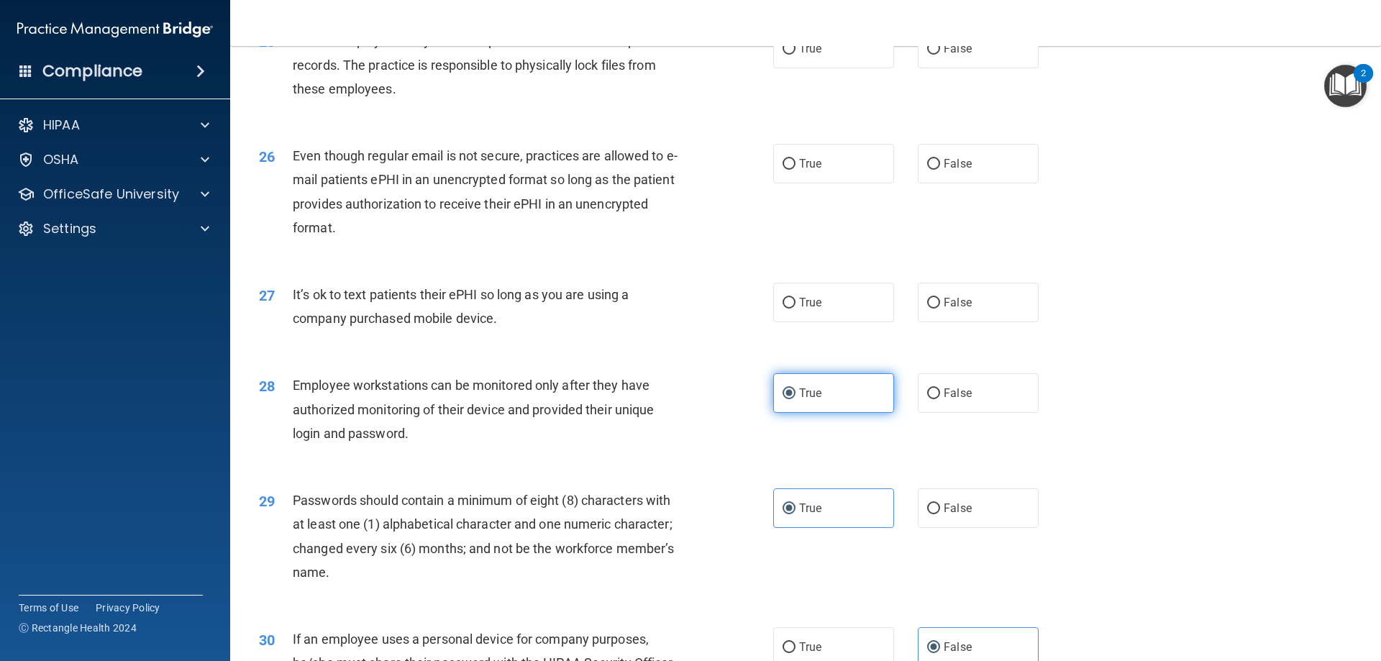
scroll to position [2733, 0]
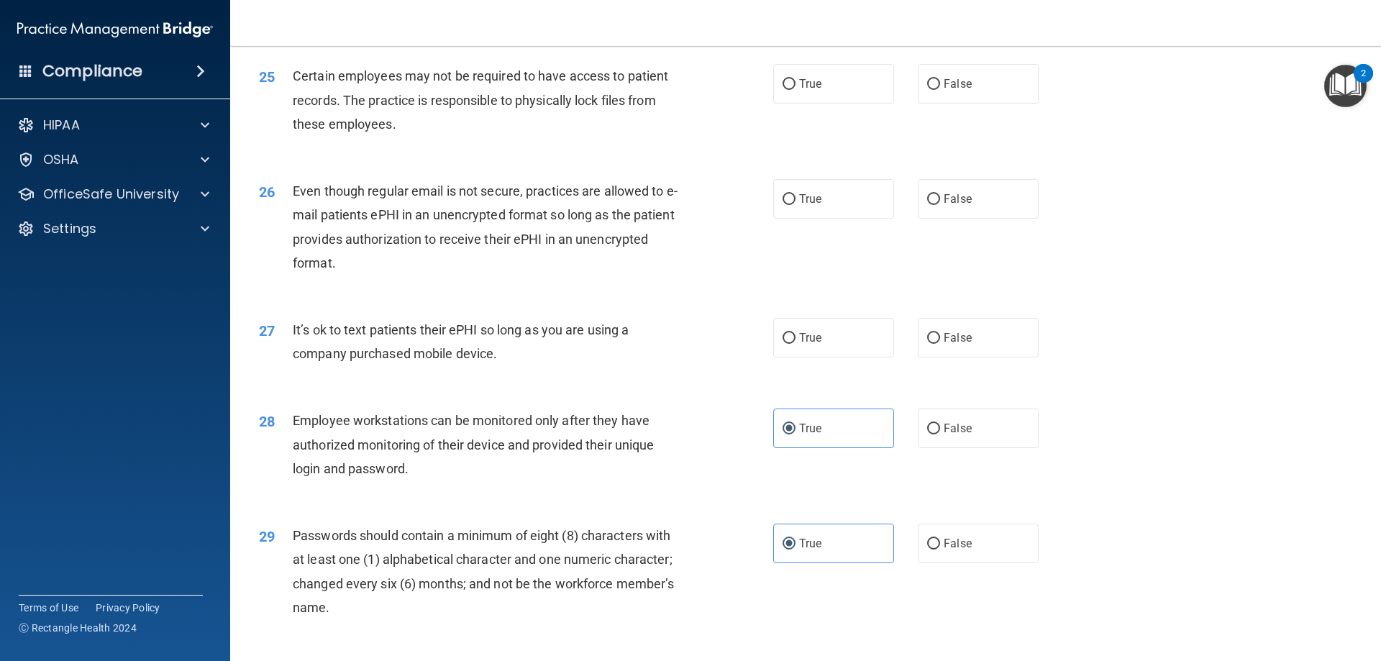
click at [797, 300] on div "26 Even though regular email is not secure, practices are allowed to e-mail pat…" at bounding box center [805, 230] width 1115 height 139
drag, startPoint x: 821, startPoint y: 353, endPoint x: 835, endPoint y: 391, distance: 40.5
click at [834, 390] on div "27 It’s ok to text patients their ePHI so long as you are using a company purch…" at bounding box center [805, 345] width 1115 height 91
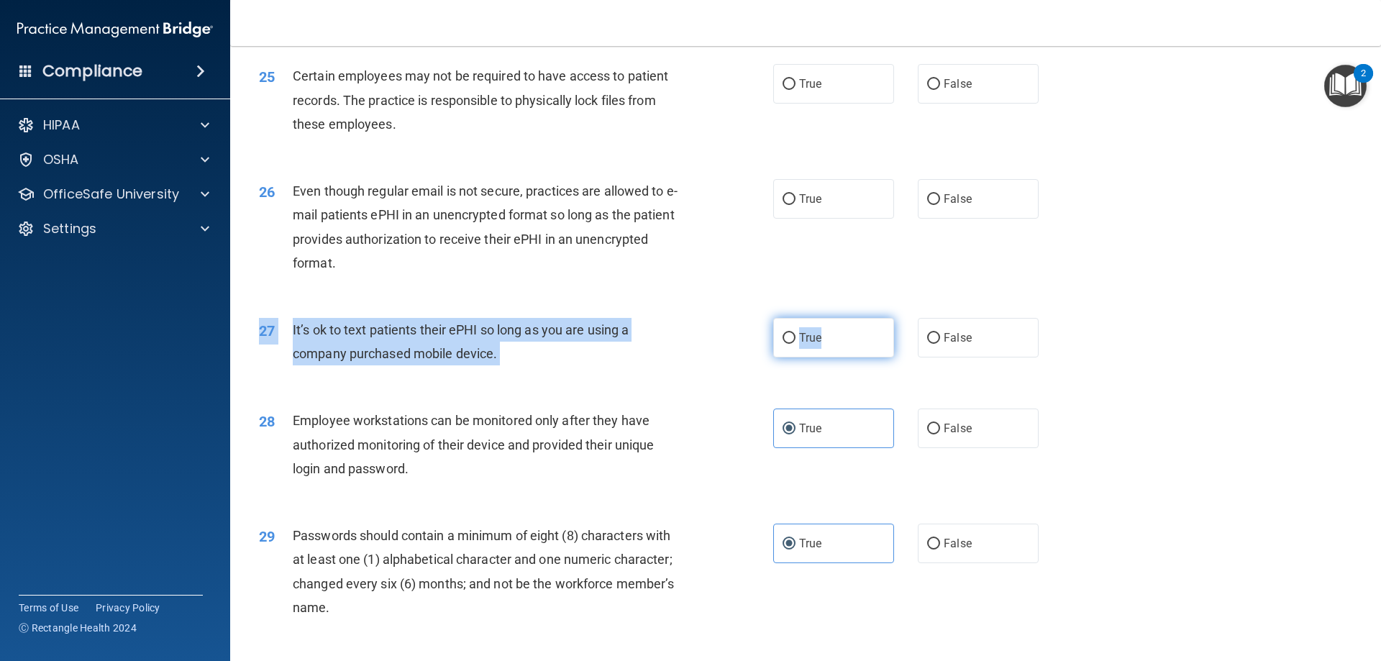
click at [832, 357] on label "True" at bounding box center [833, 338] width 121 height 40
click at [795, 344] on input "True" at bounding box center [788, 338] width 13 height 11
radio input "true"
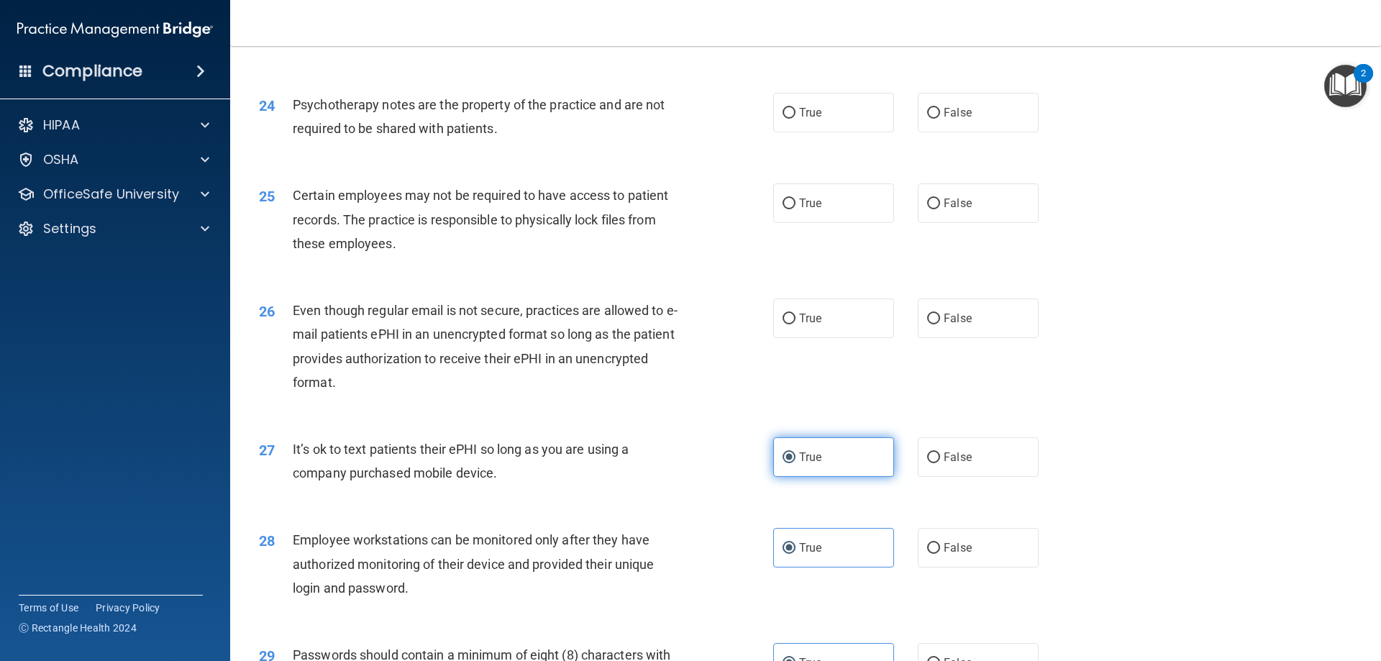
scroll to position [2589, 0]
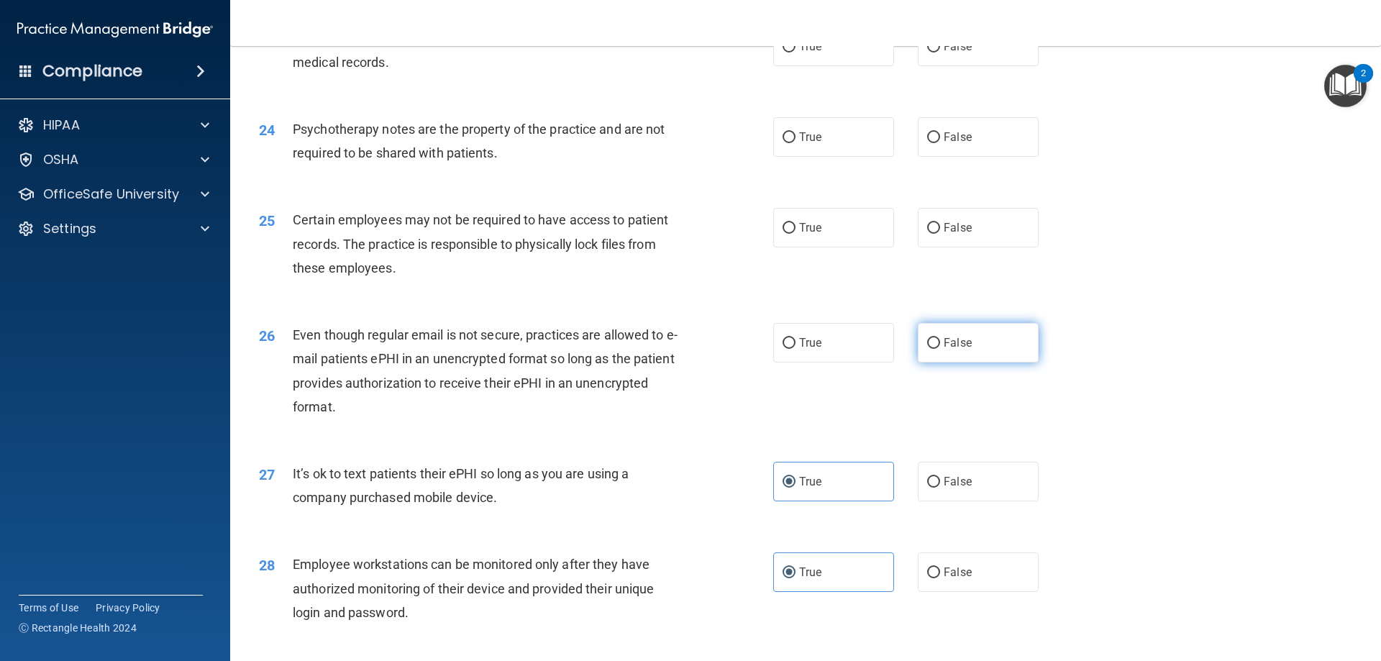
click at [918, 361] on label "False" at bounding box center [978, 343] width 121 height 40
click at [927, 349] on input "False" at bounding box center [933, 343] width 13 height 11
radio input "true"
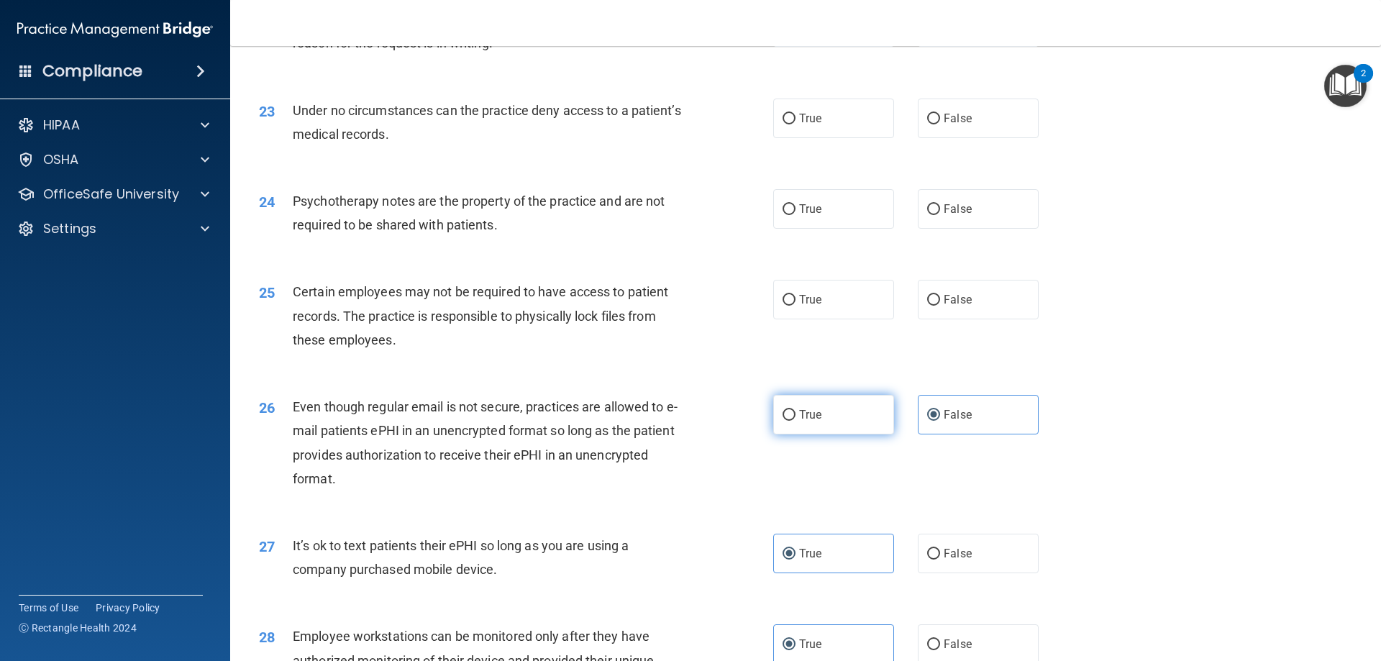
scroll to position [2446, 0]
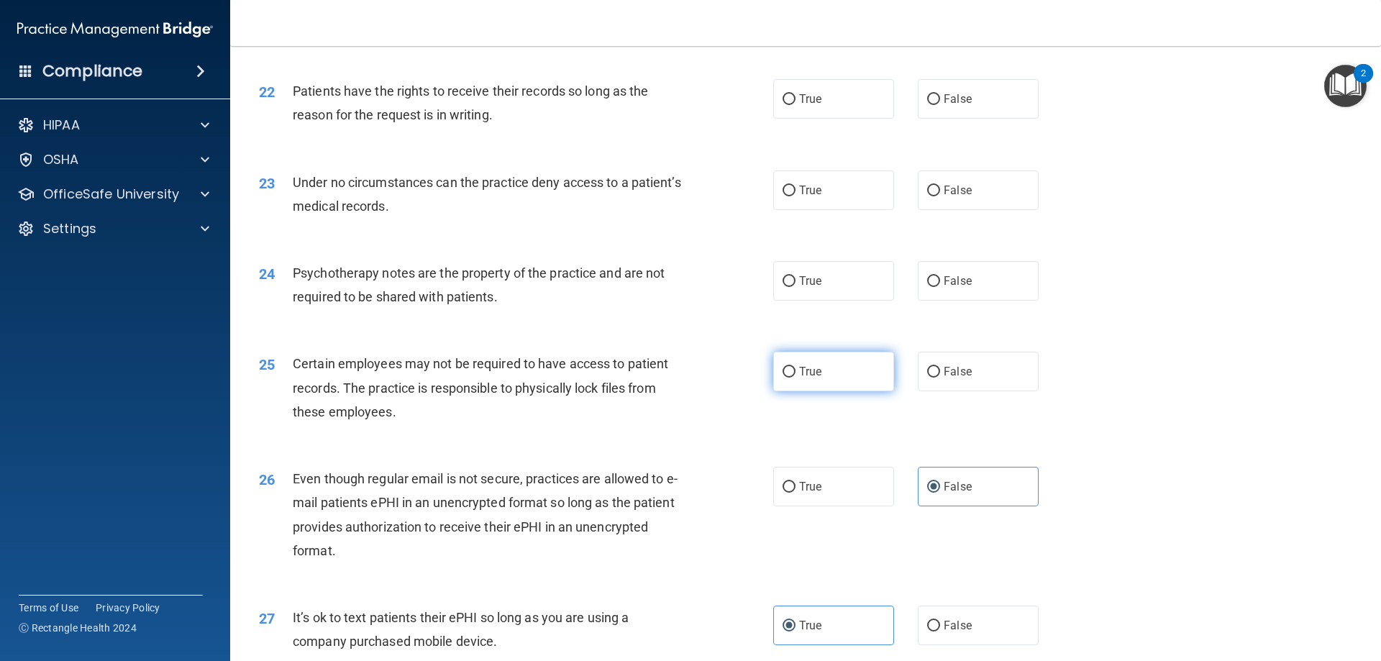
click at [864, 383] on label "True" at bounding box center [833, 372] width 121 height 40
click at [795, 378] on input "True" at bounding box center [788, 372] width 13 height 11
radio input "true"
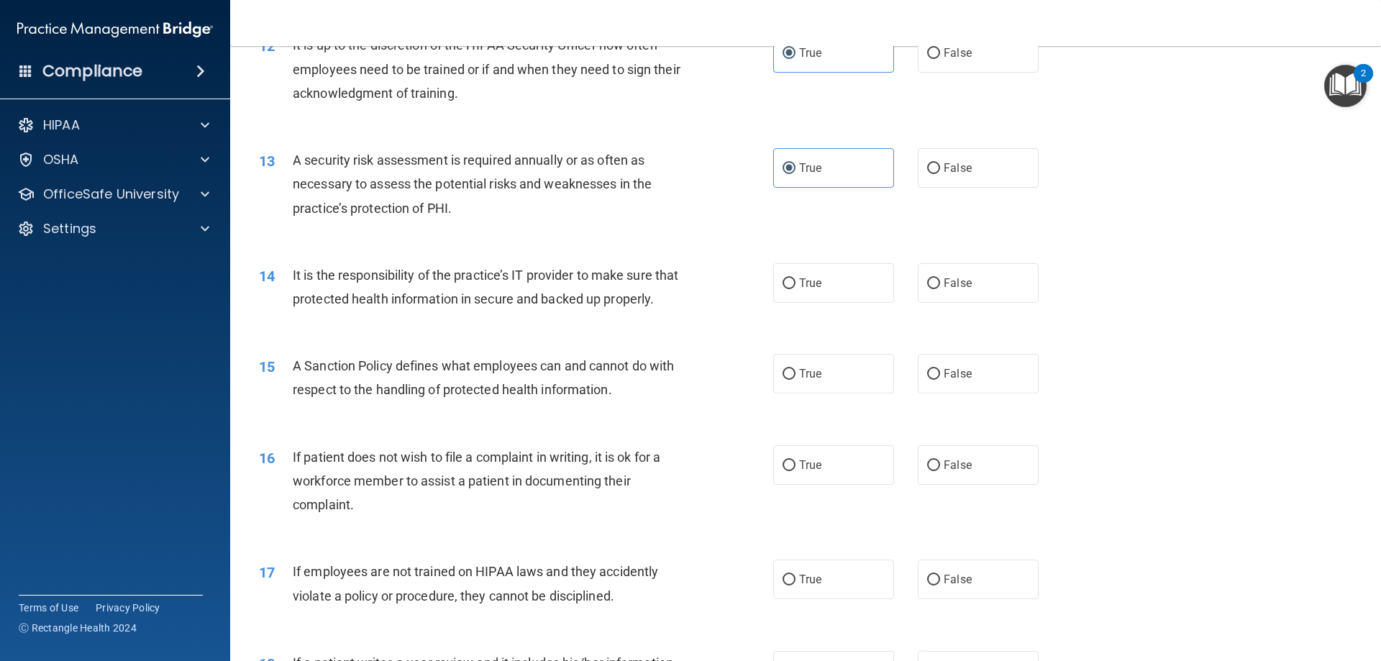
scroll to position [1511, 0]
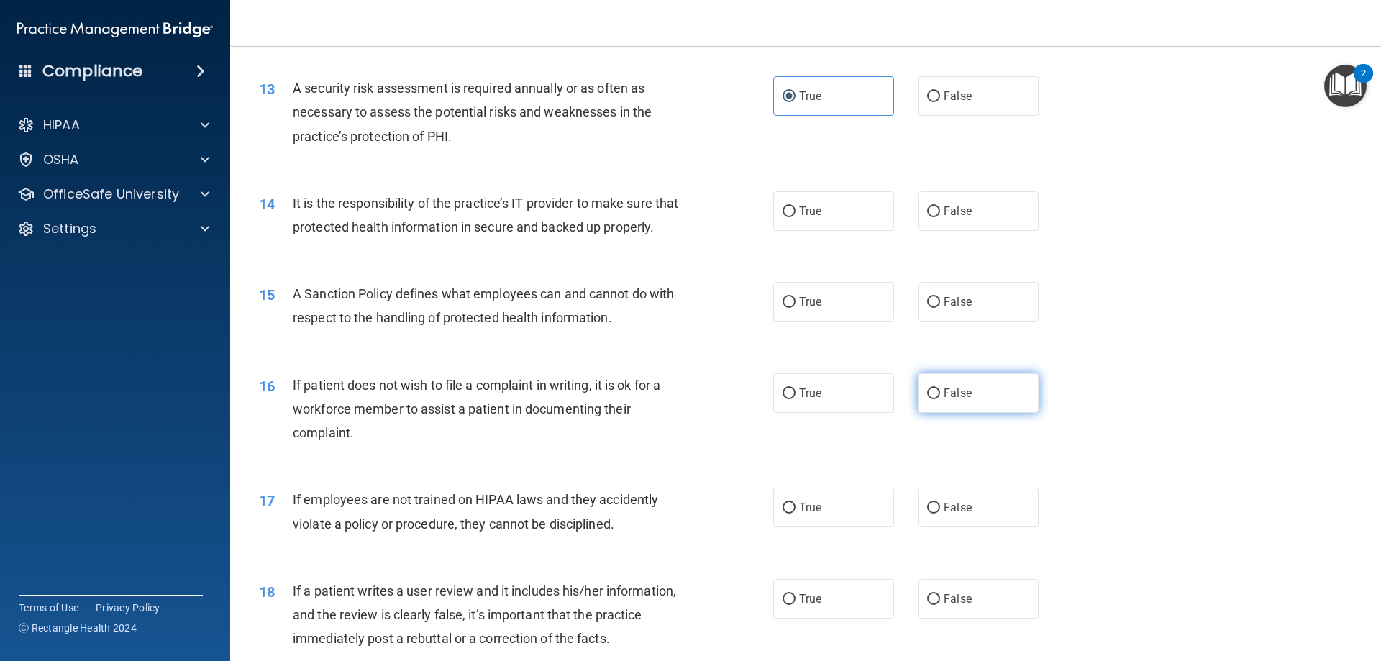
click at [1003, 410] on label "False" at bounding box center [978, 393] width 121 height 40
click at [940, 399] on input "False" at bounding box center [933, 393] width 13 height 11
radio input "true"
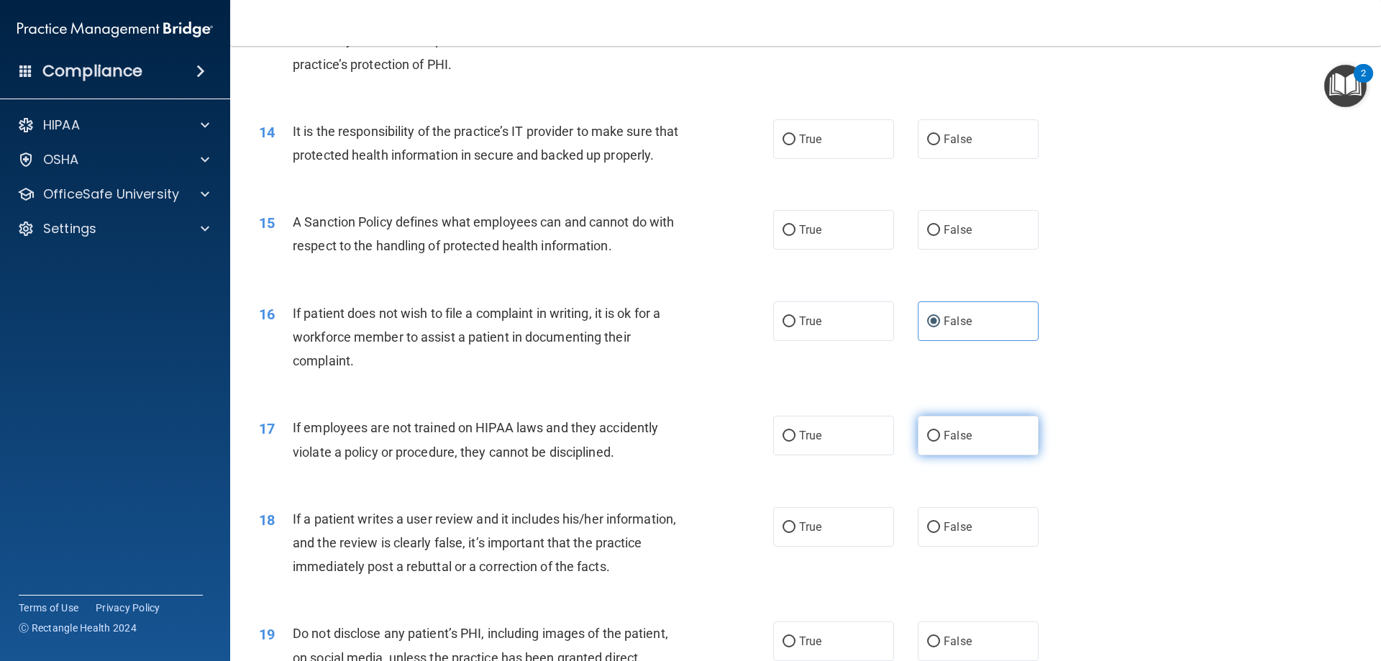
click at [936, 448] on label "False" at bounding box center [978, 436] width 121 height 40
click at [936, 442] on input "False" at bounding box center [933, 436] width 13 height 11
radio input "true"
click at [867, 455] on label "True" at bounding box center [833, 436] width 121 height 40
click at [795, 442] on input "True" at bounding box center [788, 436] width 13 height 11
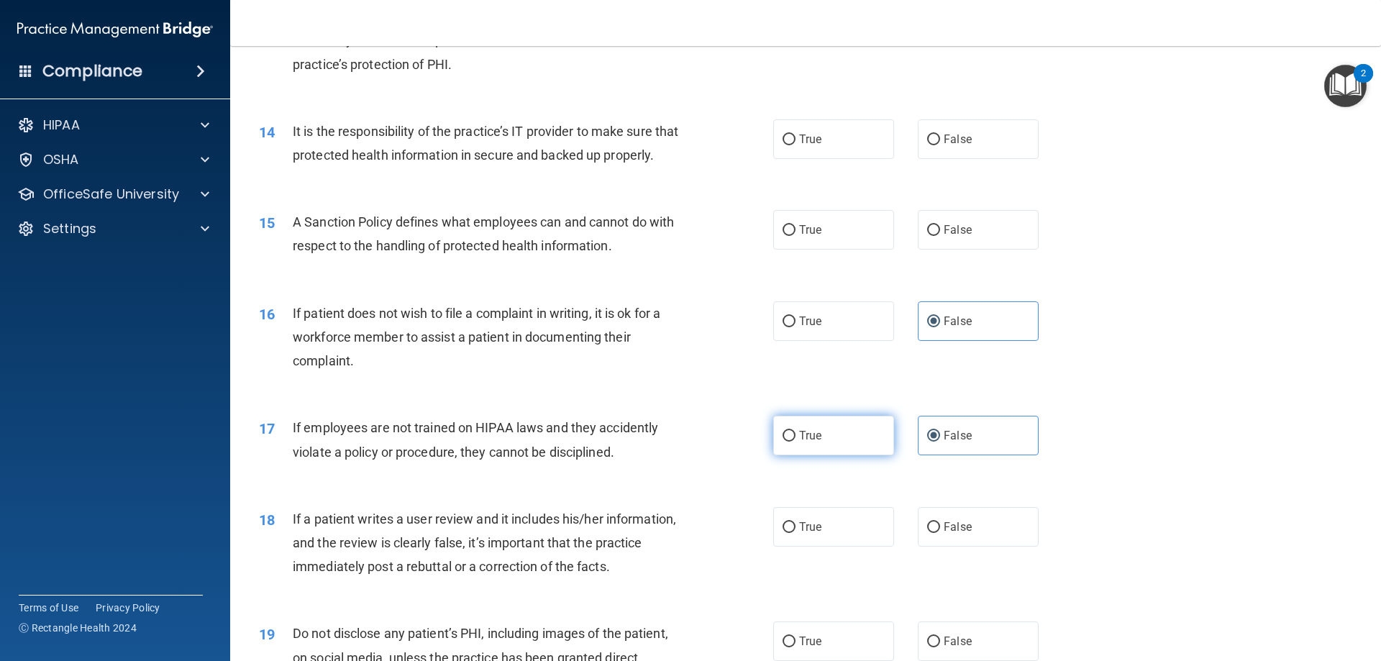
radio input "true"
radio input "false"
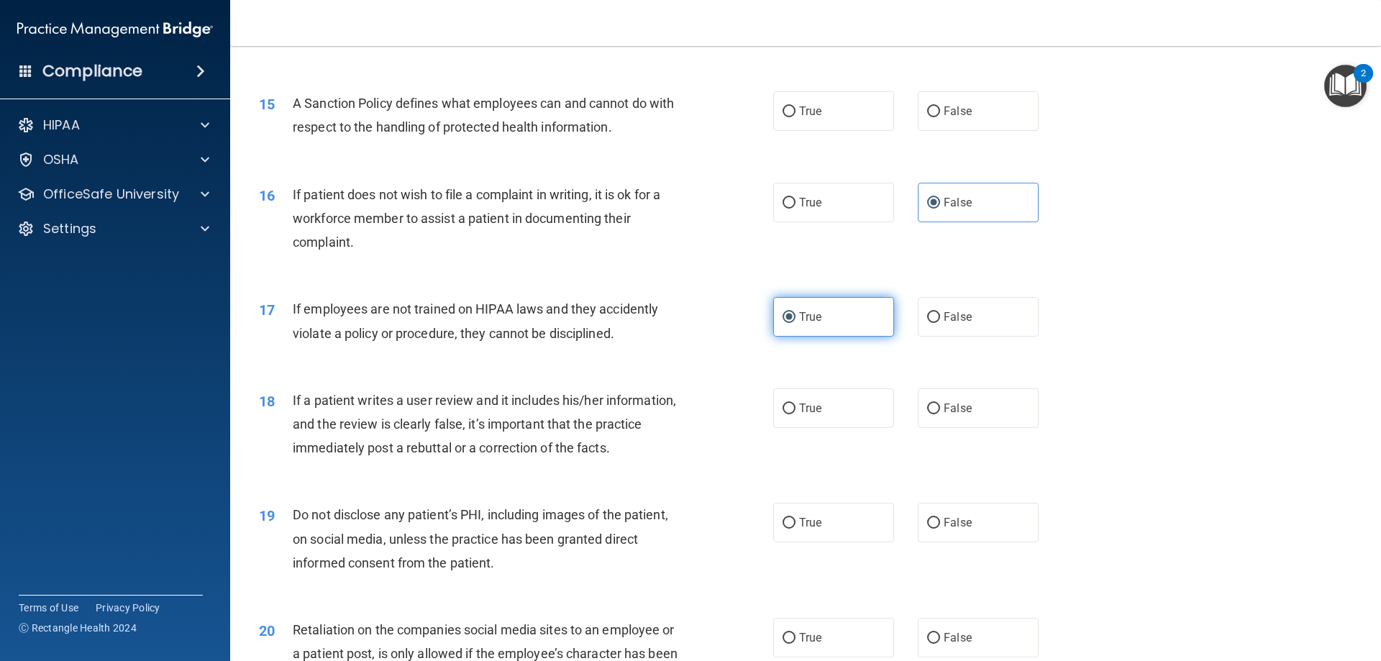
scroll to position [1727, 0]
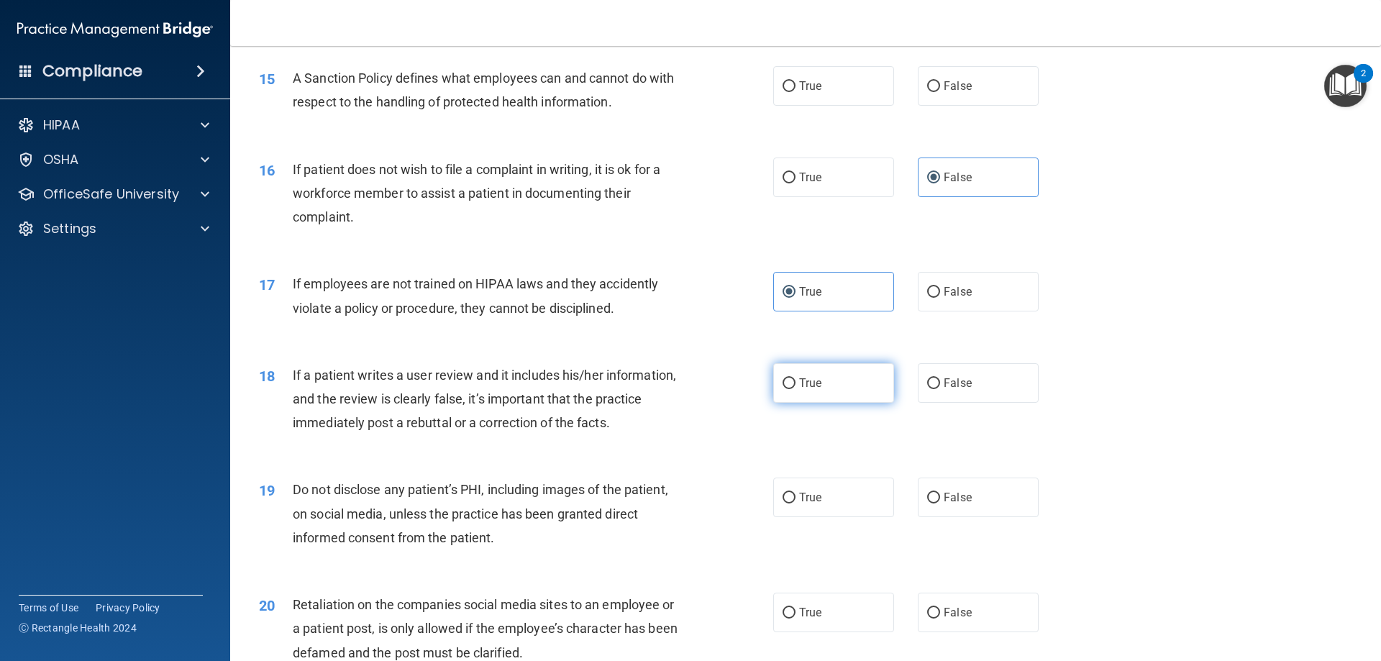
click at [825, 403] on label "True" at bounding box center [833, 383] width 121 height 40
click at [795, 389] on input "True" at bounding box center [788, 383] width 13 height 11
radio input "true"
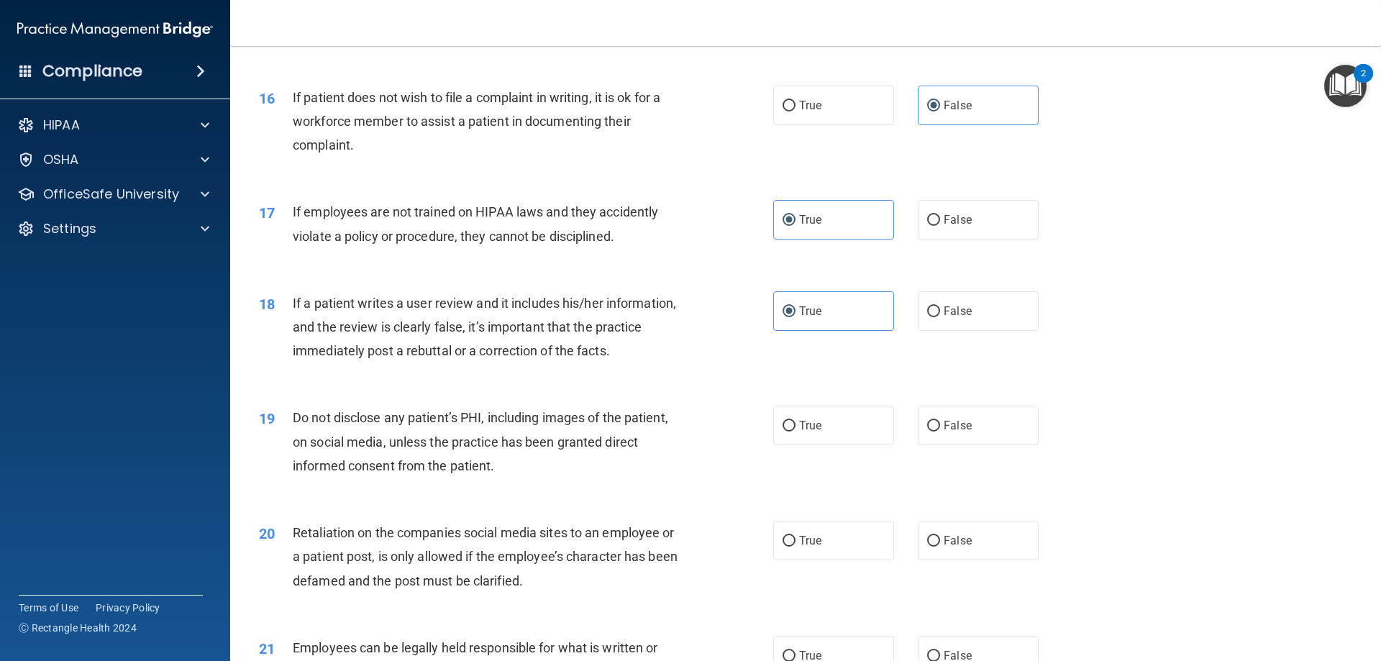
scroll to position [1870, 0]
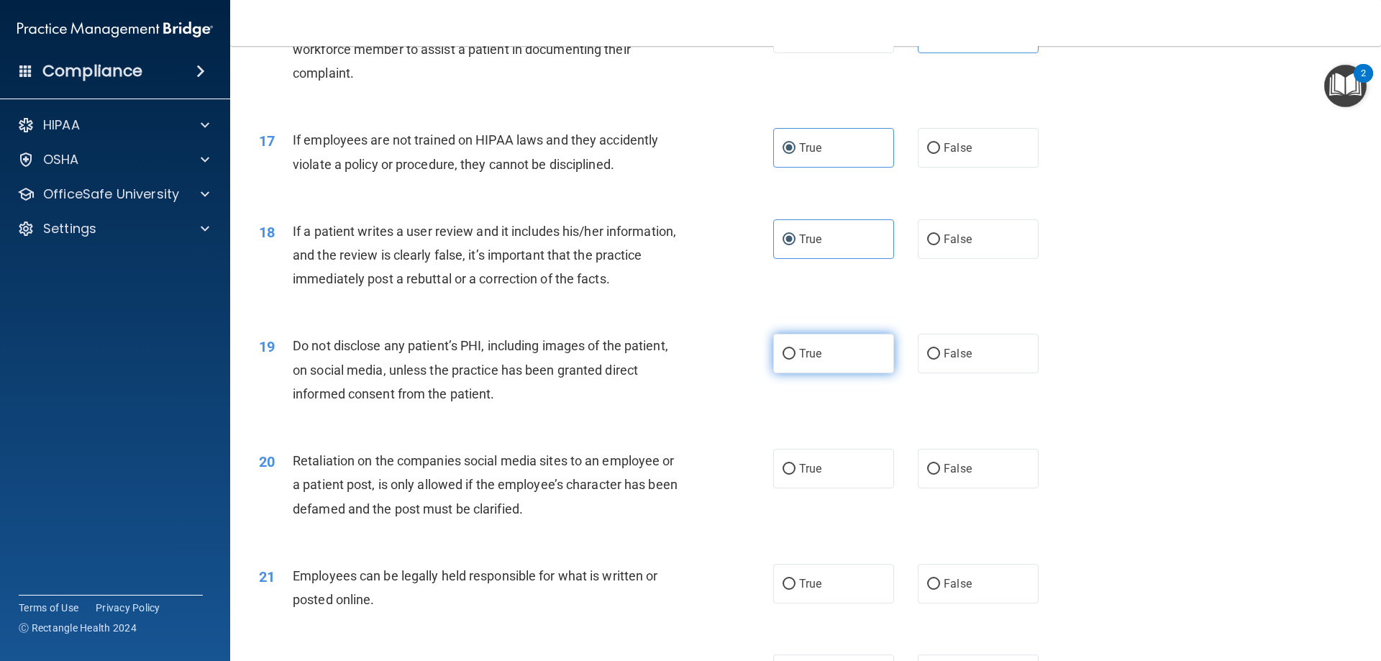
click at [818, 367] on label "True" at bounding box center [833, 354] width 121 height 40
click at [795, 360] on input "True" at bounding box center [788, 354] width 13 height 11
radio input "true"
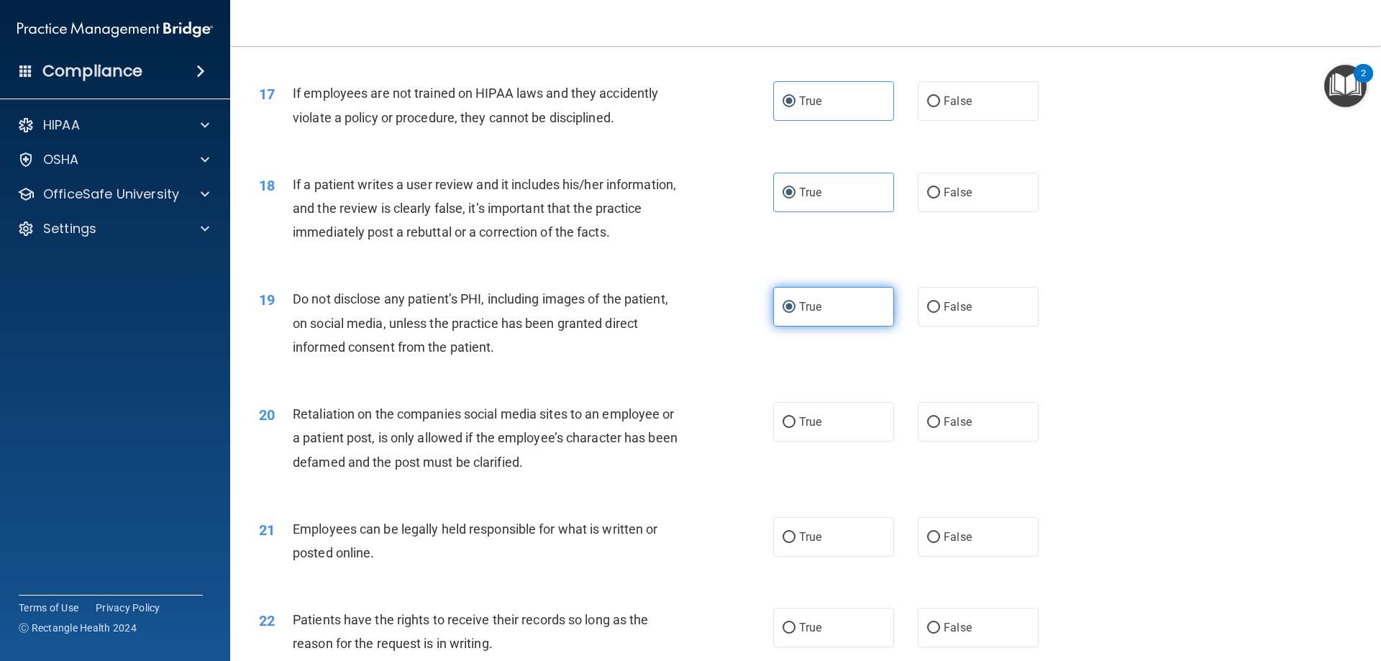
scroll to position [1942, 0]
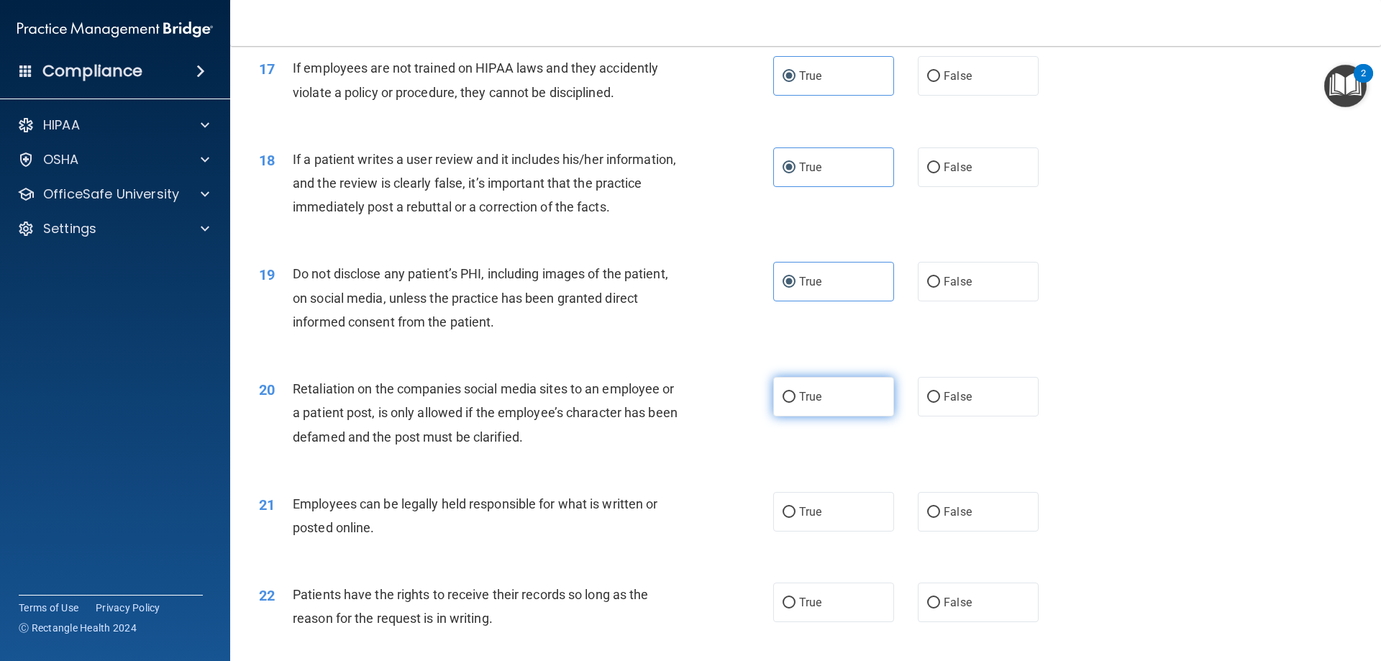
click at [832, 416] on label "True" at bounding box center [833, 397] width 121 height 40
click at [795, 403] on input "True" at bounding box center [788, 397] width 13 height 11
radio input "true"
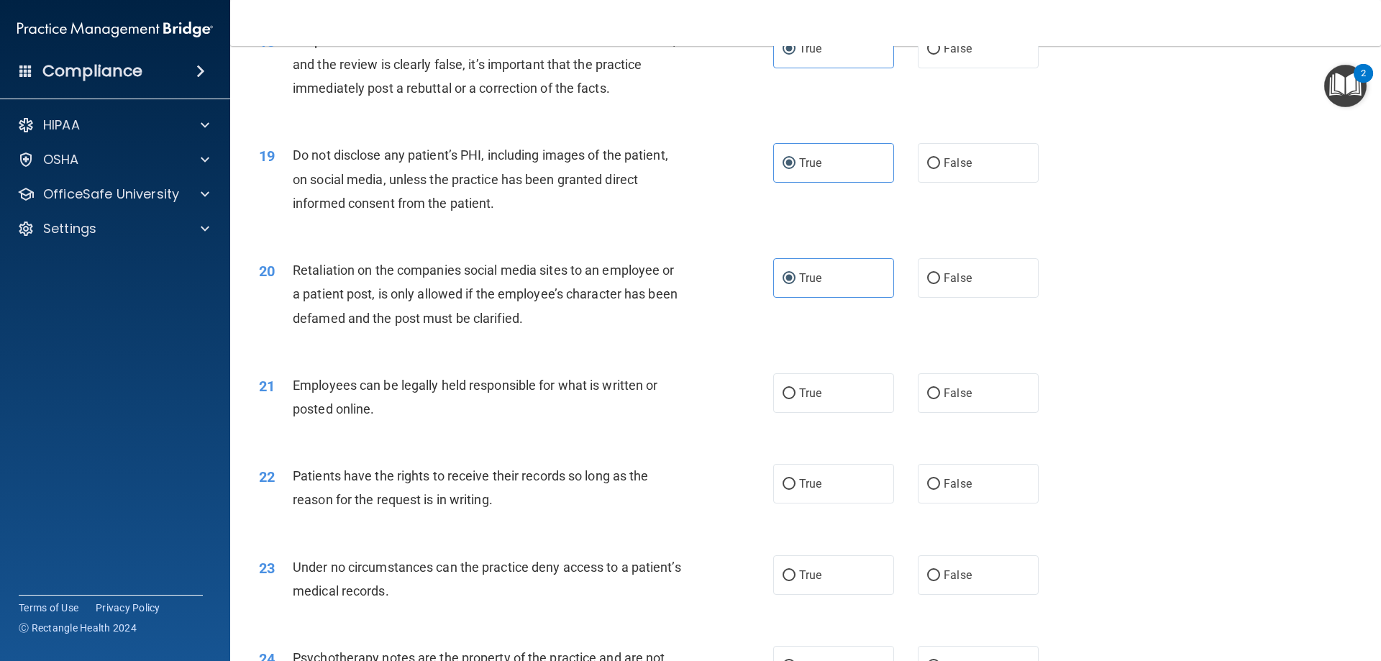
scroll to position [2086, 0]
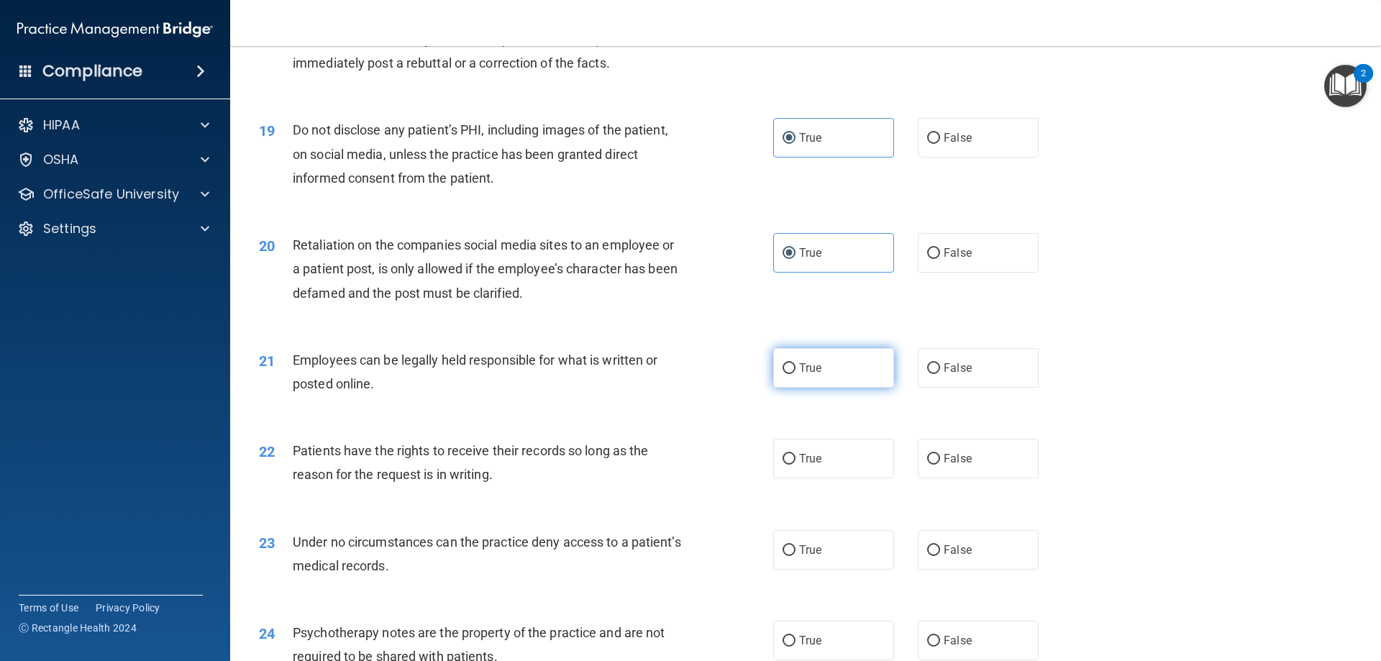
click at [823, 383] on label "True" at bounding box center [833, 368] width 121 height 40
click at [795, 374] on input "True" at bounding box center [788, 368] width 13 height 11
radio input "true"
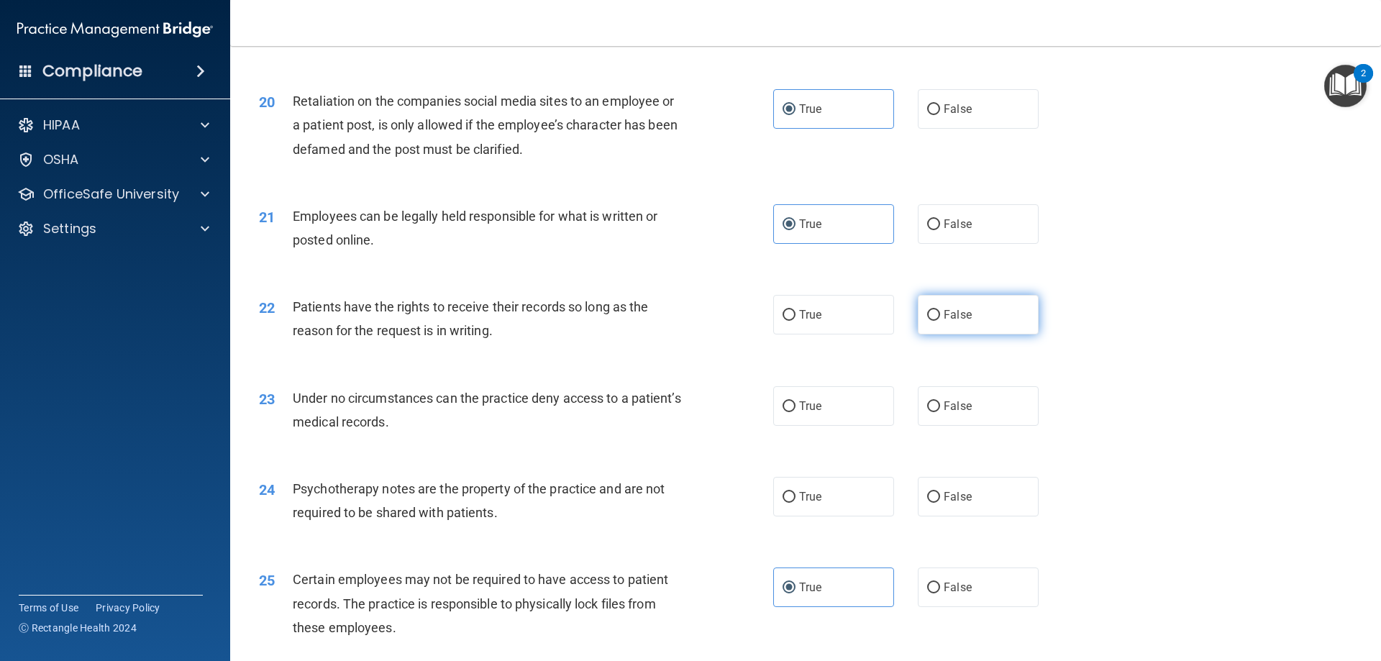
click at [975, 334] on label "False" at bounding box center [978, 315] width 121 height 40
click at [940, 321] on input "False" at bounding box center [933, 315] width 13 height 11
radio input "true"
click at [861, 426] on label "True" at bounding box center [833, 406] width 121 height 40
click at [795, 412] on input "True" at bounding box center [788, 406] width 13 height 11
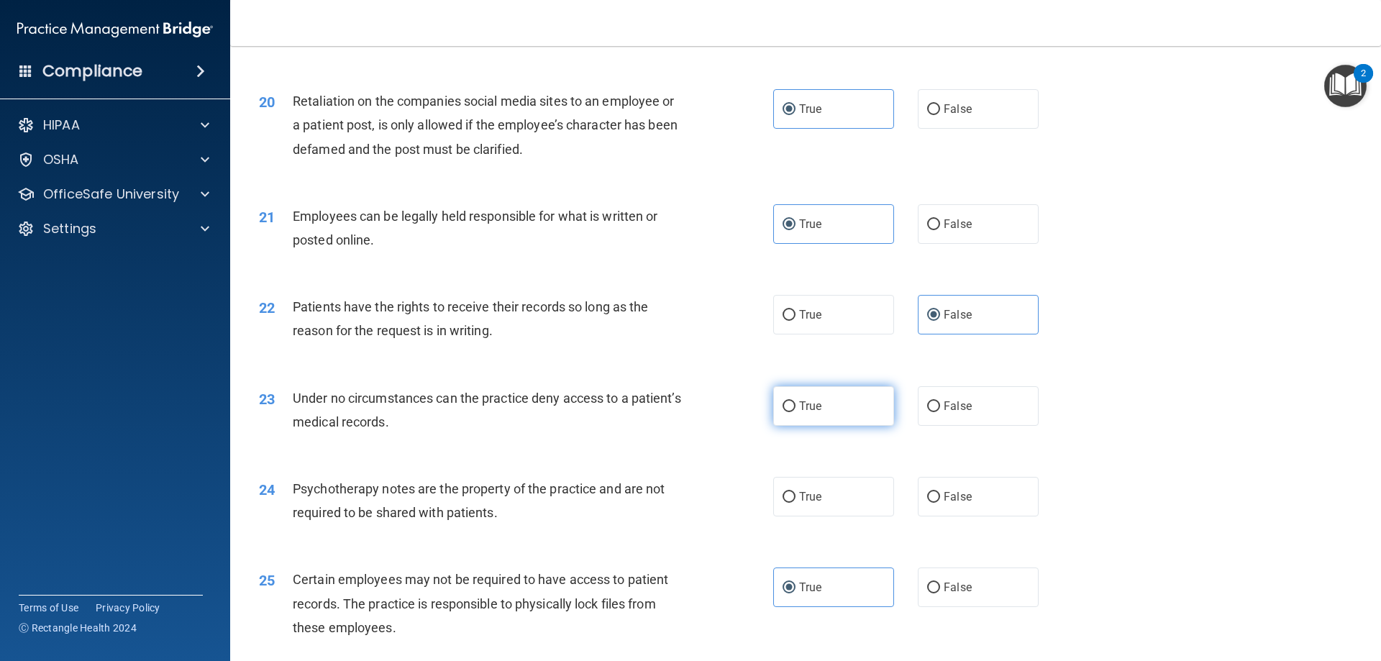
radio input "true"
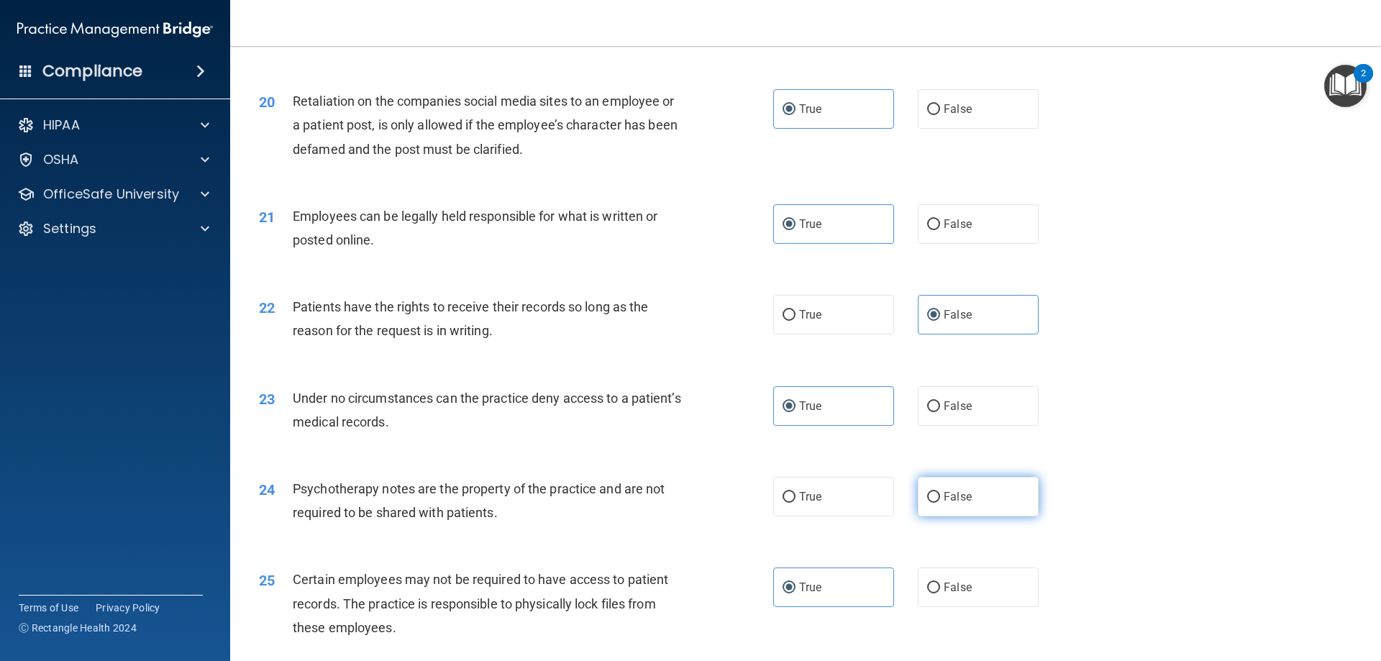
click at [933, 516] on label "False" at bounding box center [978, 497] width 121 height 40
click at [933, 503] on input "False" at bounding box center [933, 497] width 13 height 11
radio input "true"
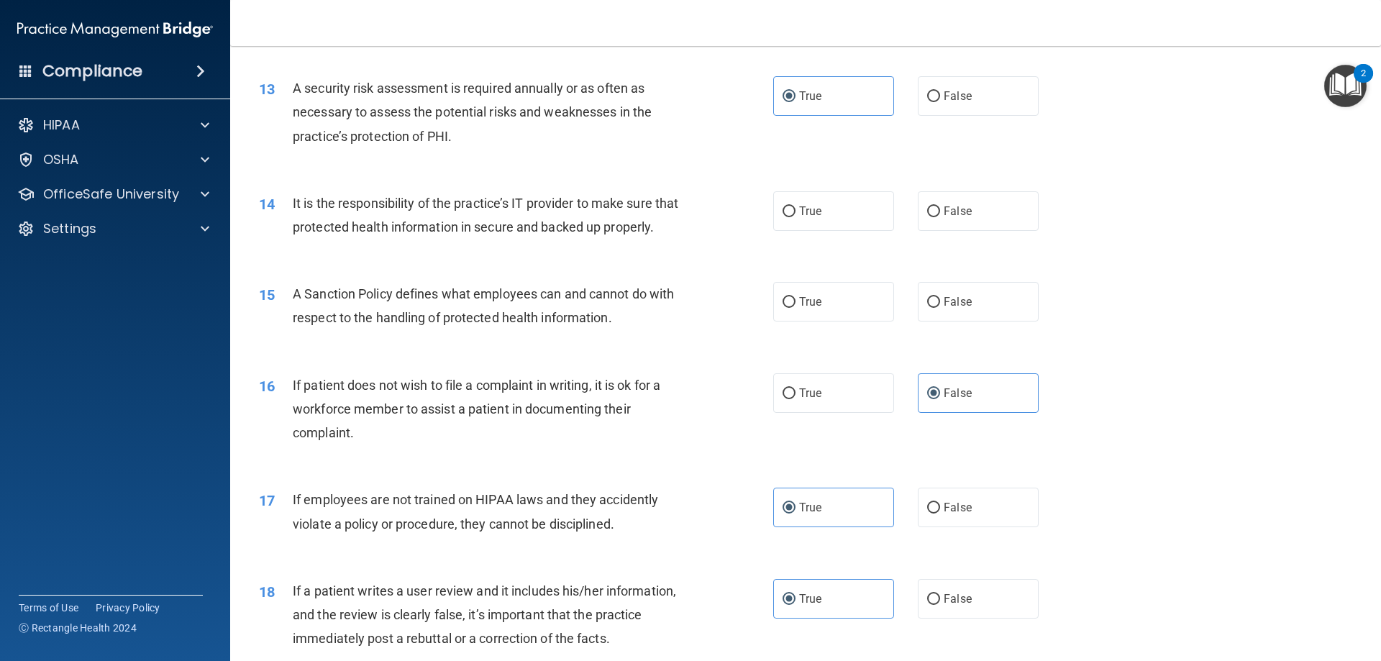
scroll to position [1367, 0]
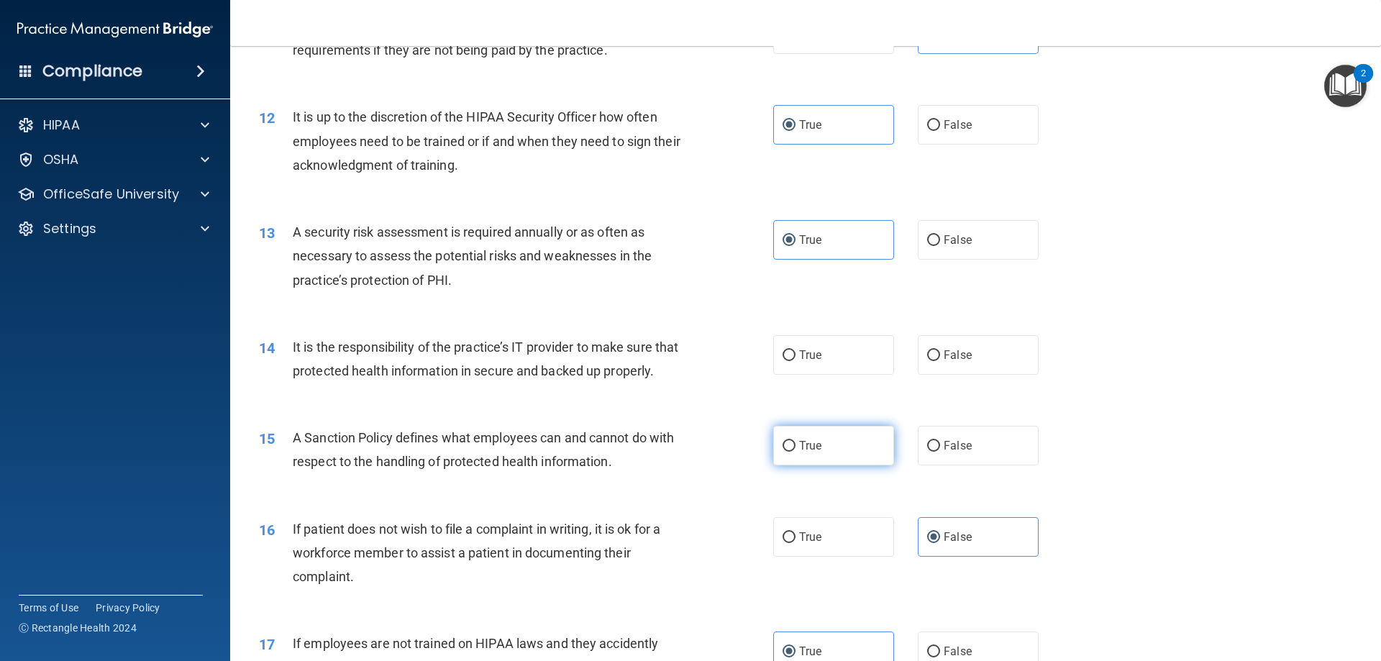
click at [851, 465] on label "True" at bounding box center [833, 446] width 121 height 40
click at [795, 452] on input "True" at bounding box center [788, 446] width 13 height 11
radio input "true"
click at [943, 388] on div "14 It is the responsibility of the practice’s IT provider to make sure that pro…" at bounding box center [805, 362] width 1115 height 91
click at [891, 361] on div "True False" at bounding box center [918, 355] width 290 height 40
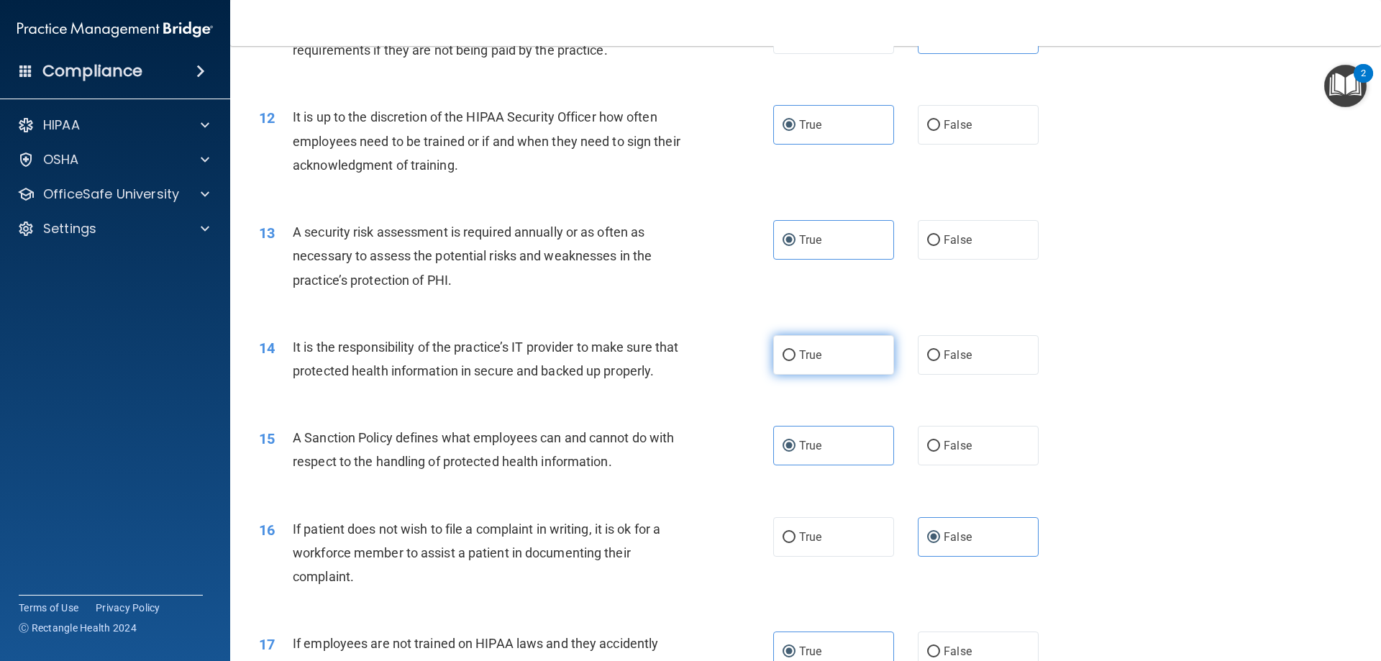
click at [883, 368] on label "True" at bounding box center [833, 355] width 121 height 40
click at [795, 361] on input "True" at bounding box center [788, 355] width 13 height 11
radio input "true"
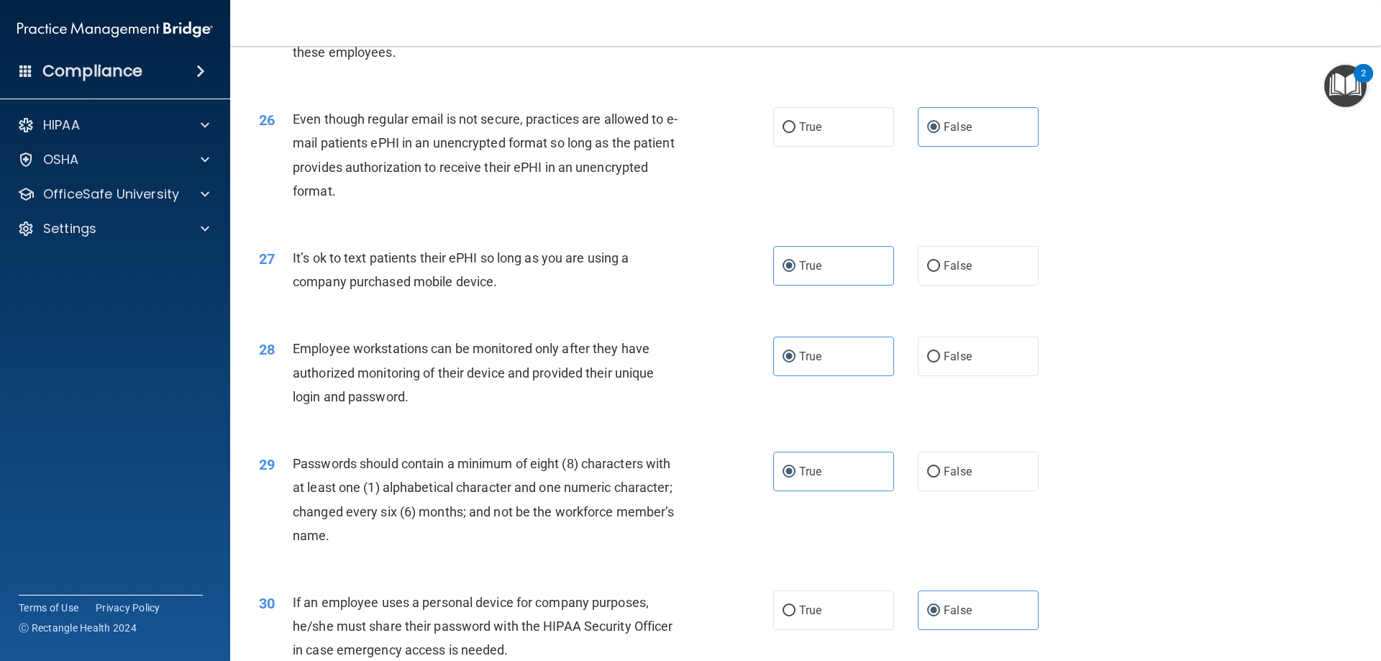
scroll to position [2949, 0]
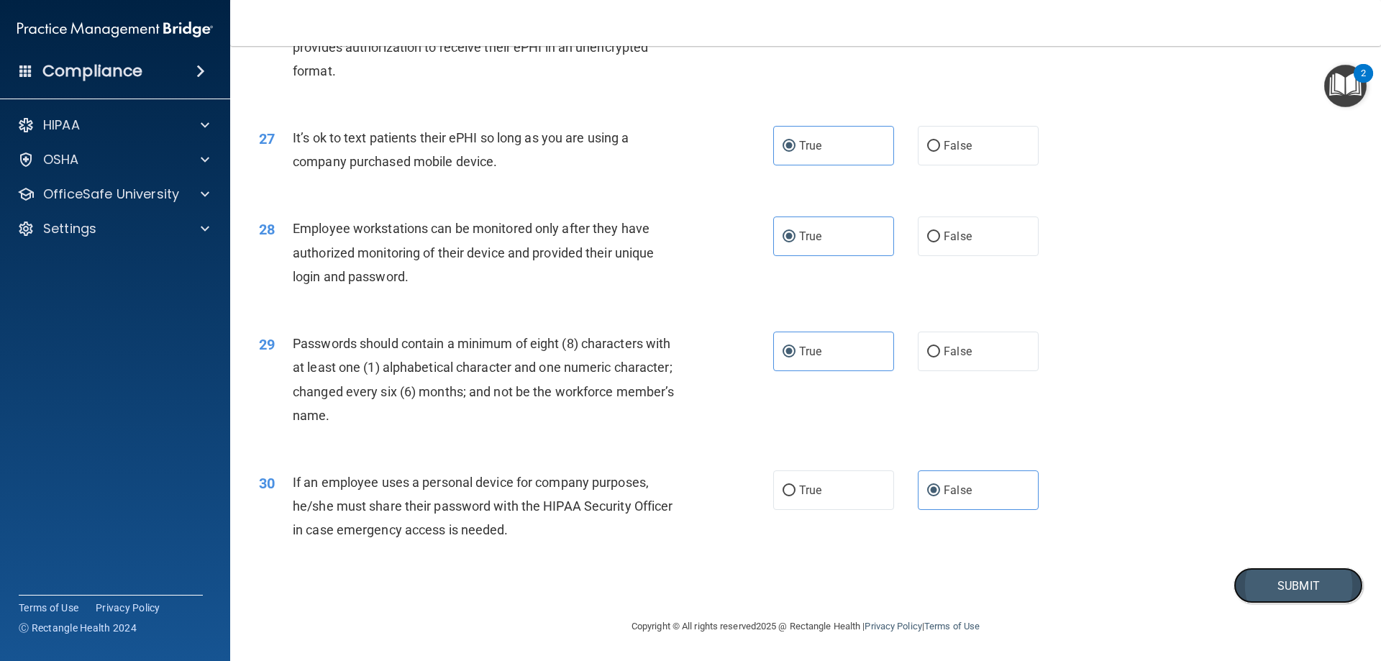
click at [1273, 595] on button "Submit" at bounding box center [1297, 585] width 129 height 37
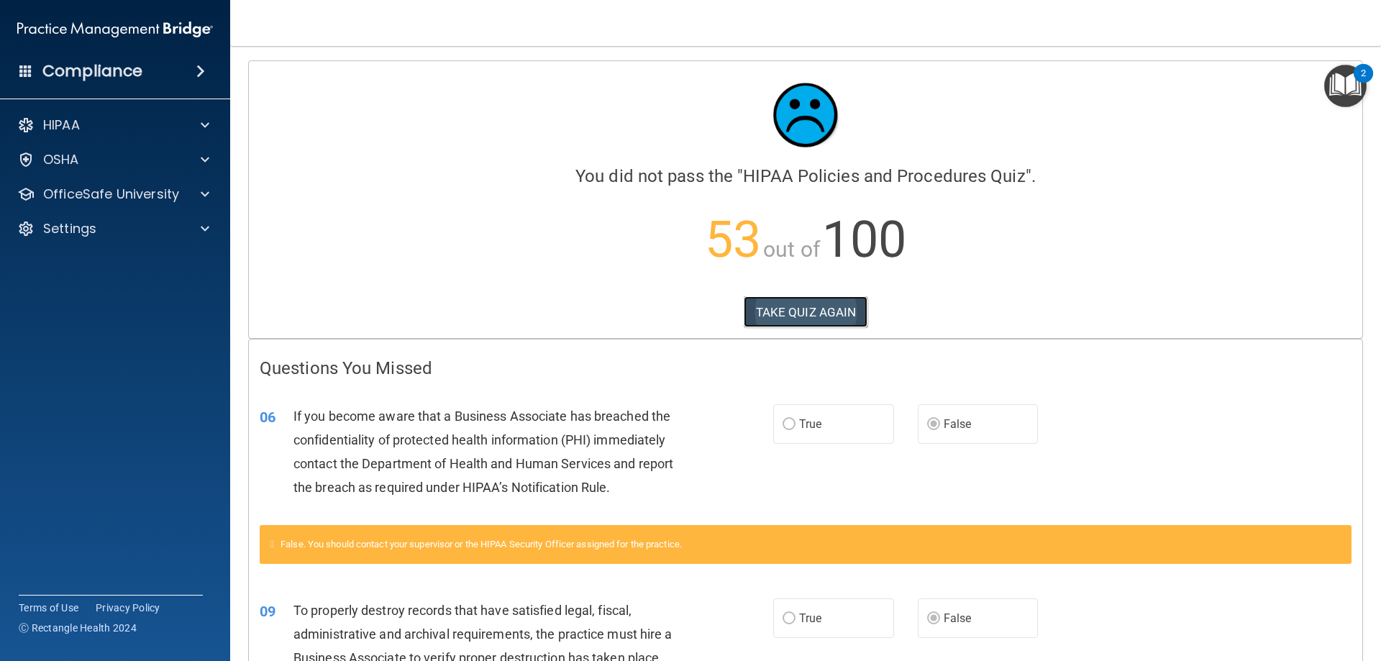
click at [789, 316] on button "TAKE QUIZ AGAIN" at bounding box center [806, 312] width 124 height 32
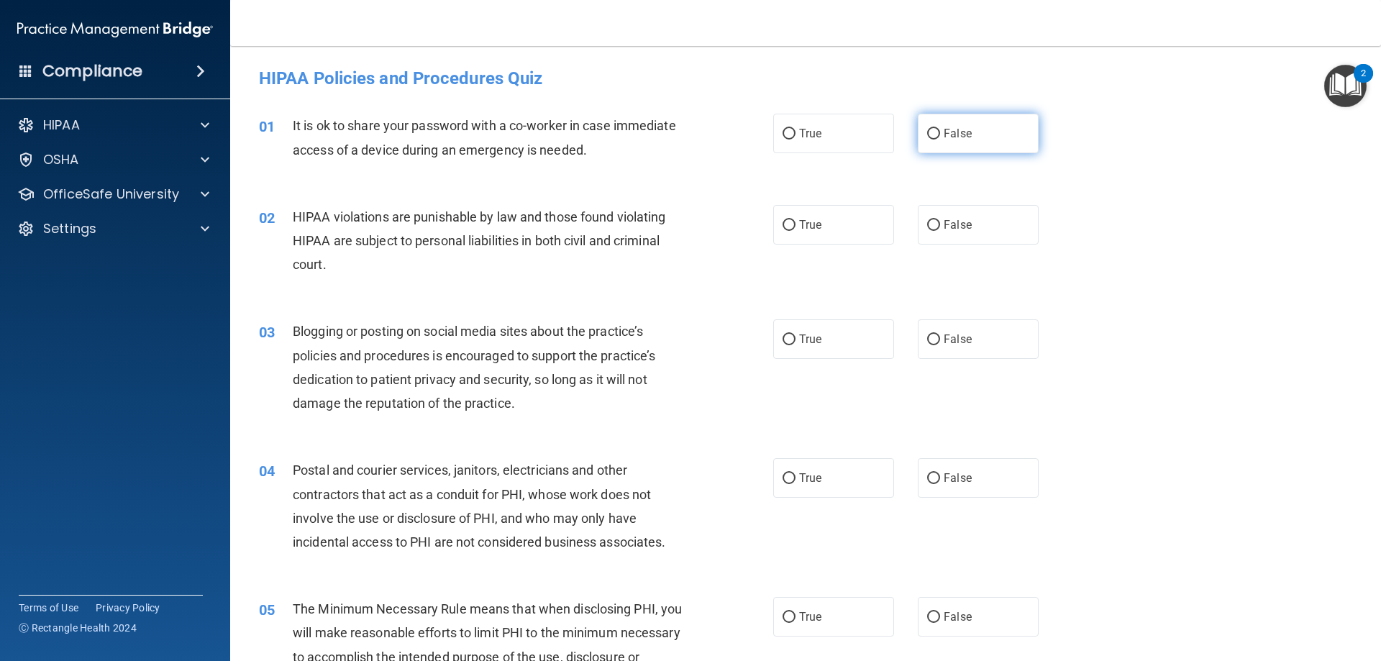
click at [923, 144] on label "False" at bounding box center [978, 134] width 121 height 40
click at [927, 140] on input "False" at bounding box center [933, 134] width 13 height 11
radio input "true"
click at [878, 238] on label "True" at bounding box center [833, 225] width 121 height 40
click at [795, 231] on input "True" at bounding box center [788, 225] width 13 height 11
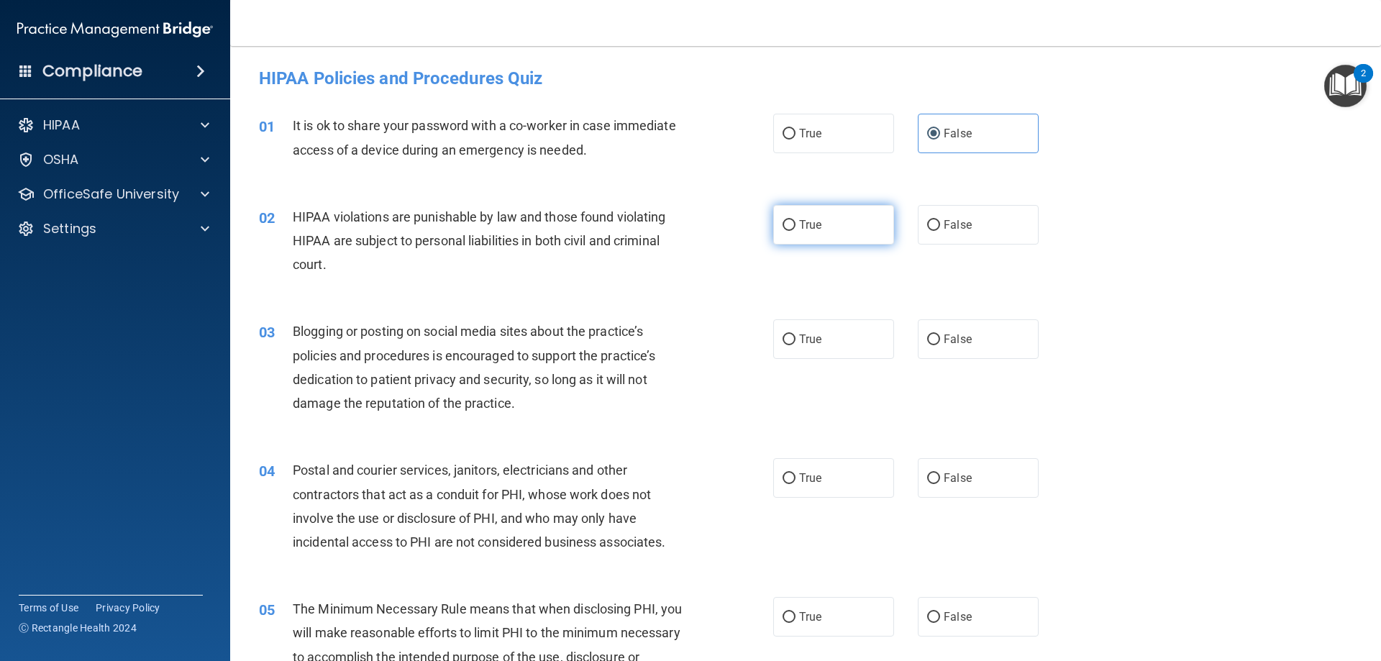
radio input "true"
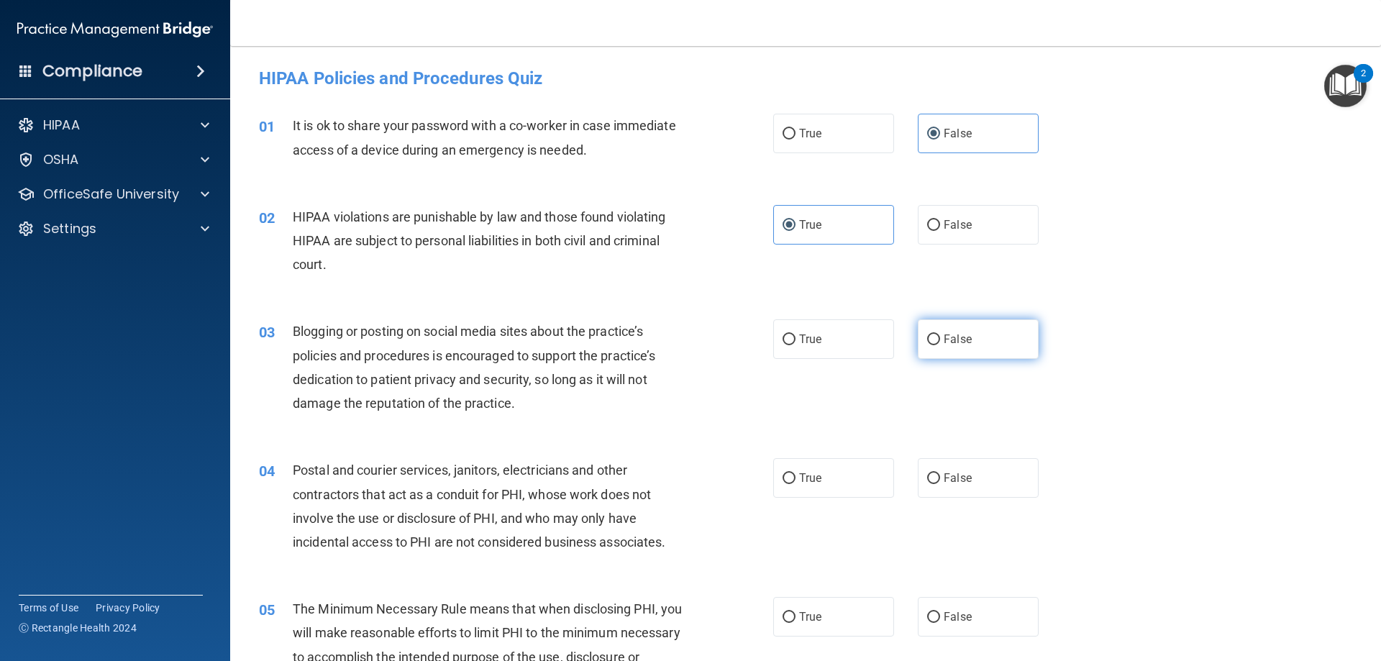
click at [943, 332] on span "False" at bounding box center [957, 339] width 28 height 14
click at [940, 334] on input "False" at bounding box center [933, 339] width 13 height 11
radio input "true"
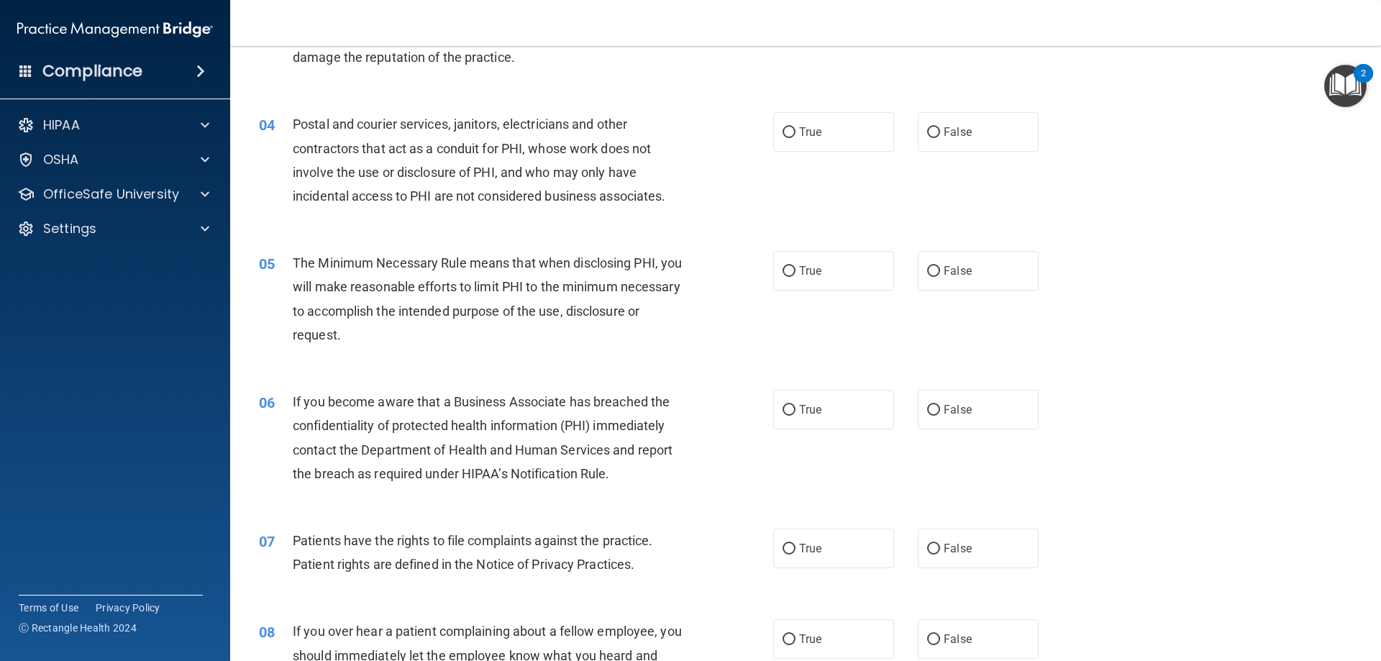
scroll to position [360, 0]
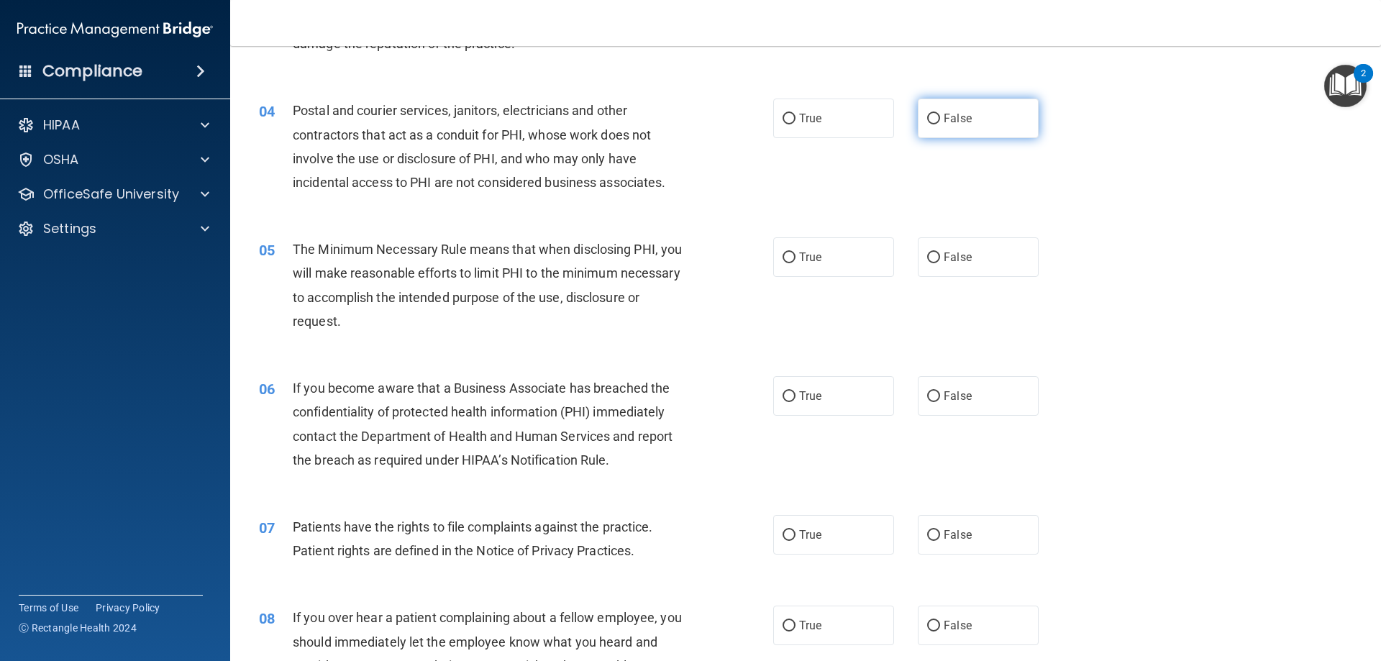
click at [927, 118] on input "False" at bounding box center [933, 119] width 13 height 11
radio input "true"
click at [861, 128] on label "True" at bounding box center [833, 119] width 121 height 40
click at [795, 124] on input "True" at bounding box center [788, 119] width 13 height 11
radio input "true"
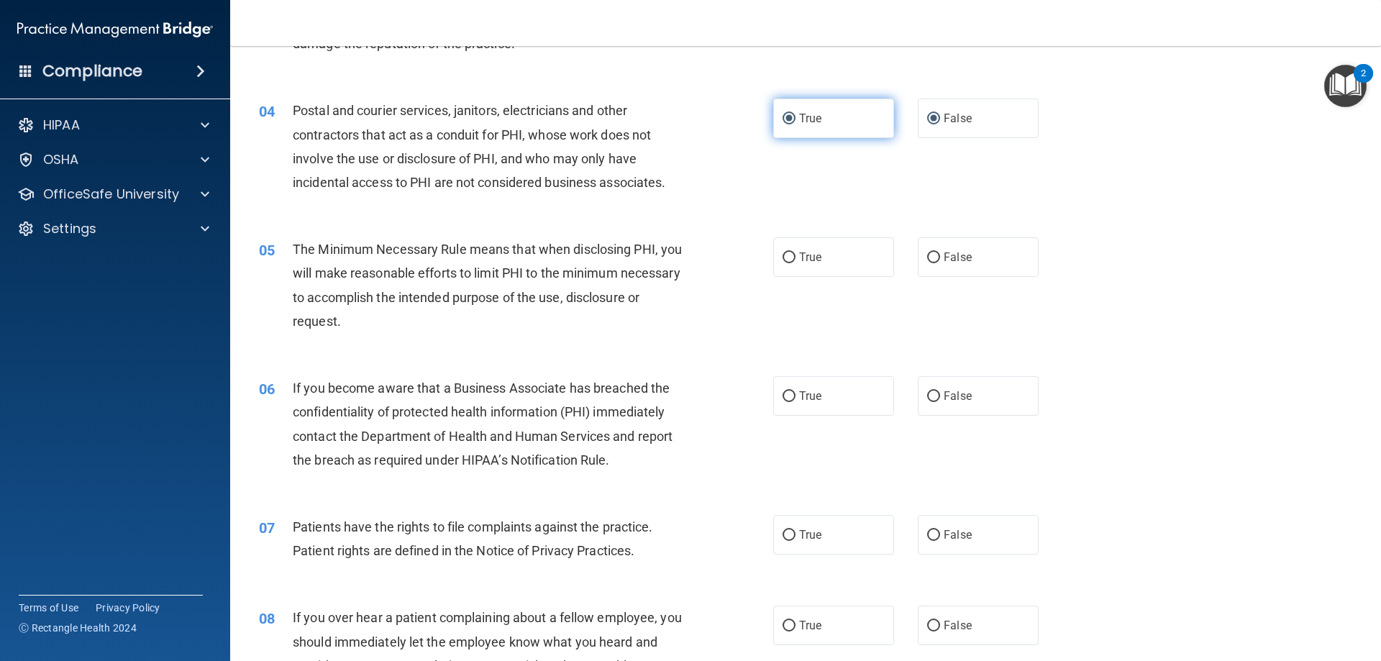
radio input "false"
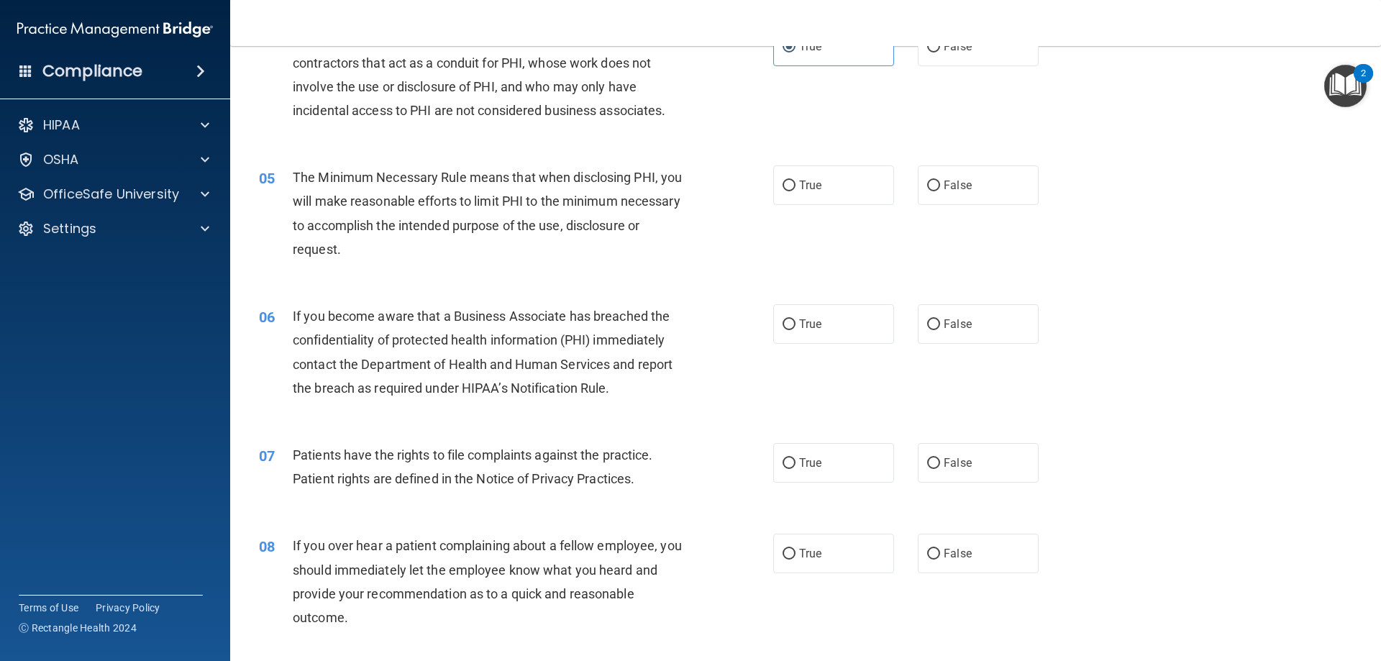
scroll to position [503, 0]
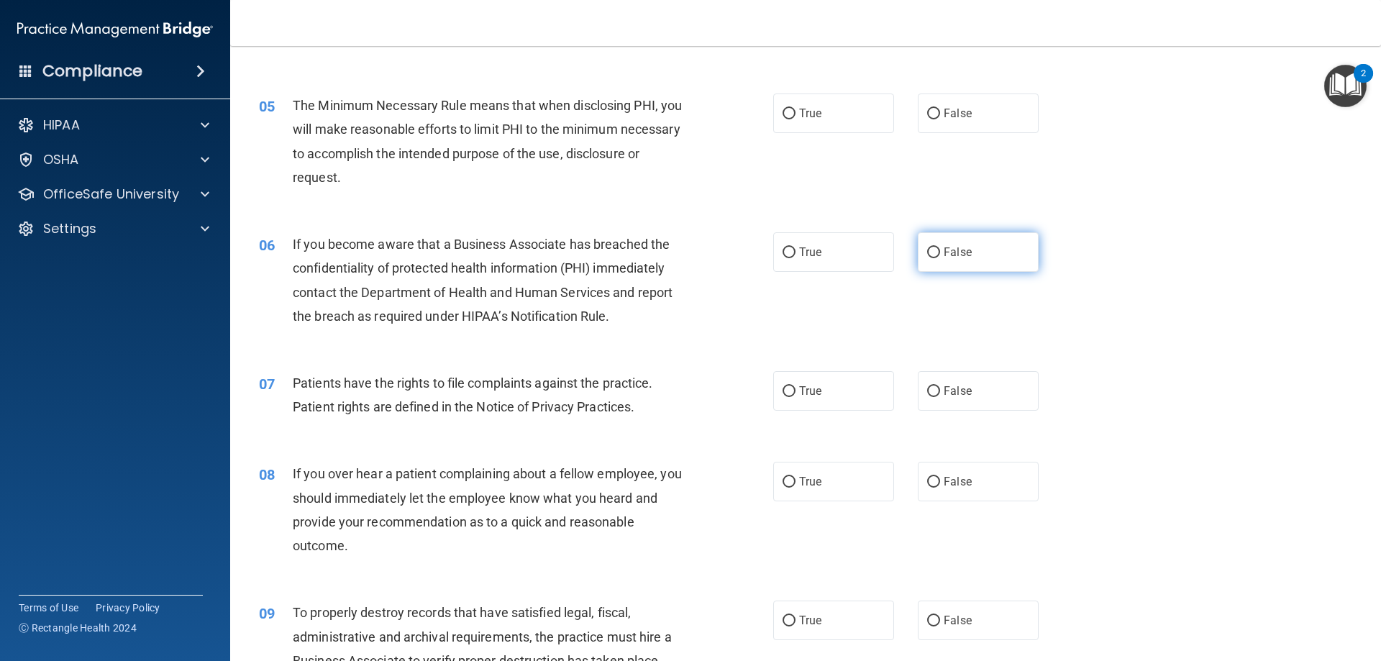
click at [932, 258] on input "False" at bounding box center [933, 252] width 13 height 11
radio input "true"
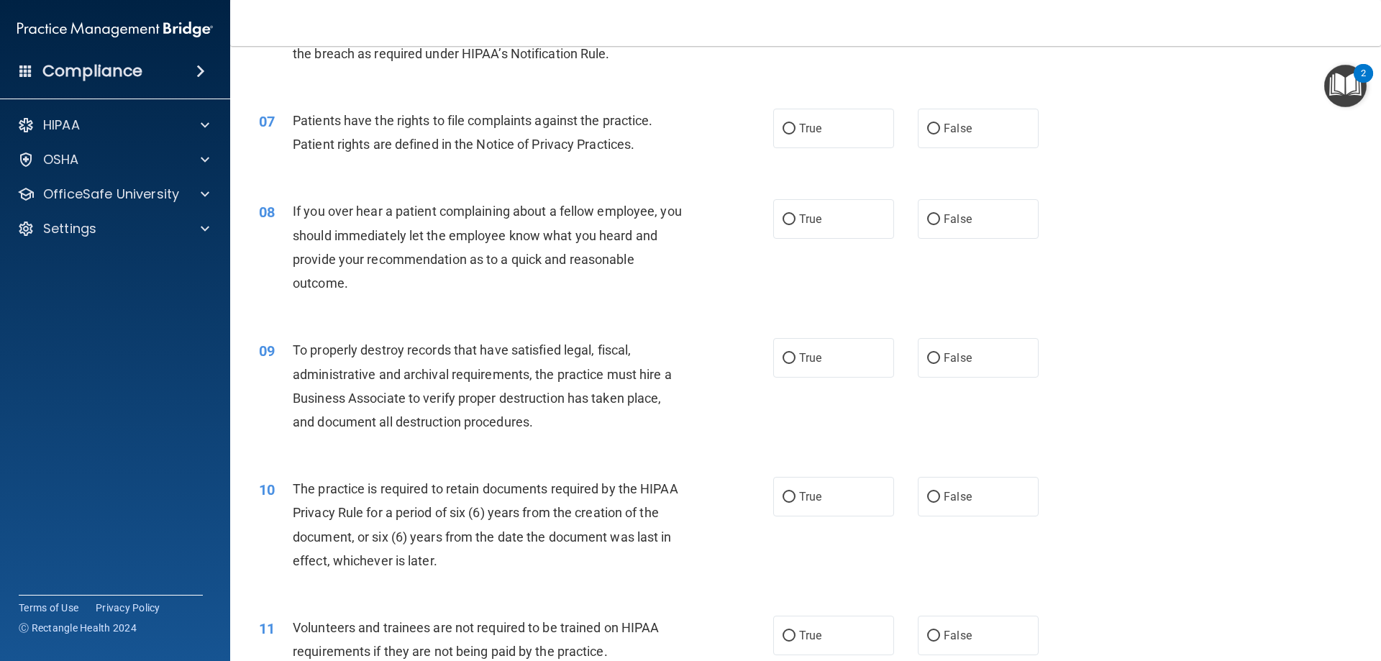
scroll to position [791, 0]
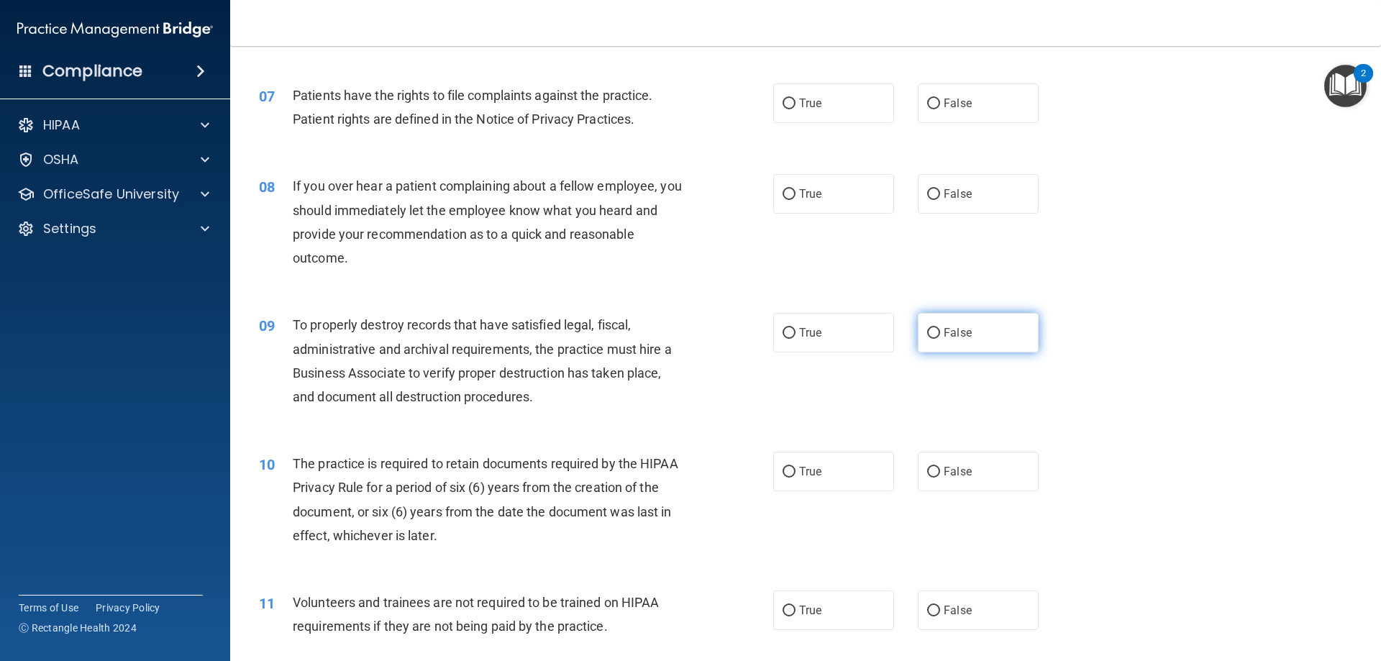
click at [963, 324] on label "False" at bounding box center [978, 333] width 121 height 40
click at [940, 328] on input "False" at bounding box center [933, 333] width 13 height 11
radio input "true"
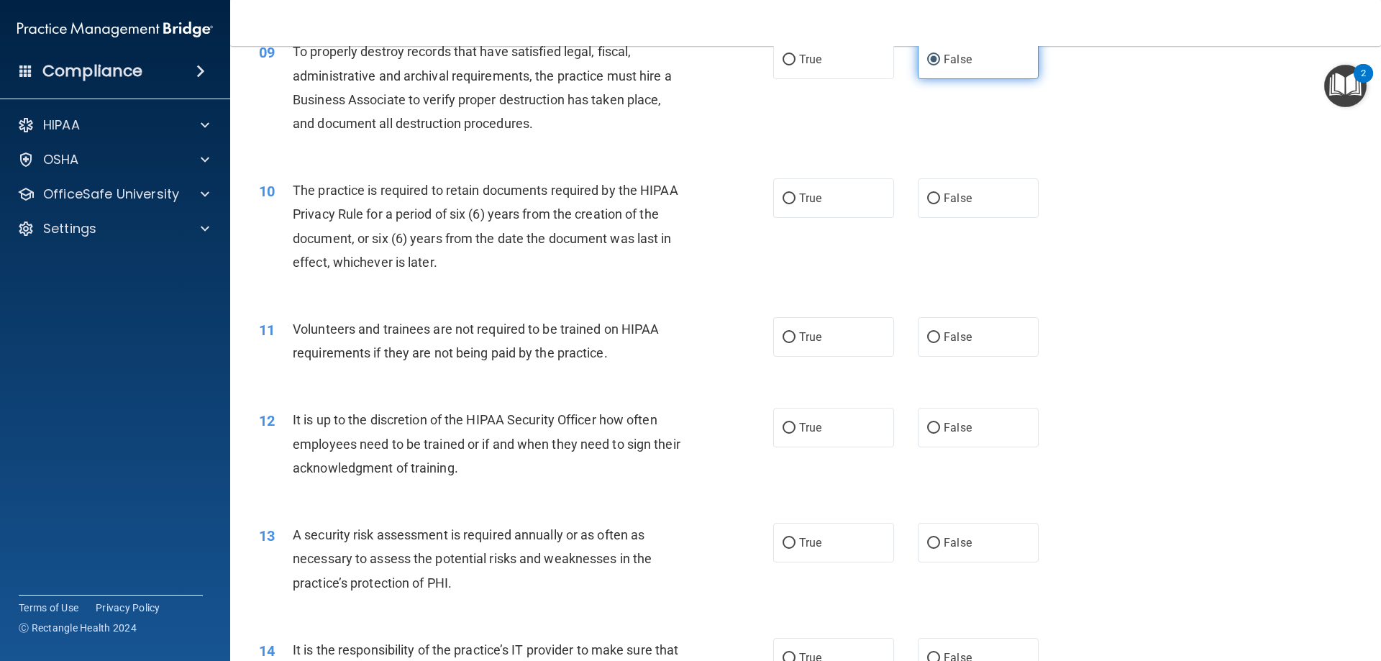
scroll to position [1079, 0]
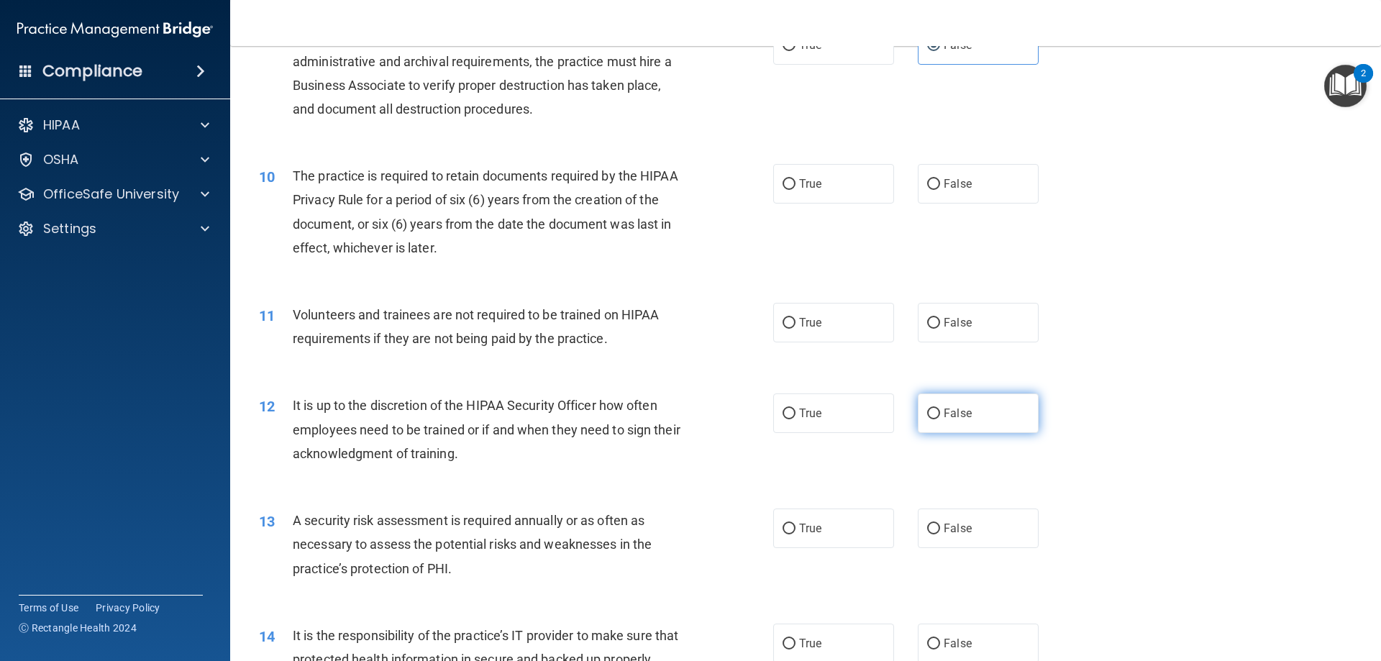
click at [958, 412] on span "False" at bounding box center [957, 413] width 28 height 14
click at [940, 412] on input "False" at bounding box center [933, 413] width 13 height 11
radio input "true"
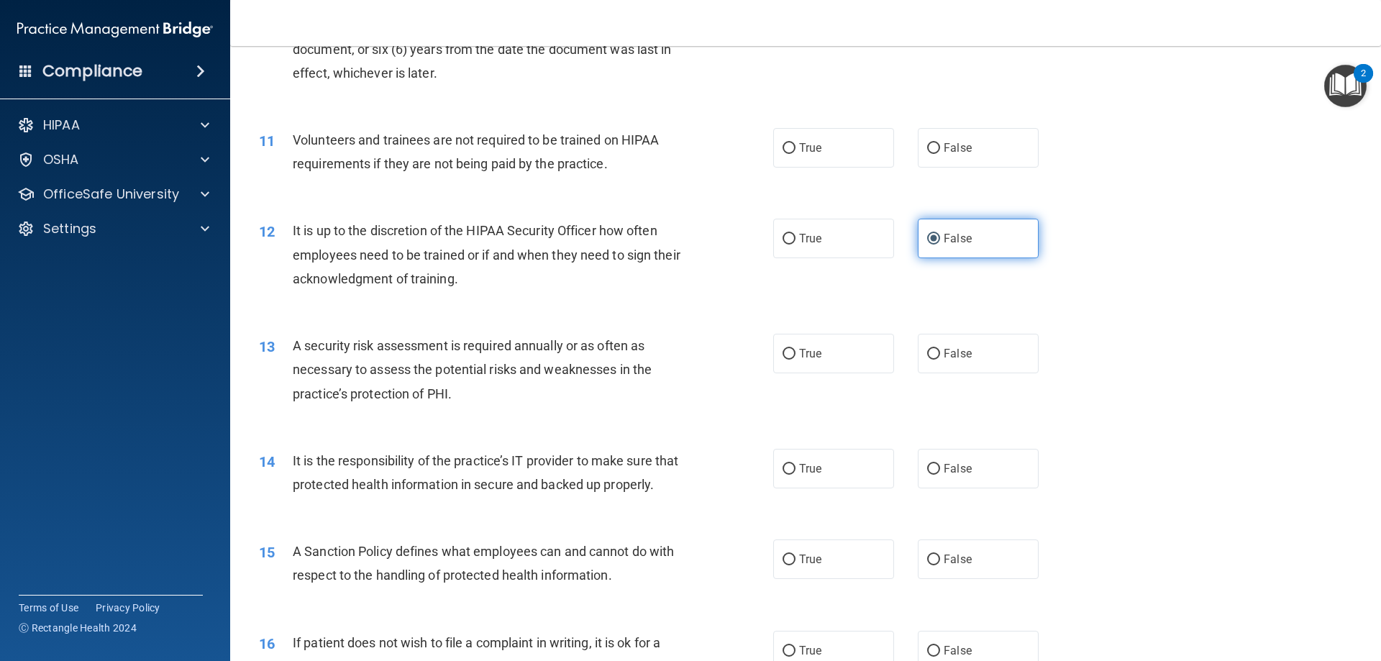
scroll to position [1294, 0]
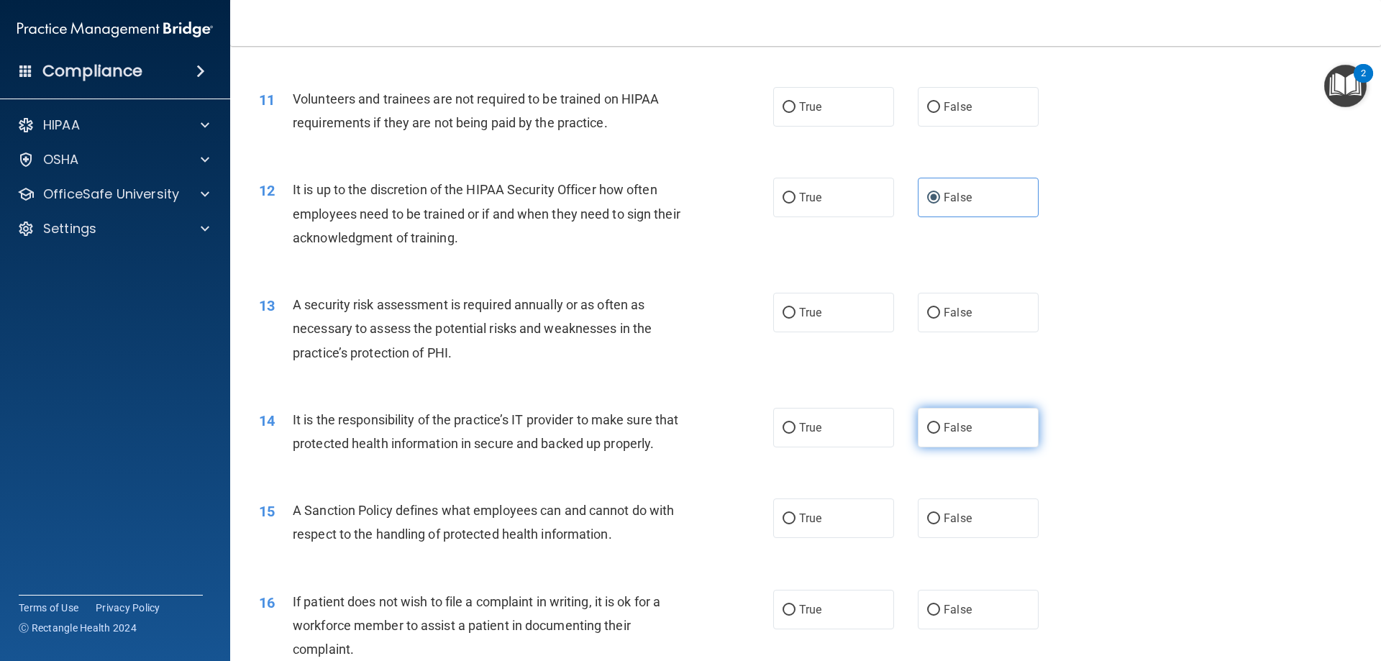
click at [957, 424] on span "False" at bounding box center [957, 428] width 28 height 14
click at [940, 424] on input "False" at bounding box center [933, 428] width 13 height 11
radio input "true"
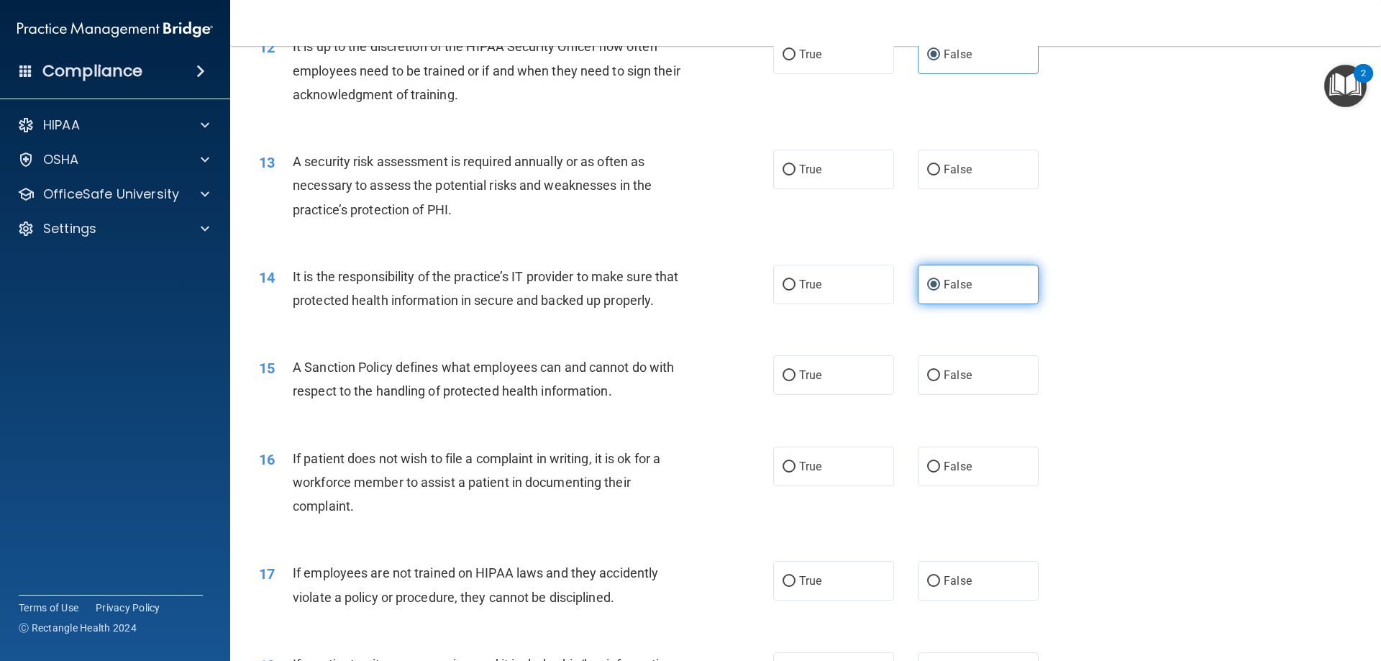
scroll to position [1438, 0]
click at [965, 394] on label "False" at bounding box center [978, 375] width 121 height 40
click at [940, 380] on input "False" at bounding box center [933, 375] width 13 height 11
radio input "true"
click at [823, 483] on label "True" at bounding box center [833, 466] width 121 height 40
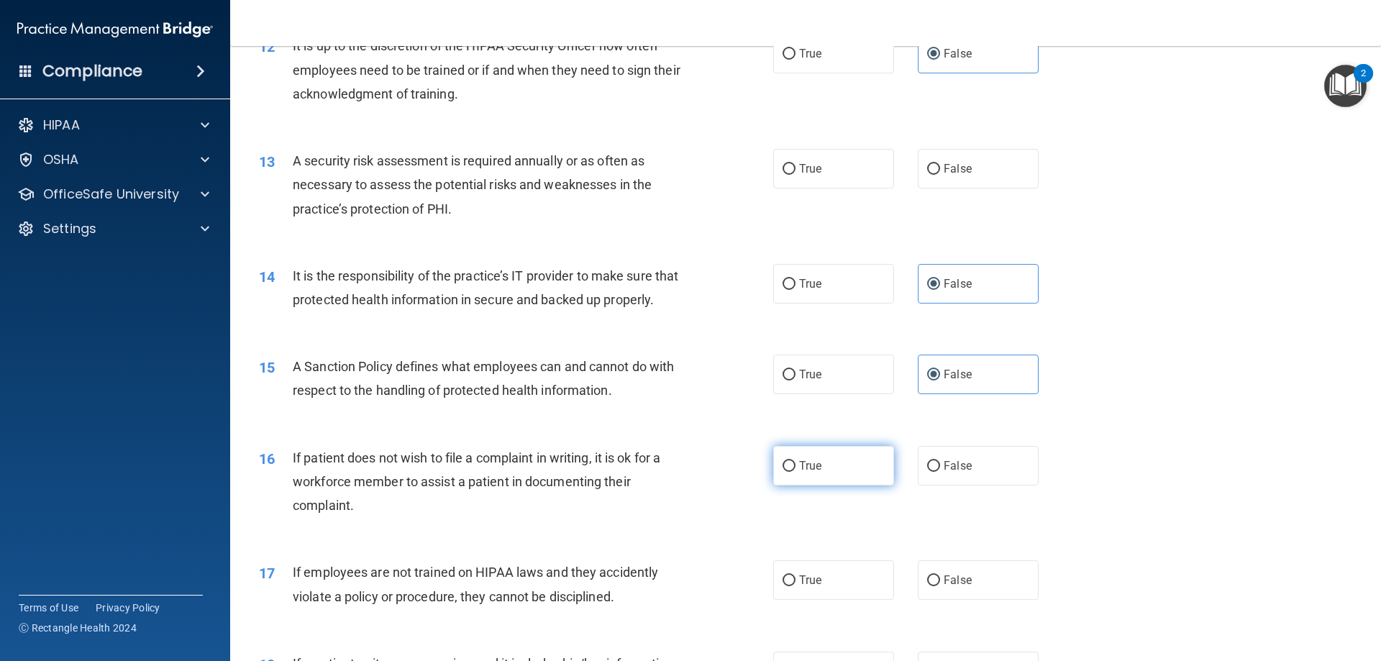
click at [795, 472] on input "True" at bounding box center [788, 466] width 13 height 11
radio input "true"
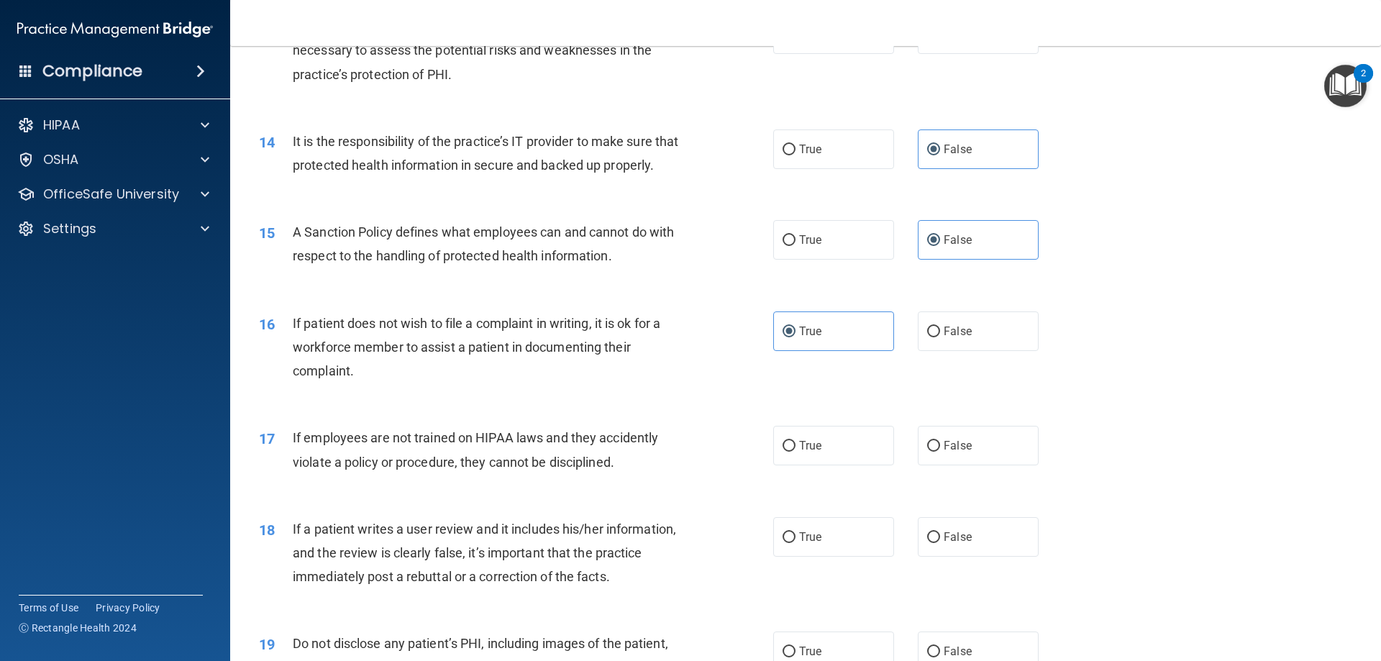
scroll to position [1654, 0]
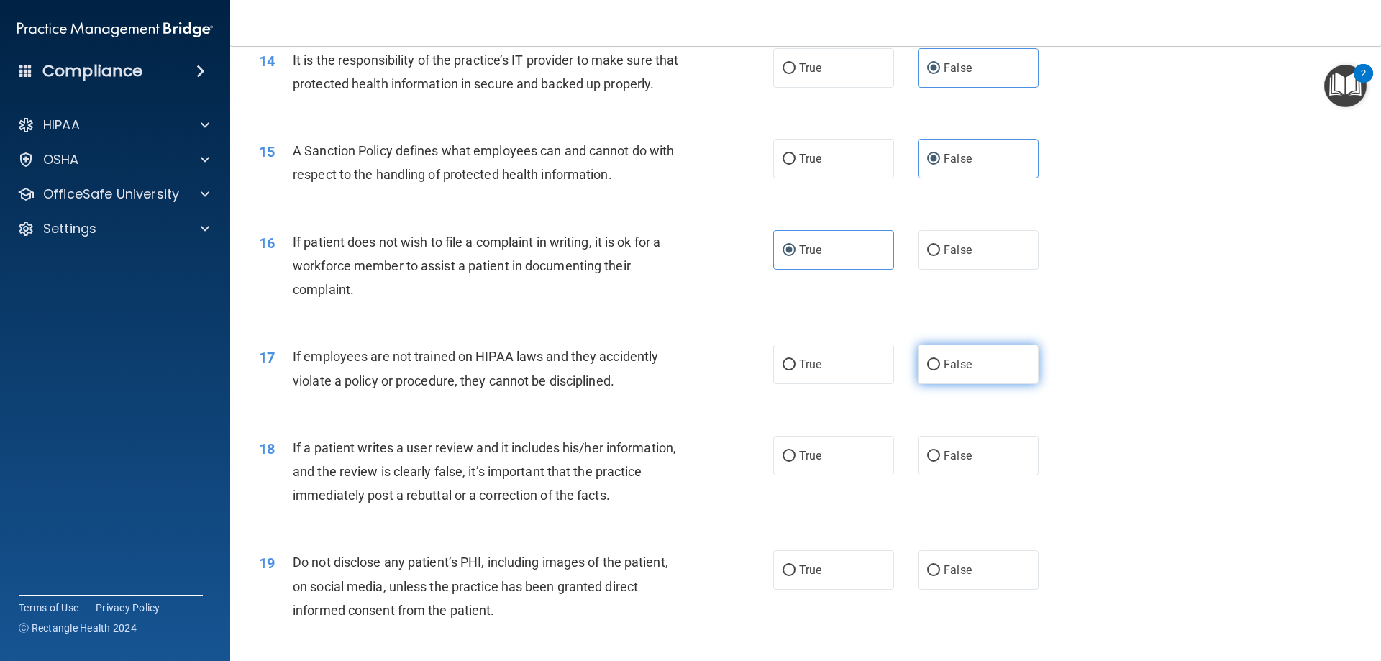
click at [981, 384] on label "False" at bounding box center [978, 364] width 121 height 40
click at [940, 370] on input "False" at bounding box center [933, 365] width 13 height 11
radio input "true"
click at [981, 475] on label "False" at bounding box center [978, 456] width 121 height 40
click at [940, 462] on input "False" at bounding box center [933, 456] width 13 height 11
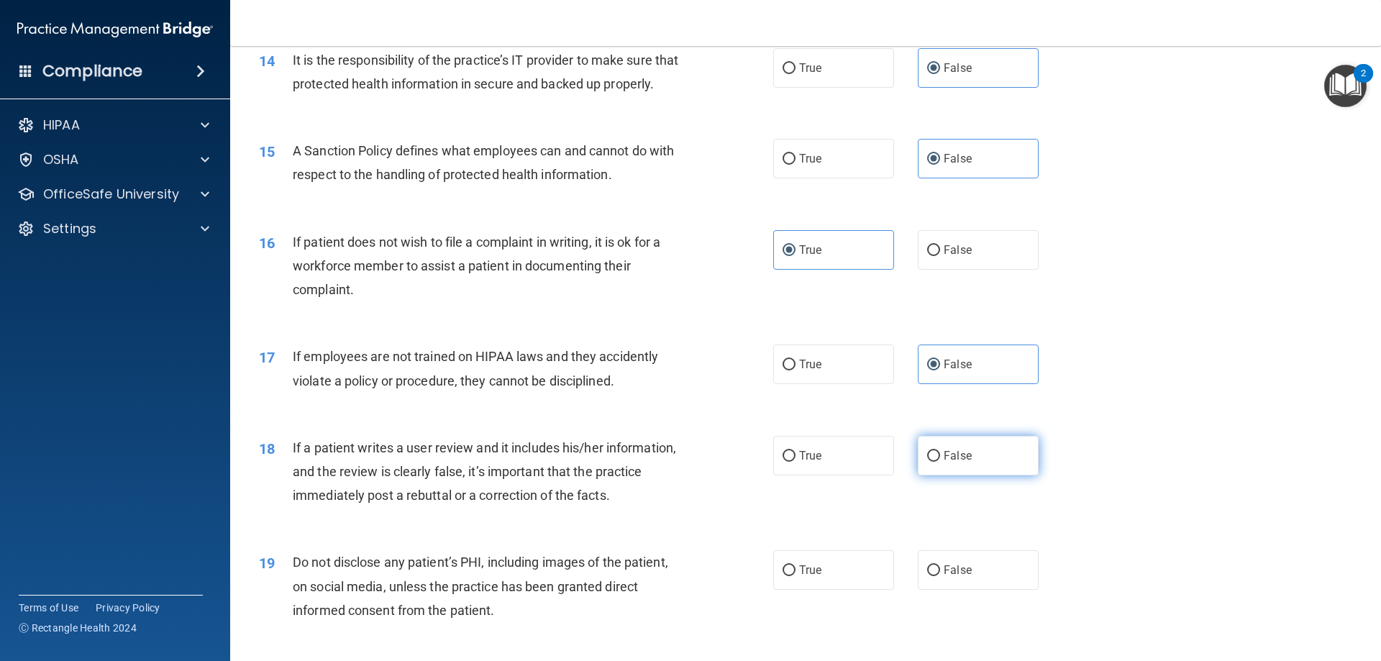
radio input "true"
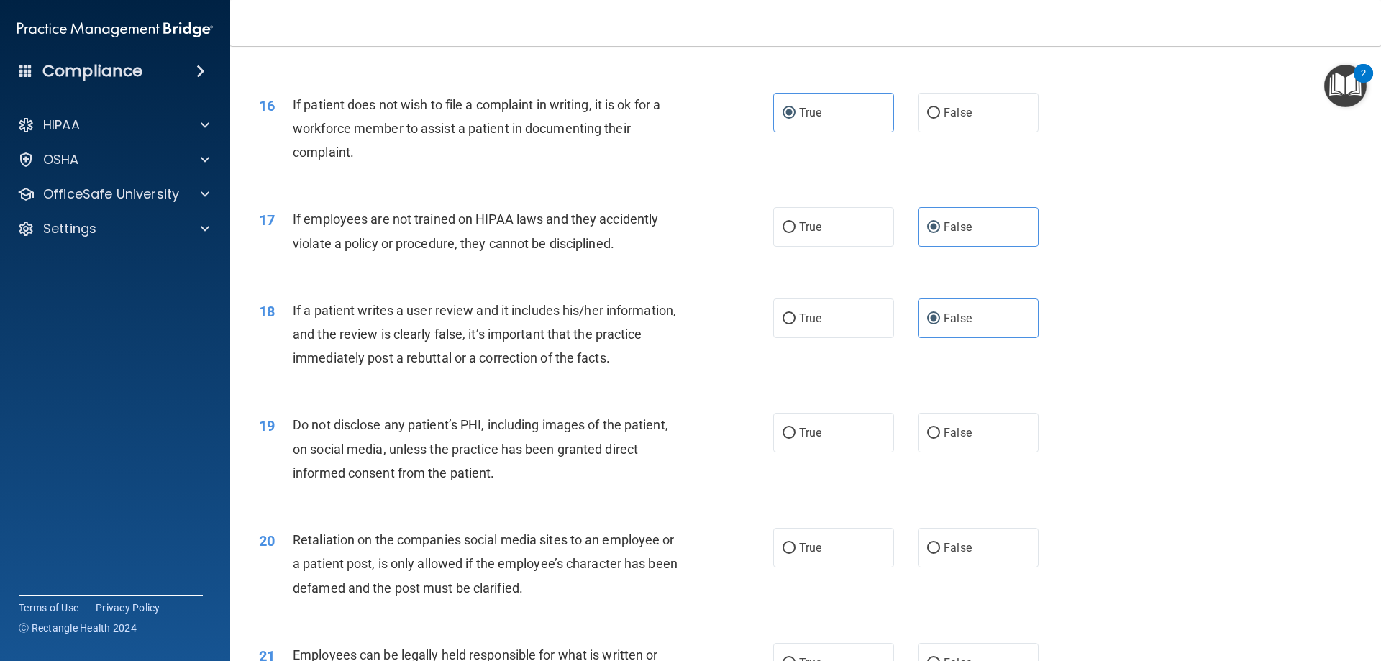
scroll to position [1870, 0]
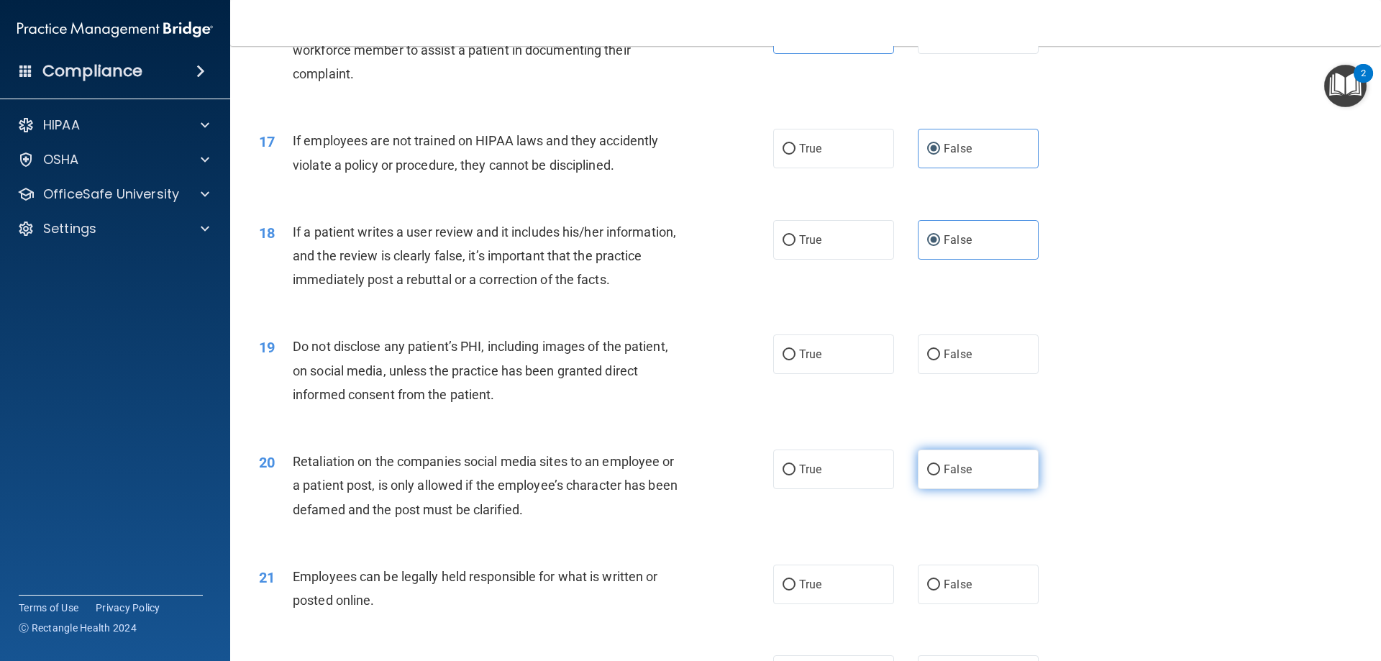
click at [964, 487] on label "False" at bounding box center [978, 469] width 121 height 40
click at [940, 475] on input "False" at bounding box center [933, 470] width 13 height 11
radio input "true"
click at [964, 604] on label "False" at bounding box center [978, 584] width 121 height 40
click at [940, 590] on input "False" at bounding box center [933, 585] width 13 height 11
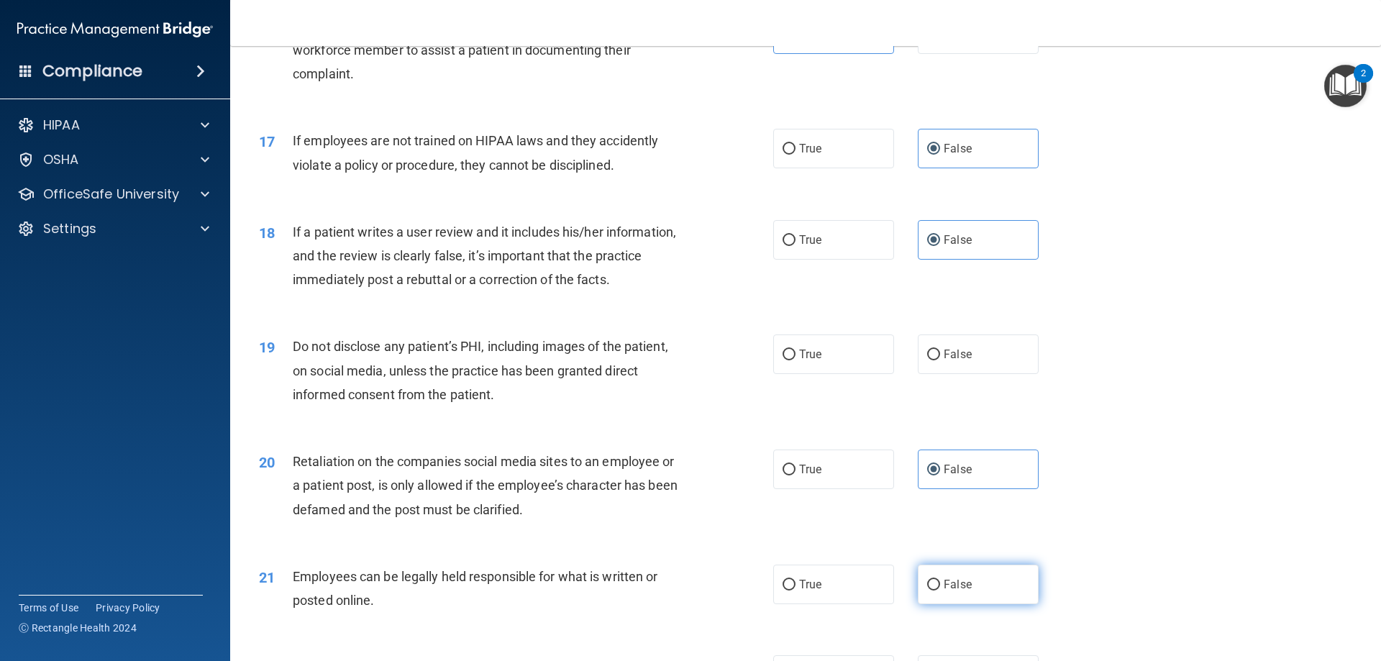
radio input "true"
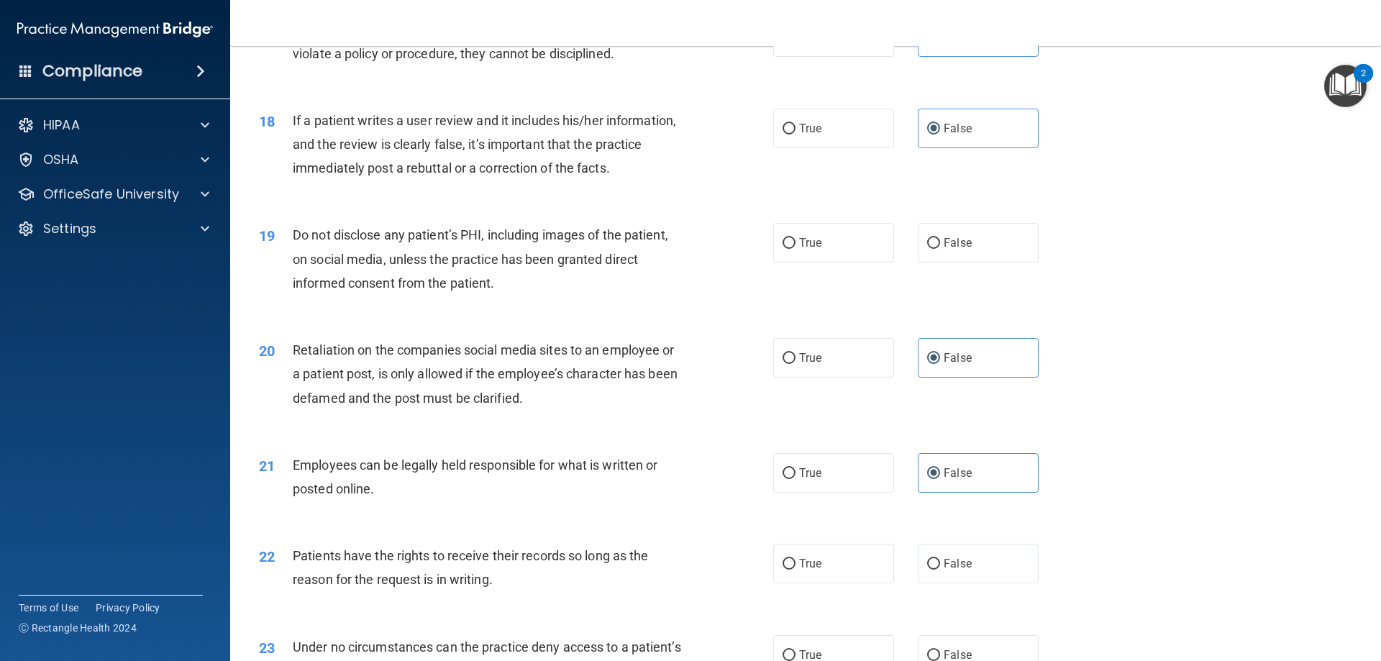
scroll to position [2013, 0]
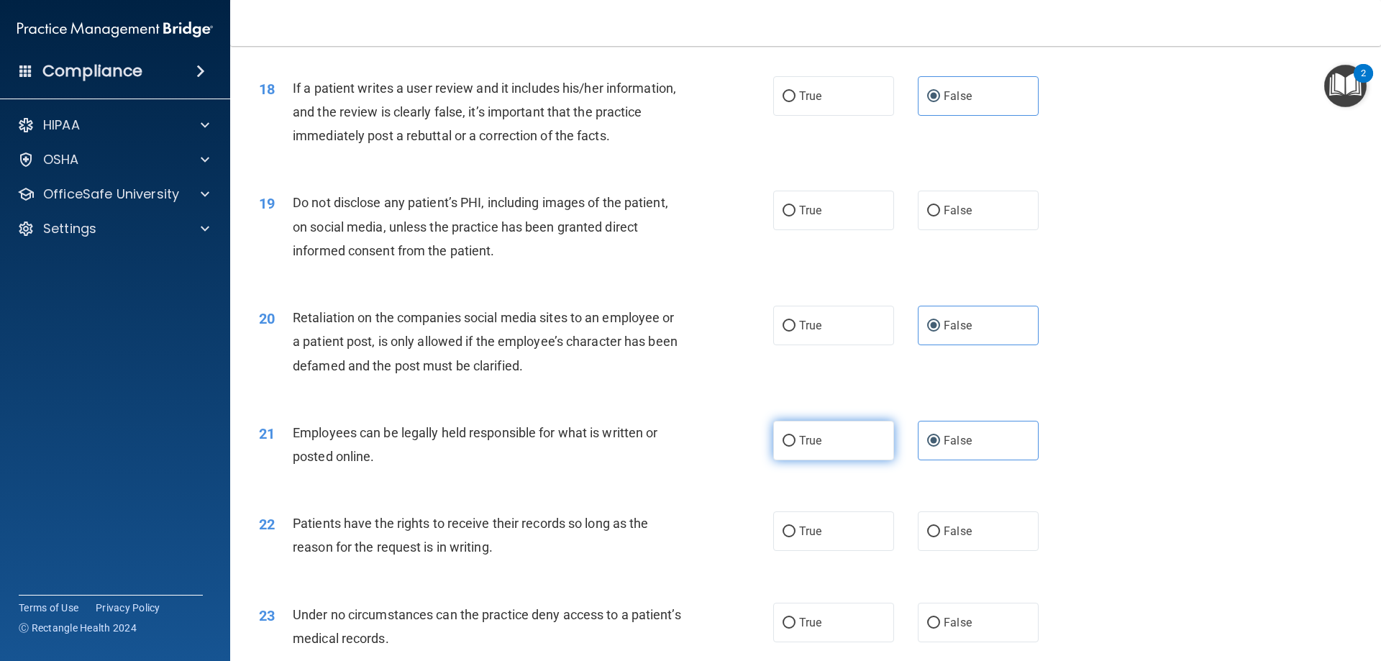
click at [840, 460] on label "True" at bounding box center [833, 441] width 121 height 40
click at [795, 447] on input "True" at bounding box center [788, 441] width 13 height 11
radio input "true"
radio input "false"
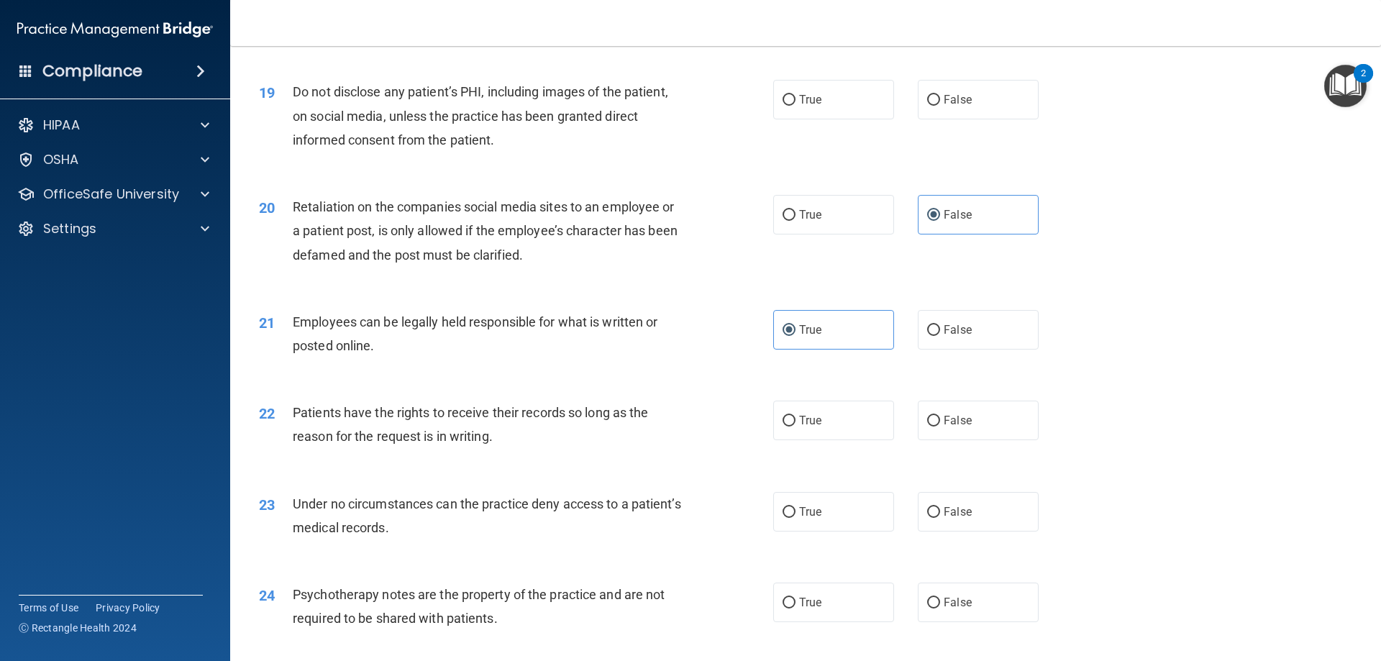
scroll to position [2157, 0]
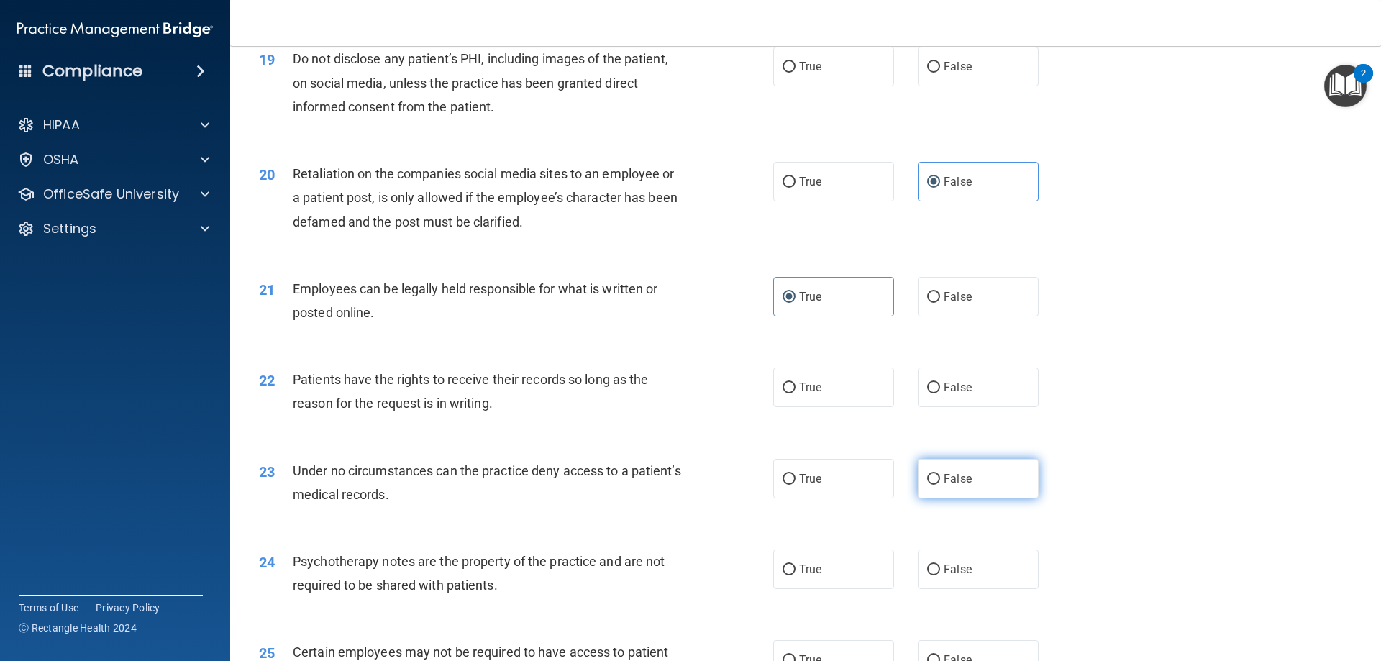
click at [948, 493] on label "False" at bounding box center [978, 479] width 121 height 40
click at [940, 485] on input "False" at bounding box center [933, 479] width 13 height 11
radio input "true"
click at [858, 589] on label "True" at bounding box center [833, 569] width 121 height 40
click at [795, 575] on input "True" at bounding box center [788, 569] width 13 height 11
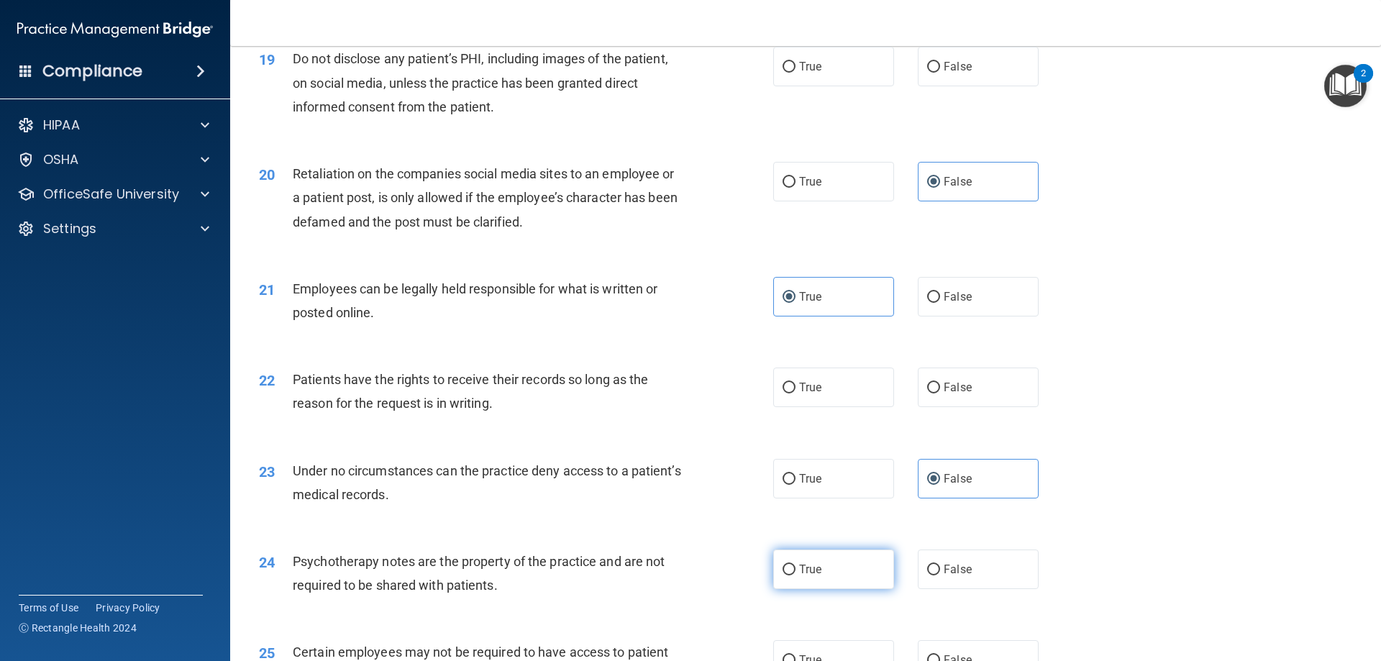
radio input "true"
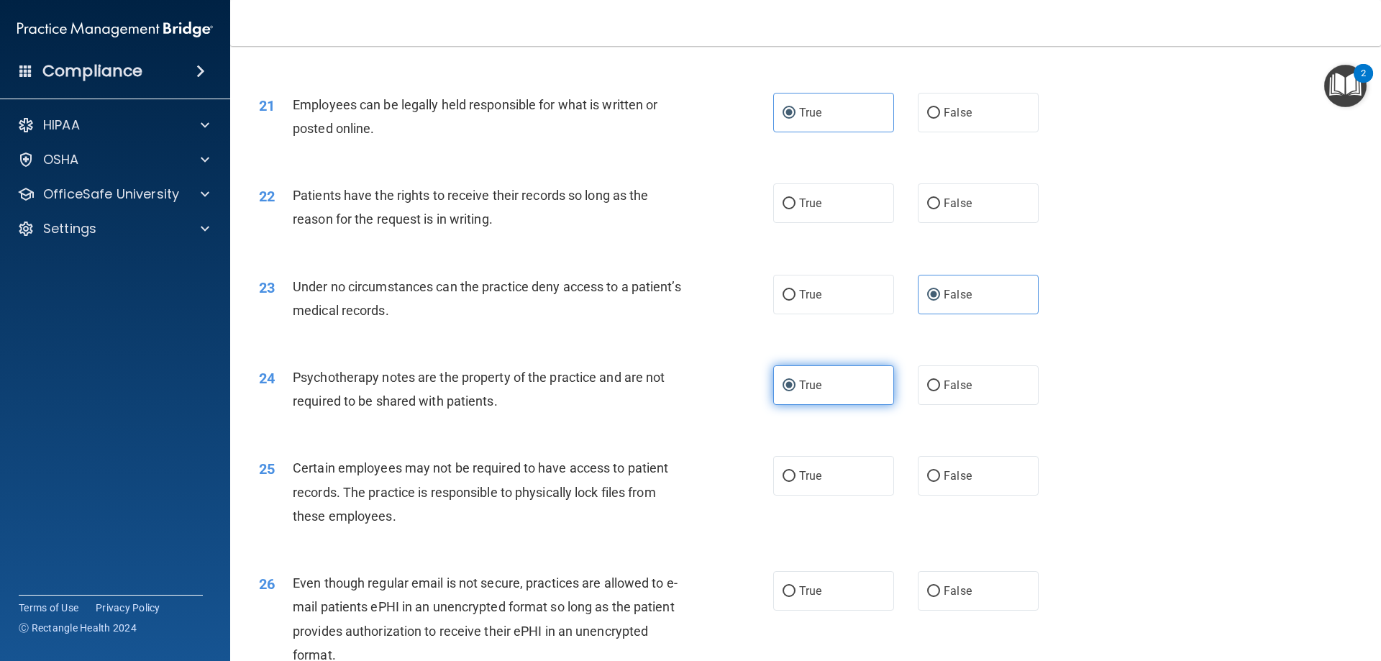
scroll to position [2373, 0]
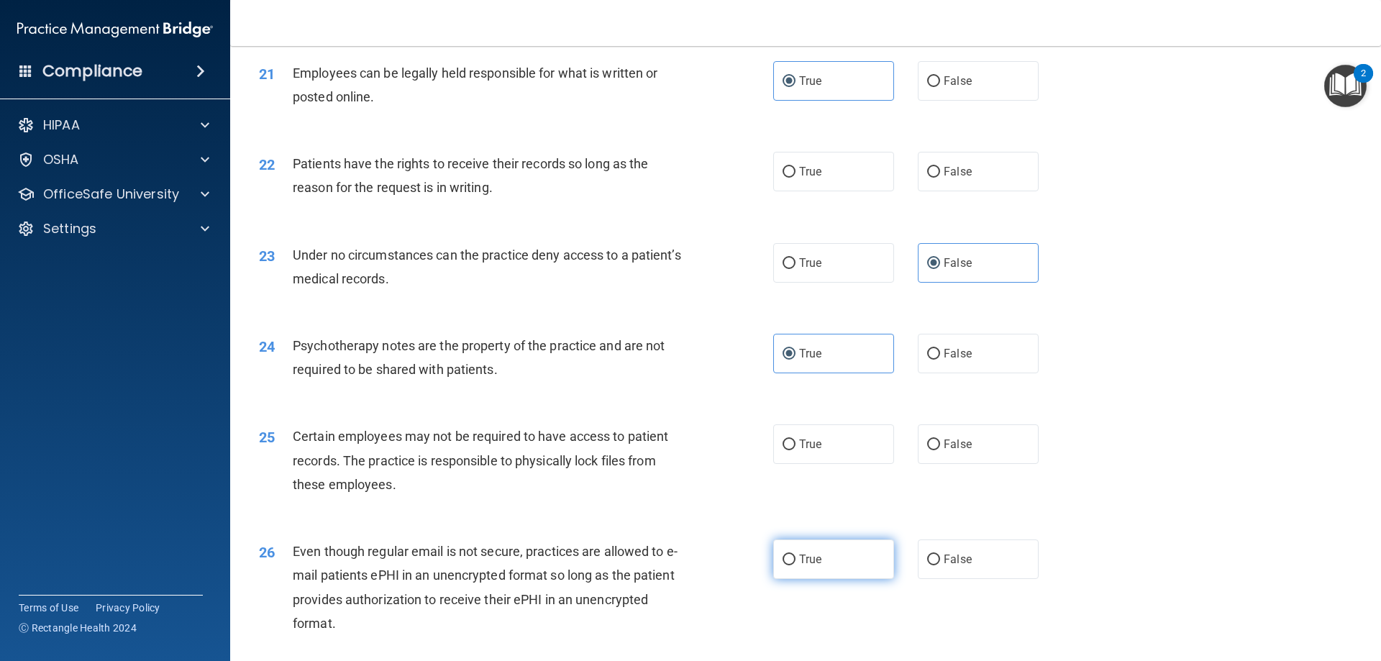
click at [859, 579] on label "True" at bounding box center [833, 559] width 121 height 40
click at [795, 565] on input "True" at bounding box center [788, 559] width 13 height 11
radio input "true"
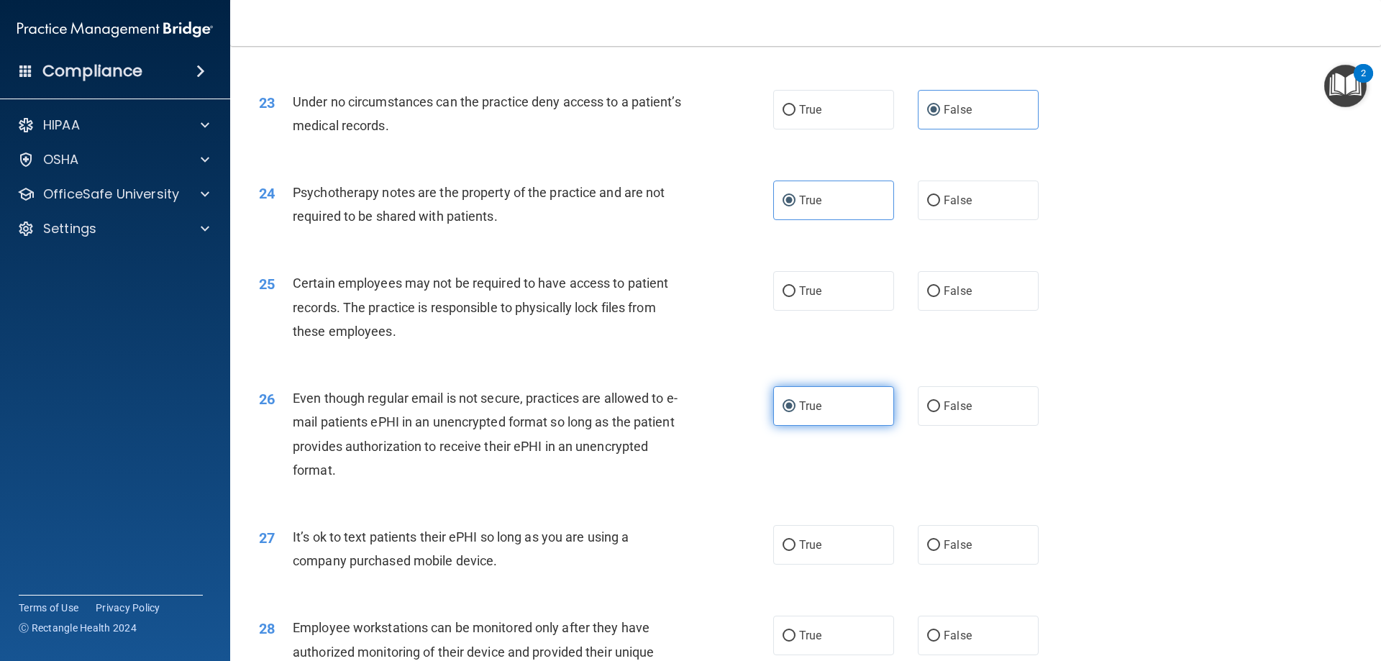
scroll to position [2589, 0]
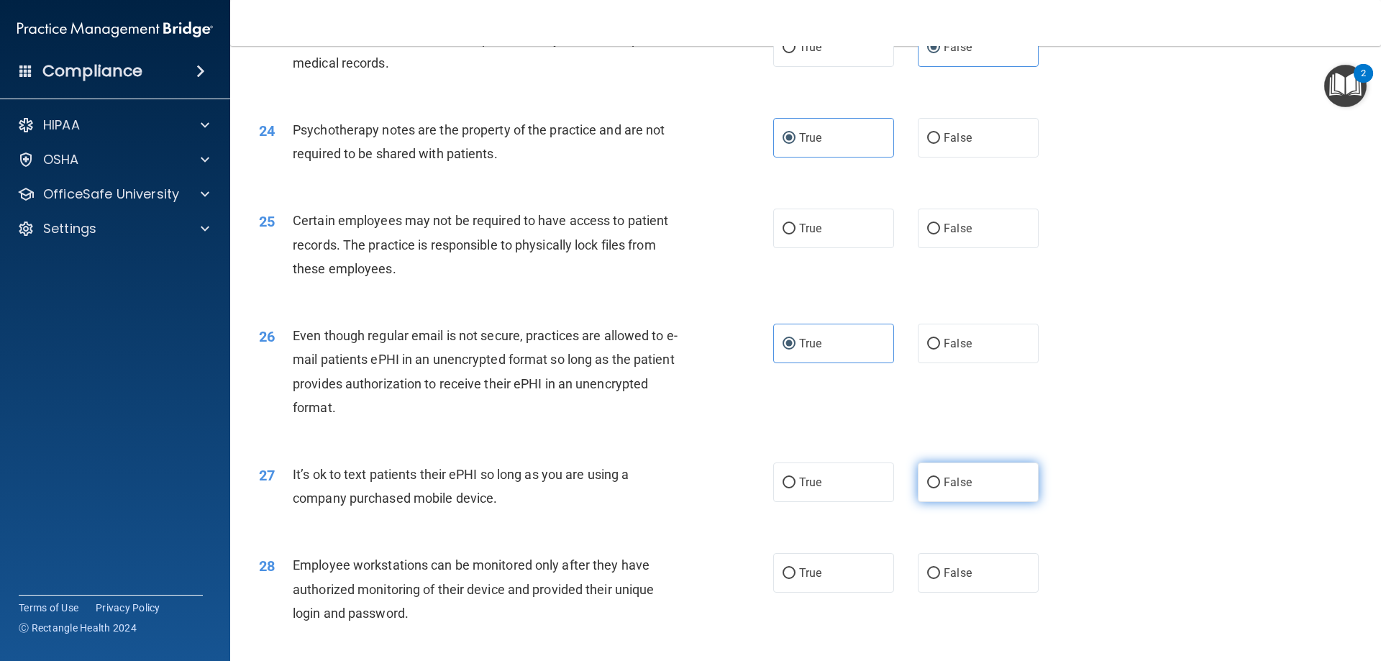
click at [956, 489] on span "False" at bounding box center [957, 482] width 28 height 14
click at [940, 488] on input "False" at bounding box center [933, 482] width 13 height 11
radio input "true"
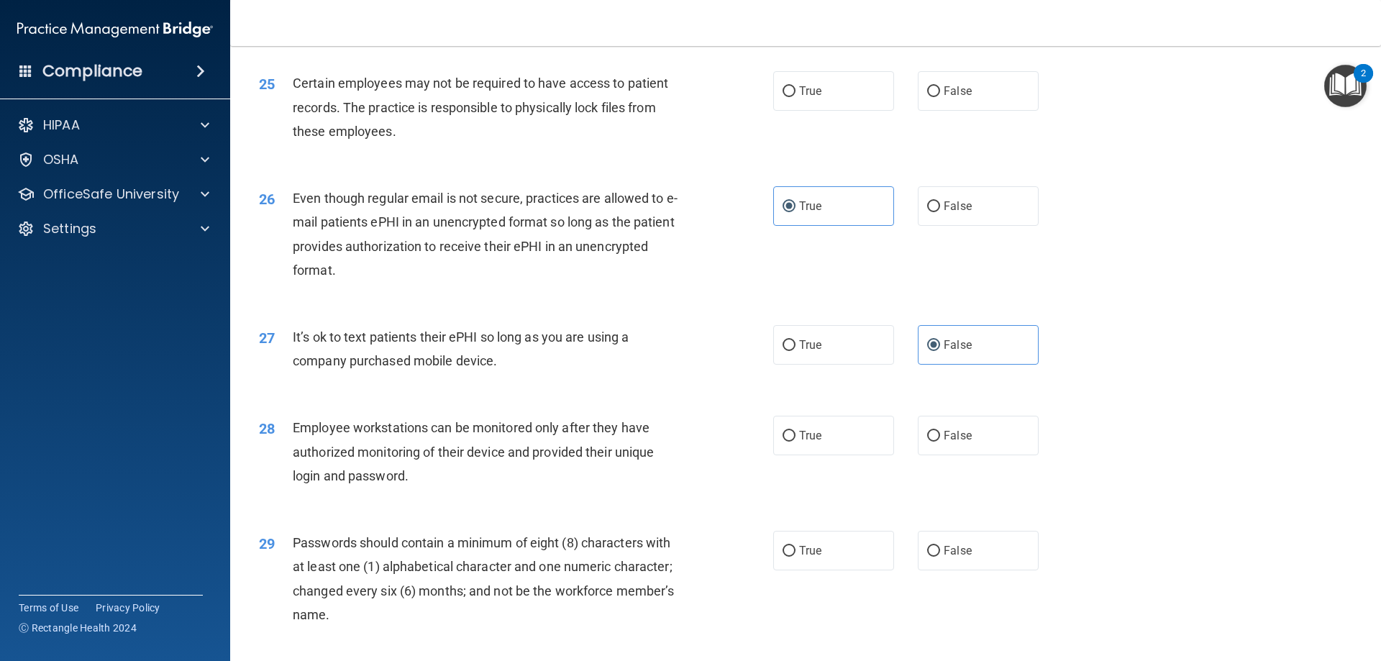
scroll to position [2732, 0]
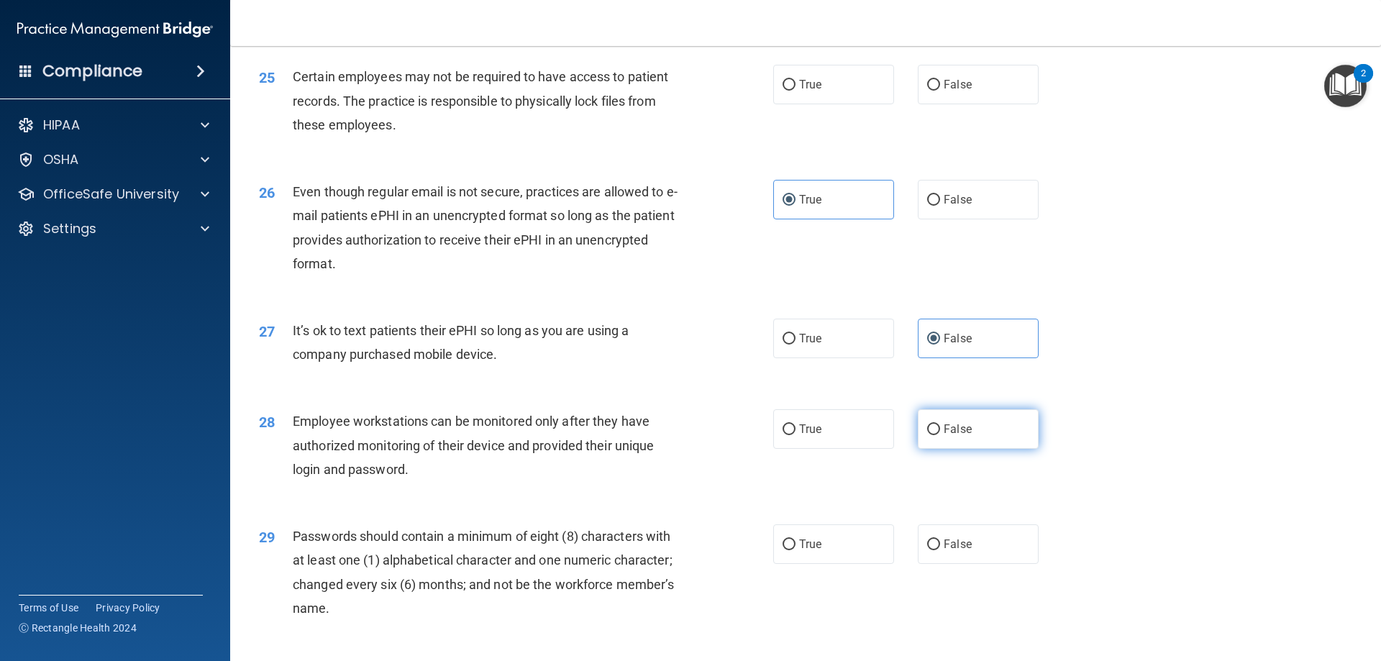
click at [961, 449] on label "False" at bounding box center [978, 429] width 121 height 40
click at [940, 435] on input "False" at bounding box center [933, 429] width 13 height 11
radio input "true"
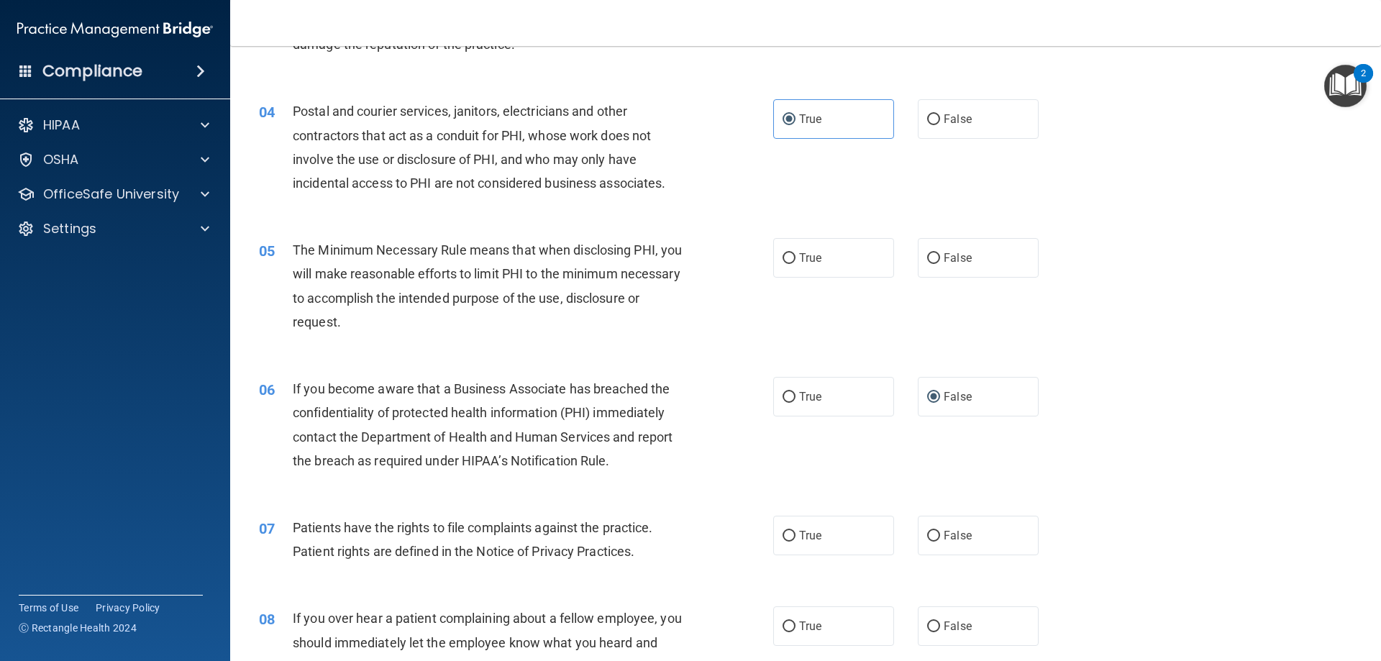
scroll to position [360, 0]
click at [847, 270] on label "True" at bounding box center [833, 257] width 121 height 40
click at [795, 263] on input "True" at bounding box center [788, 257] width 13 height 11
radio input "true"
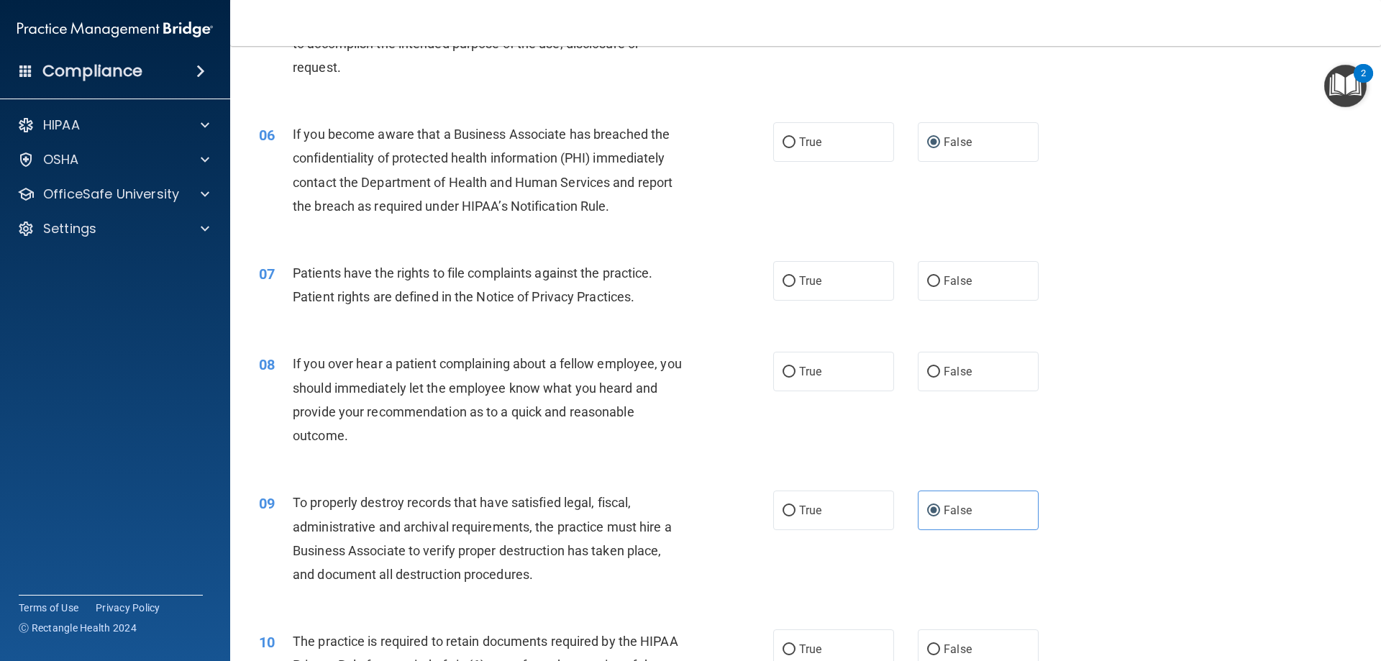
scroll to position [647, 0]
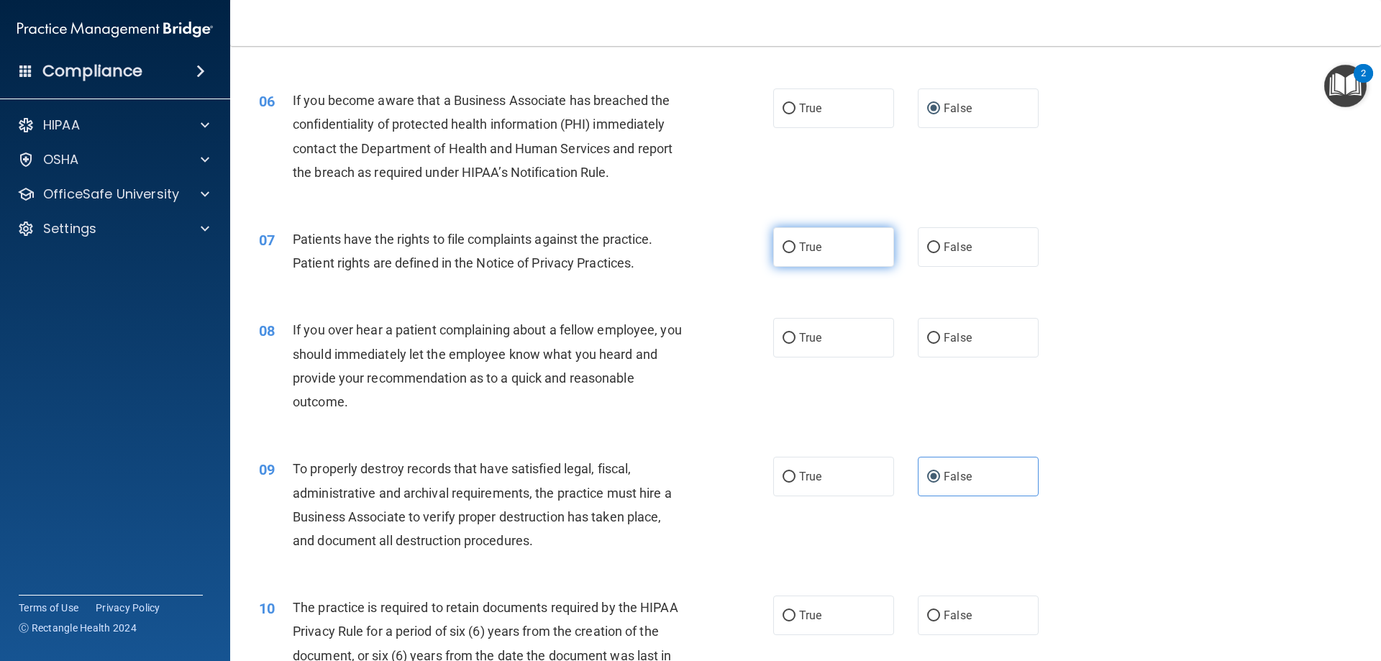
click at [846, 257] on label "True" at bounding box center [833, 247] width 121 height 40
click at [795, 253] on input "True" at bounding box center [788, 247] width 13 height 11
radio input "true"
click at [968, 342] on label "False" at bounding box center [978, 338] width 121 height 40
click at [940, 342] on input "False" at bounding box center [933, 338] width 13 height 11
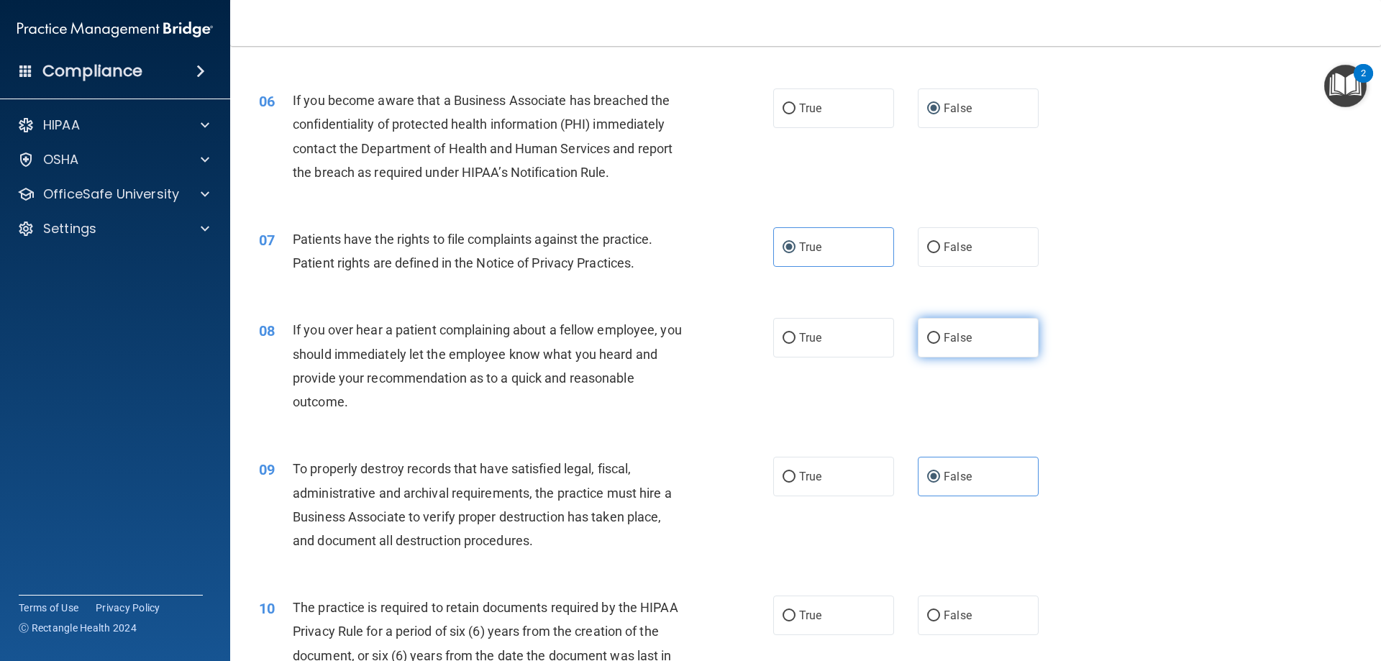
radio input "true"
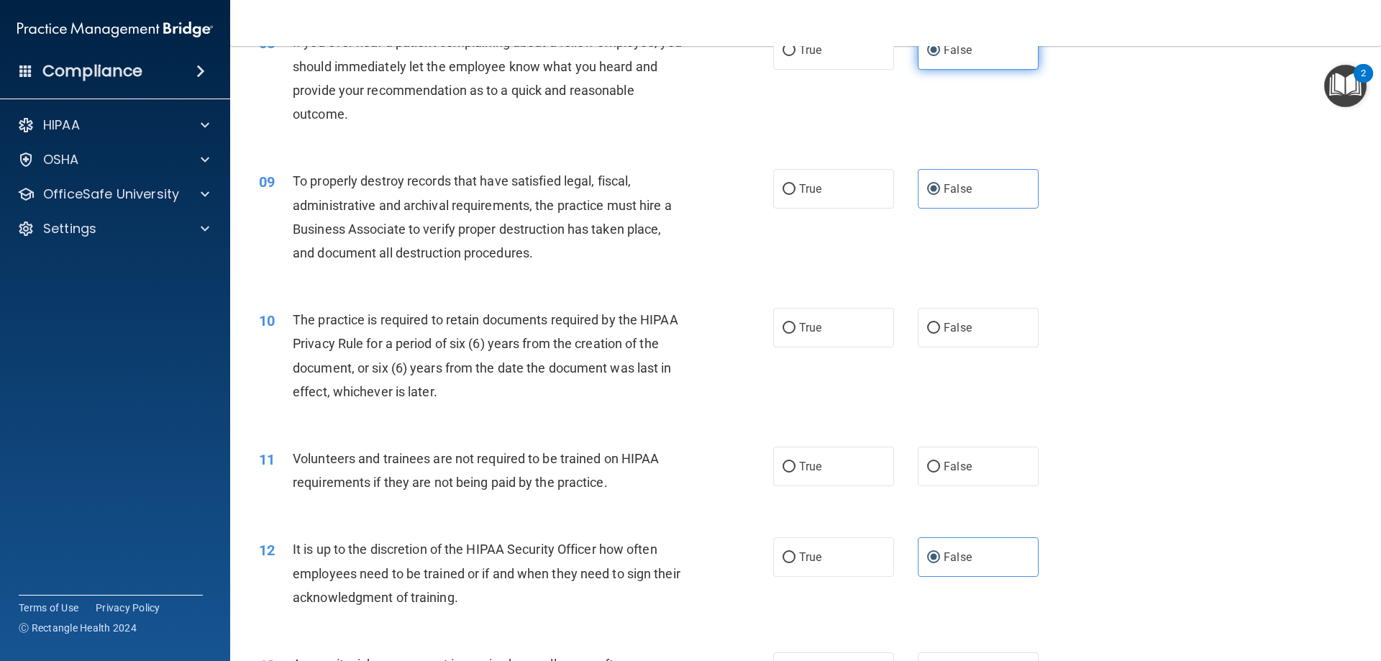
scroll to position [1007, 0]
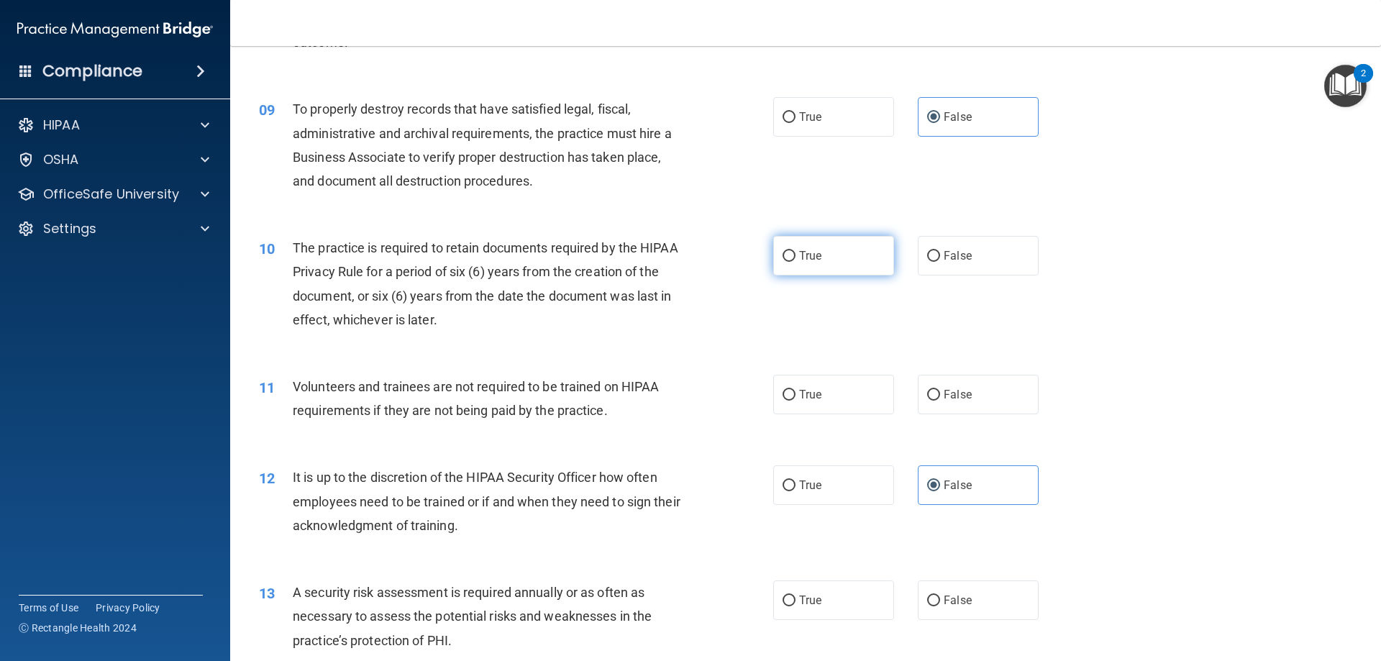
click at [860, 260] on label "True" at bounding box center [833, 256] width 121 height 40
click at [795, 260] on input "True" at bounding box center [788, 256] width 13 height 11
radio input "true"
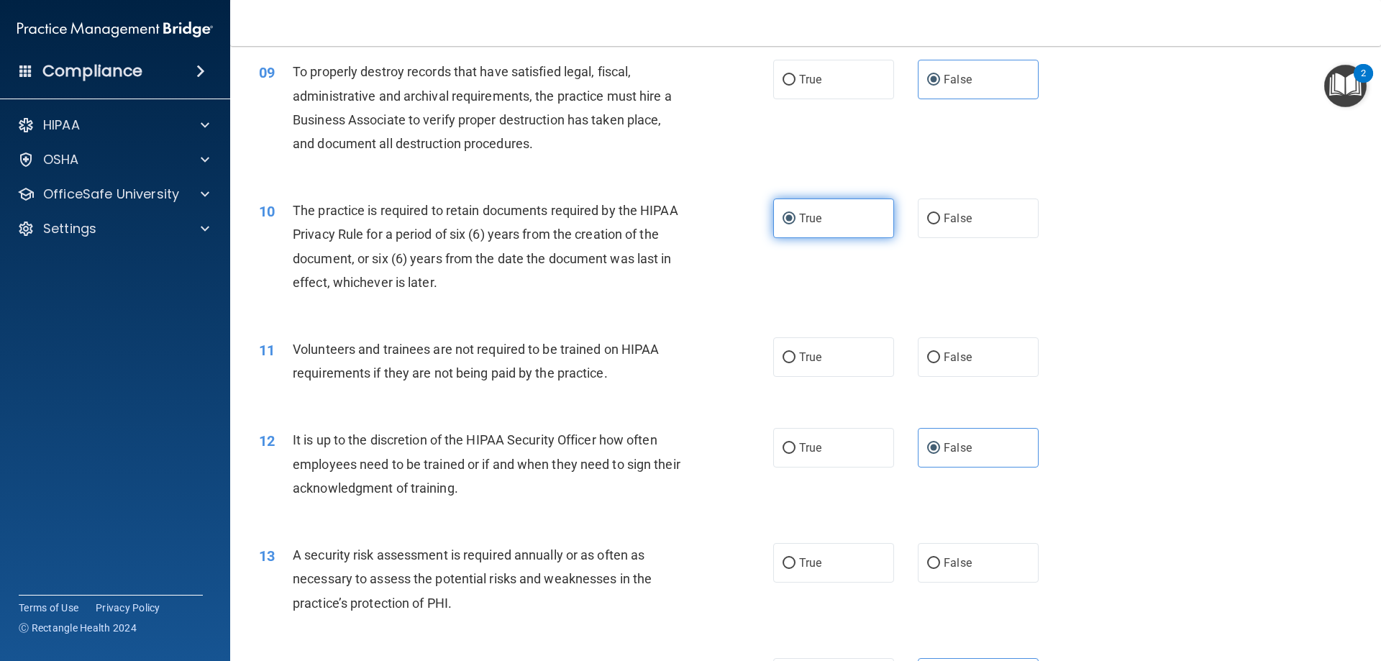
scroll to position [1079, 0]
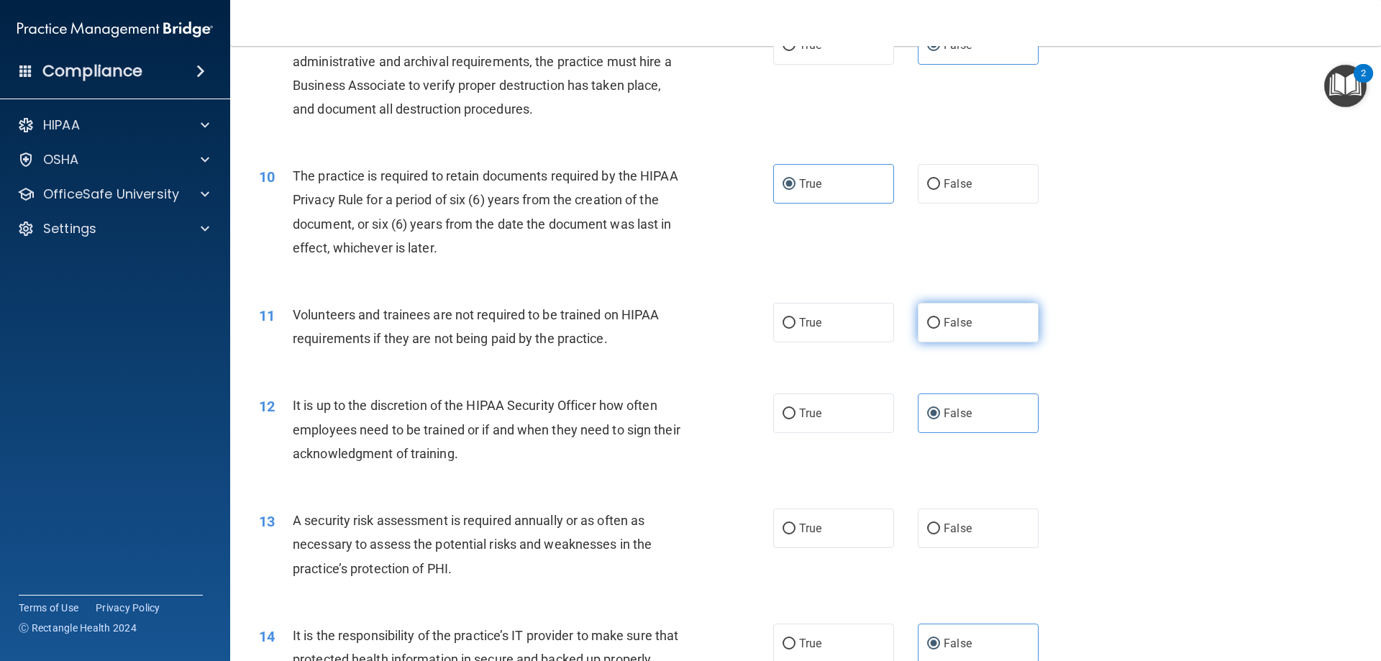
click at [1000, 328] on label "False" at bounding box center [978, 323] width 121 height 40
click at [940, 328] on input "False" at bounding box center [933, 323] width 13 height 11
radio input "true"
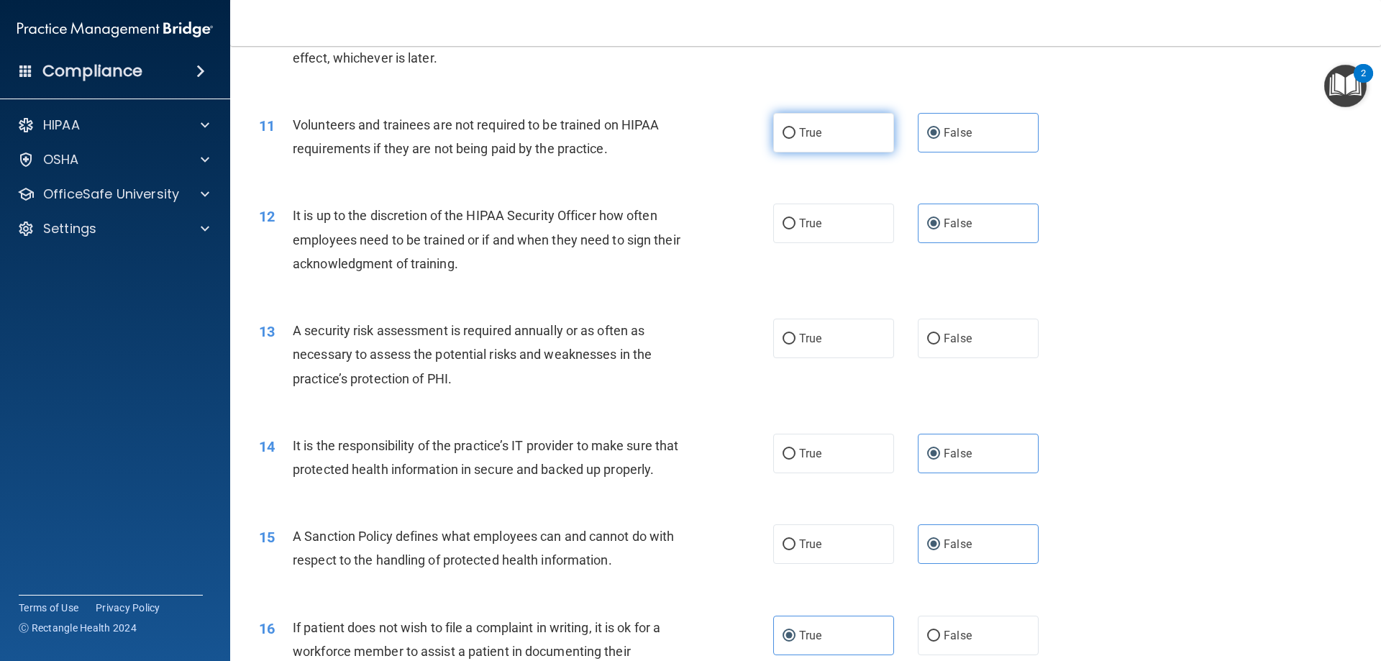
scroll to position [1294, 0]
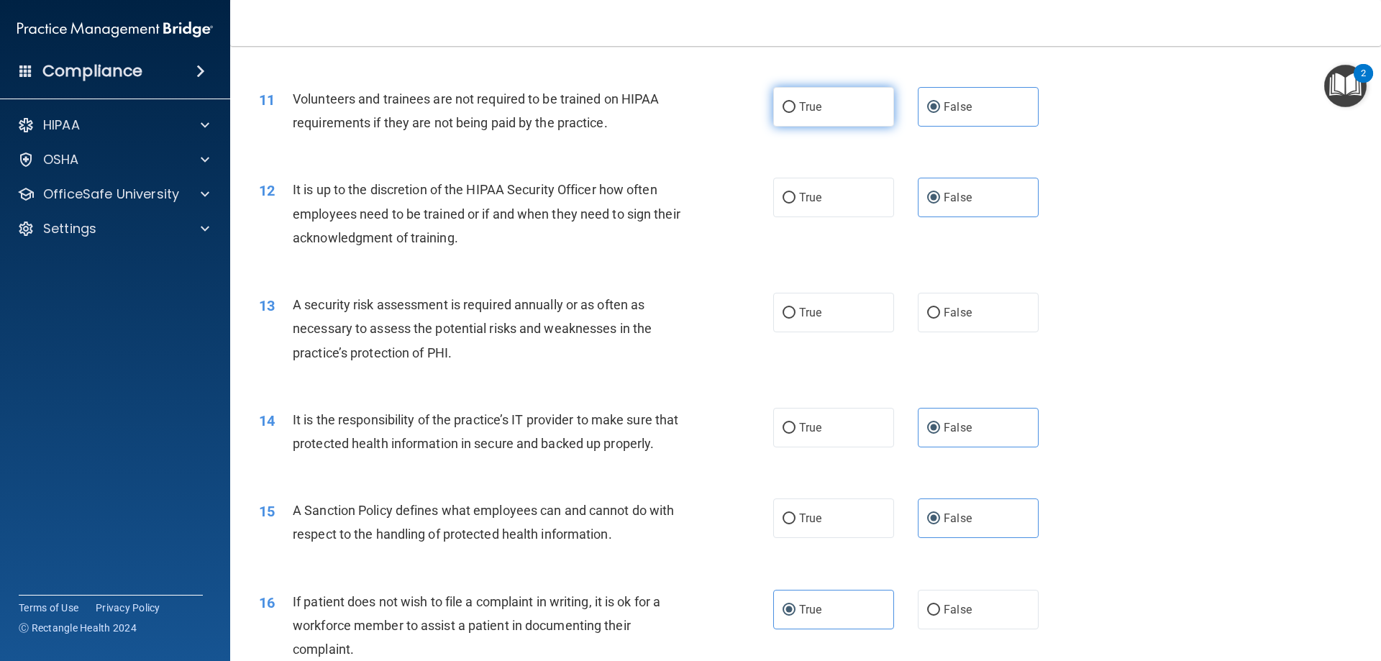
click at [861, 328] on label "True" at bounding box center [833, 313] width 121 height 40
click at [795, 319] on input "True" at bounding box center [788, 313] width 13 height 11
radio input "true"
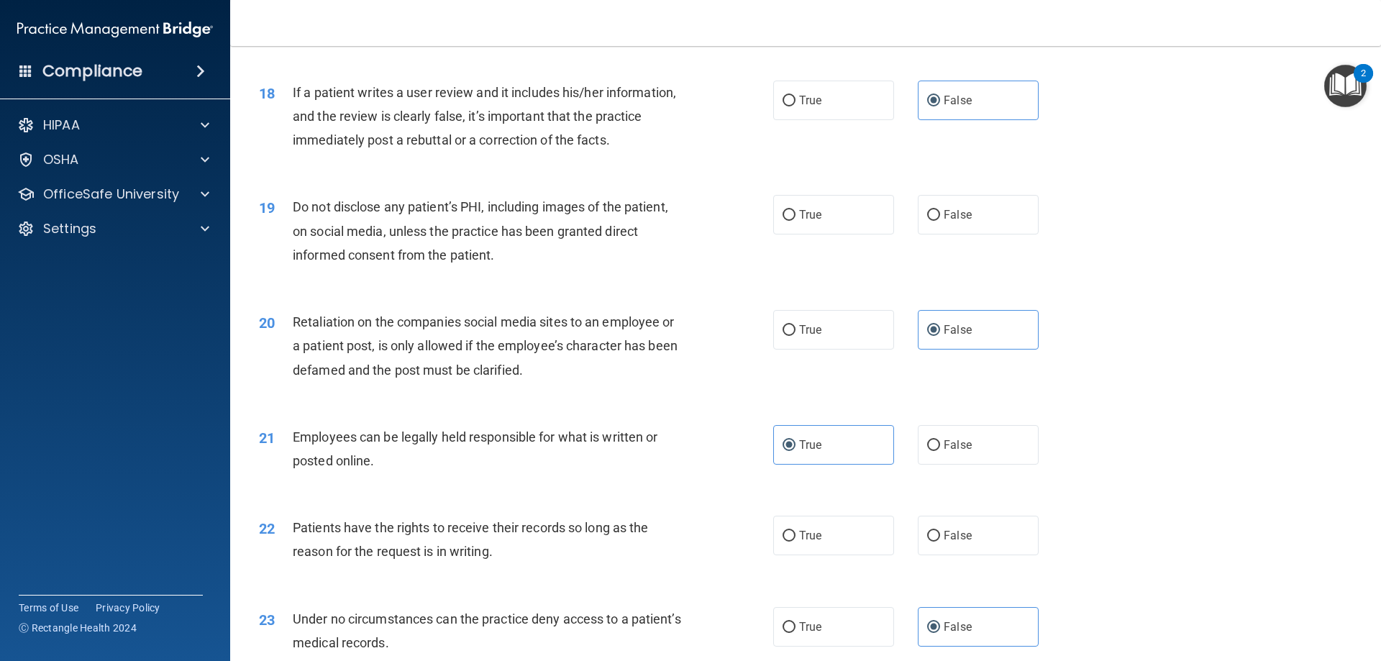
scroll to position [2013, 0]
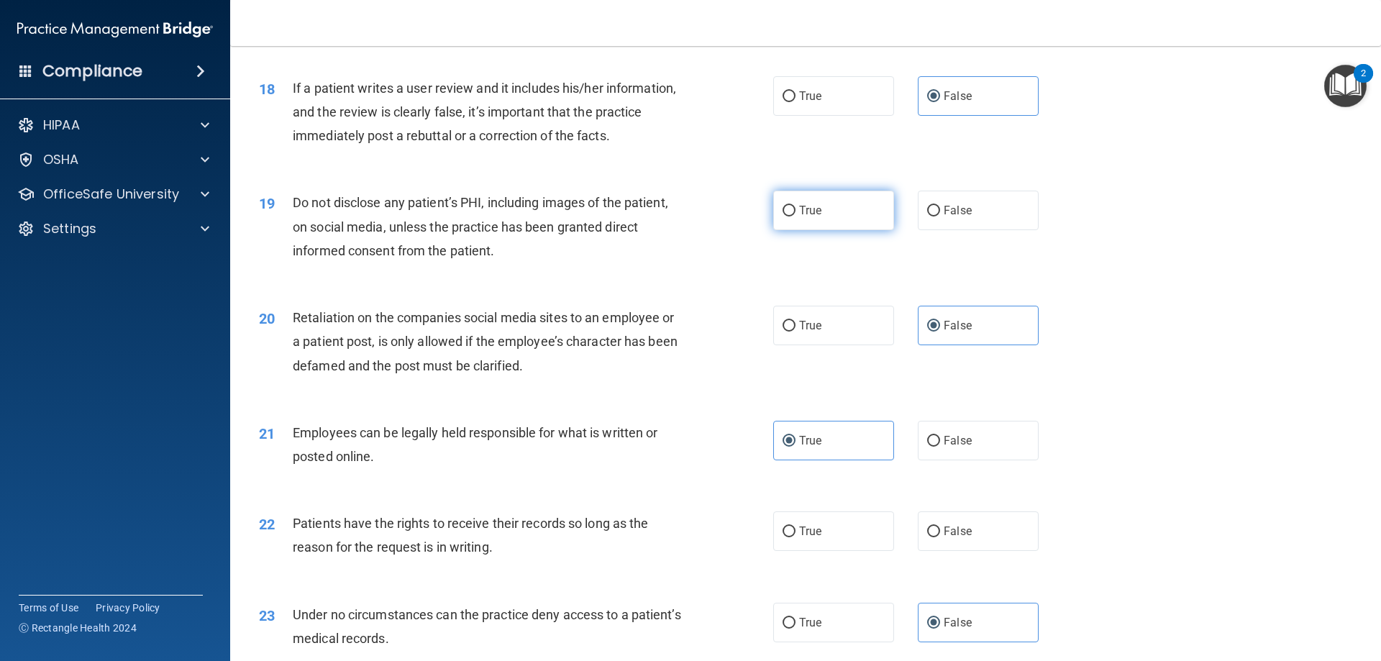
click at [851, 230] on label "True" at bounding box center [833, 211] width 121 height 40
click at [795, 216] on input "True" at bounding box center [788, 211] width 13 height 11
radio input "true"
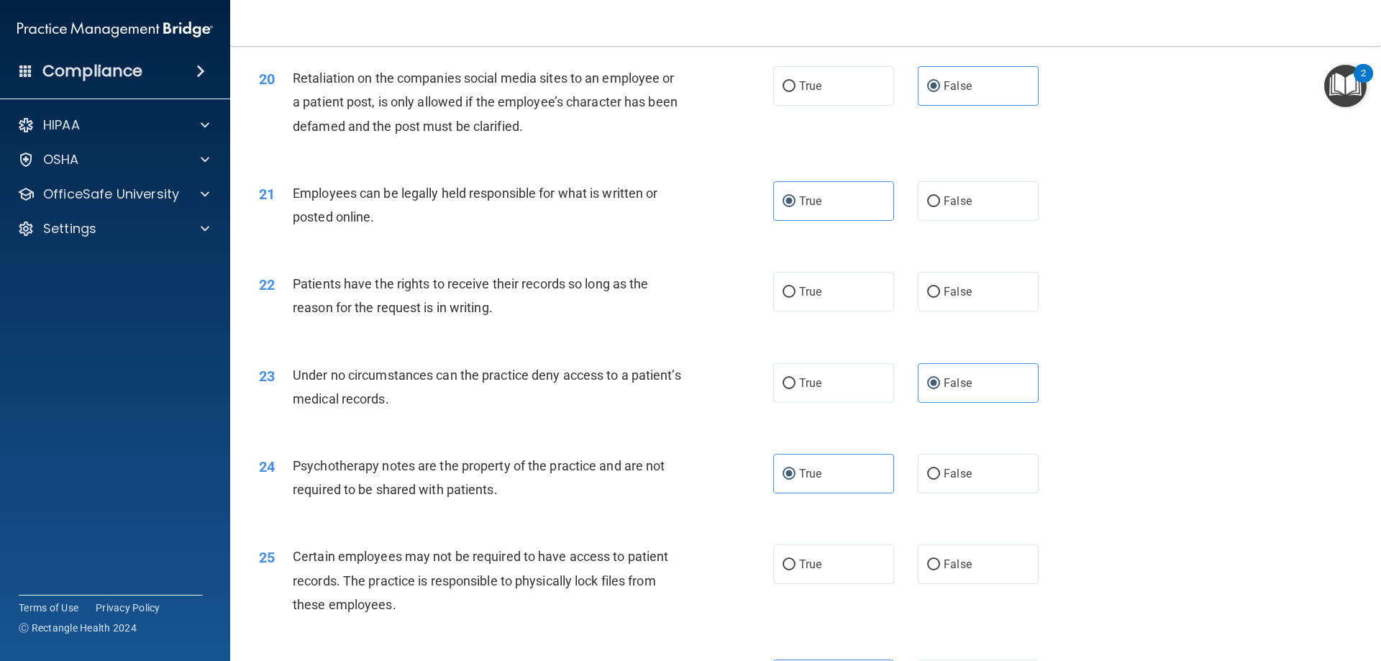
scroll to position [2301, 0]
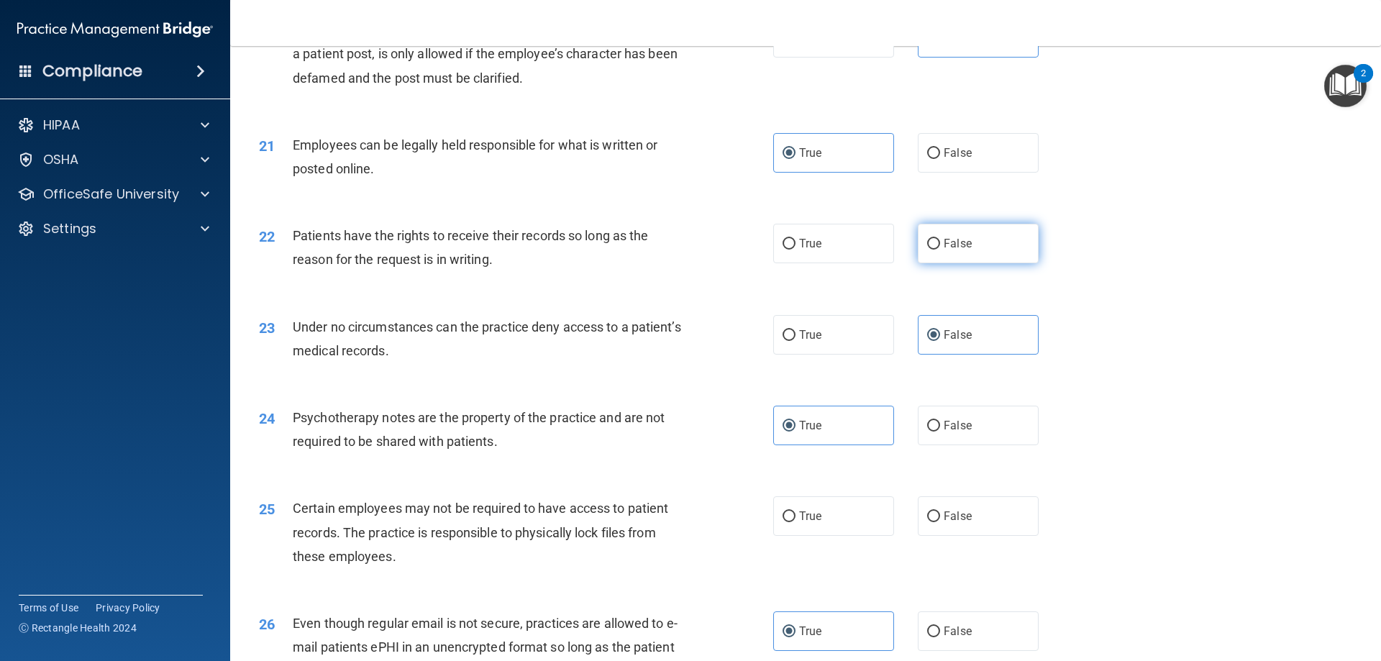
click at [927, 250] on input "False" at bounding box center [933, 244] width 13 height 11
radio input "true"
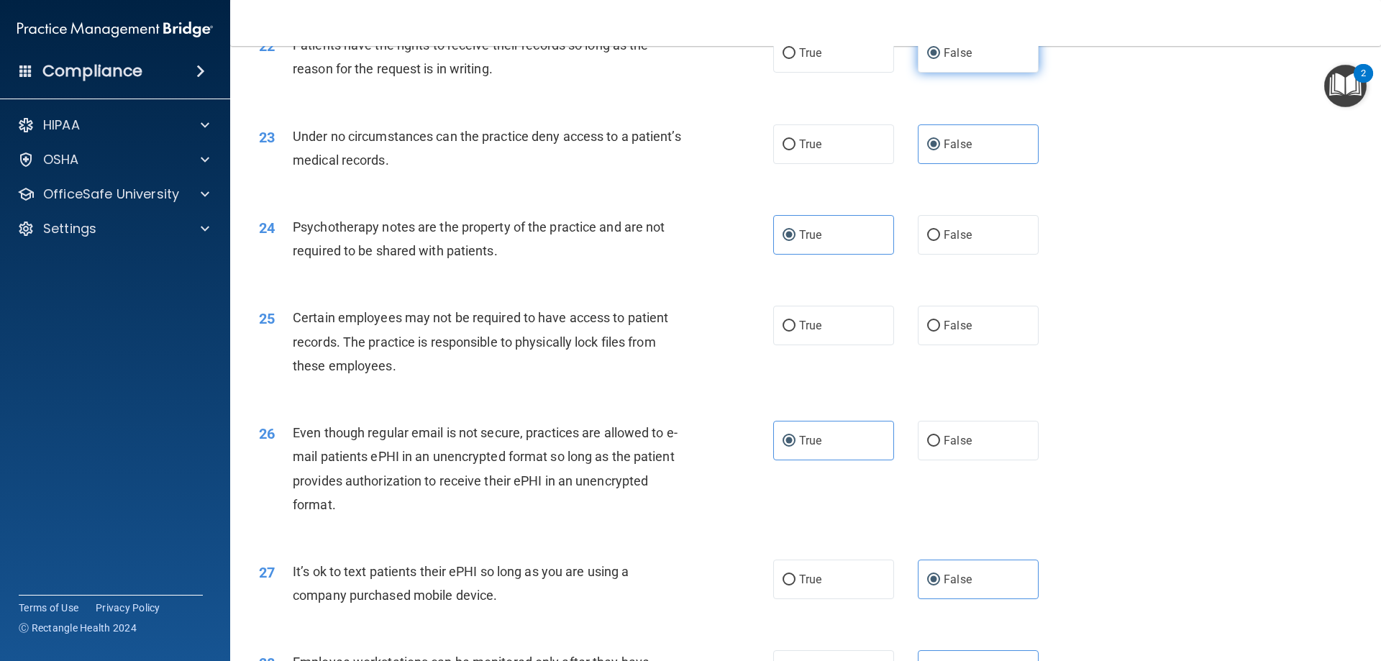
scroll to position [2517, 0]
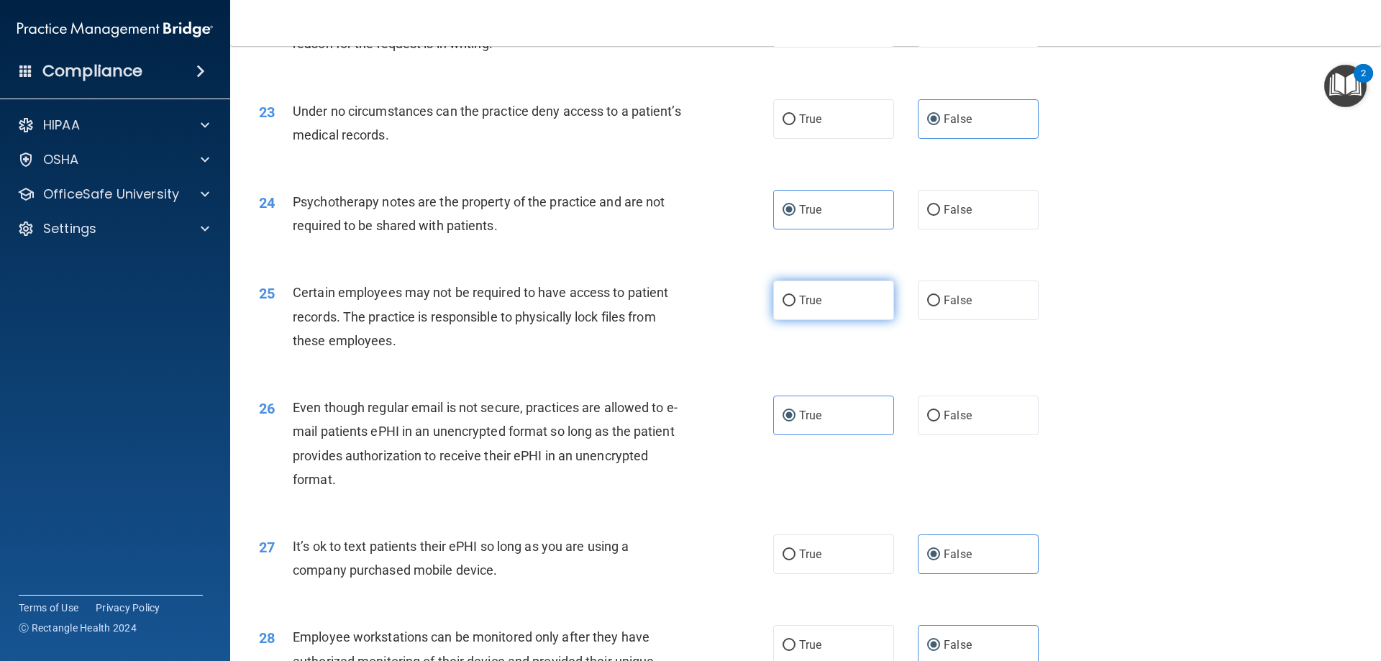
click at [854, 320] on label "True" at bounding box center [833, 300] width 121 height 40
click at [795, 306] on input "True" at bounding box center [788, 301] width 13 height 11
radio input "true"
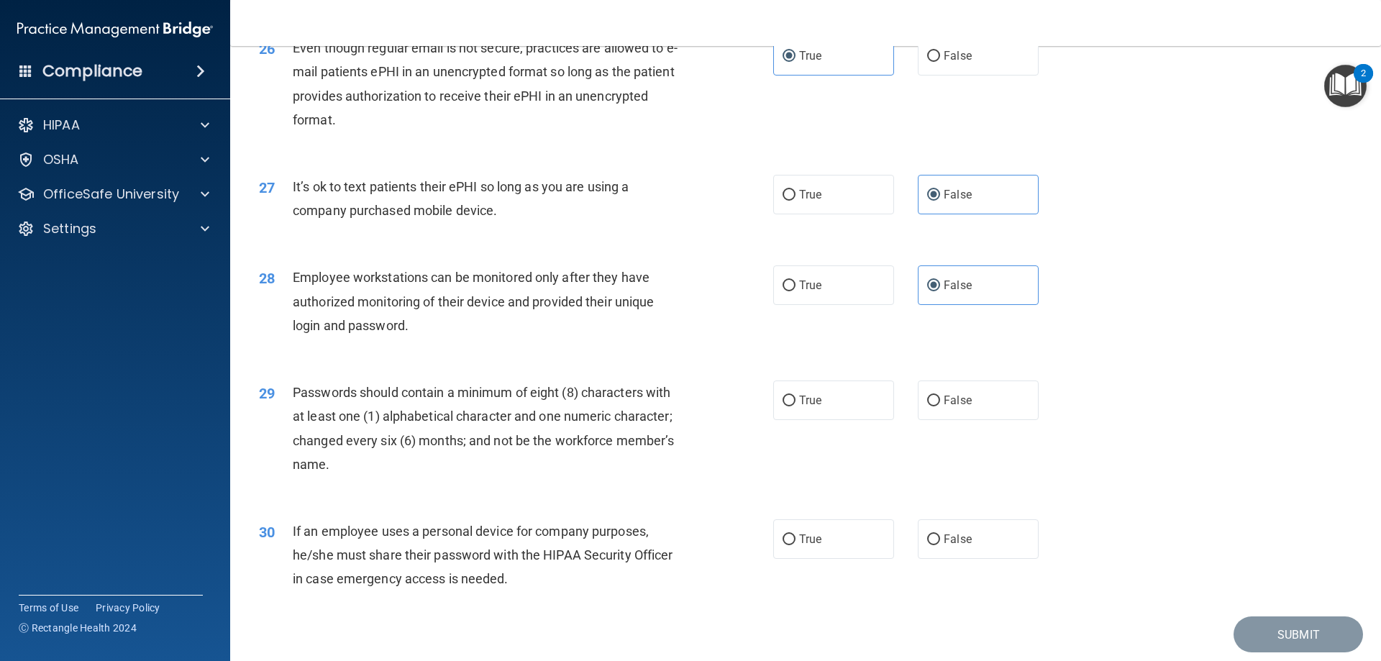
scroll to position [2949, 0]
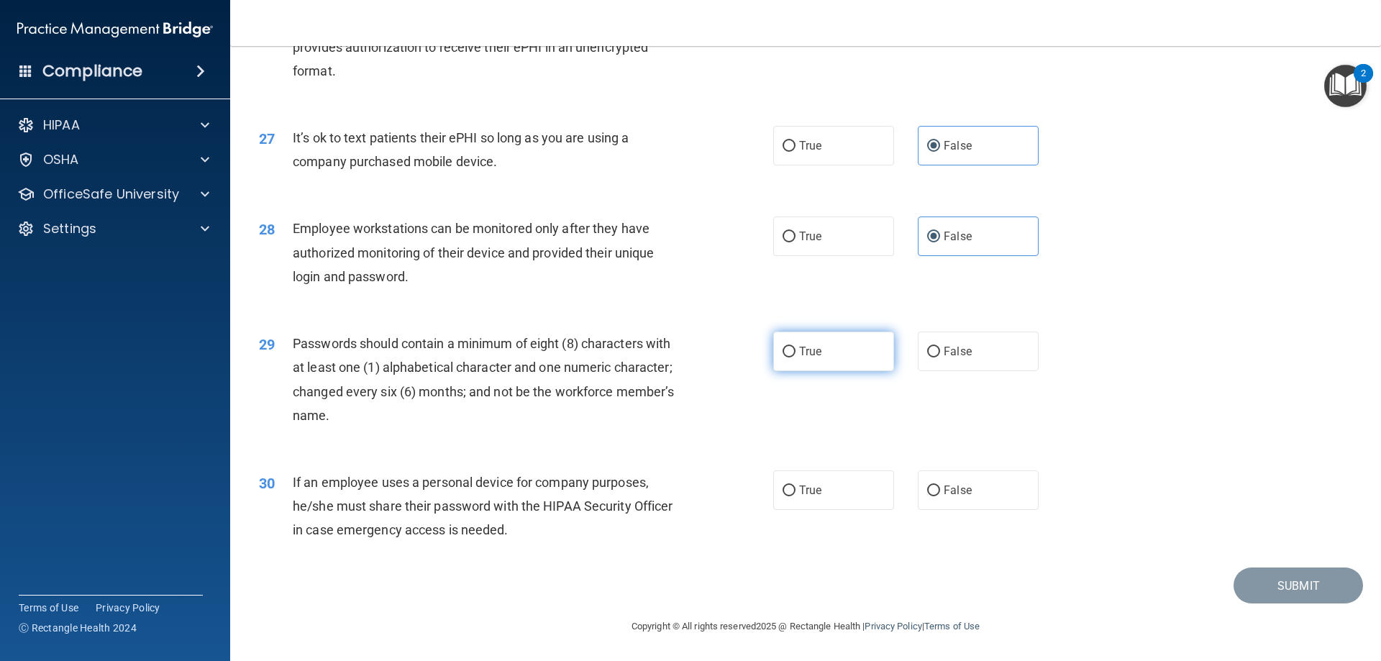
click at [866, 367] on label "True" at bounding box center [833, 351] width 121 height 40
click at [795, 357] on input "True" at bounding box center [788, 352] width 13 height 11
radio input "true"
click at [948, 488] on span "False" at bounding box center [957, 490] width 28 height 14
click at [940, 488] on input "False" at bounding box center [933, 490] width 13 height 11
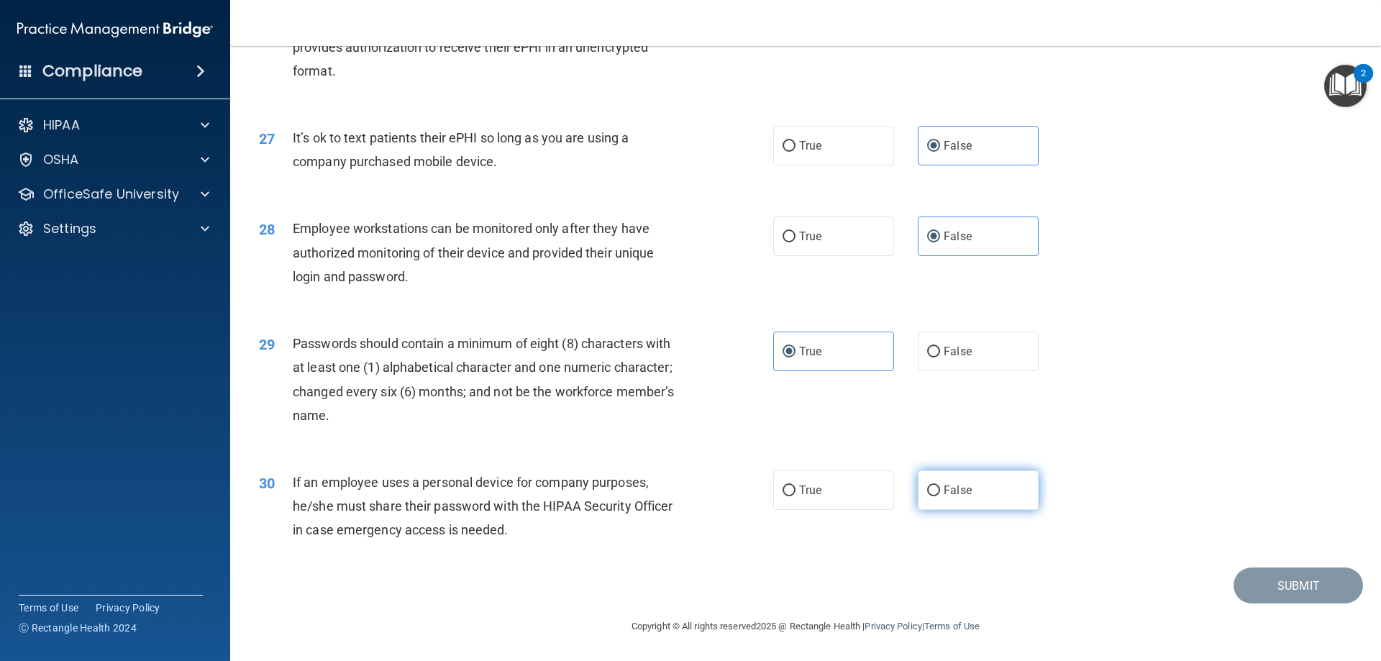
radio input "true"
click at [1273, 585] on button "Submit" at bounding box center [1297, 585] width 129 height 37
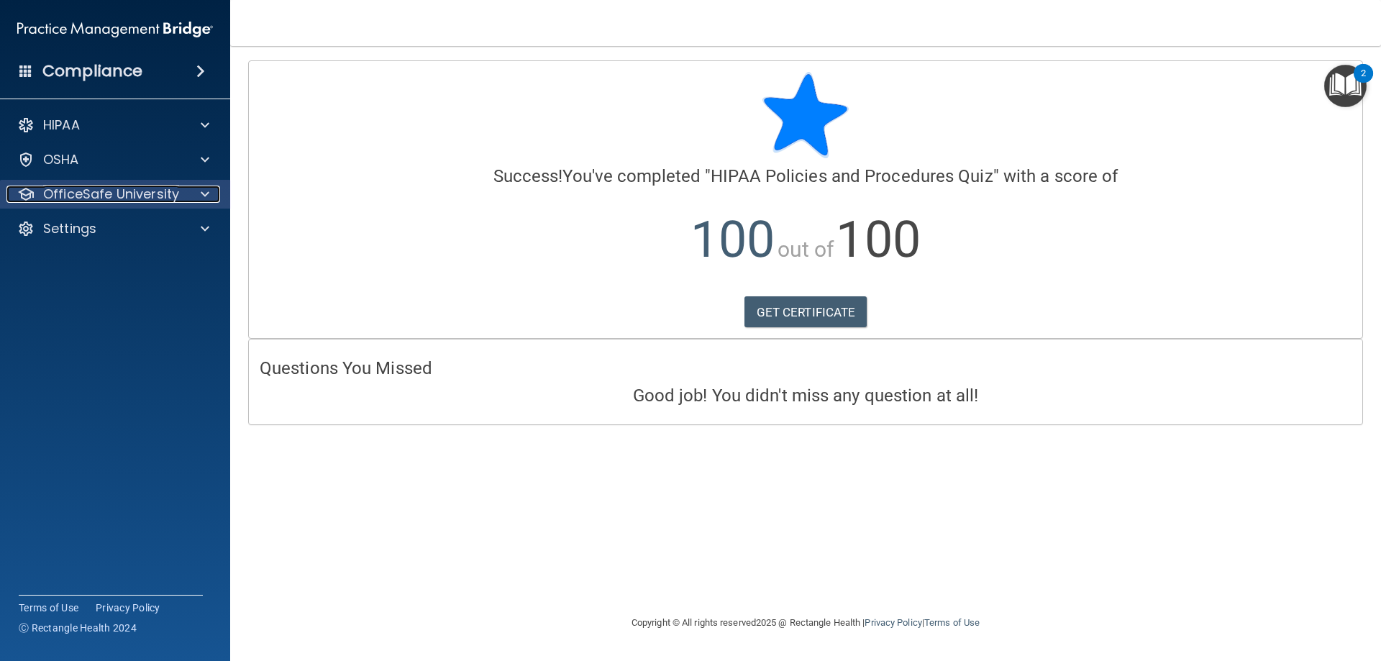
click at [101, 196] on p "OfficeSafe University" at bounding box center [111, 194] width 136 height 17
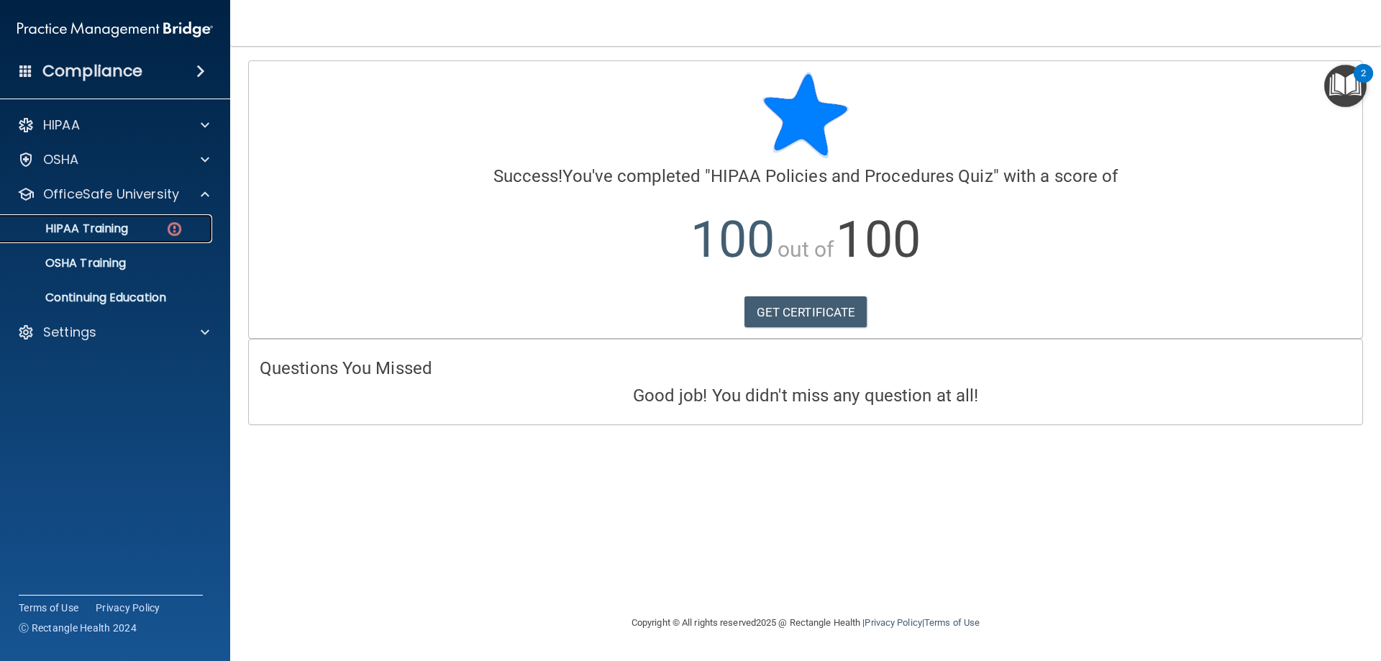
click at [135, 224] on div "HIPAA Training" at bounding box center [107, 228] width 196 height 14
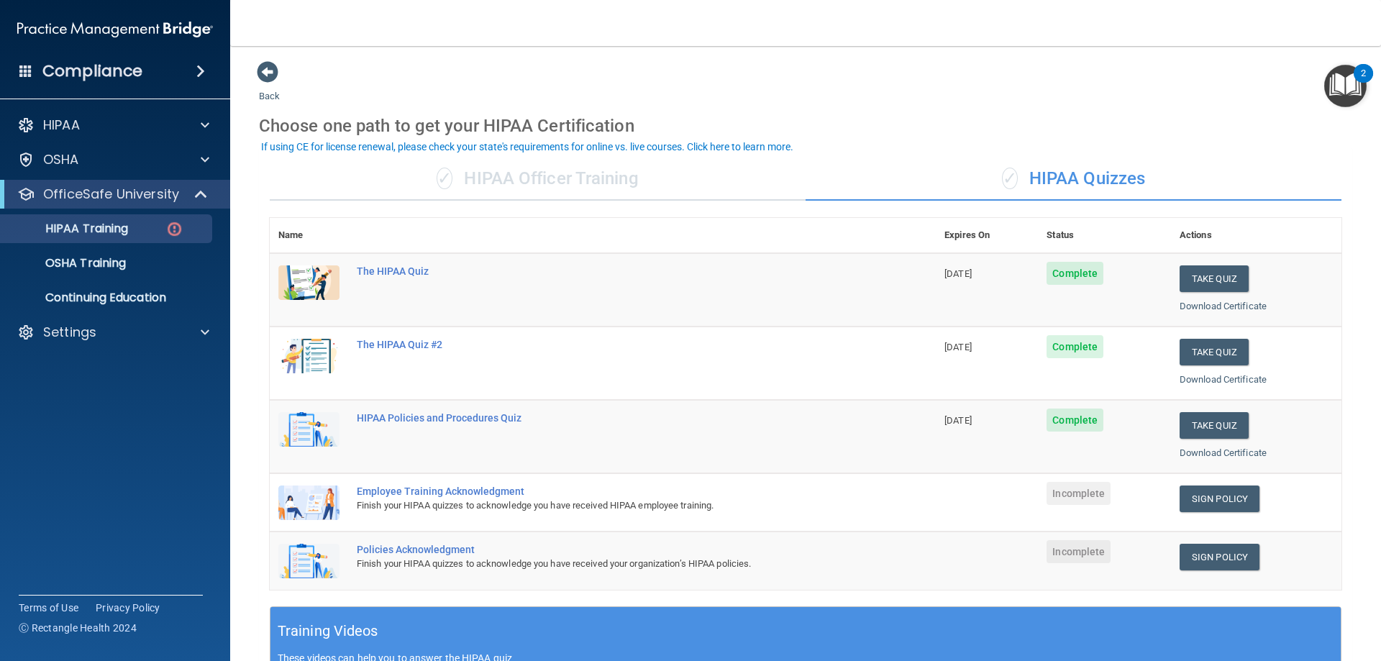
click at [603, 179] on div "✓ HIPAA Officer Training" at bounding box center [538, 178] width 536 height 43
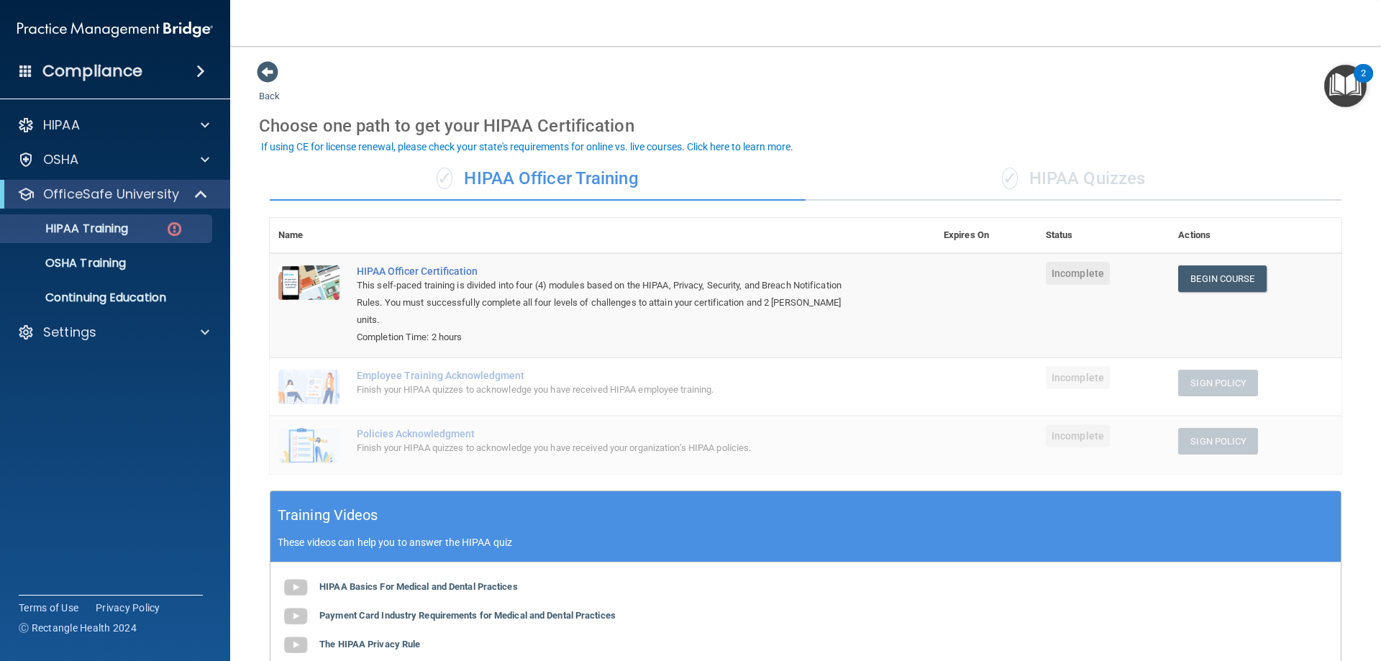
click at [1083, 178] on div "✓ HIPAA Quizzes" at bounding box center [1073, 178] width 536 height 43
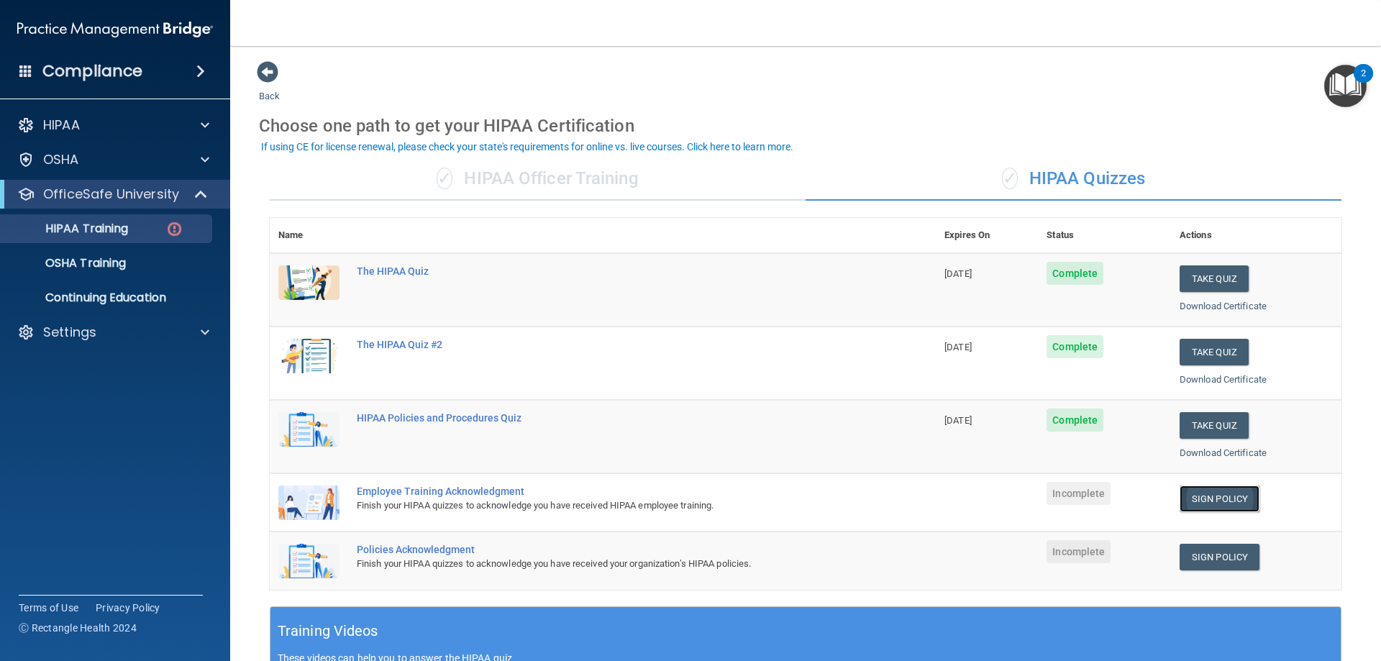
click at [1215, 497] on link "Sign Policy" at bounding box center [1219, 498] width 80 height 27
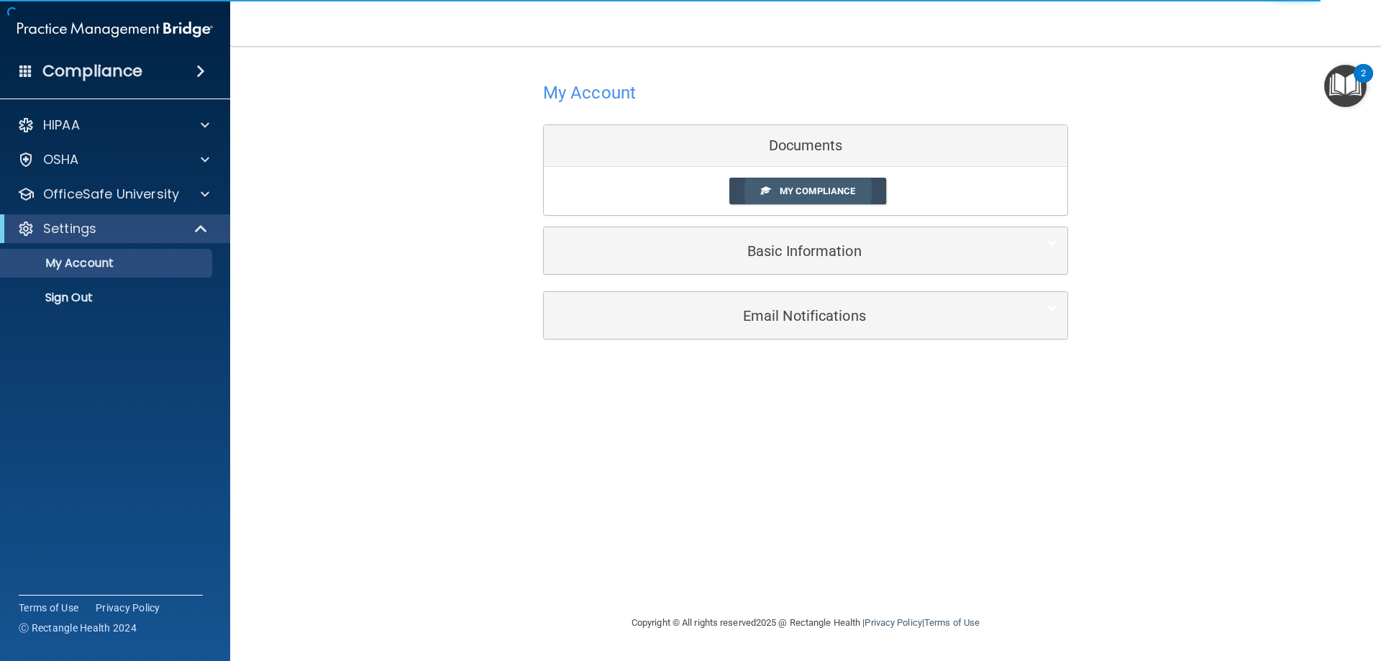
click at [795, 201] on link "My Compliance" at bounding box center [807, 191] width 157 height 27
click at [759, 188] on link "My Compliance" at bounding box center [807, 191] width 157 height 27
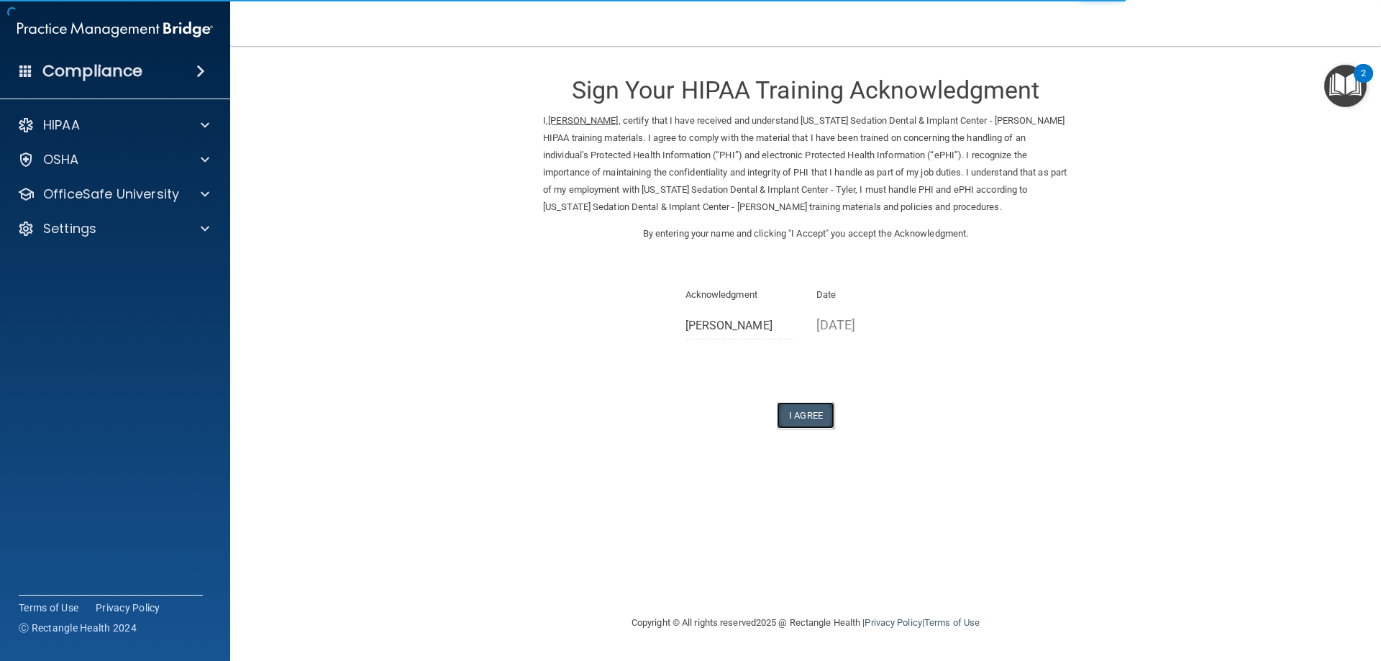
click at [818, 416] on button "I Agree" at bounding box center [806, 415] width 58 height 27
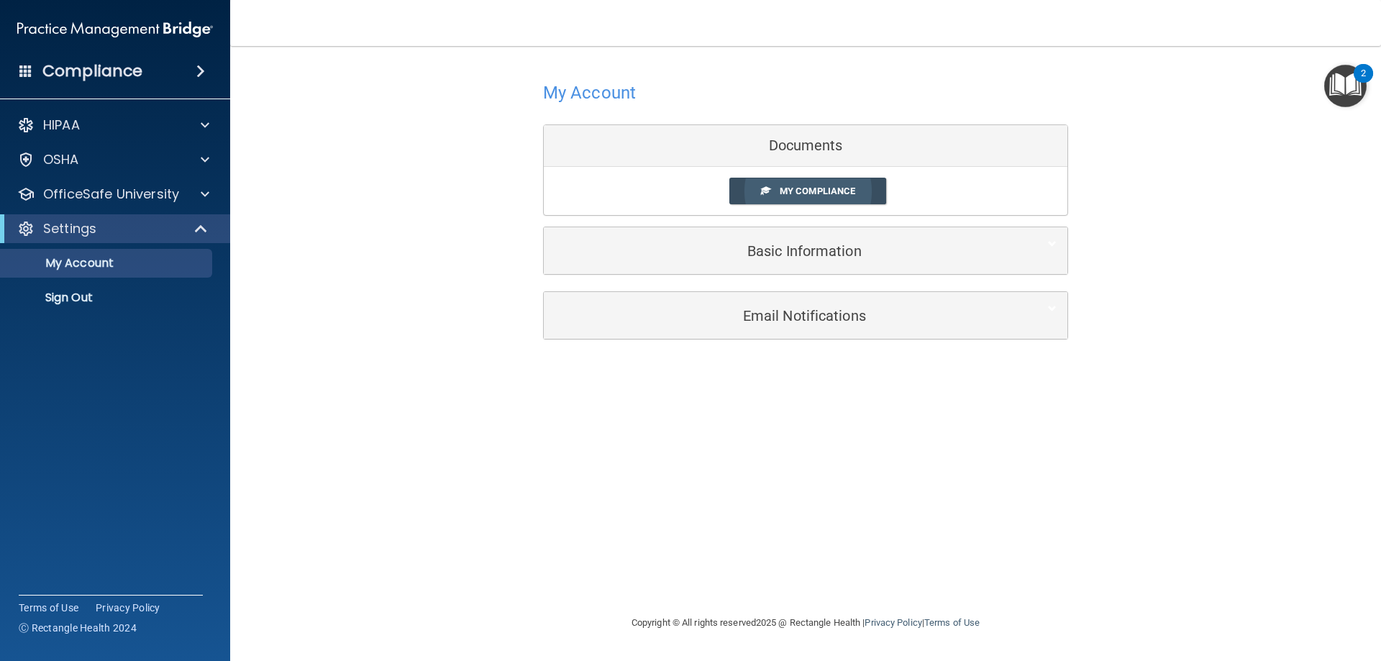
click at [841, 193] on span "My Compliance" at bounding box center [817, 191] width 76 height 11
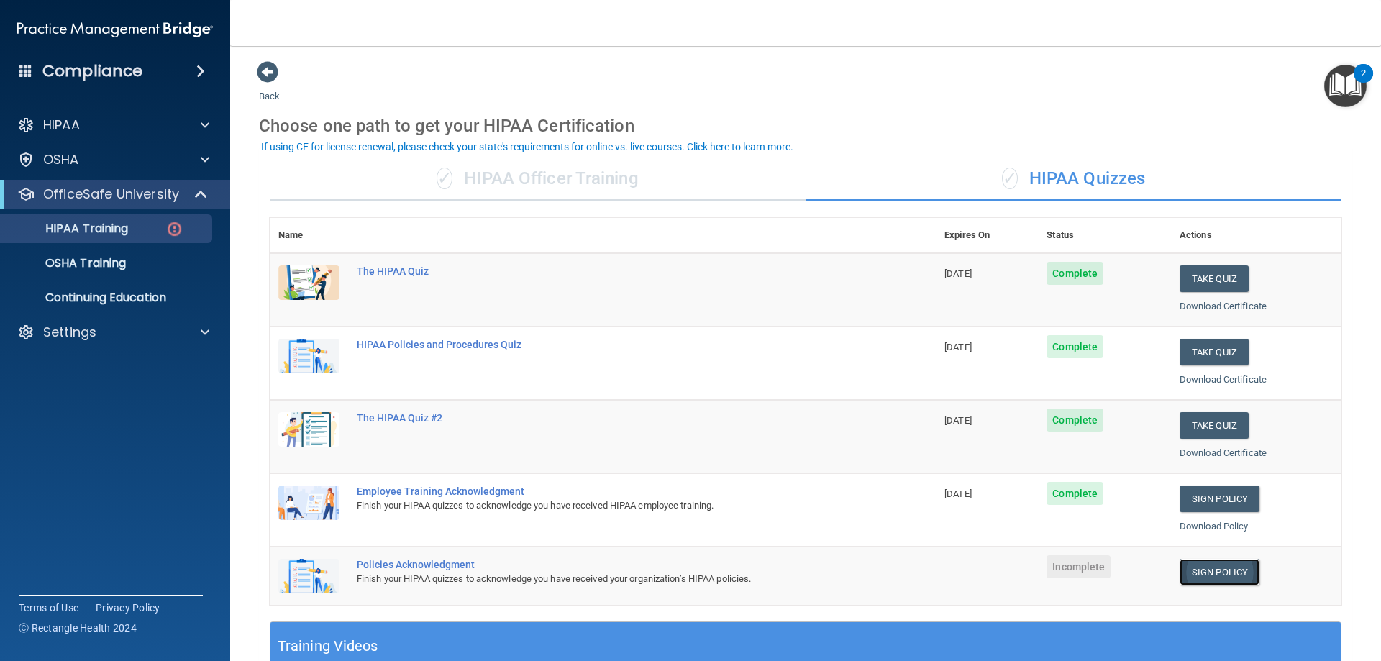
click at [1201, 567] on link "Sign Policy" at bounding box center [1219, 572] width 80 height 27
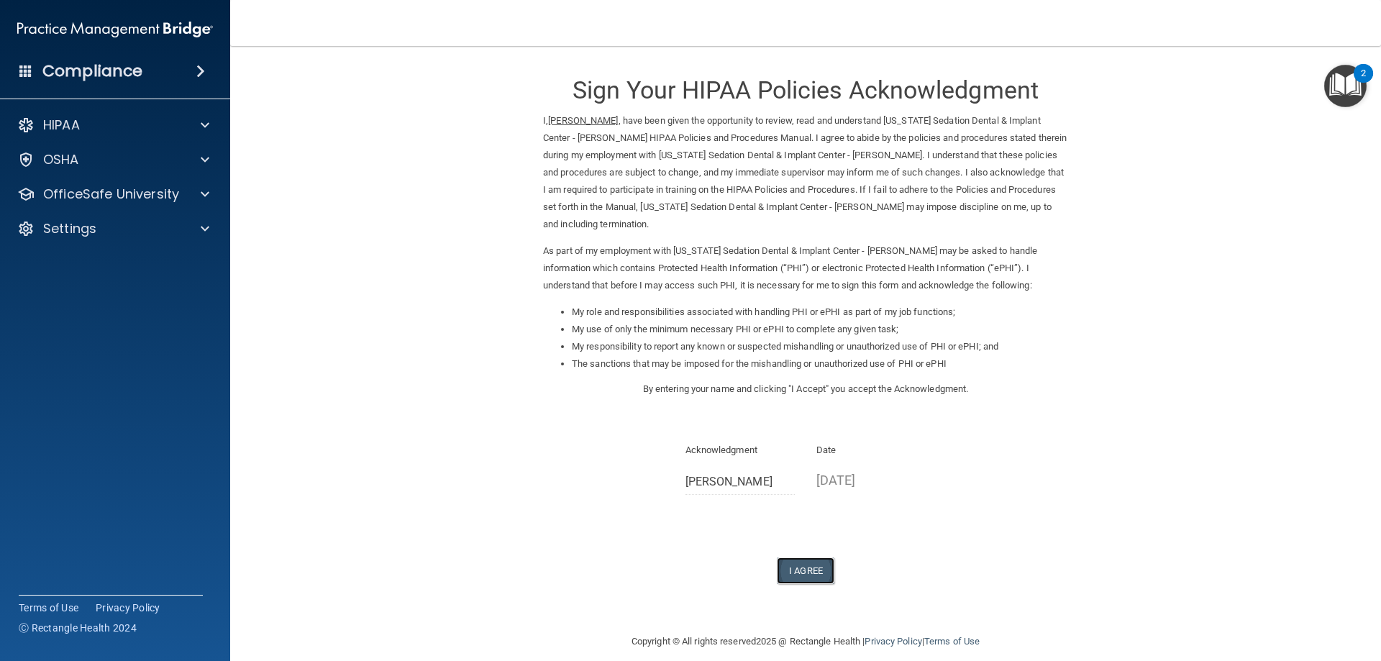
click at [813, 557] on button "I Agree" at bounding box center [806, 570] width 58 height 27
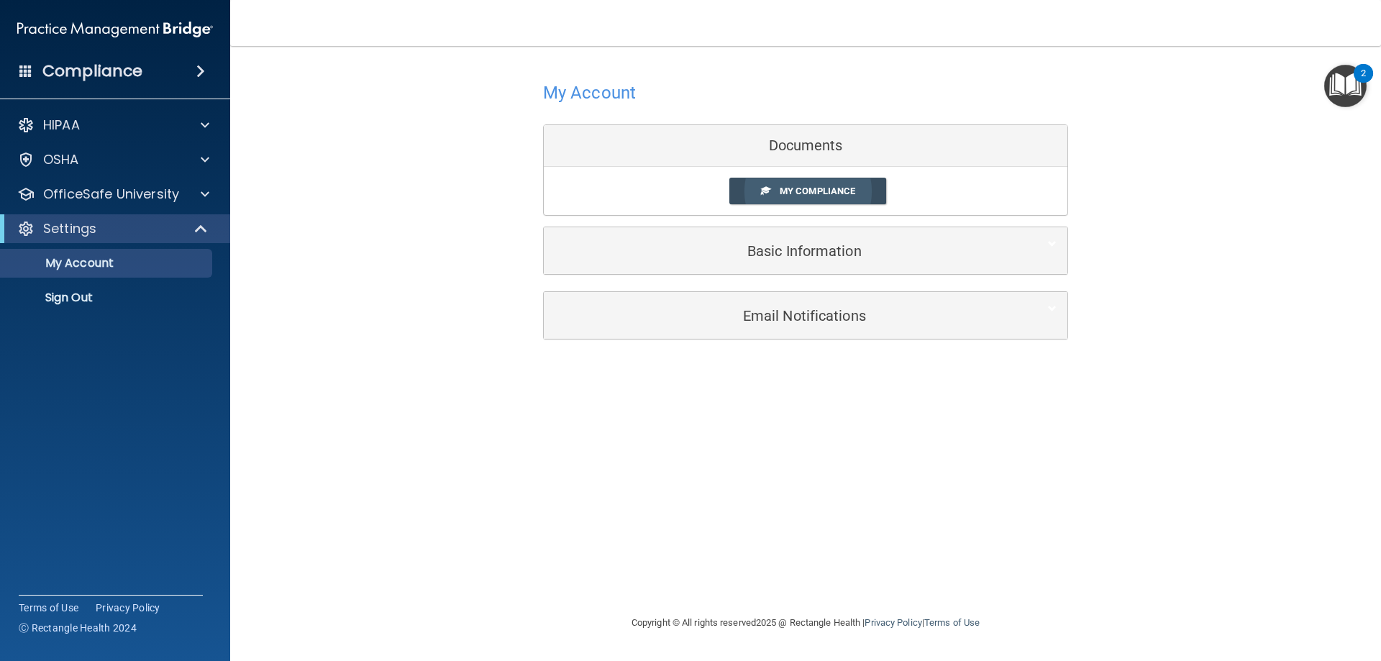
click at [781, 198] on link "My Compliance" at bounding box center [807, 191] width 157 height 27
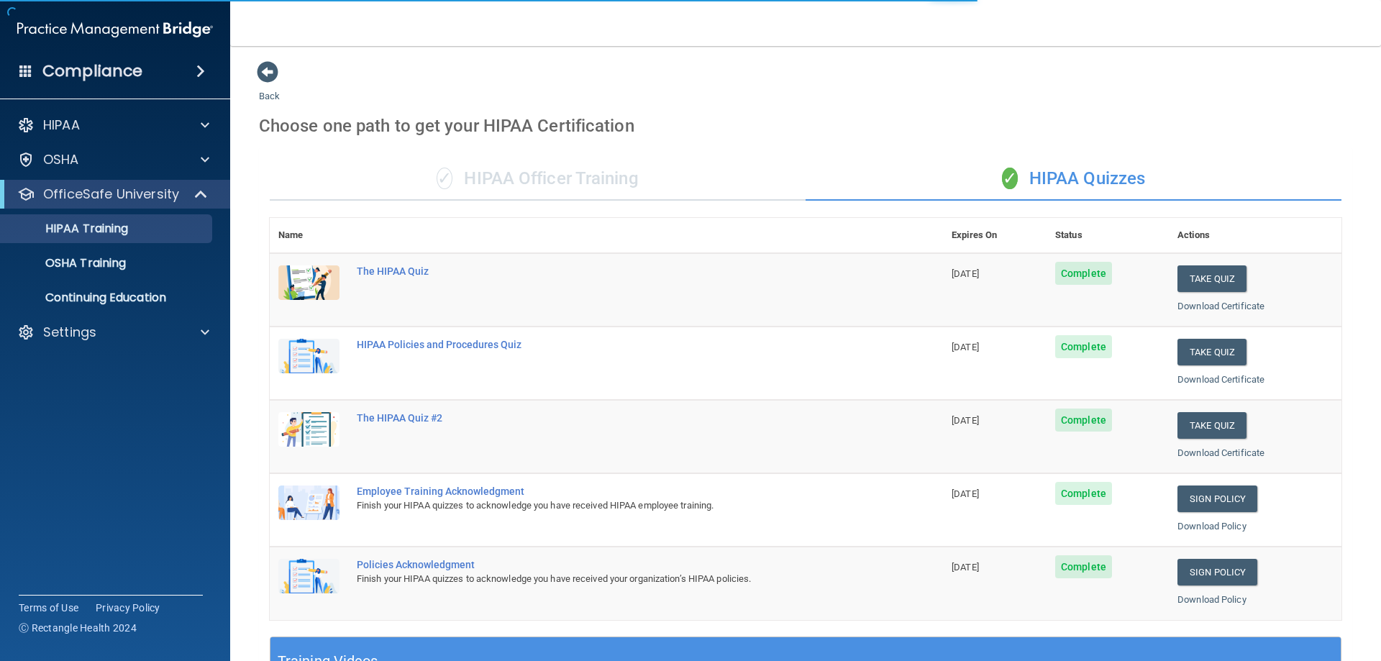
click at [566, 180] on div "✓ HIPAA Officer Training" at bounding box center [538, 178] width 536 height 43
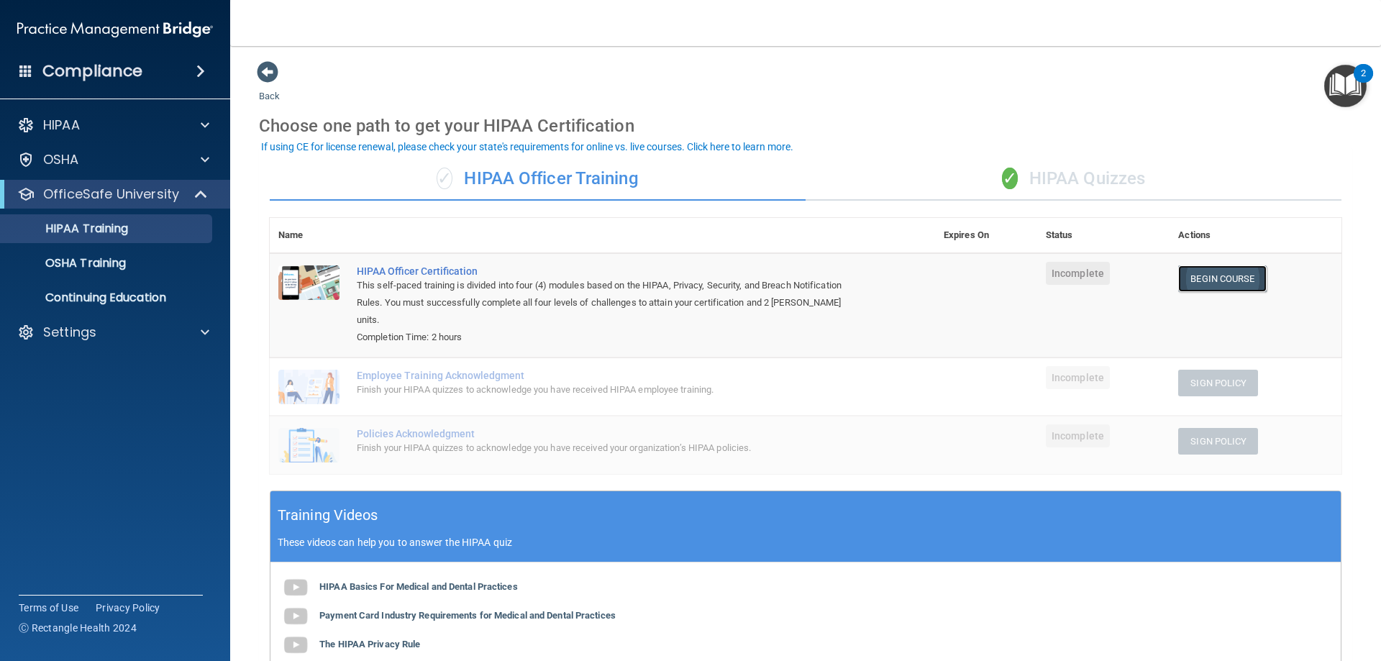
click at [1220, 280] on link "Begin Course" at bounding box center [1222, 278] width 88 height 27
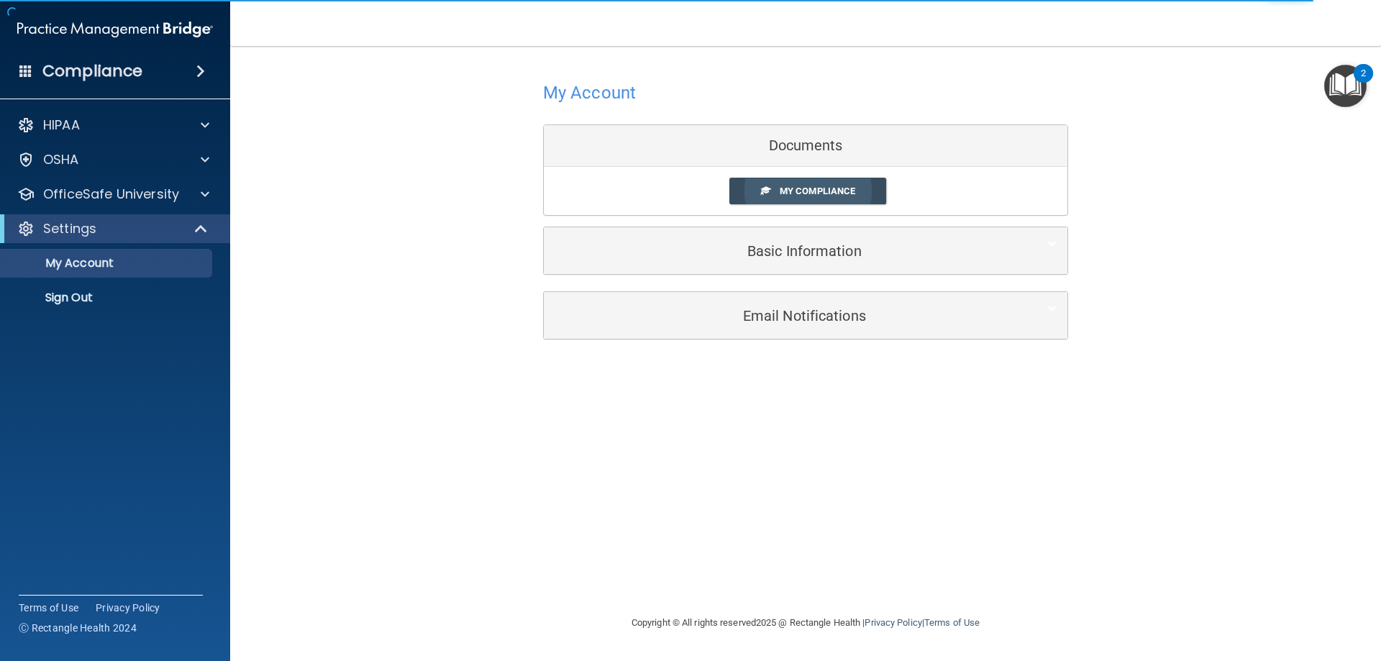
click at [821, 186] on span "My Compliance" at bounding box center [817, 191] width 76 height 11
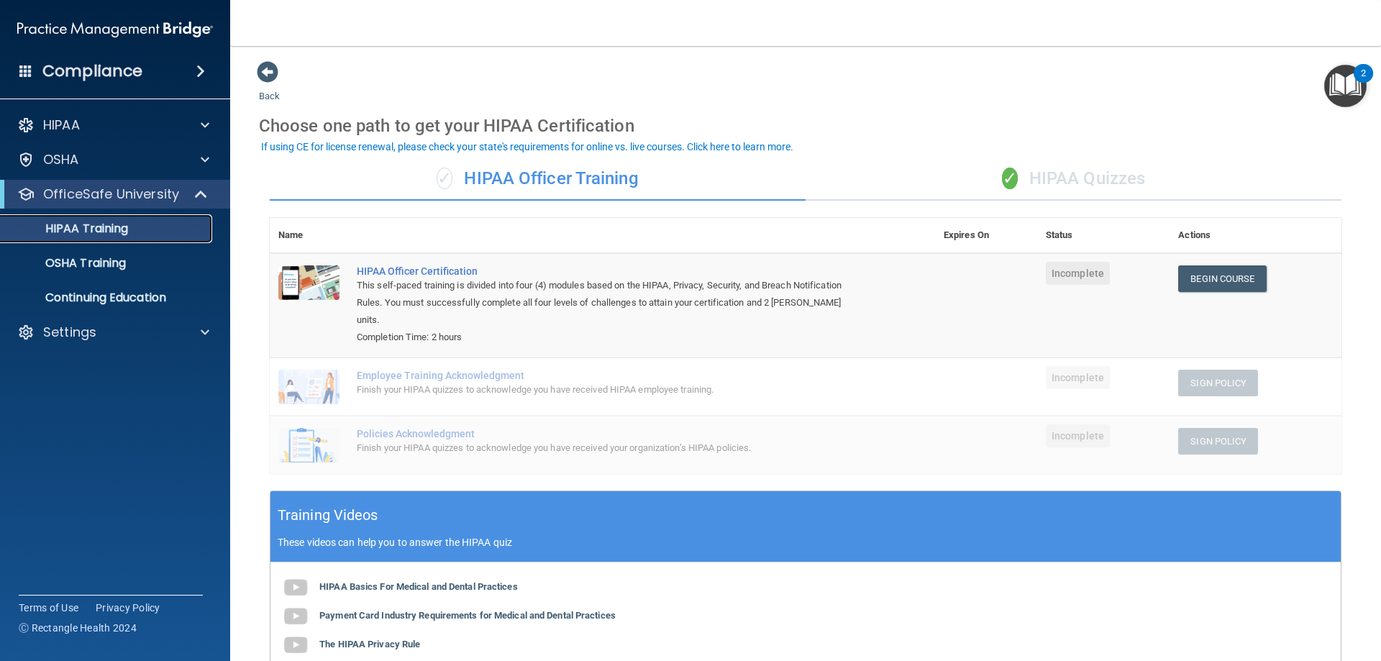
click at [130, 232] on div "HIPAA Training" at bounding box center [107, 228] width 196 height 14
click at [152, 197] on p "OfficeSafe University" at bounding box center [111, 194] width 136 height 17
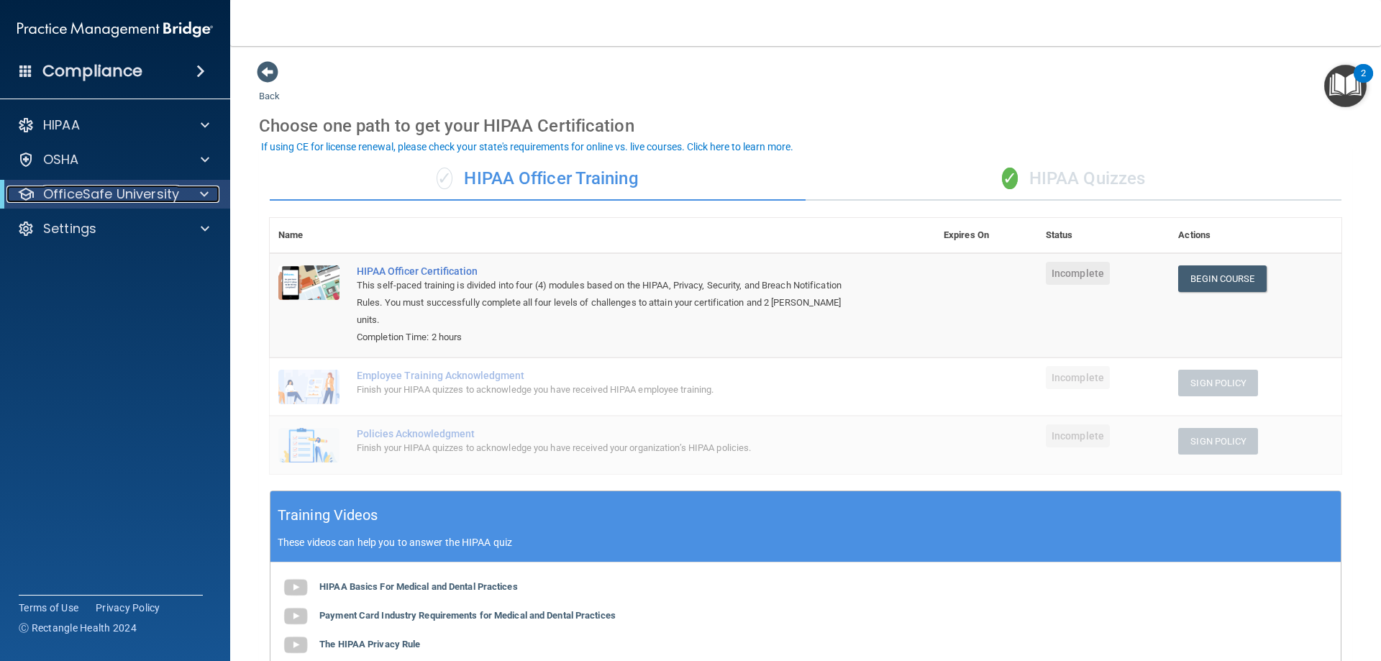
click at [152, 197] on p "OfficeSafe University" at bounding box center [111, 194] width 136 height 17
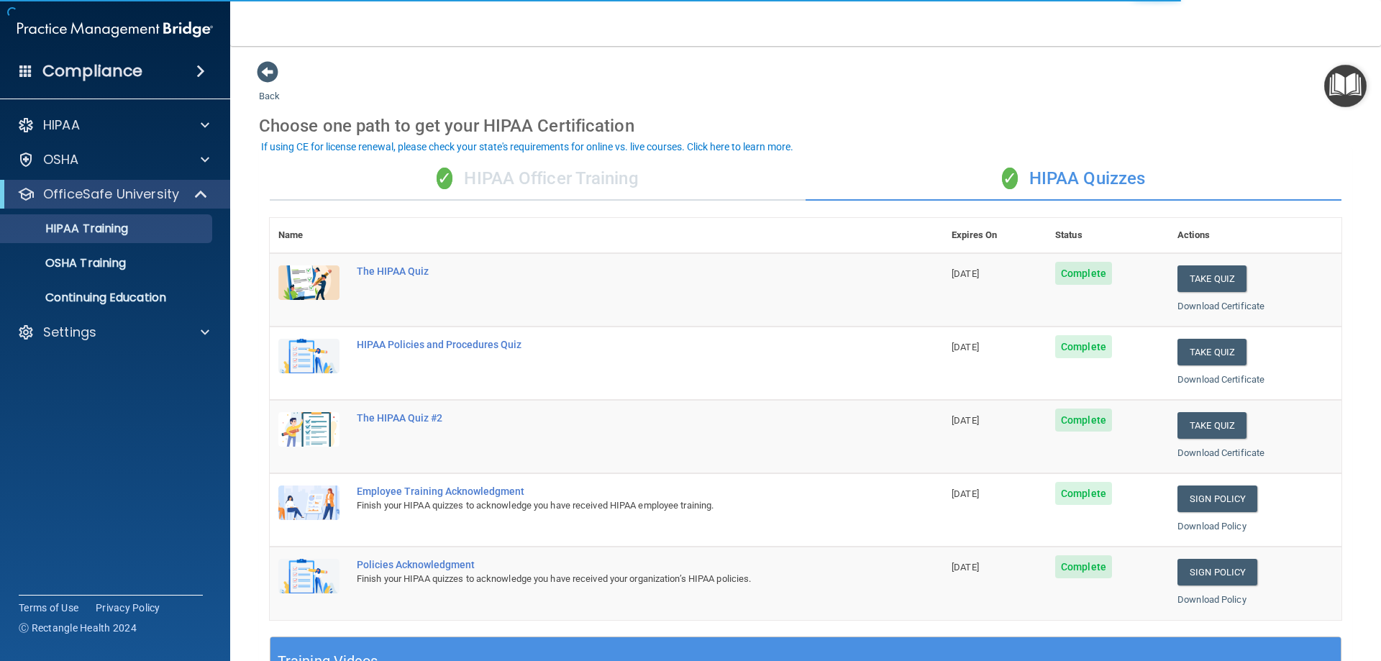
click at [549, 193] on div "✓ HIPAA Officer Training" at bounding box center [538, 178] width 536 height 43
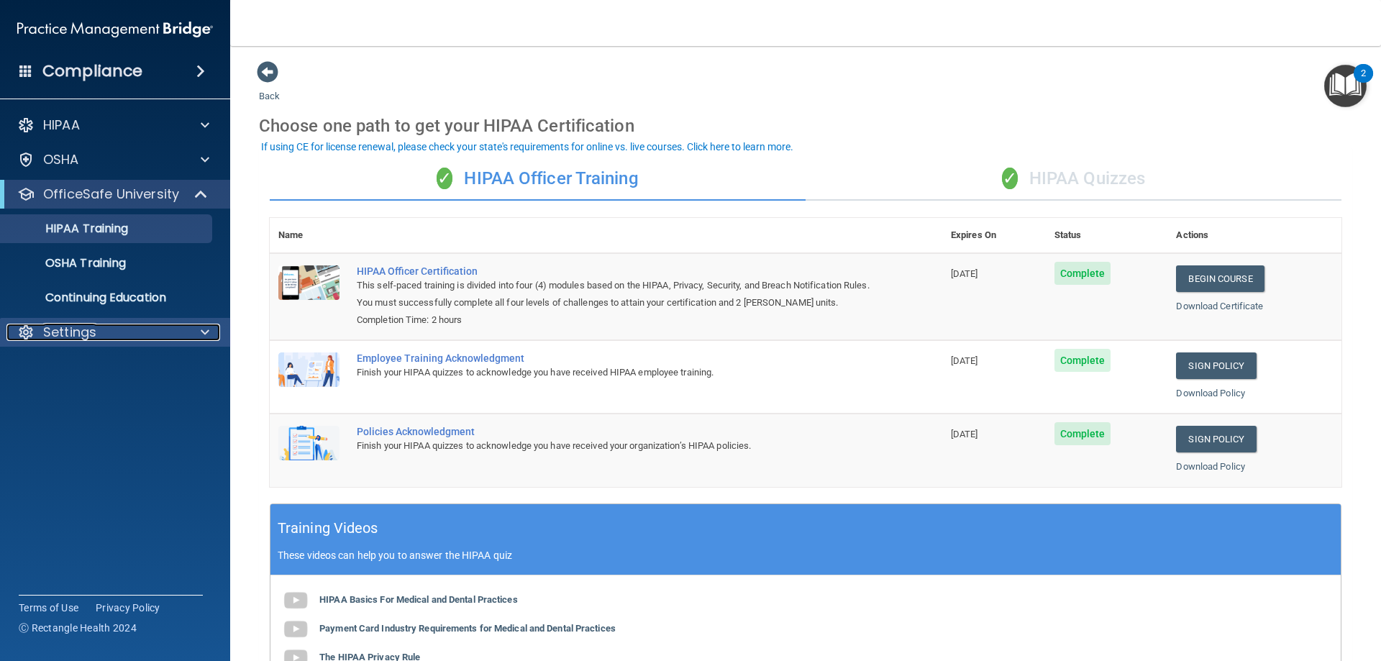
click at [91, 331] on p "Settings" at bounding box center [69, 332] width 53 height 17
click at [93, 397] on p "Sign Out" at bounding box center [107, 401] width 196 height 14
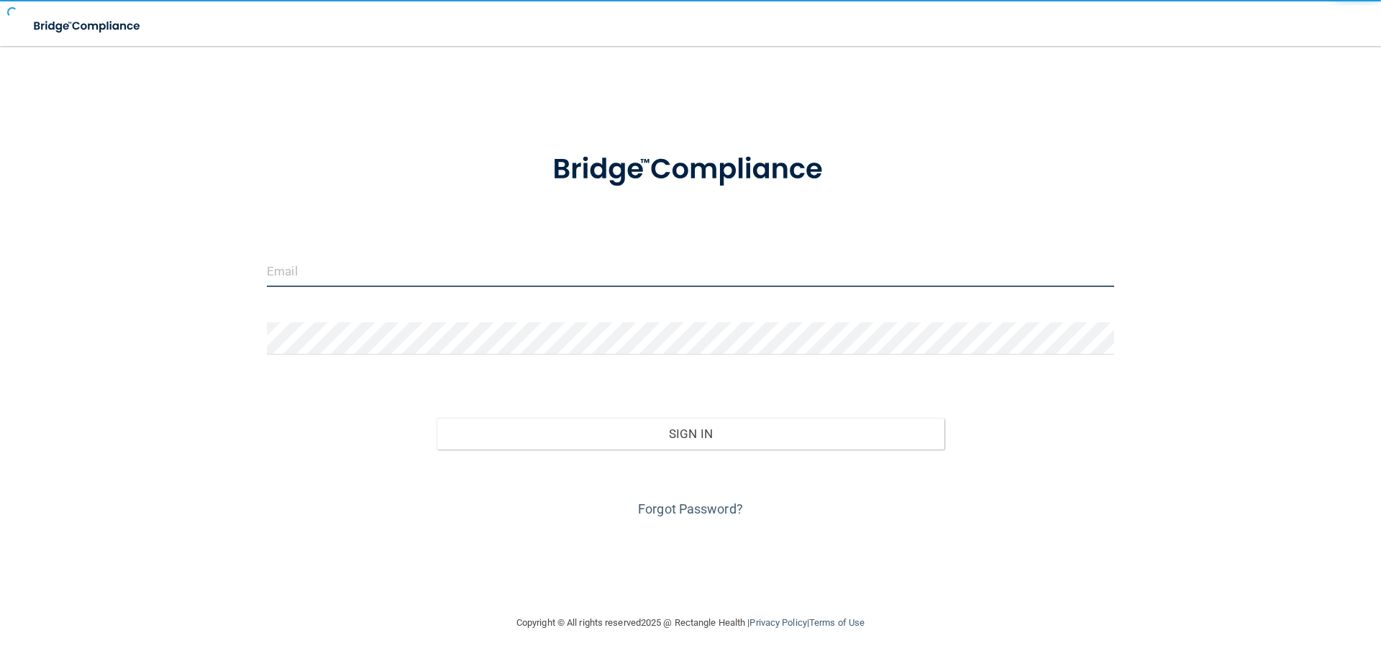
type input "[EMAIL_ADDRESS][DOMAIN_NAME]"
